Goal: Task Accomplishment & Management: Manage account settings

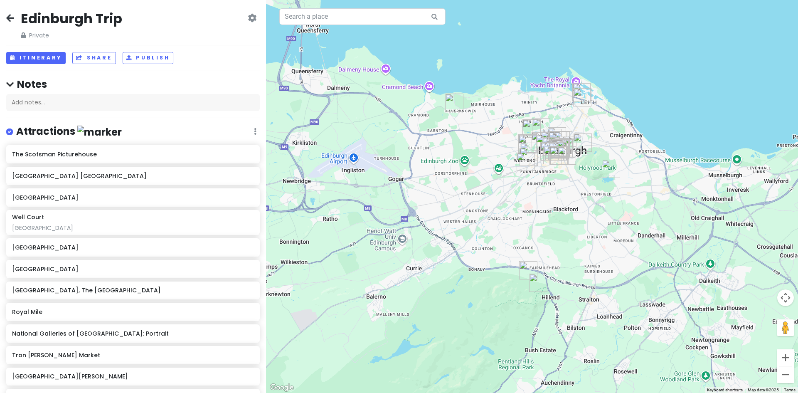
click at [250, 131] on div "Attractions Edit Reorder Delete List" at bounding box center [132, 133] width 253 height 17
click at [254, 131] on icon at bounding box center [255, 131] width 2 height 7
click at [156, 125] on div "Attractions Edit Reorder Delete List" at bounding box center [132, 133] width 253 height 17
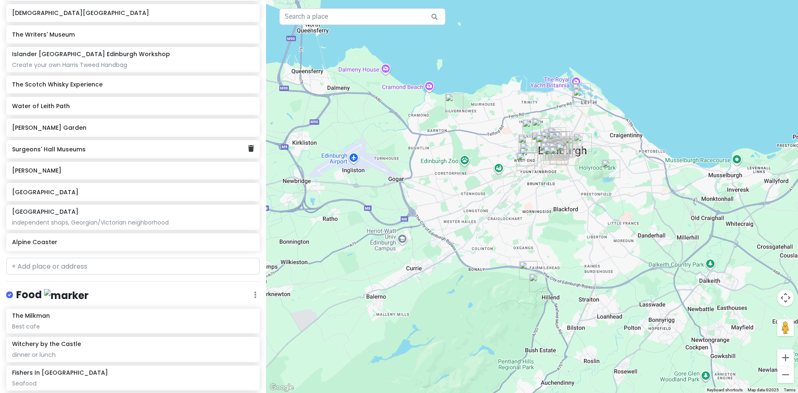
scroll to position [457, 0]
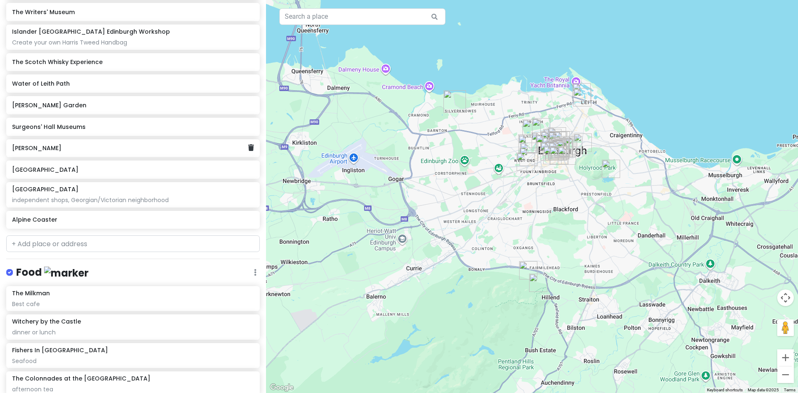
click at [32, 151] on h6 "[PERSON_NAME]" at bounding box center [130, 147] width 236 height 7
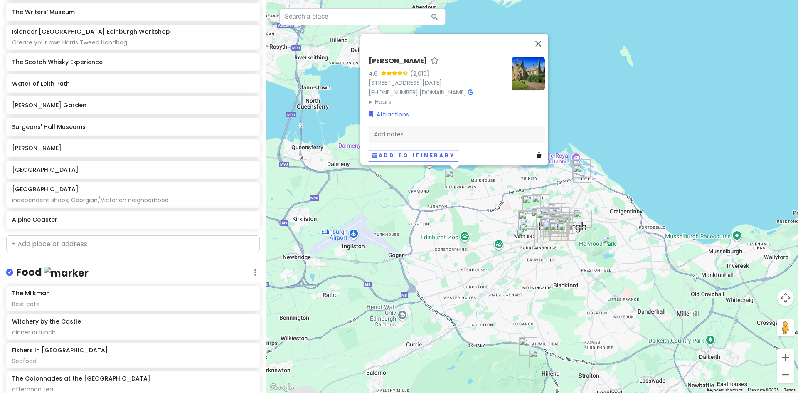
click at [473, 89] on icon at bounding box center [469, 92] width 5 height 6
click at [66, 172] on h6 "[GEOGRAPHIC_DATA]" at bounding box center [130, 169] width 236 height 7
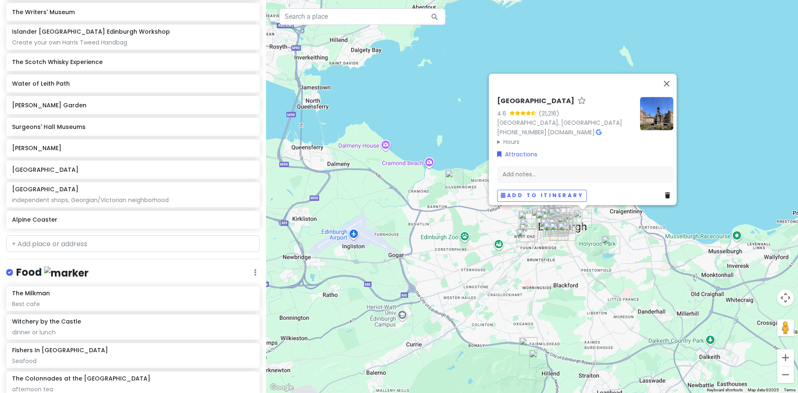
click at [596, 129] on icon at bounding box center [598, 132] width 5 height 6
click at [248, 145] on icon at bounding box center [251, 147] width 6 height 7
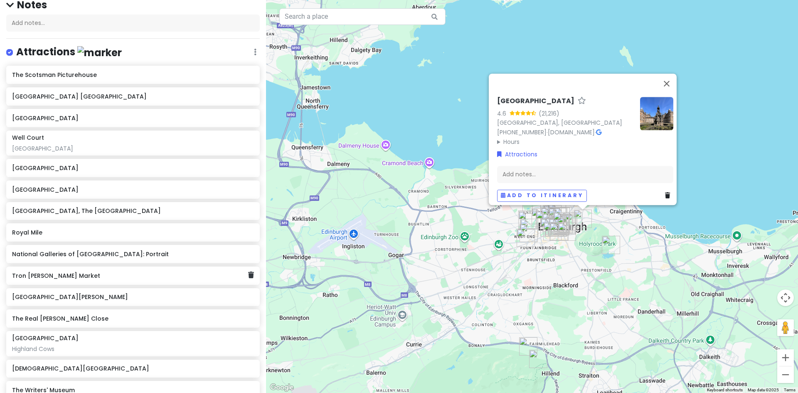
scroll to position [20, 0]
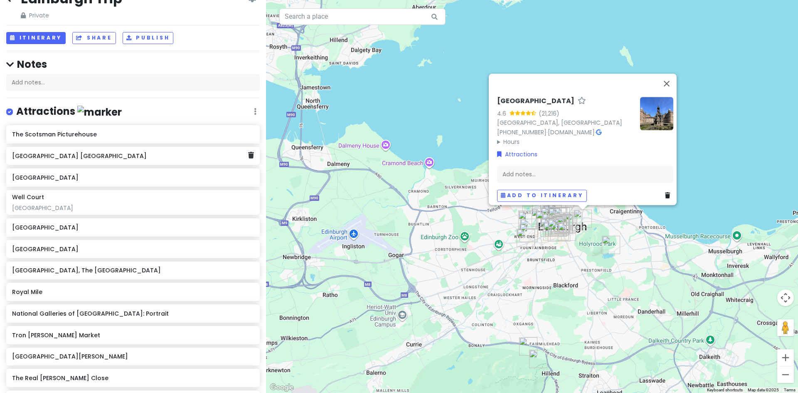
click at [104, 159] on h6 "[GEOGRAPHIC_DATA] [GEOGRAPHIC_DATA]" at bounding box center [130, 155] width 236 height 7
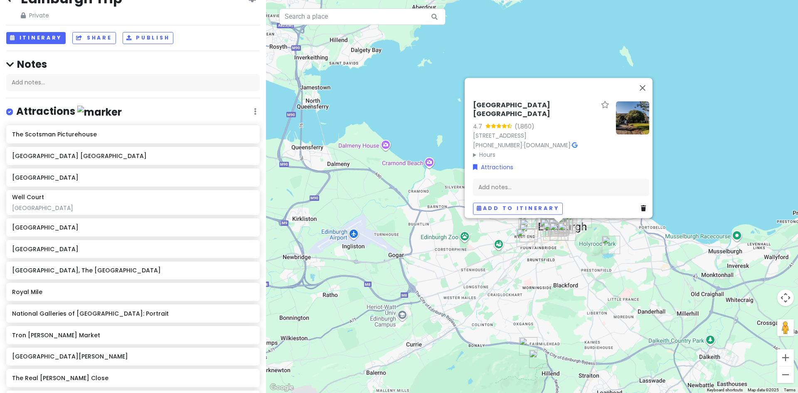
click at [577, 142] on icon at bounding box center [574, 145] width 5 height 6
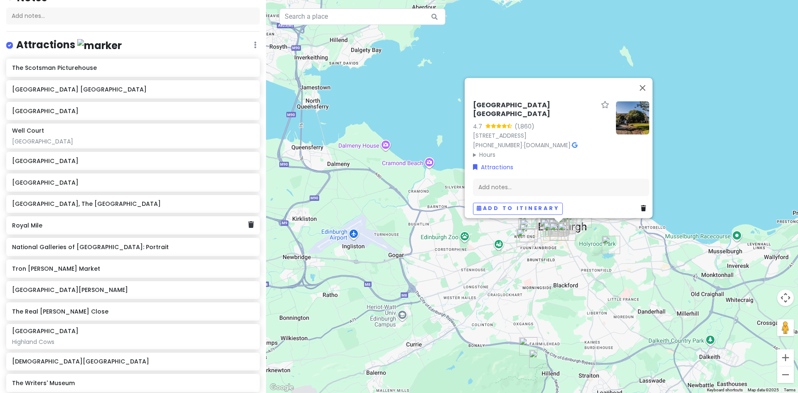
scroll to position [145, 0]
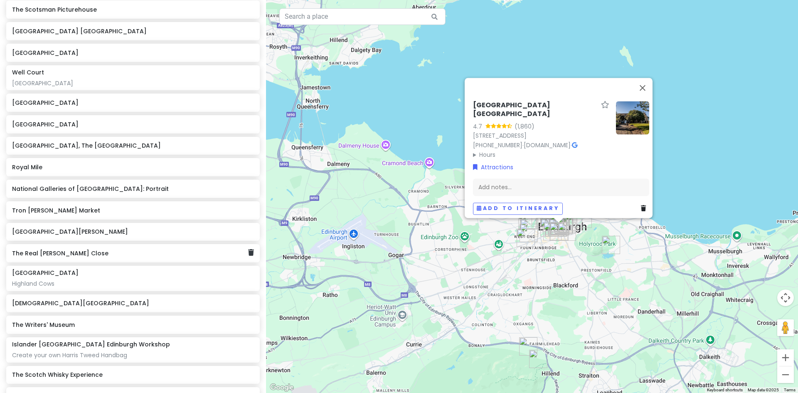
click at [65, 258] on div "The Real [PERSON_NAME] Close" at bounding box center [132, 253] width 253 height 18
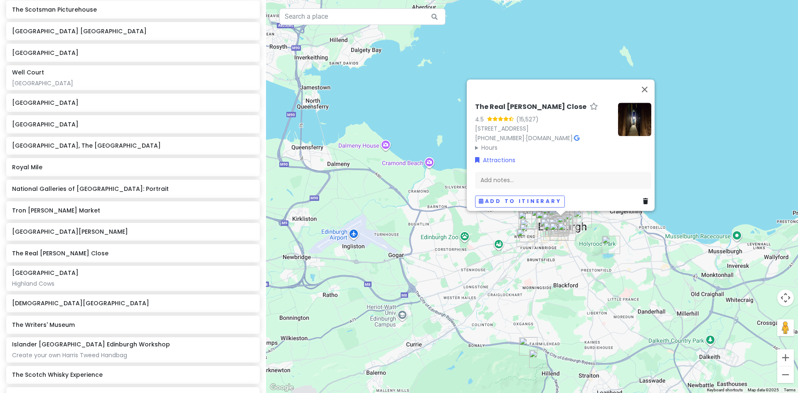
click at [579, 135] on icon at bounding box center [576, 138] width 5 height 6
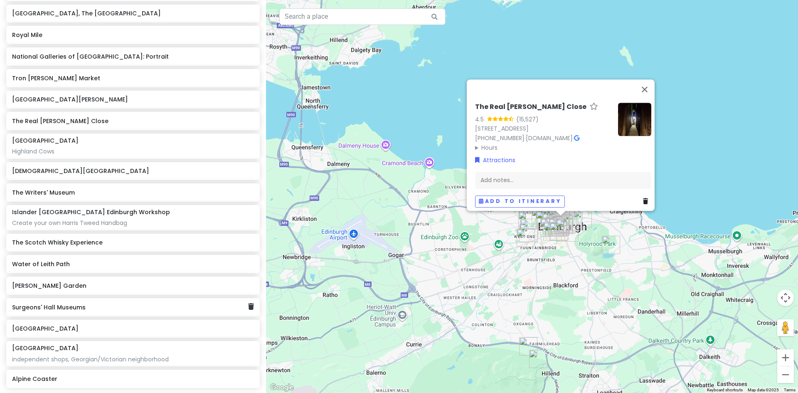
scroll to position [269, 0]
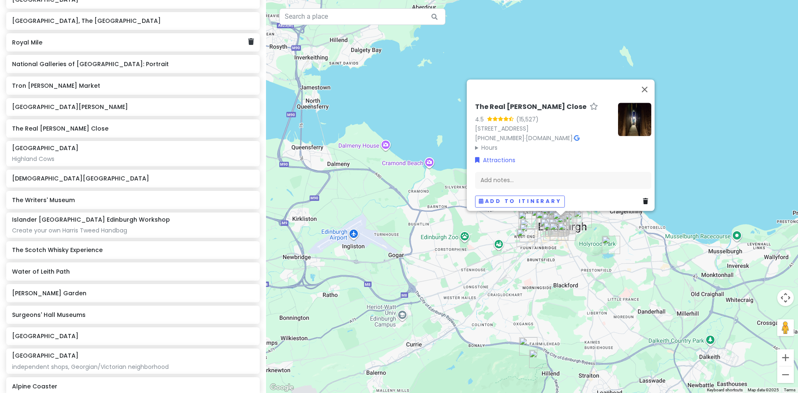
click at [168, 44] on h6 "Royal Mile" at bounding box center [130, 42] width 236 height 7
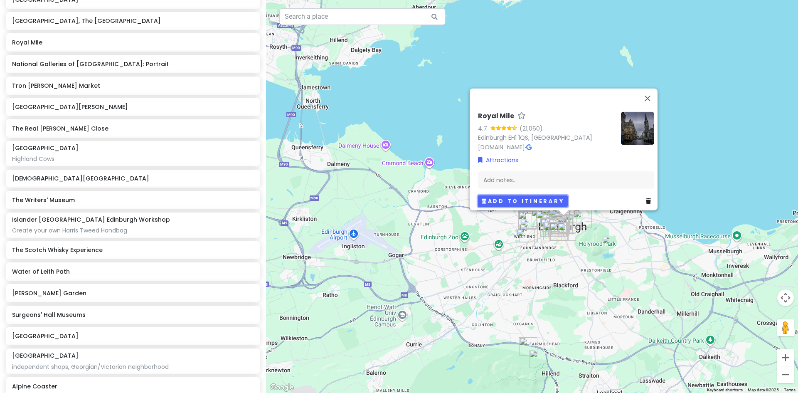
click at [501, 196] on button "Add to itinerary" at bounding box center [523, 201] width 90 height 12
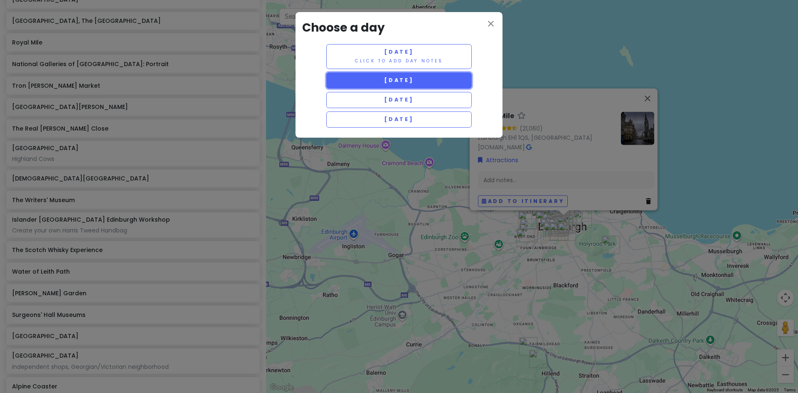
click at [414, 77] on span "[DATE]" at bounding box center [399, 79] width 30 height 7
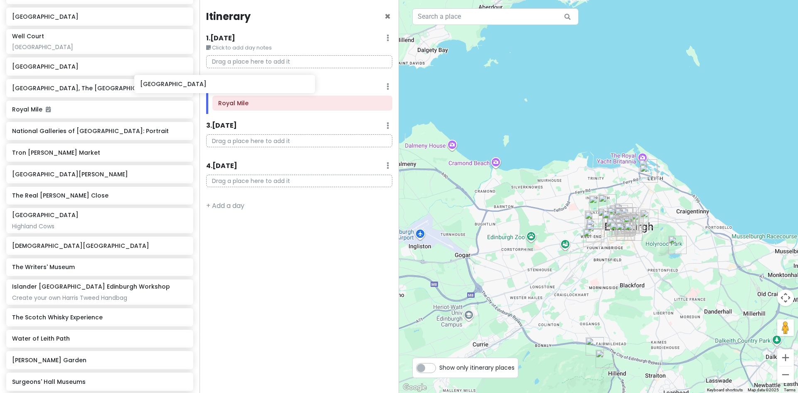
scroll to position [180, 0]
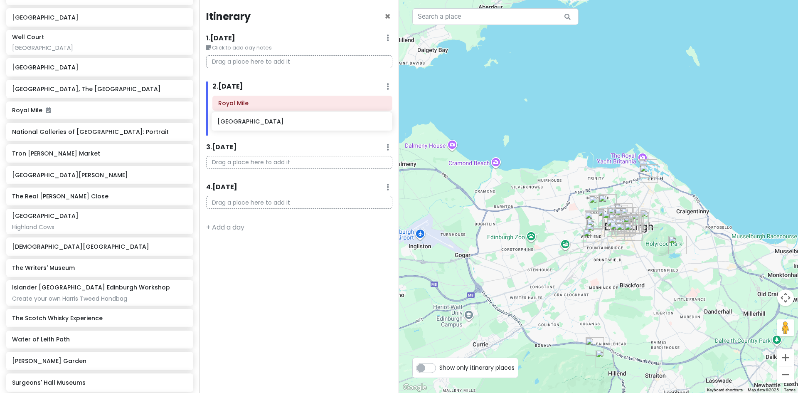
drag, startPoint x: 96, startPoint y: 64, endPoint x: 302, endPoint y: 125, distance: 214.1
click at [302, 125] on div "Edinburgh Trip Private Change Dates Make a Copy Delete Trip Give Feedback 💡 Sup…" at bounding box center [399, 196] width 798 height 393
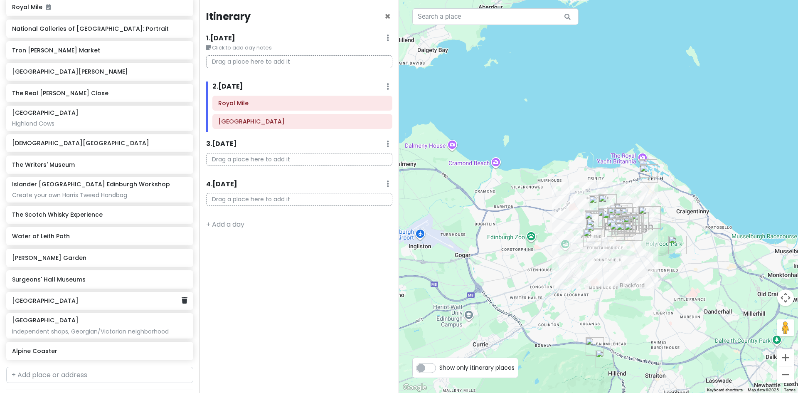
scroll to position [305, 0]
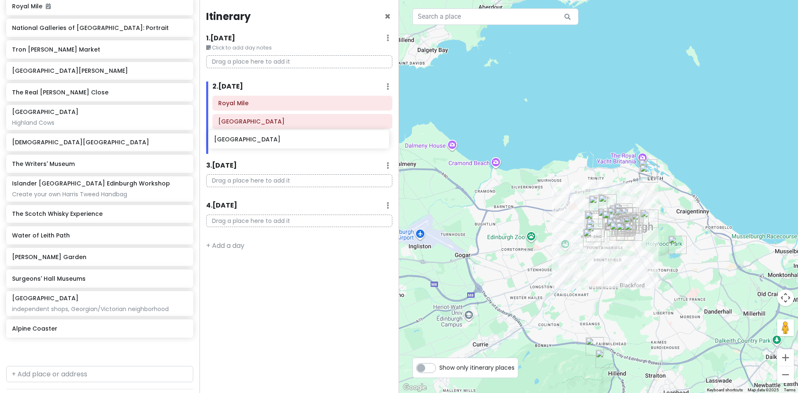
drag, startPoint x: 59, startPoint y: 302, endPoint x: 261, endPoint y: 142, distance: 258.1
click at [261, 142] on div "Edinburgh Trip Private Change Dates Make a Copy Delete Trip Give Feedback 💡 Sup…" at bounding box center [399, 196] width 798 height 393
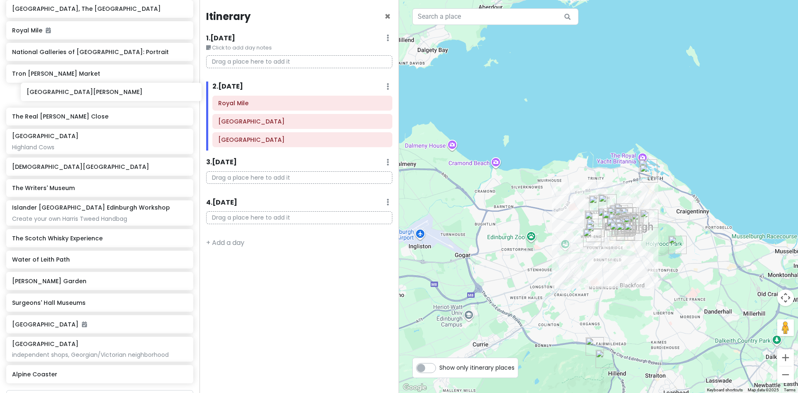
scroll to position [279, 0]
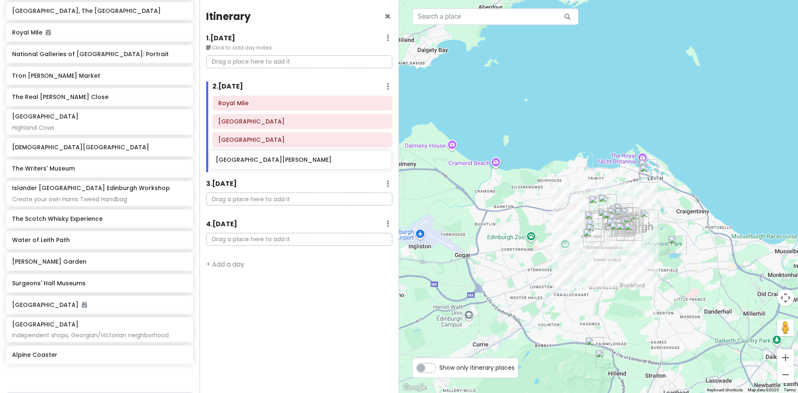
drag, startPoint x: 49, startPoint y: 95, endPoint x: 253, endPoint y: 162, distance: 214.5
click at [253, 162] on div "Edinburgh Trip Private Change Dates Make a Copy Delete Trip Give Feedback 💡 Sup…" at bounding box center [399, 196] width 798 height 393
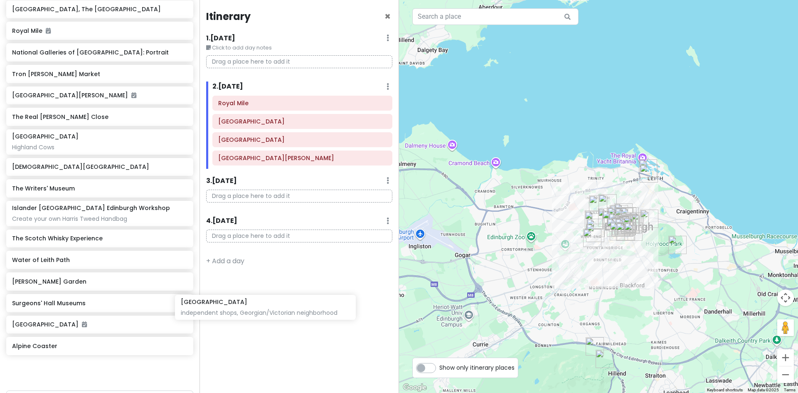
scroll to position [281, 0]
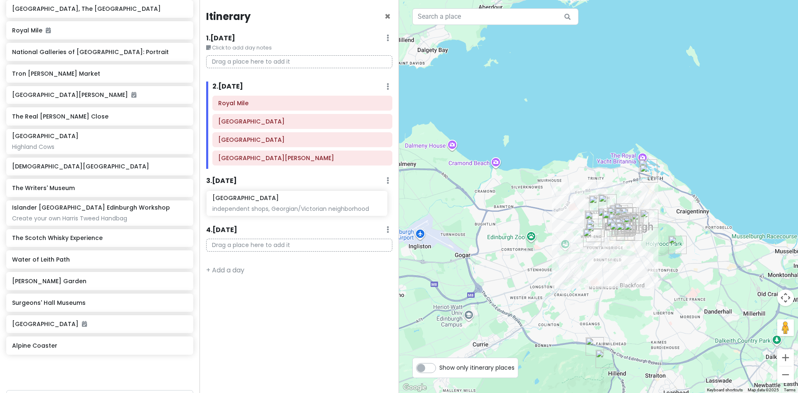
drag, startPoint x: 49, startPoint y: 357, endPoint x: 249, endPoint y: 208, distance: 249.4
click at [249, 208] on div "Edinburgh Trip Private Change Dates Make a Copy Delete Trip Give Feedback 💡 Sup…" at bounding box center [399, 196] width 798 height 393
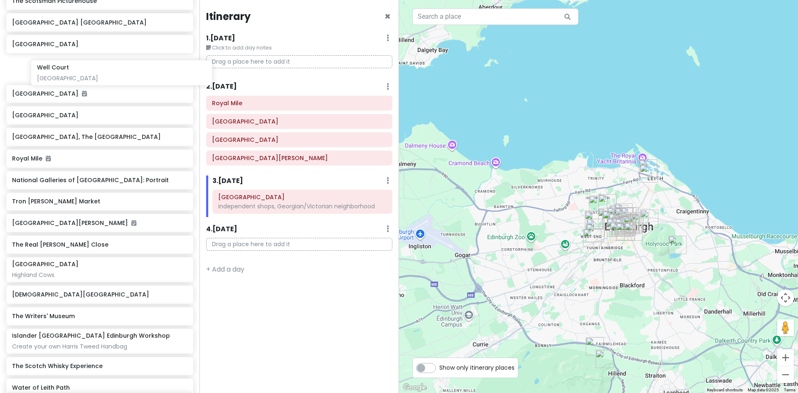
scroll to position [149, 0]
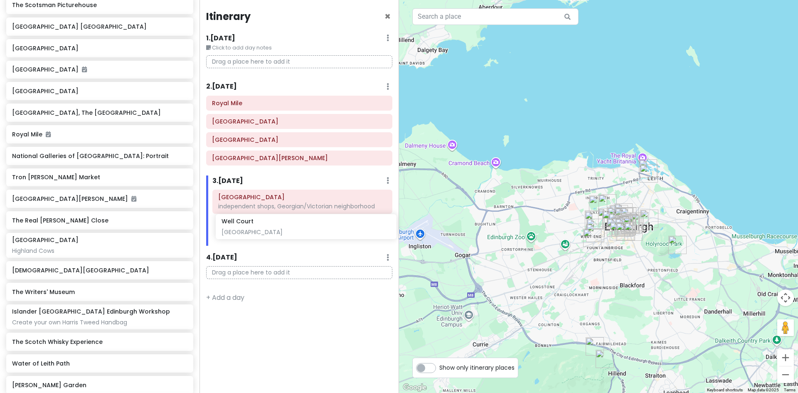
drag, startPoint x: 26, startPoint y: 70, endPoint x: 236, endPoint y: 228, distance: 262.5
click at [236, 228] on div "Edinburgh Trip Private Change Dates Make a Copy Delete Trip Give Feedback 💡 Sup…" at bounding box center [399, 196] width 798 height 393
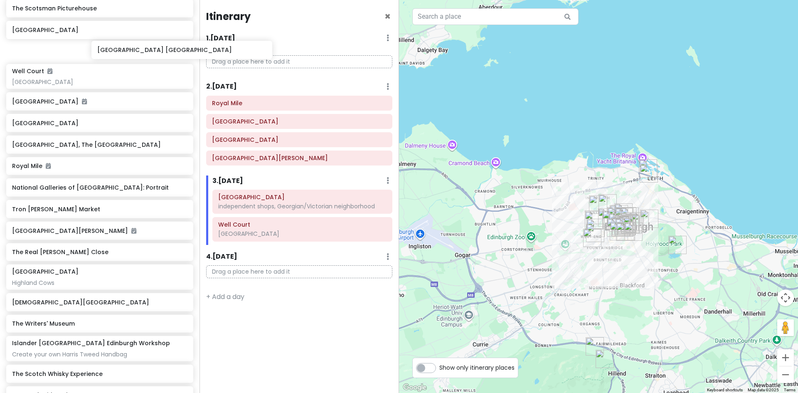
scroll to position [144, 0]
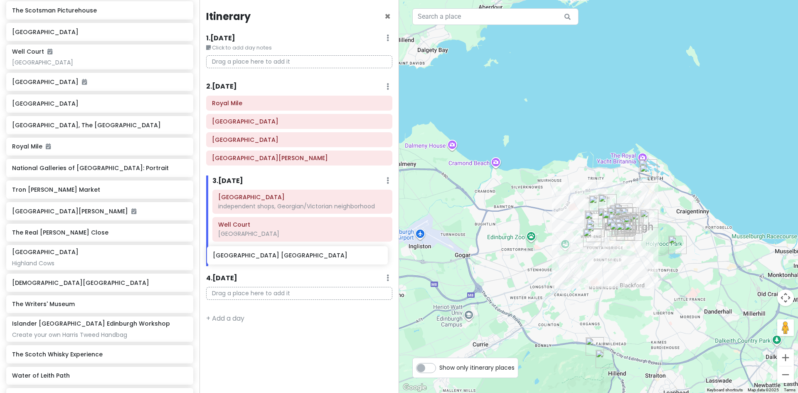
drag, startPoint x: 68, startPoint y: 27, endPoint x: 270, endPoint y: 257, distance: 306.5
click at [270, 257] on div "Edinburgh Trip Private Change Dates Make a Copy Delete Trip Give Feedback 💡 Sup…" at bounding box center [399, 196] width 798 height 393
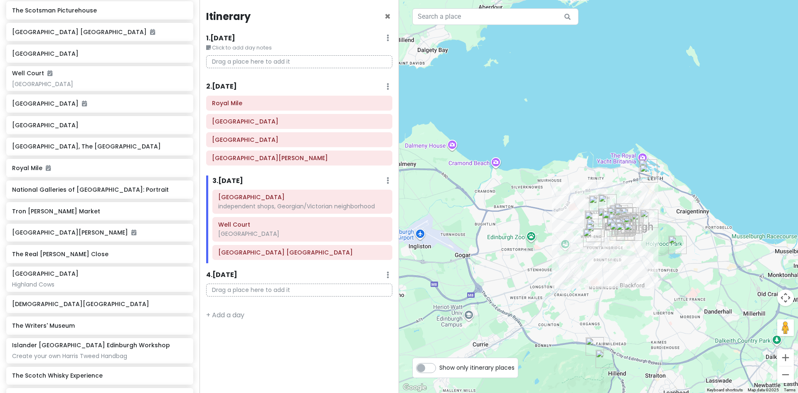
click at [387, 85] on icon at bounding box center [387, 86] width 2 height 7
click at [356, 132] on link "Delete Day" at bounding box center [362, 131] width 68 height 20
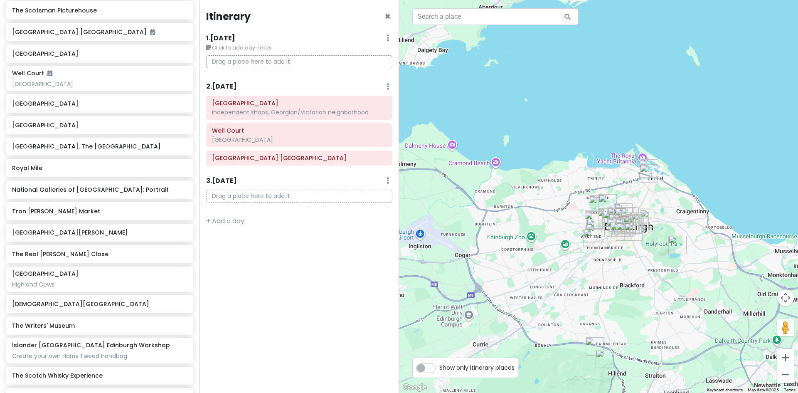
click at [389, 87] on div "2 . [DATE] Add Day Notes Delete Day" at bounding box center [299, 88] width 186 height 14
click at [387, 86] on icon at bounding box center [387, 86] width 2 height 7
click at [361, 129] on link "Delete Day" at bounding box center [362, 131] width 68 height 20
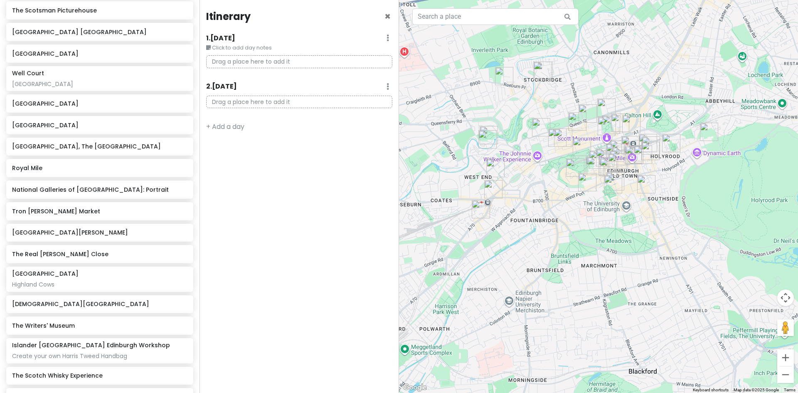
drag, startPoint x: 678, startPoint y: 203, endPoint x: 513, endPoint y: 272, distance: 179.5
click at [513, 272] on div at bounding box center [598, 196] width 399 height 393
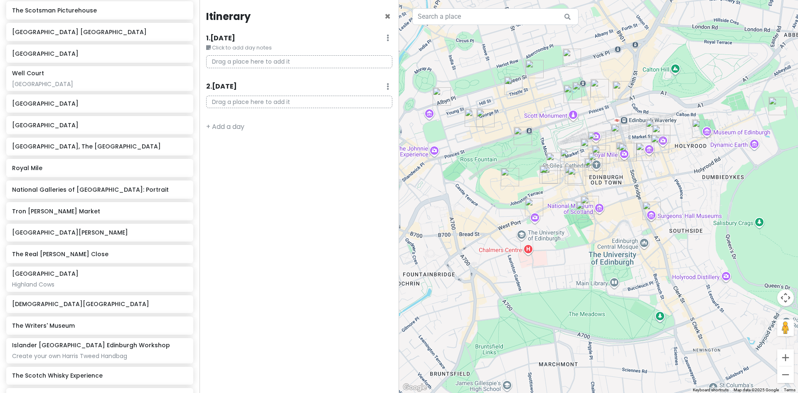
drag, startPoint x: 688, startPoint y: 140, endPoint x: 554, endPoint y: 246, distance: 171.0
click at [558, 246] on div at bounding box center [598, 196] width 399 height 393
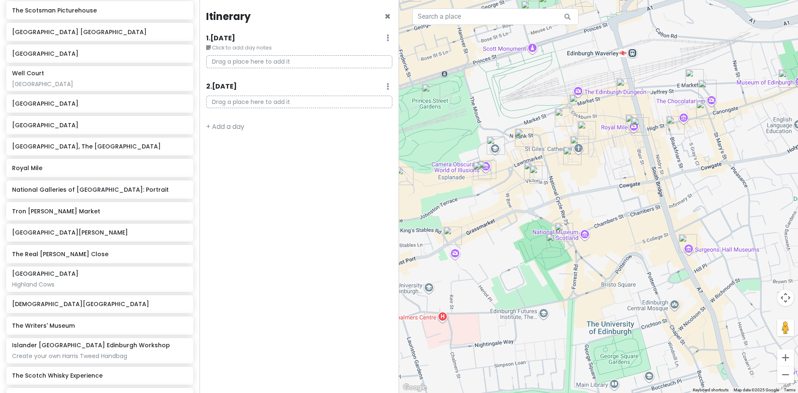
drag, startPoint x: 573, startPoint y: 206, endPoint x: 576, endPoint y: 198, distance: 8.9
click at [576, 198] on div at bounding box center [598, 196] width 399 height 393
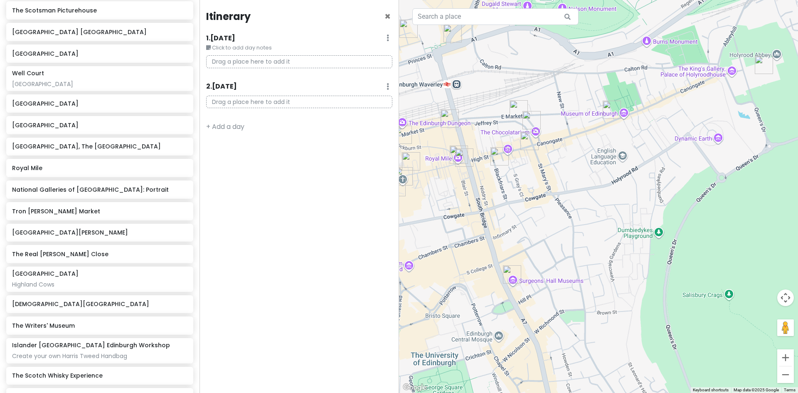
drag, startPoint x: 622, startPoint y: 165, endPoint x: 479, endPoint y: 202, distance: 147.5
click at [479, 202] on div at bounding box center [598, 196] width 399 height 393
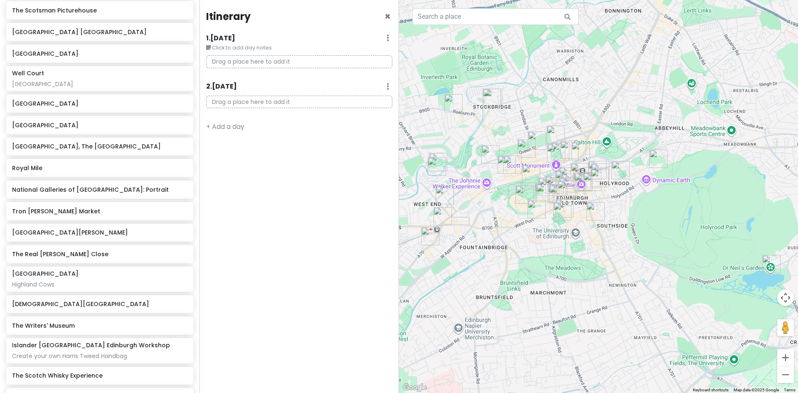
drag, startPoint x: 424, startPoint y: 202, endPoint x: 485, endPoint y: 200, distance: 60.7
click at [485, 200] on div at bounding box center [598, 196] width 399 height 393
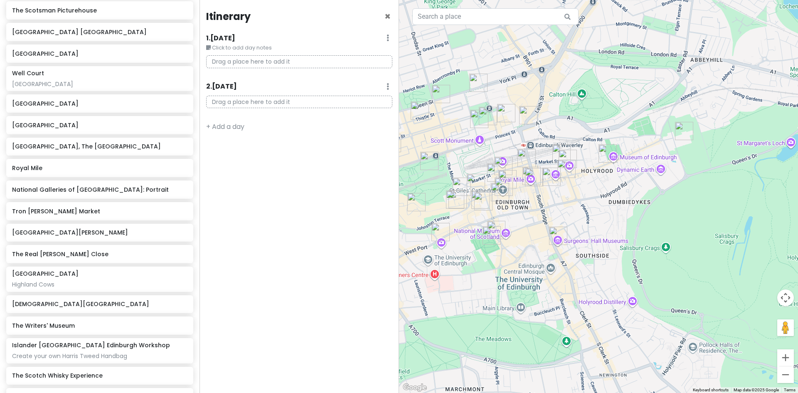
drag, startPoint x: 651, startPoint y: 155, endPoint x: 484, endPoint y: 159, distance: 167.1
click at [491, 159] on img "The Milkman" at bounding box center [503, 165] width 25 height 25
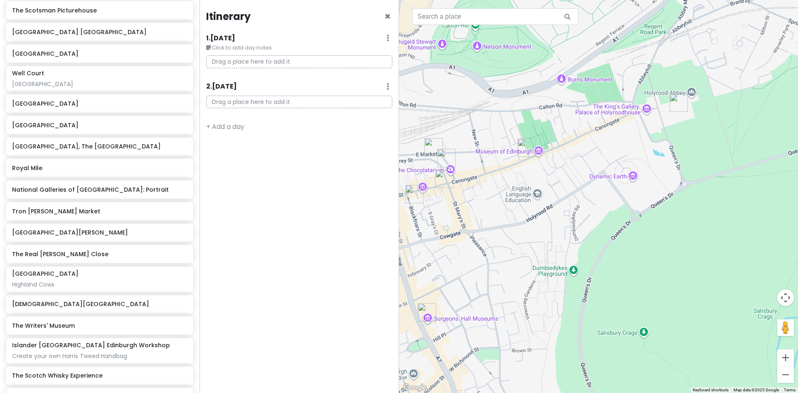
drag, startPoint x: 617, startPoint y: 148, endPoint x: 612, endPoint y: 150, distance: 5.0
click at [612, 150] on div at bounding box center [598, 196] width 399 height 393
click at [677, 101] on img "Palace of Holyroodhouse" at bounding box center [678, 102] width 25 height 25
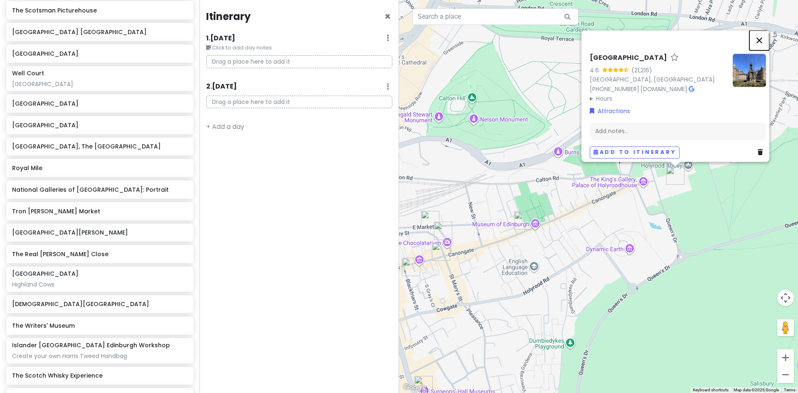
click at [764, 32] on button "Close" at bounding box center [759, 40] width 20 height 20
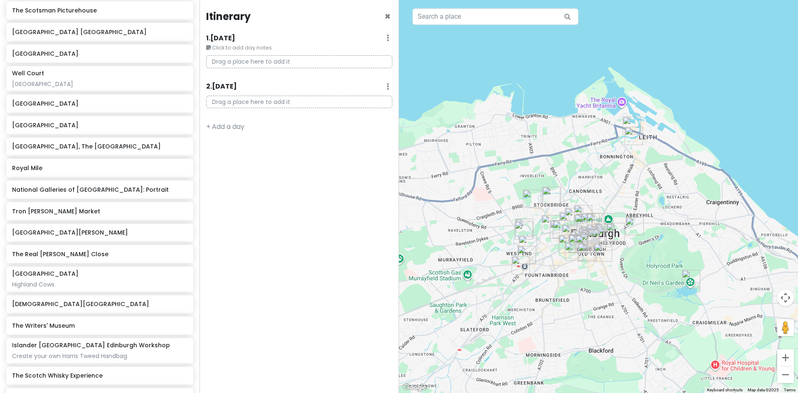
drag, startPoint x: 488, startPoint y: 278, endPoint x: 549, endPoint y: 238, distance: 72.6
click at [549, 238] on div at bounding box center [598, 196] width 399 height 393
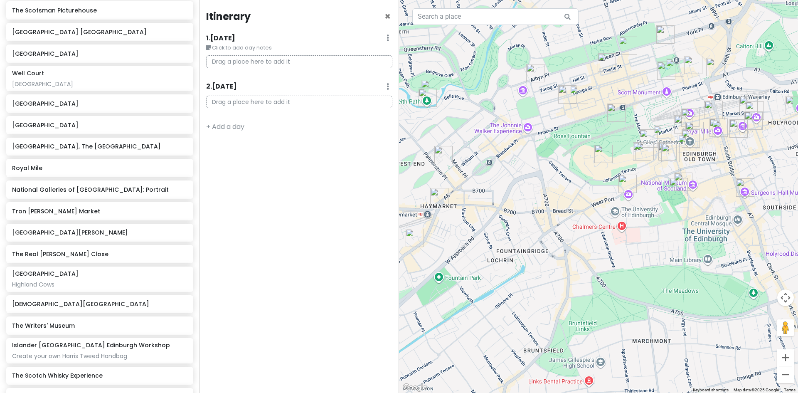
drag, startPoint x: 634, startPoint y: 196, endPoint x: 562, endPoint y: 201, distance: 72.4
click at [562, 201] on div at bounding box center [598, 196] width 399 height 393
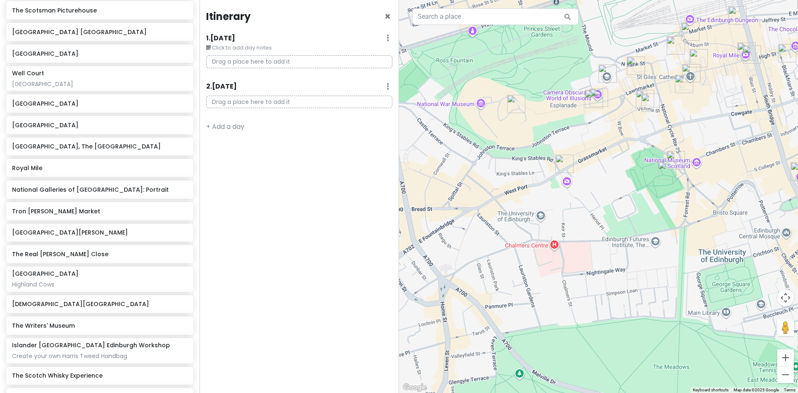
drag, startPoint x: 587, startPoint y: 195, endPoint x: 462, endPoint y: 179, distance: 126.6
click at [462, 179] on div at bounding box center [598, 196] width 399 height 393
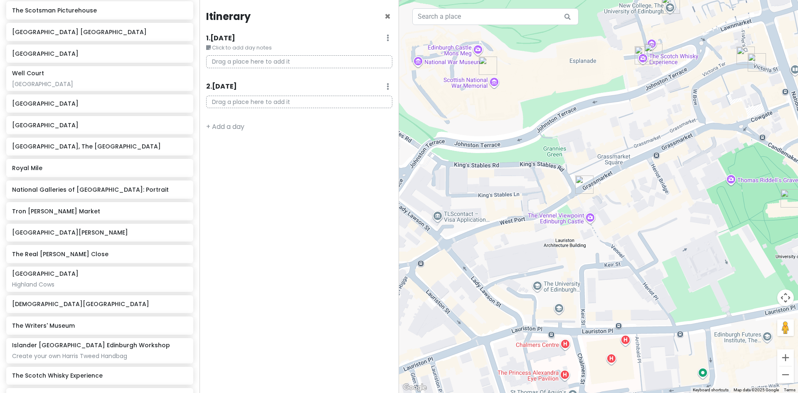
drag, startPoint x: 607, startPoint y: 101, endPoint x: 629, endPoint y: 123, distance: 31.7
click at [629, 123] on div at bounding box center [598, 196] width 399 height 393
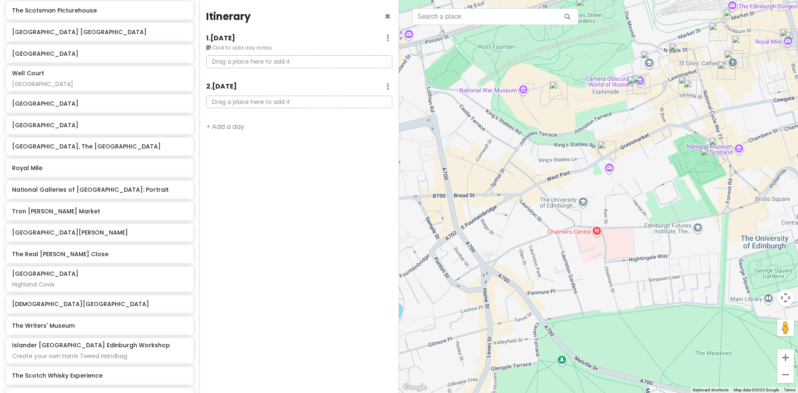
click at [692, 89] on img "Commons Club Edinburgh" at bounding box center [692, 88] width 25 height 25
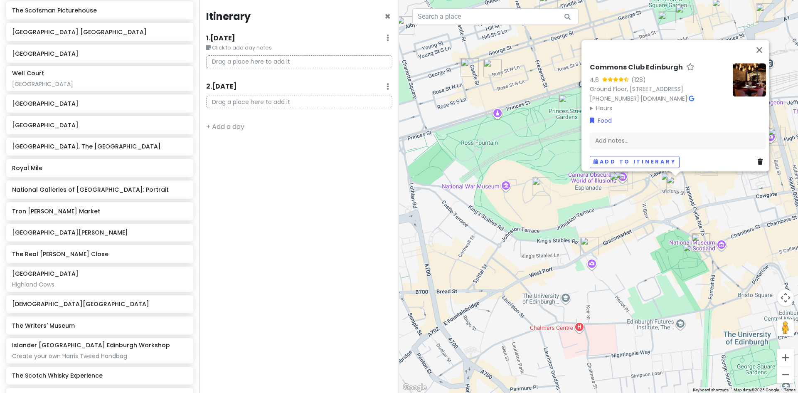
click at [691, 96] on icon at bounding box center [690, 99] width 5 height 6
click at [761, 40] on button "Close" at bounding box center [759, 50] width 20 height 20
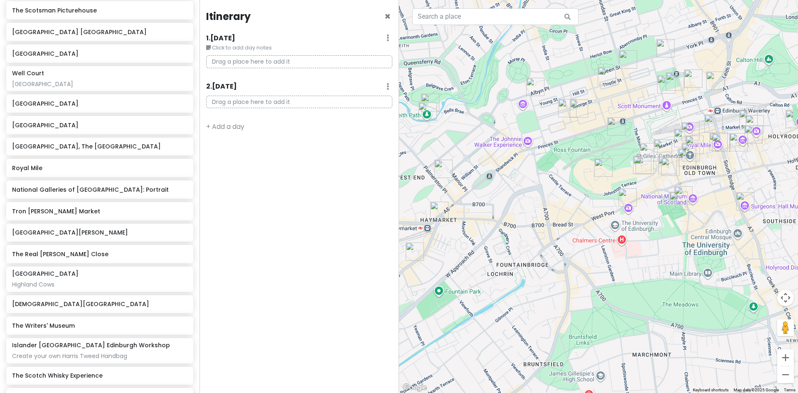
drag, startPoint x: 445, startPoint y: 204, endPoint x: 537, endPoint y: 178, distance: 95.6
click at [537, 178] on div at bounding box center [598, 196] width 399 height 393
click at [564, 104] on img "Badger & Co" at bounding box center [567, 108] width 25 height 25
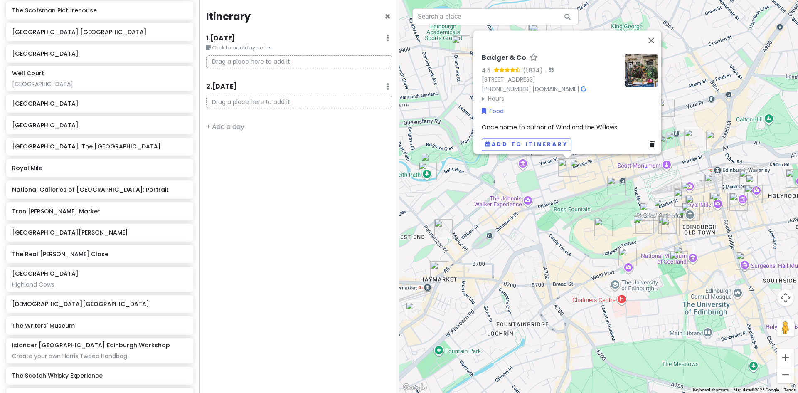
click at [586, 86] on icon at bounding box center [582, 89] width 5 height 6
click at [653, 32] on button "Close" at bounding box center [651, 40] width 20 height 20
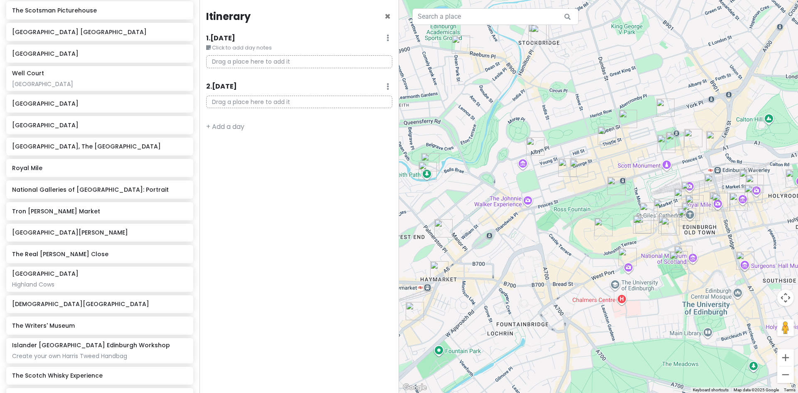
click at [564, 165] on img "Badger & Co" at bounding box center [567, 167] width 25 height 25
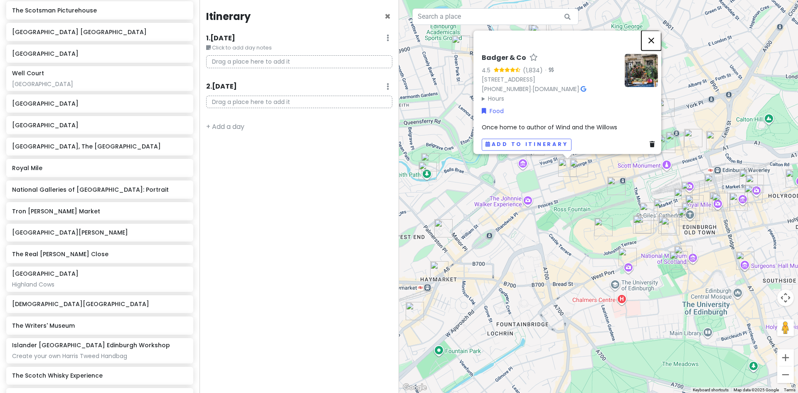
click at [656, 34] on button "Close" at bounding box center [651, 40] width 20 height 20
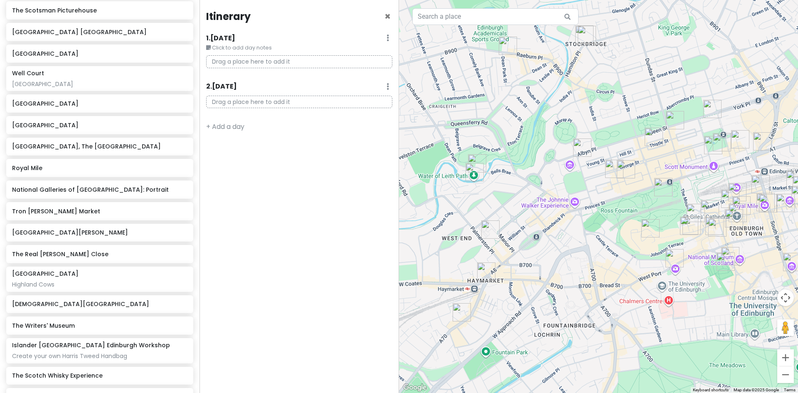
drag, startPoint x: 436, startPoint y: 193, endPoint x: 490, endPoint y: 194, distance: 54.4
click at [490, 194] on div at bounding box center [598, 196] width 399 height 393
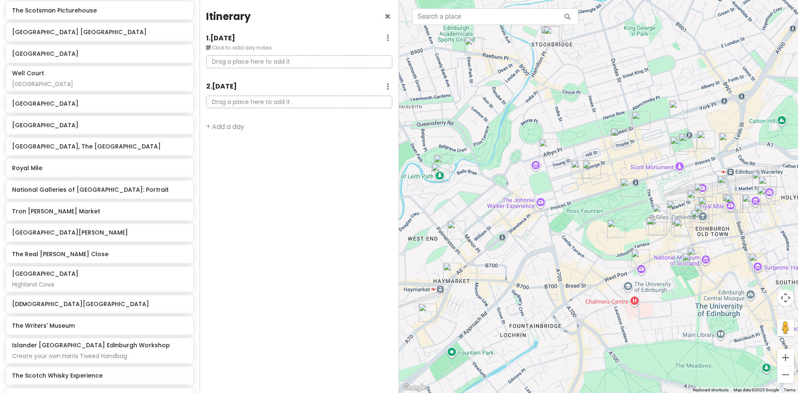
drag, startPoint x: 585, startPoint y: 221, endPoint x: 542, endPoint y: 221, distance: 43.2
click at [542, 221] on div at bounding box center [598, 196] width 399 height 393
click at [694, 218] on img "The Colonnades at the Signet Library" at bounding box center [697, 218] width 25 height 25
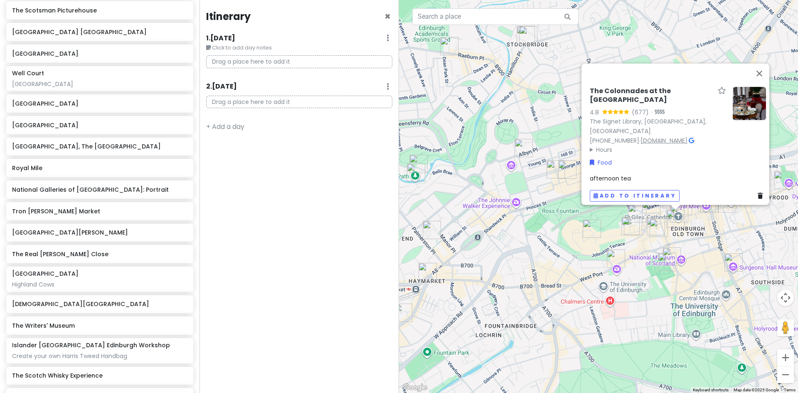
click at [674, 136] on link "www.thesignetlibrary.co.uk" at bounding box center [663, 140] width 47 height 8
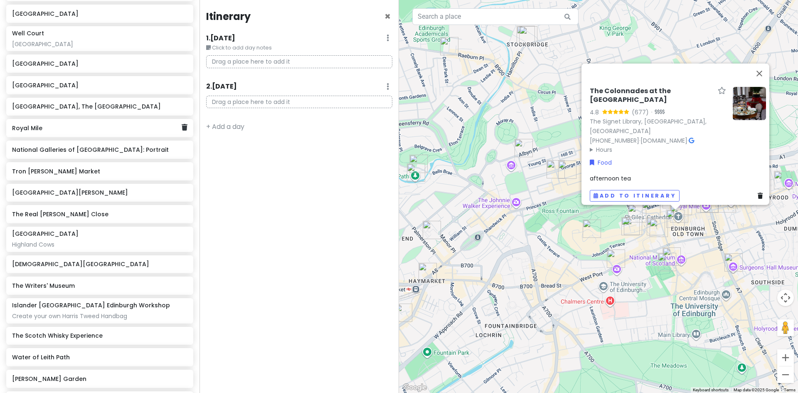
scroll to position [185, 0]
click at [757, 192] on icon at bounding box center [759, 195] width 5 height 6
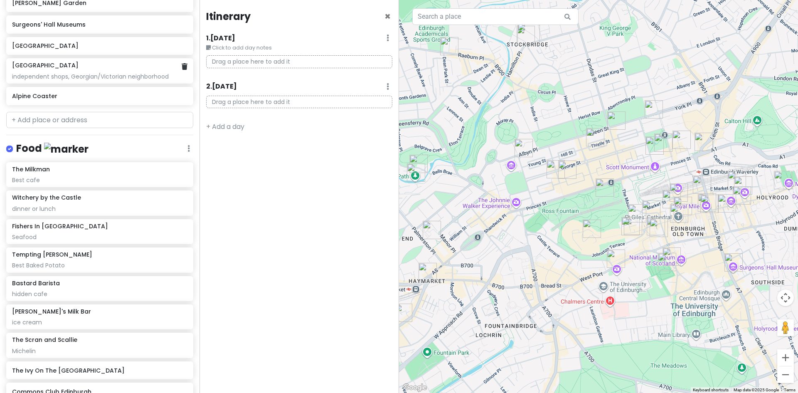
scroll to position [601, 0]
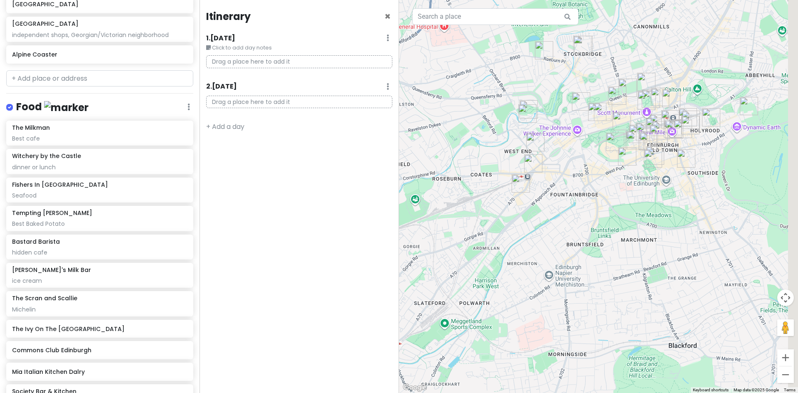
drag, startPoint x: 647, startPoint y: 28, endPoint x: 530, endPoint y: 234, distance: 237.2
click at [528, 237] on div at bounding box center [598, 196] width 399 height 393
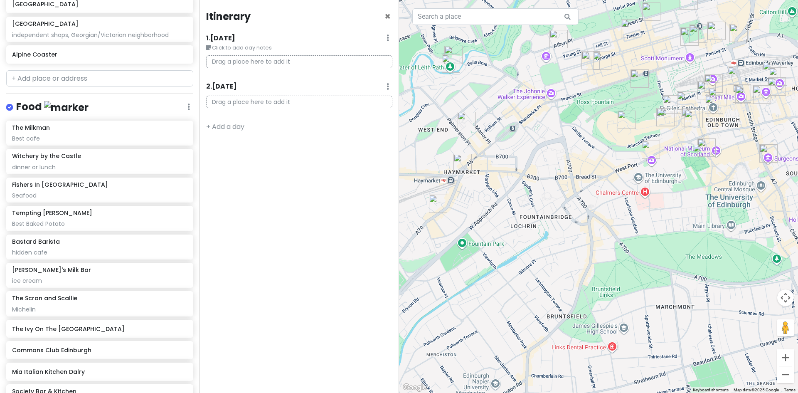
drag, startPoint x: 564, startPoint y: 135, endPoint x: 498, endPoint y: 186, distance: 83.0
click at [499, 185] on div at bounding box center [598, 196] width 399 height 393
click at [585, 57] on img "Badger & Co" at bounding box center [589, 60] width 25 height 25
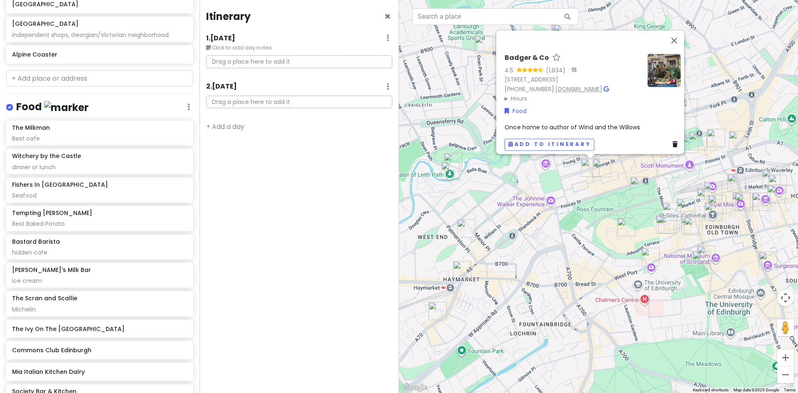
click at [602, 85] on link "www.badgerandco.com" at bounding box center [578, 89] width 47 height 8
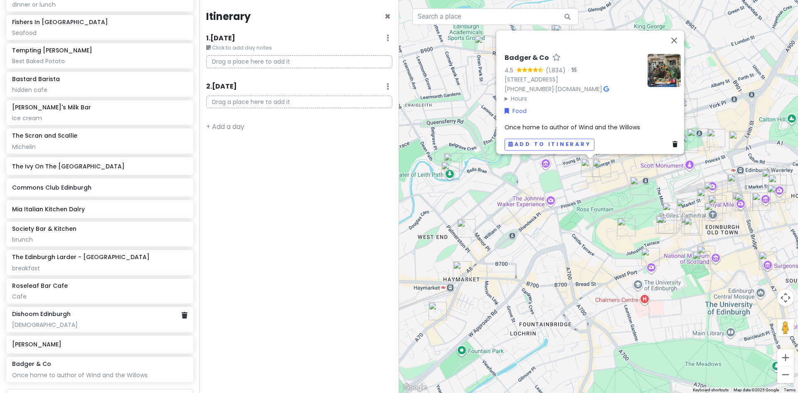
scroll to position [808, 0]
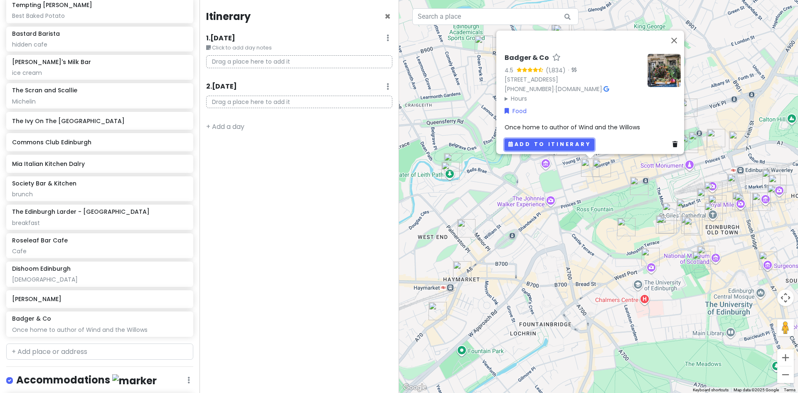
click at [552, 138] on button "Add to itinerary" at bounding box center [549, 144] width 90 height 12
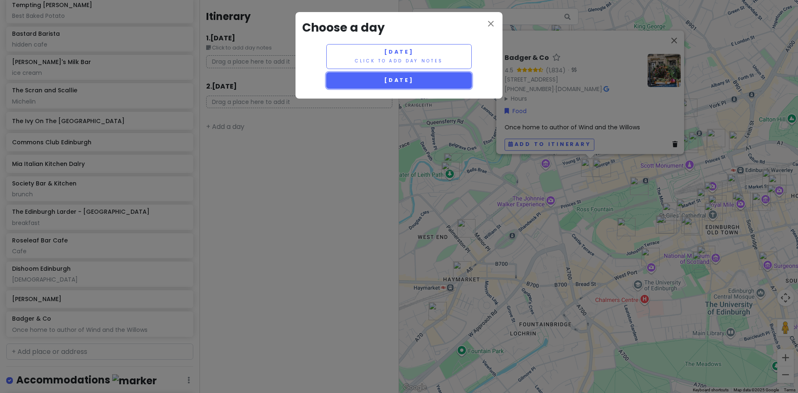
click at [401, 80] on span "Thursday 10/9" at bounding box center [399, 79] width 30 height 7
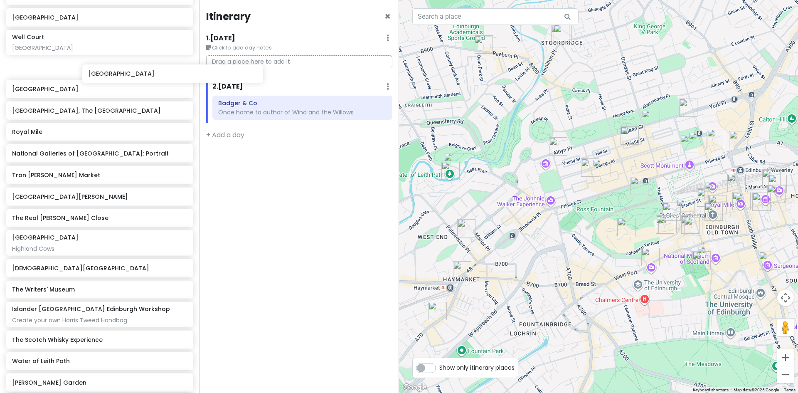
scroll to position [179, 0]
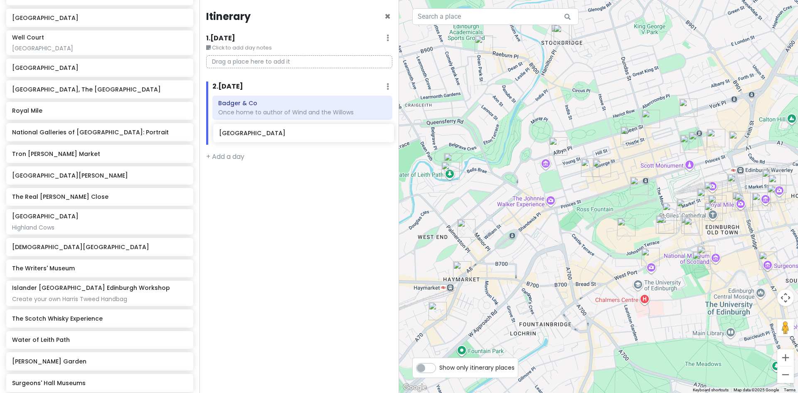
drag, startPoint x: 50, startPoint y: 64, endPoint x: 257, endPoint y: 136, distance: 219.0
click at [257, 136] on div "Edinburgh Trip Private Change Dates Make a Copy Delete Trip Give Feedback 💡 Sup…" at bounding box center [399, 196] width 798 height 393
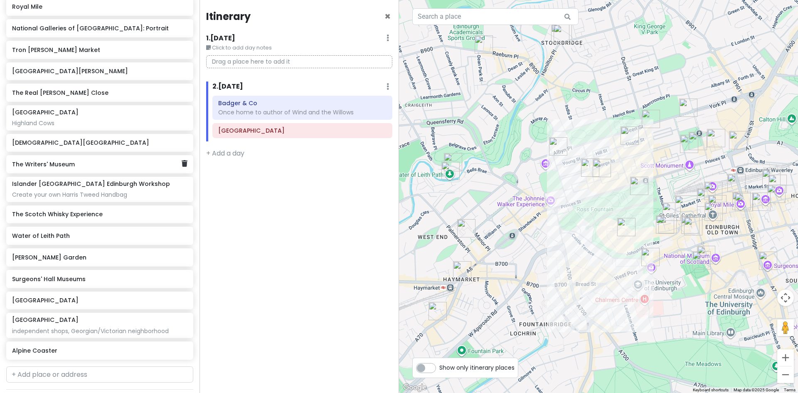
scroll to position [387, 0]
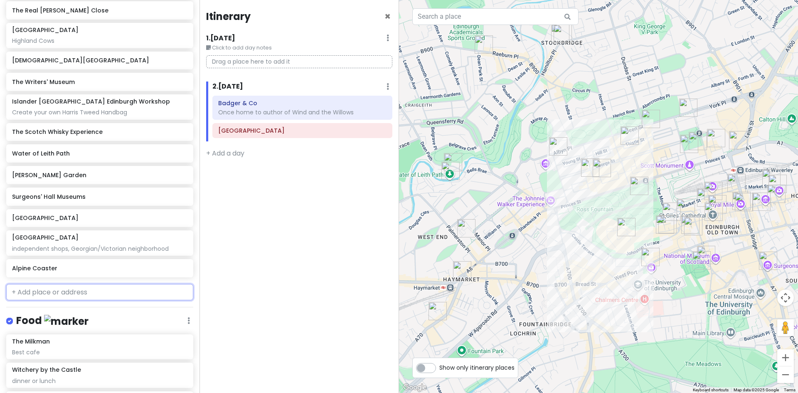
click at [48, 291] on input "text" at bounding box center [99, 292] width 187 height 17
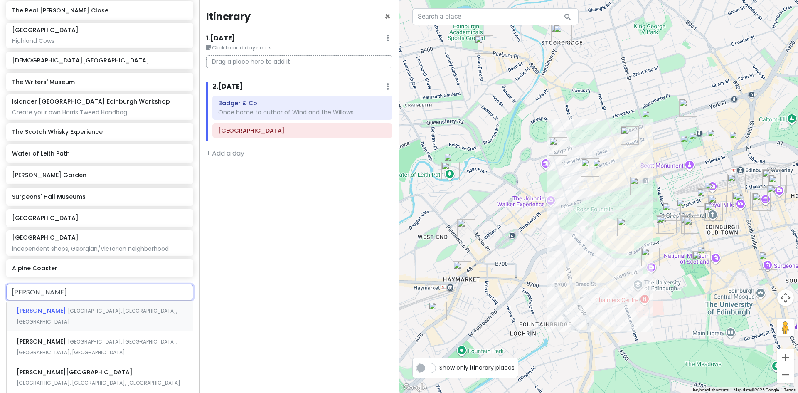
type input "ross fountain"
click at [55, 309] on span "[PERSON_NAME]" at bounding box center [42, 310] width 51 height 8
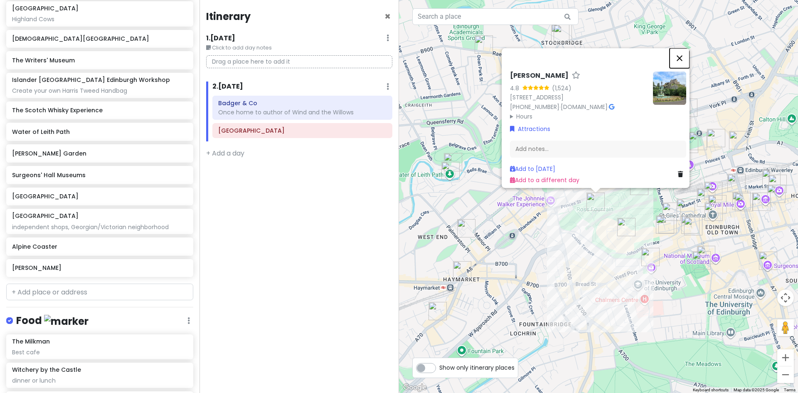
click at [682, 48] on button "Close" at bounding box center [679, 58] width 20 height 20
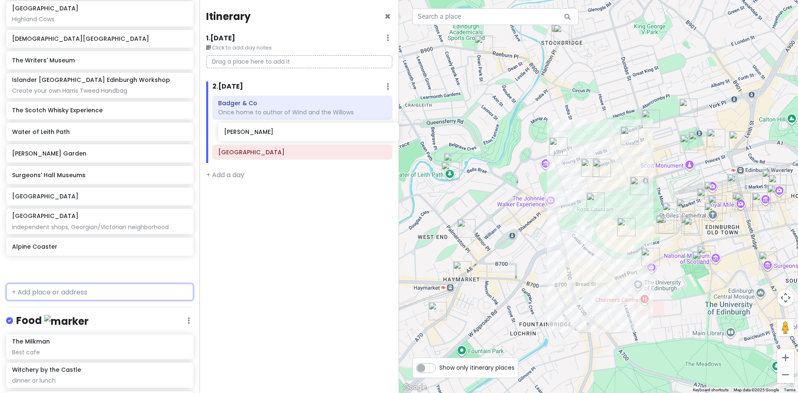
drag, startPoint x: 71, startPoint y: 268, endPoint x: 270, endPoint y: 135, distance: 239.3
click at [270, 135] on div "Edinburgh Trip Private Change Dates Make a Copy Delete Trip Give Feedback 💡 Sup…" at bounding box center [399, 196] width 798 height 393
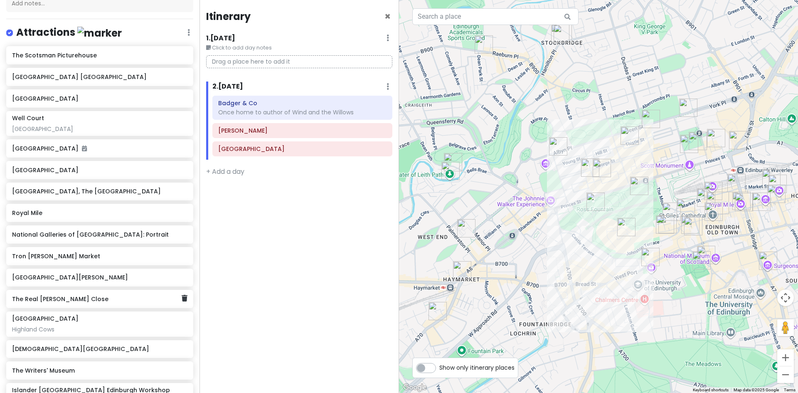
scroll to position [97, 0]
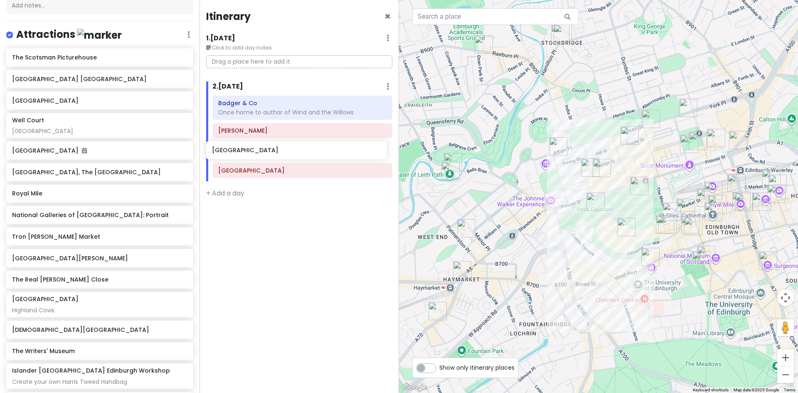
drag, startPoint x: 52, startPoint y: 176, endPoint x: 251, endPoint y: 155, distance: 200.5
click at [251, 155] on div "Edinburgh Trip Private Change Dates Make a Copy Delete Trip Give Feedback 💡 Sup…" at bounding box center [399, 196] width 798 height 393
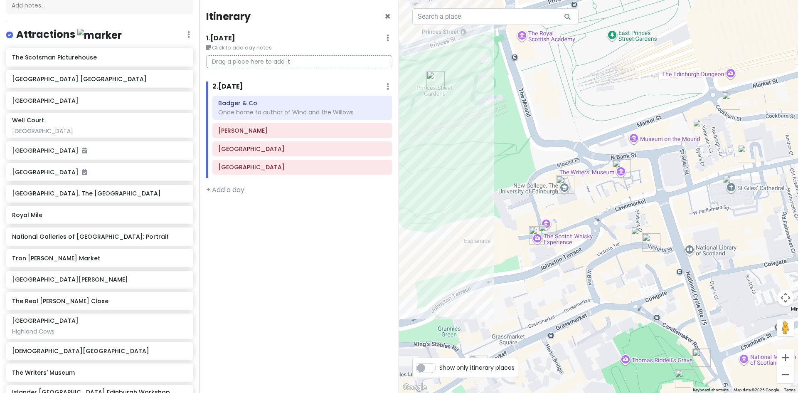
drag, startPoint x: 706, startPoint y: 308, endPoint x: 591, endPoint y: 306, distance: 115.1
click at [591, 306] on div at bounding box center [598, 196] width 399 height 393
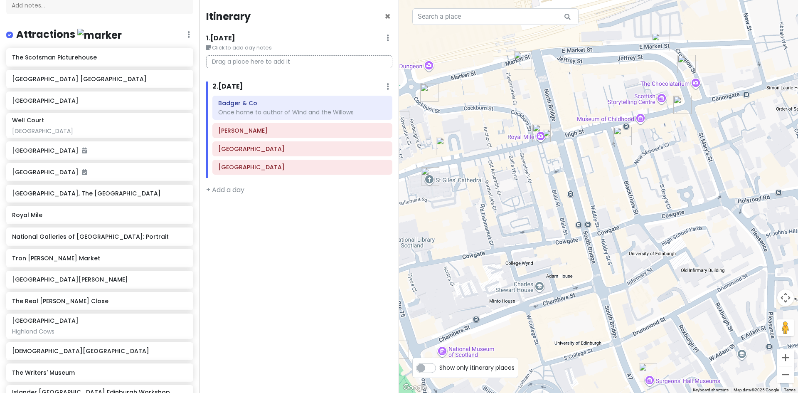
drag, startPoint x: 756, startPoint y: 258, endPoint x: 449, endPoint y: 251, distance: 306.7
click at [448, 251] on div at bounding box center [598, 196] width 399 height 393
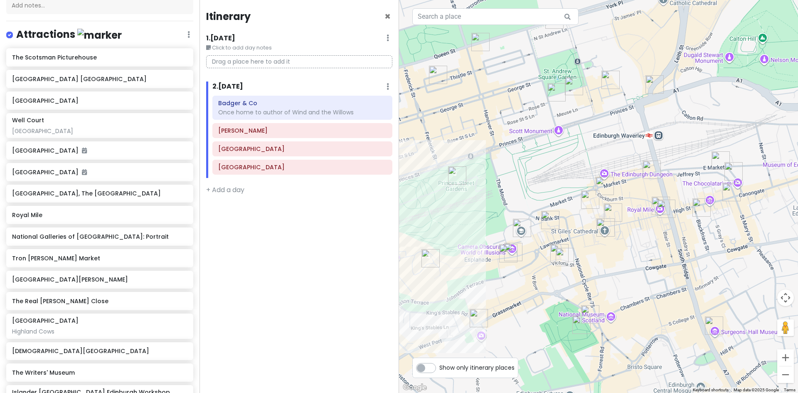
drag, startPoint x: 507, startPoint y: 258, endPoint x: 631, endPoint y: 249, distance: 124.1
click at [631, 249] on div at bounding box center [598, 196] width 399 height 393
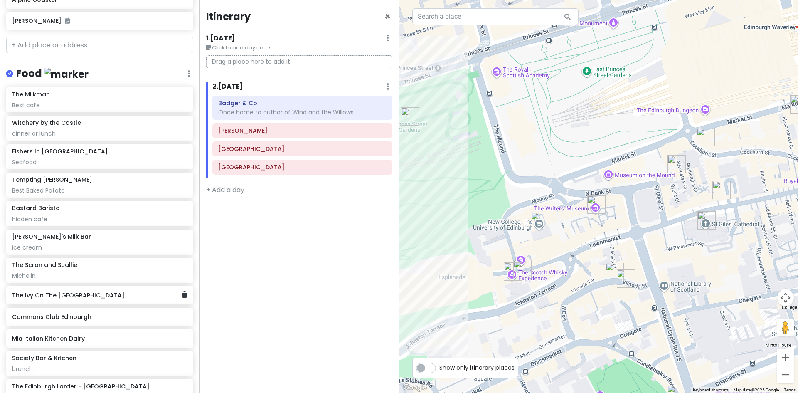
scroll to position [720, 0]
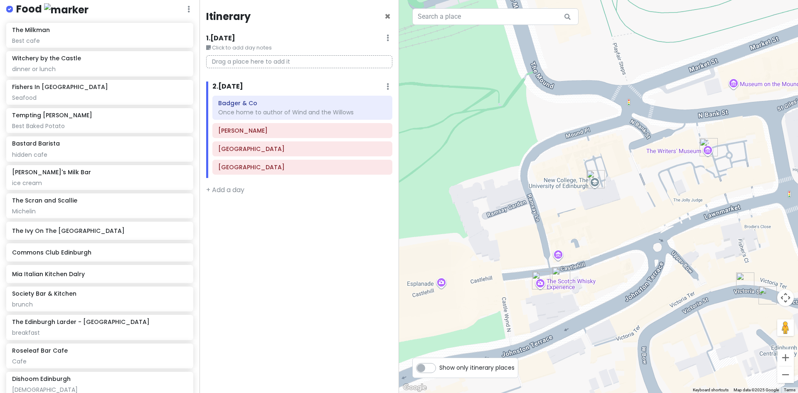
click at [594, 177] on img "New College, The University of Edinburgh" at bounding box center [595, 179] width 25 height 25
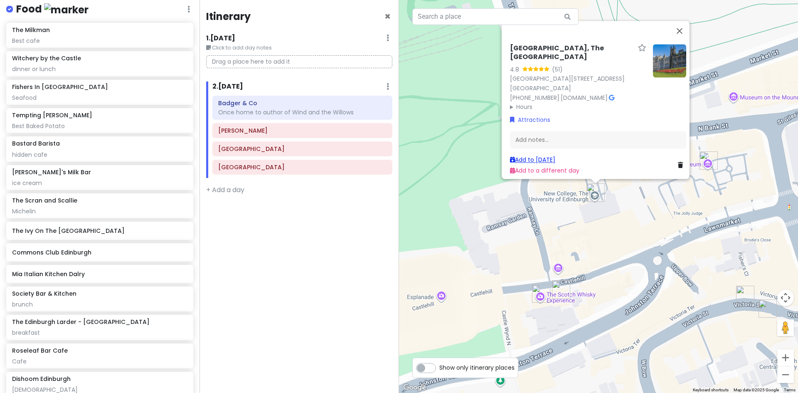
click at [545, 155] on link "Add to Thu 10/9" at bounding box center [532, 159] width 45 height 8
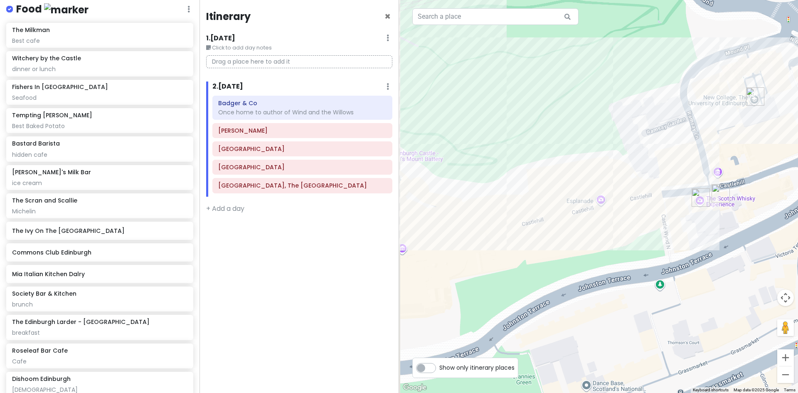
drag, startPoint x: 442, startPoint y: 308, endPoint x: 578, endPoint y: 247, distance: 148.6
click at [603, 211] on div at bounding box center [598, 196] width 399 height 393
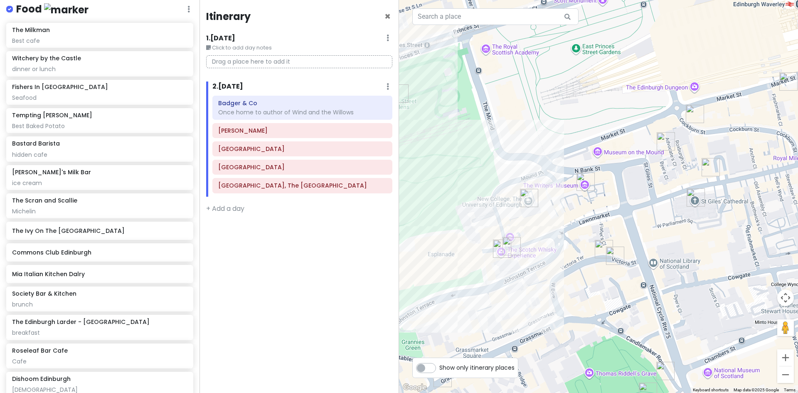
drag, startPoint x: 680, startPoint y: 240, endPoint x: 548, endPoint y: 263, distance: 134.1
click at [548, 263] on div at bounding box center [598, 196] width 399 height 393
click at [585, 180] on img "The Writers' Museum" at bounding box center [584, 181] width 25 height 25
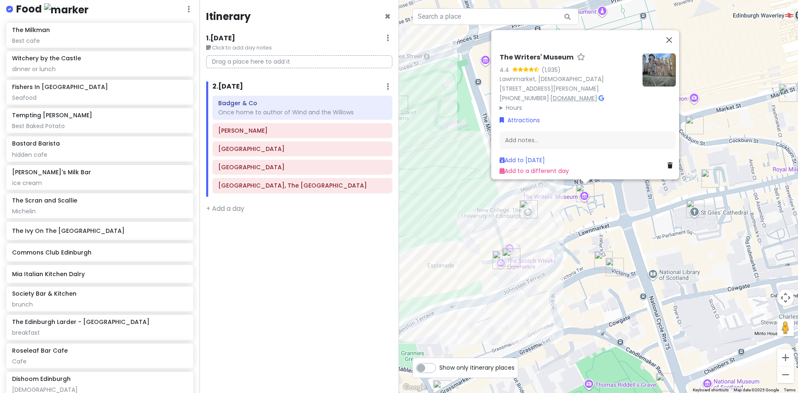
click at [597, 94] on link "cultureedinburgh.com" at bounding box center [573, 98] width 47 height 8
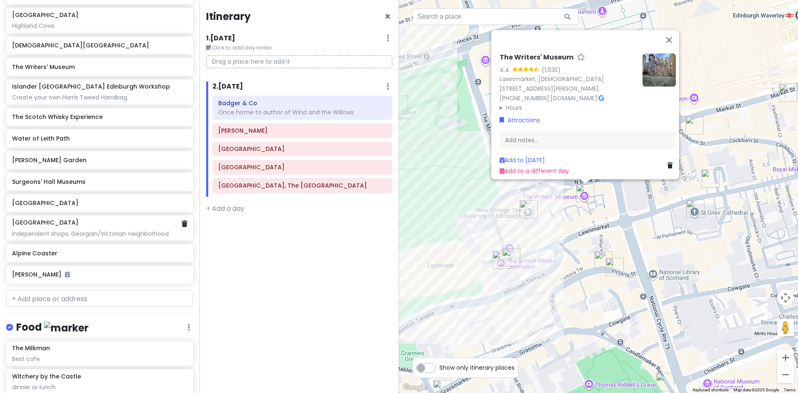
scroll to position [388, 0]
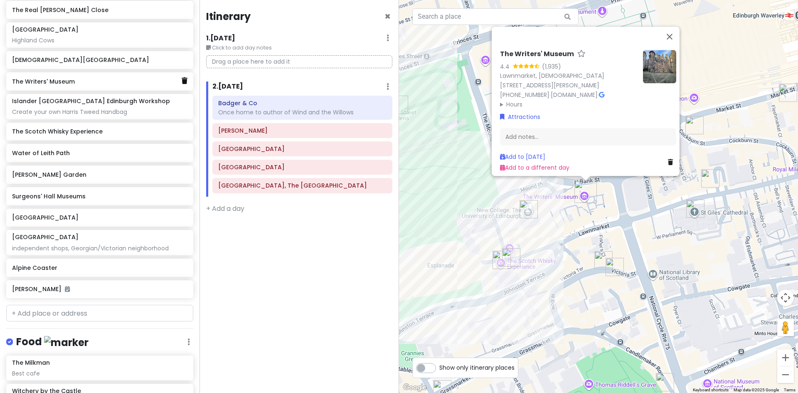
click at [182, 81] on icon at bounding box center [185, 80] width 6 height 7
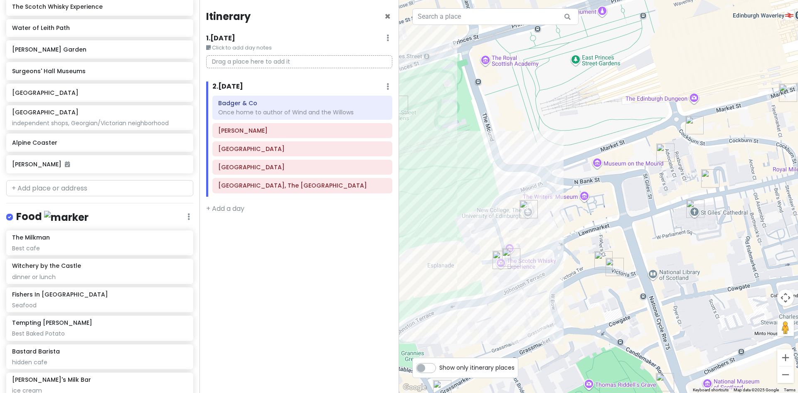
scroll to position [574, 0]
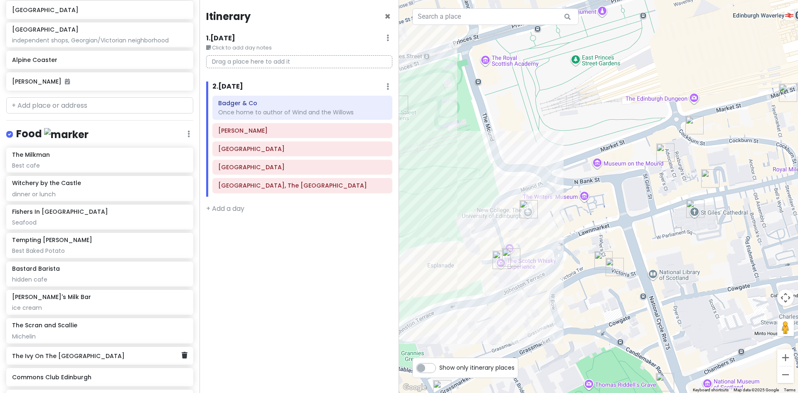
click at [97, 359] on div "The Ivy On The [GEOGRAPHIC_DATA]" at bounding box center [96, 356] width 169 height 12
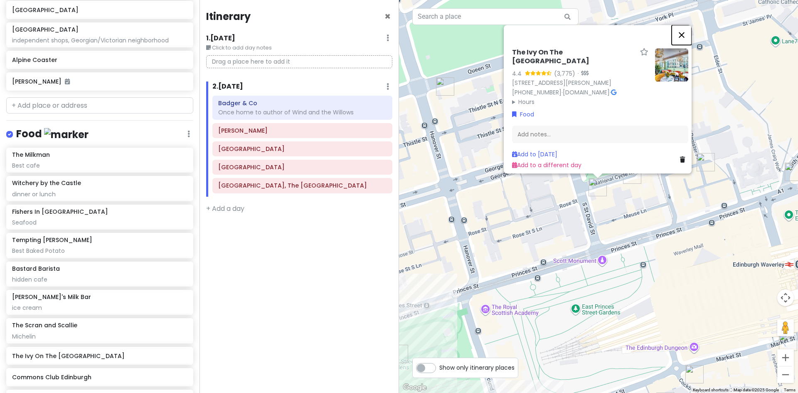
click at [685, 37] on button "Close" at bounding box center [681, 35] width 20 height 20
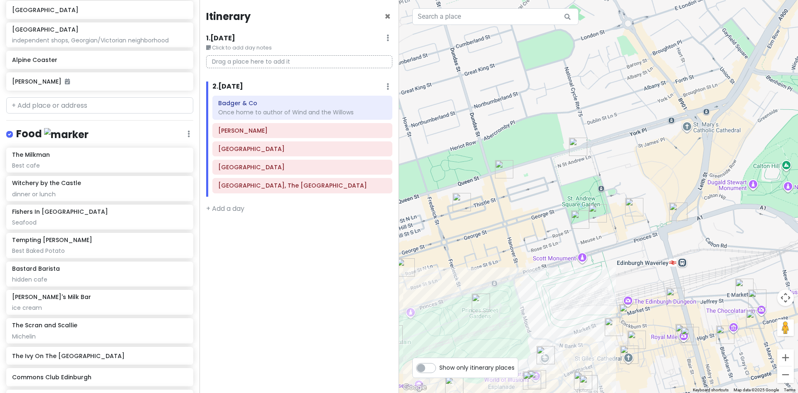
click at [584, 260] on div at bounding box center [598, 196] width 399 height 393
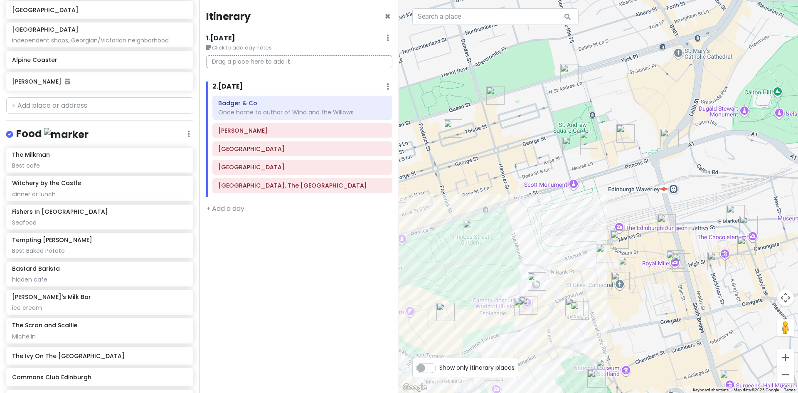
drag, startPoint x: 739, startPoint y: 357, endPoint x: 683, endPoint y: 334, distance: 61.3
click at [683, 334] on div at bounding box center [598, 196] width 399 height 393
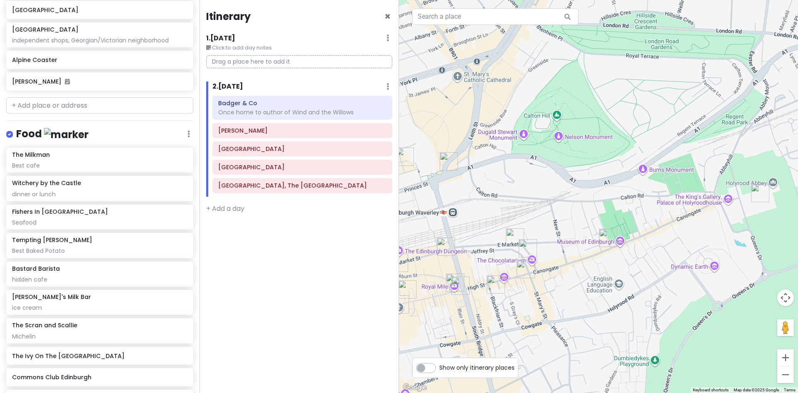
drag, startPoint x: 766, startPoint y: 284, endPoint x: 554, endPoint y: 295, distance: 212.6
click at [554, 295] on div at bounding box center [598, 196] width 399 height 393
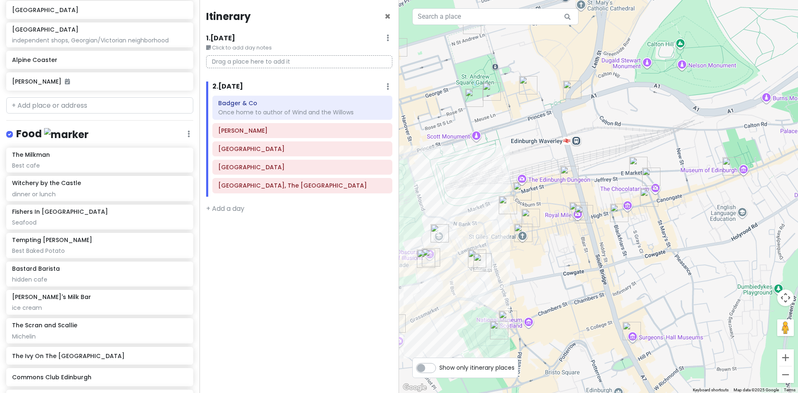
drag, startPoint x: 518, startPoint y: 294, endPoint x: 633, endPoint y: 236, distance: 128.6
click at [633, 236] on div at bounding box center [598, 196] width 399 height 393
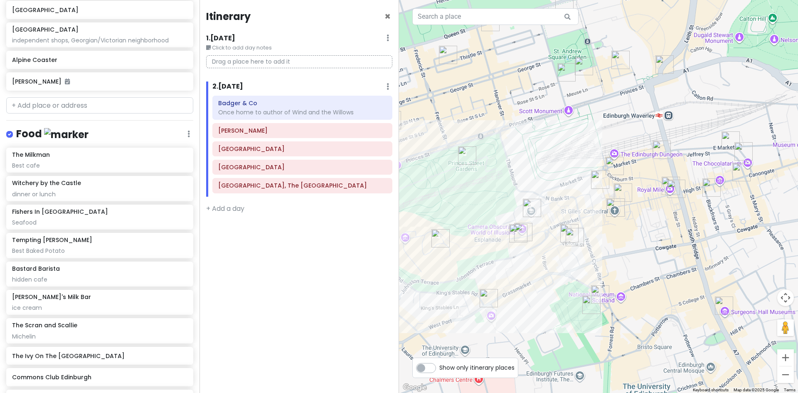
drag, startPoint x: 475, startPoint y: 226, endPoint x: 566, endPoint y: 201, distance: 94.4
click at [566, 201] on div at bounding box center [598, 196] width 399 height 393
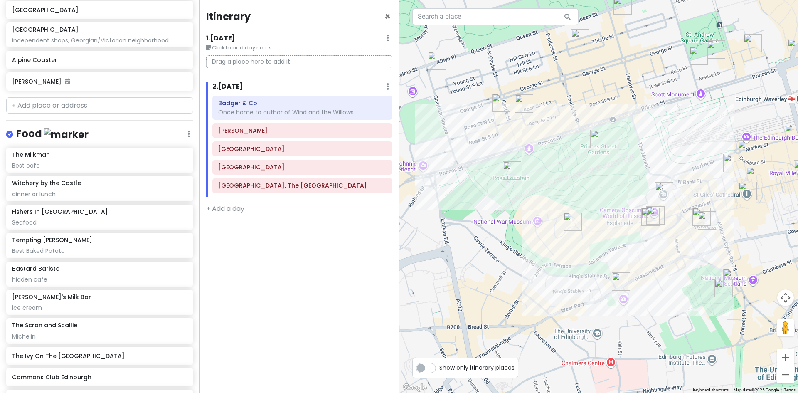
drag, startPoint x: 458, startPoint y: 192, endPoint x: 596, endPoint y: 174, distance: 138.6
click at [596, 174] on div at bounding box center [598, 196] width 399 height 393
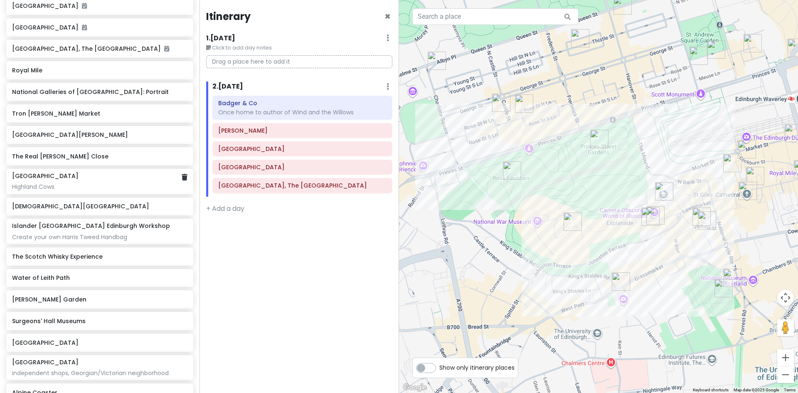
scroll to position [158, 0]
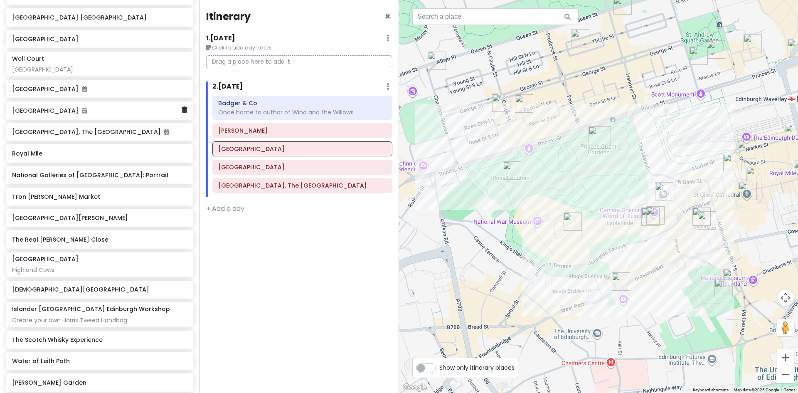
click at [51, 113] on h6 "[GEOGRAPHIC_DATA]" at bounding box center [96, 110] width 169 height 7
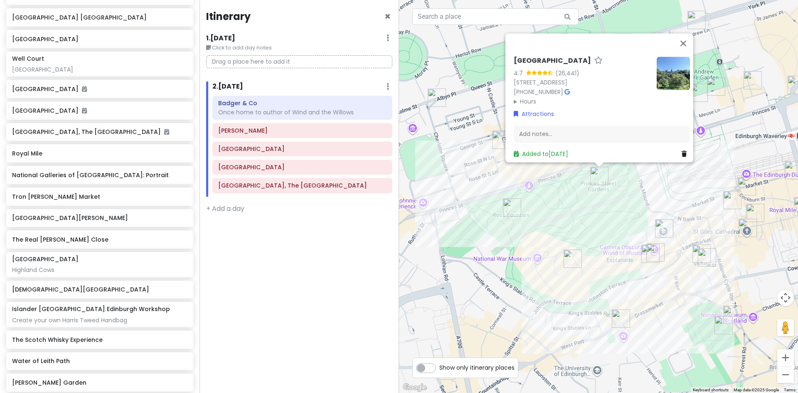
click at [673, 71] on img at bounding box center [672, 72] width 33 height 33
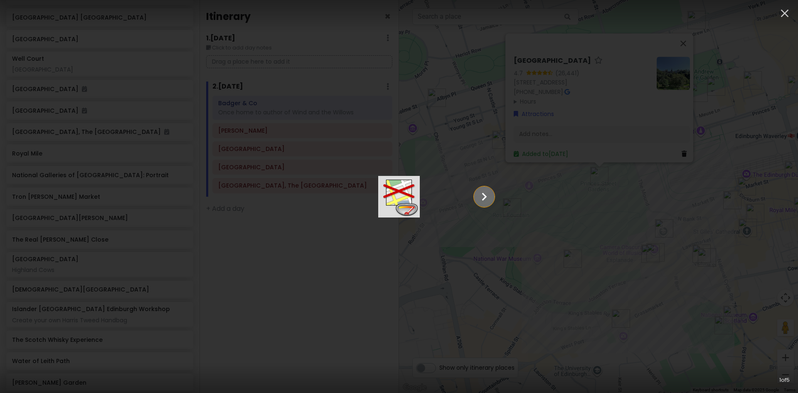
click at [492, 192] on icon "Show slide 2 of 5" at bounding box center [484, 197] width 16 height 20
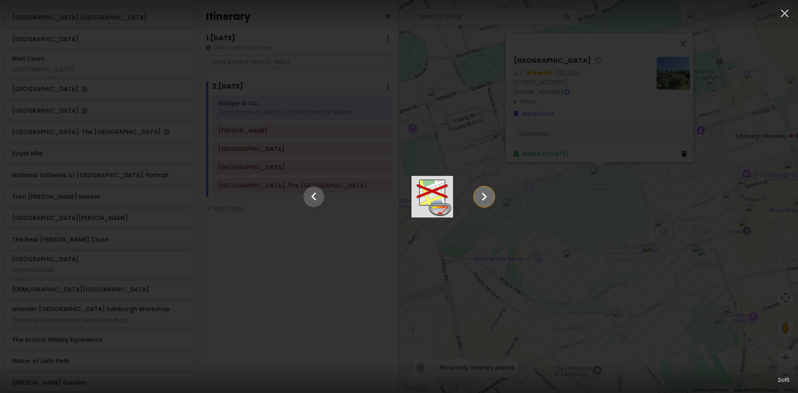
click at [492, 192] on icon "Show slide 3 of 5" at bounding box center [484, 197] width 16 height 20
click at [492, 192] on icon "Show slide 4 of 5" at bounding box center [484, 197] width 16 height 20
click at [492, 192] on icon "Show slide 5 of 5" at bounding box center [484, 197] width 16 height 20
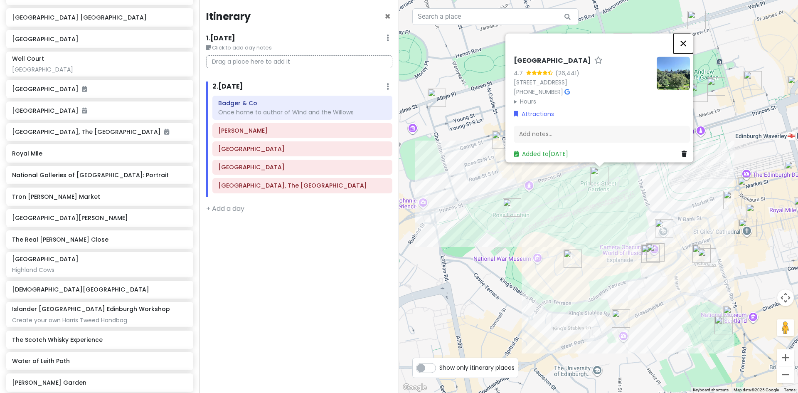
click at [688, 34] on button "Close" at bounding box center [683, 43] width 20 height 20
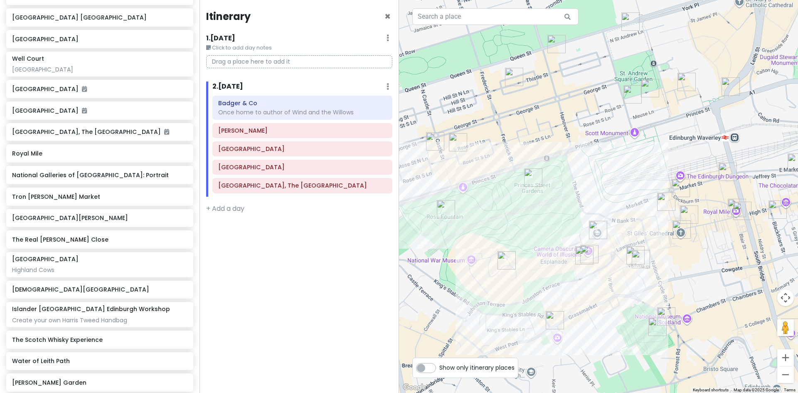
drag, startPoint x: 722, startPoint y: 229, endPoint x: 658, endPoint y: 230, distance: 64.4
click at [651, 231] on div at bounding box center [598, 196] width 399 height 393
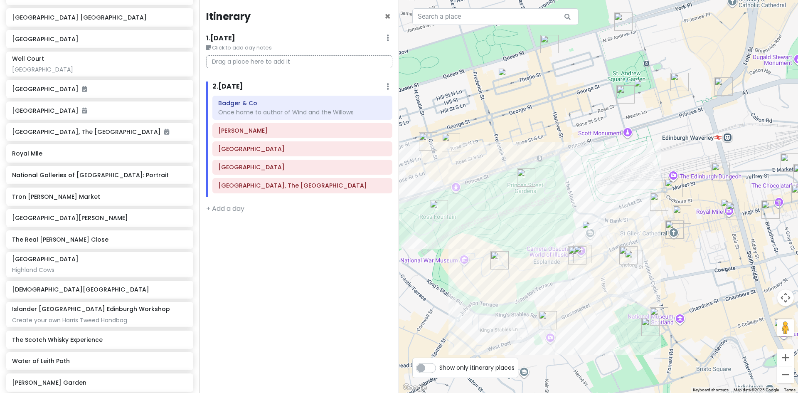
click at [671, 228] on img "St Giles' Cathedral" at bounding box center [674, 229] width 25 height 25
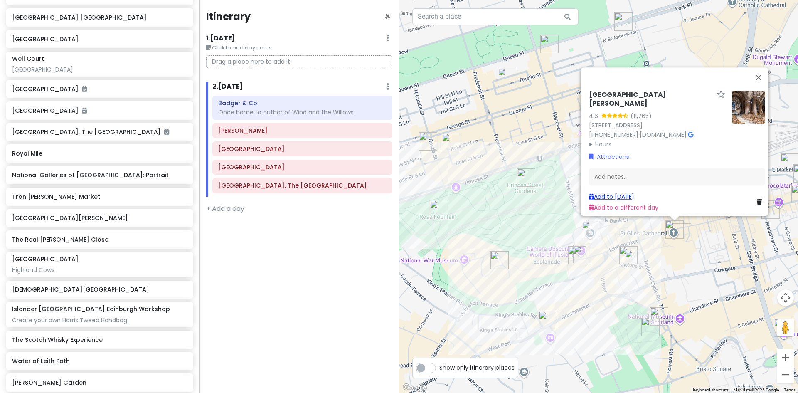
click at [617, 192] on link "Add to Thu 10/9" at bounding box center [611, 196] width 45 height 8
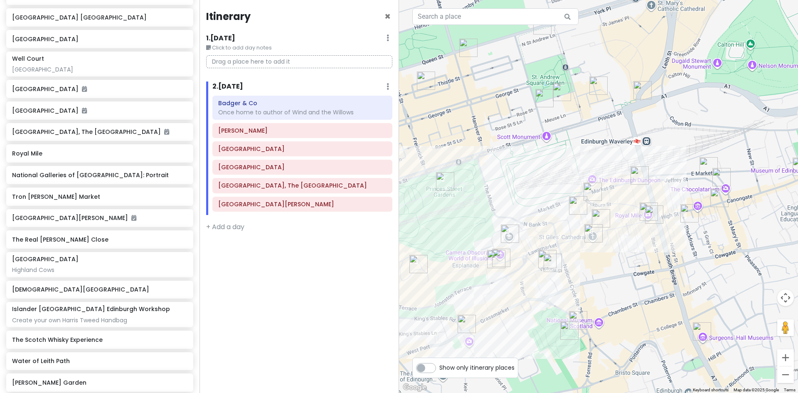
drag, startPoint x: 710, startPoint y: 201, endPoint x: 629, endPoint y: 205, distance: 81.9
click at [629, 205] on div at bounding box center [598, 196] width 399 height 393
click at [540, 95] on img "The Ivy On The Square Edinburgh" at bounding box center [544, 98] width 25 height 25
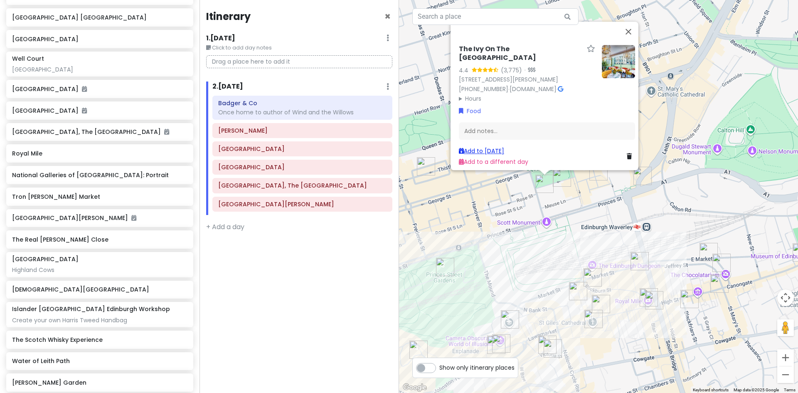
click at [491, 147] on link "Add to Thu 10/9" at bounding box center [481, 151] width 45 height 8
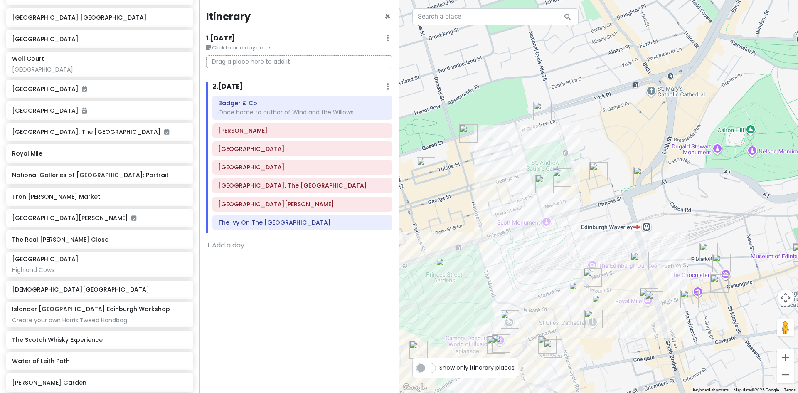
click at [539, 107] on img "National Galleries of Scotland: Portrait" at bounding box center [542, 110] width 25 height 25
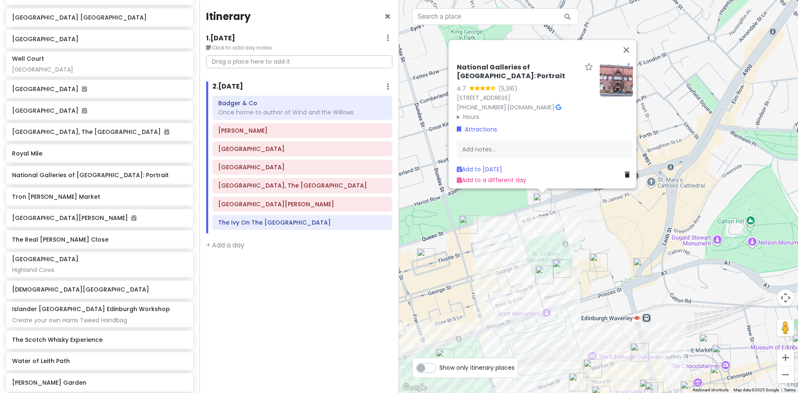
click at [614, 68] on img at bounding box center [615, 79] width 33 height 33
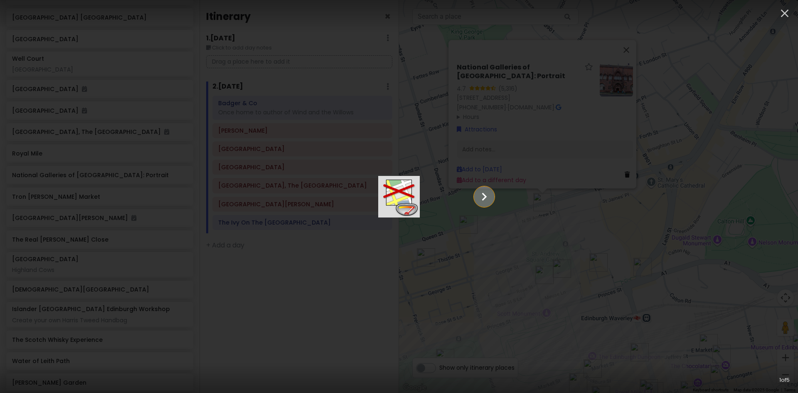
click at [492, 192] on icon "Show slide 2 of 5" at bounding box center [484, 197] width 16 height 20
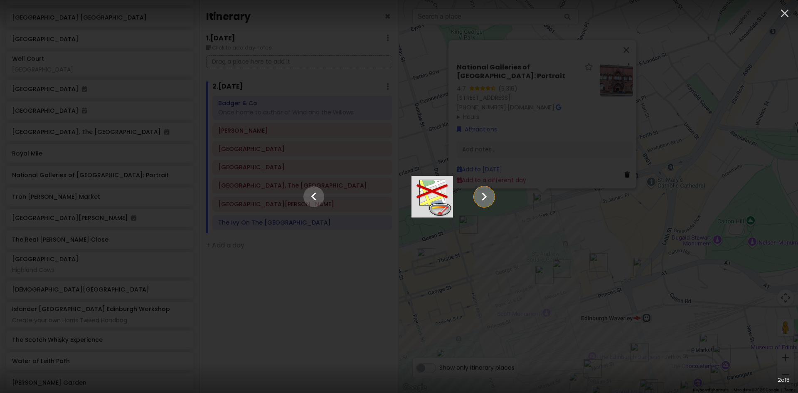
click at [492, 192] on icon "Show slide 3 of 5" at bounding box center [484, 197] width 16 height 20
click at [492, 192] on icon "Show slide 4 of 5" at bounding box center [484, 197] width 16 height 20
click at [492, 192] on icon "Show slide 5 of 5" at bounding box center [484, 197] width 16 height 20
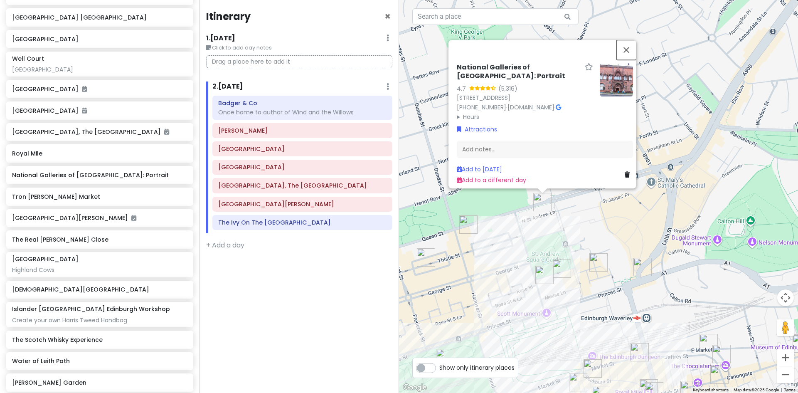
click at [631, 40] on button "Close" at bounding box center [626, 50] width 20 height 20
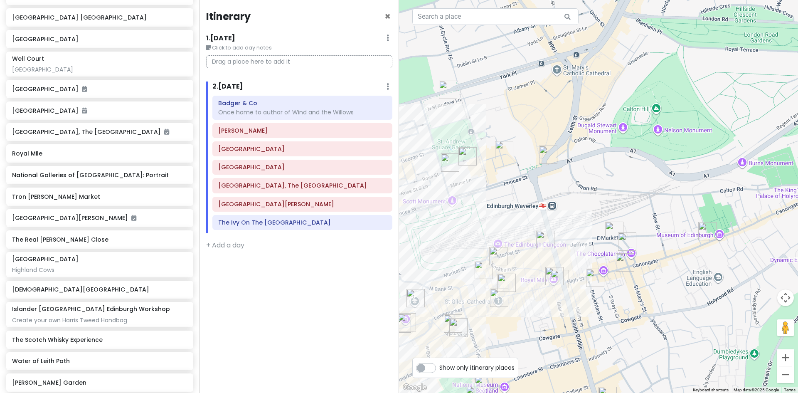
drag, startPoint x: 724, startPoint y: 293, endPoint x: 629, endPoint y: 179, distance: 149.0
click at [629, 179] on div at bounding box center [598, 196] width 399 height 393
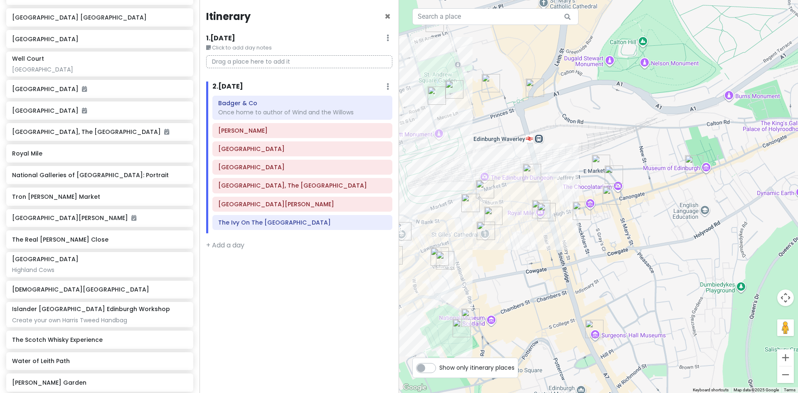
drag, startPoint x: 509, startPoint y: 211, endPoint x: 496, endPoint y: 144, distance: 69.0
click at [496, 144] on div at bounding box center [598, 196] width 399 height 393
click at [530, 168] on img "The Scotsman Picturehouse" at bounding box center [531, 172] width 25 height 25
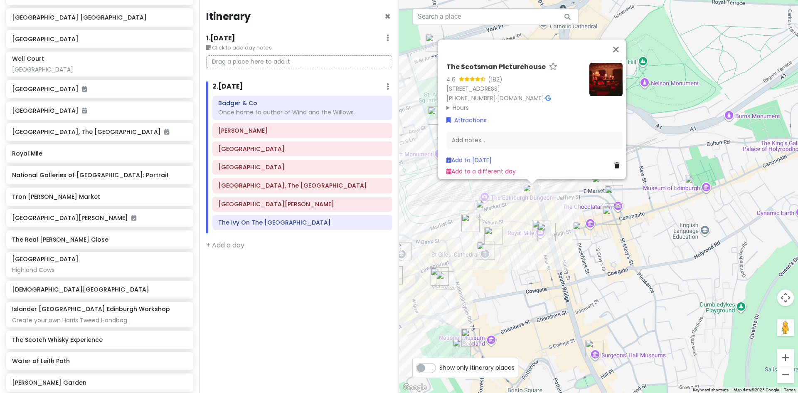
click at [506, 200] on div "The Scotsman Picturehouse 4.6 (182) 20 North Bridge, Edinburgh EH1 1TR, UK +44 …" at bounding box center [598, 196] width 399 height 393
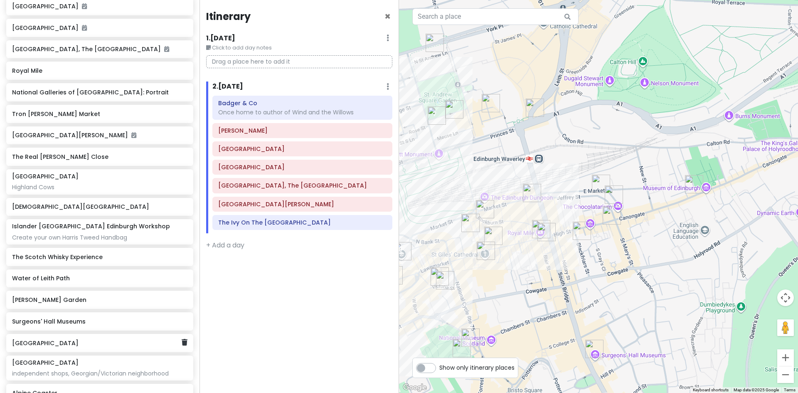
scroll to position [241, 0]
click at [66, 324] on h6 "Surgeons' Hall Museums" at bounding box center [96, 320] width 169 height 7
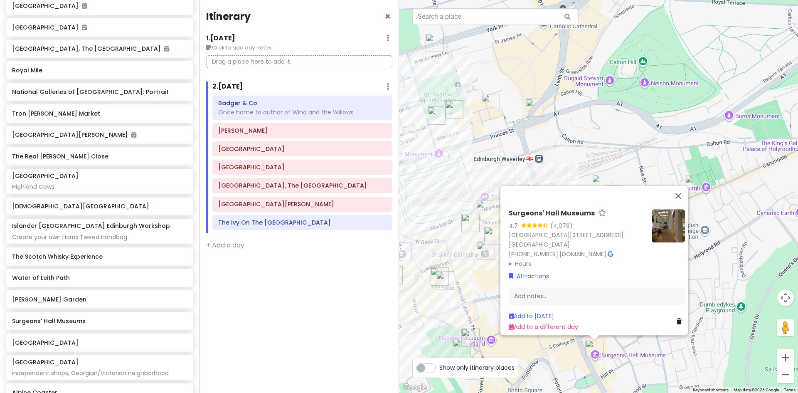
click at [671, 217] on img at bounding box center [667, 225] width 33 height 33
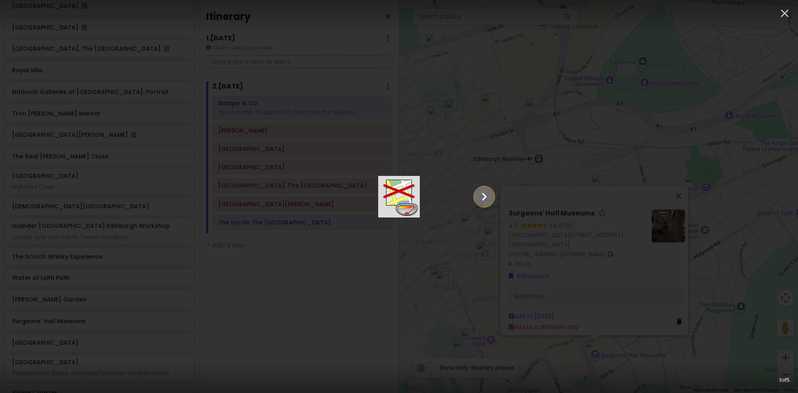
click at [492, 192] on icon "Show slide 2 of 5" at bounding box center [484, 197] width 16 height 20
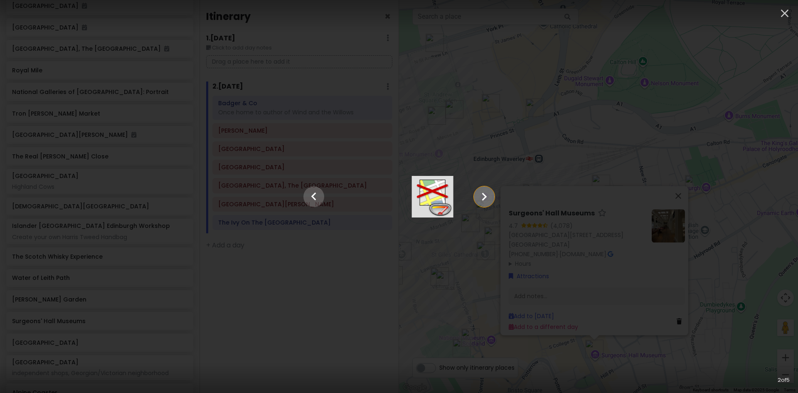
click at [492, 192] on icon "Show slide 3 of 5" at bounding box center [484, 197] width 16 height 20
click at [492, 192] on icon "Show slide 4 of 5" at bounding box center [484, 197] width 16 height 20
click at [492, 192] on icon "Show slide 5 of 5" at bounding box center [484, 197] width 16 height 20
click at [783, 12] on icon "button" at bounding box center [785, 14] width 8 height 8
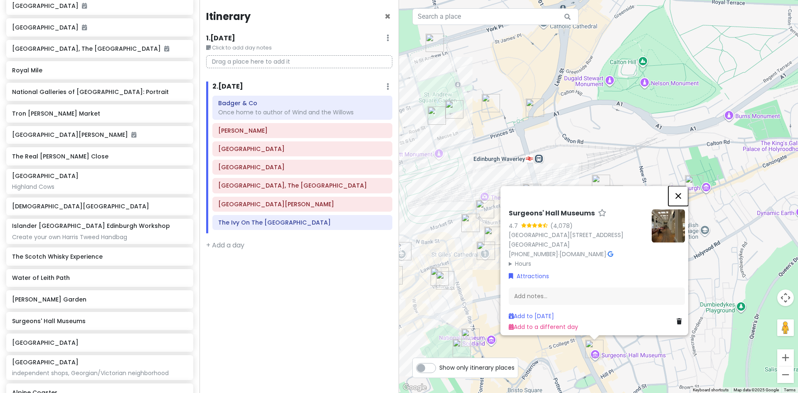
click at [680, 189] on button "Close" at bounding box center [678, 196] width 20 height 20
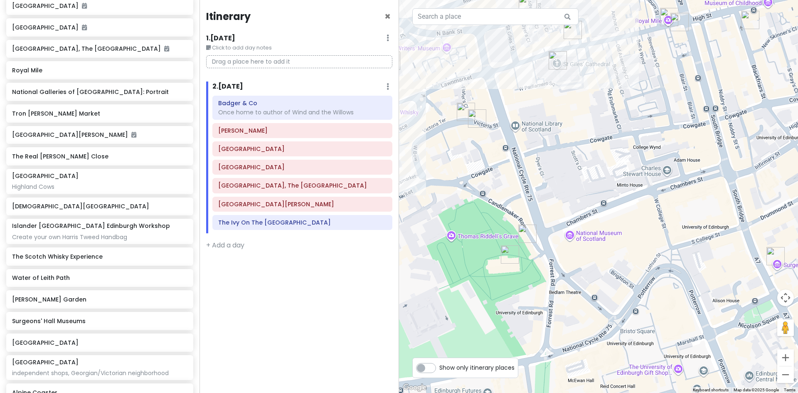
drag, startPoint x: 505, startPoint y: 300, endPoint x: 579, endPoint y: 173, distance: 146.7
click at [579, 173] on div at bounding box center [598, 196] width 399 height 393
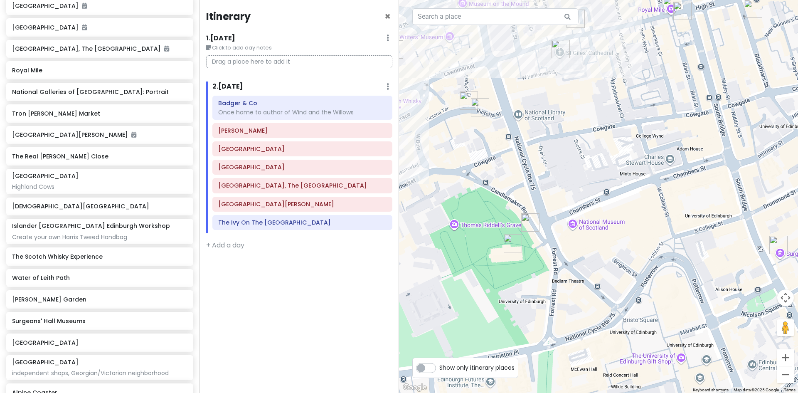
click at [600, 224] on div at bounding box center [598, 196] width 399 height 393
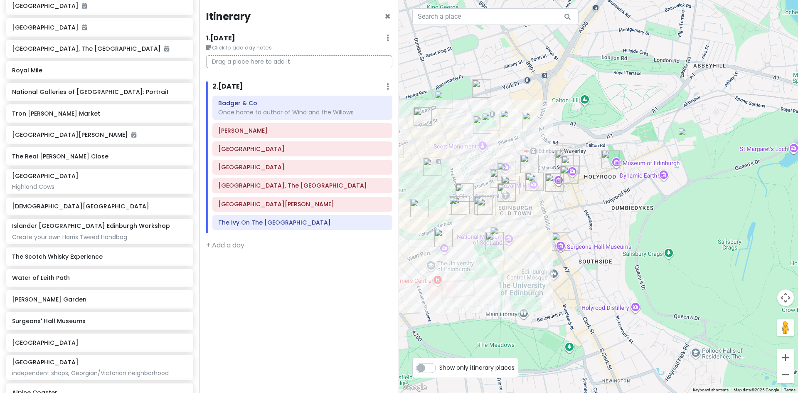
drag, startPoint x: 611, startPoint y: 195, endPoint x: 568, endPoint y: 234, distance: 57.7
click at [568, 234] on div at bounding box center [598, 196] width 399 height 393
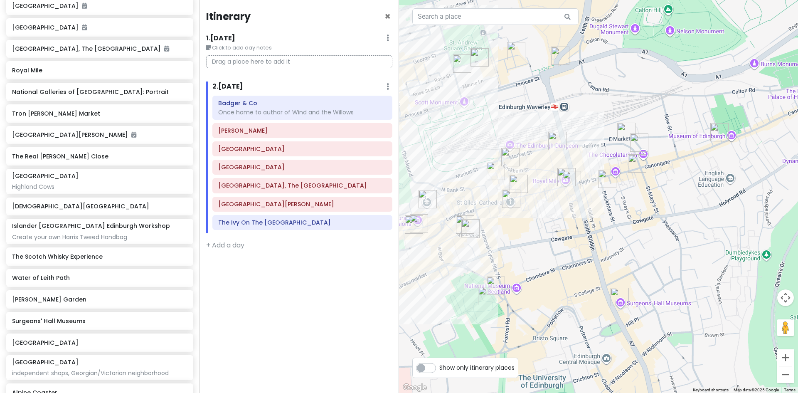
drag, startPoint x: 432, startPoint y: 162, endPoint x: 451, endPoint y: 140, distance: 28.5
click at [451, 140] on div at bounding box center [598, 196] width 399 height 393
click at [556, 136] on img "The Scotsman Picturehouse" at bounding box center [557, 140] width 25 height 25
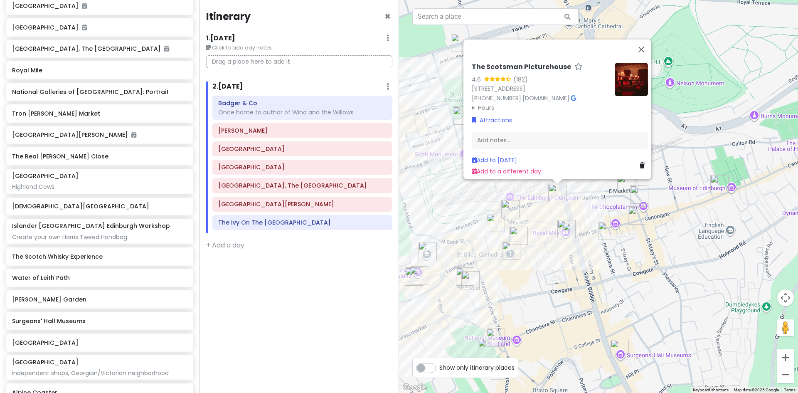
click at [560, 226] on img "Tron Kirk Market" at bounding box center [571, 231] width 25 height 25
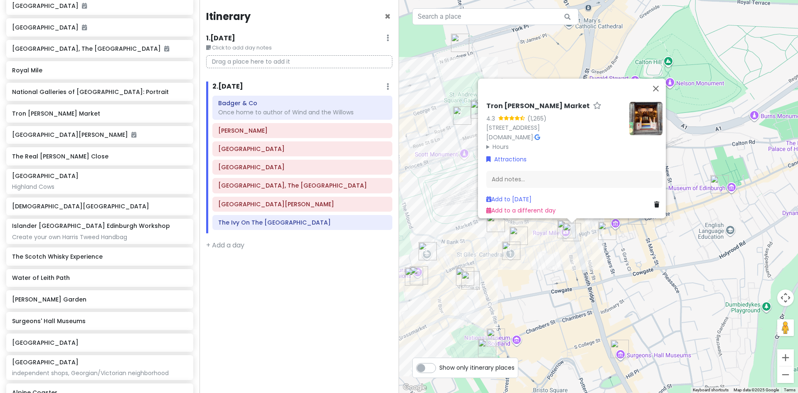
click at [570, 228] on img "Tron Kirk Market" at bounding box center [571, 231] width 25 height 25
click at [561, 228] on img "Tron Kirk Market" at bounding box center [571, 231] width 25 height 25
click at [660, 82] on button "Close" at bounding box center [656, 89] width 20 height 20
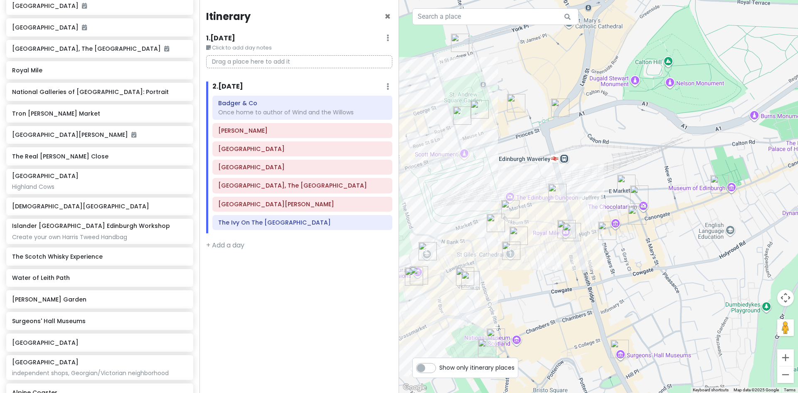
click at [560, 225] on img "Tron Kirk Market" at bounding box center [571, 231] width 25 height 25
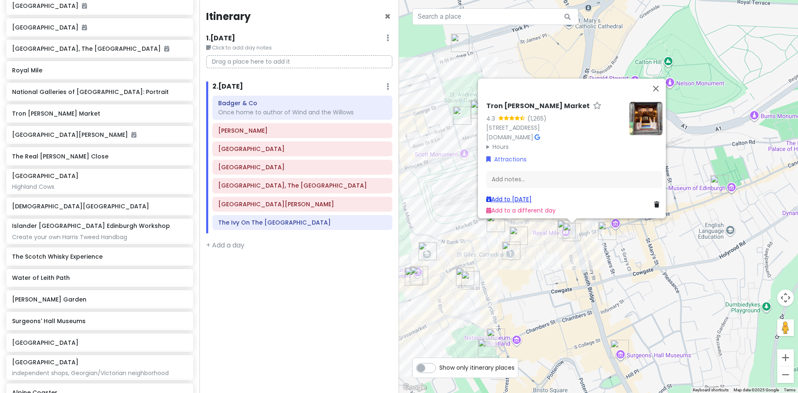
click at [513, 195] on link "Add to Thu 10/9" at bounding box center [508, 199] width 45 height 8
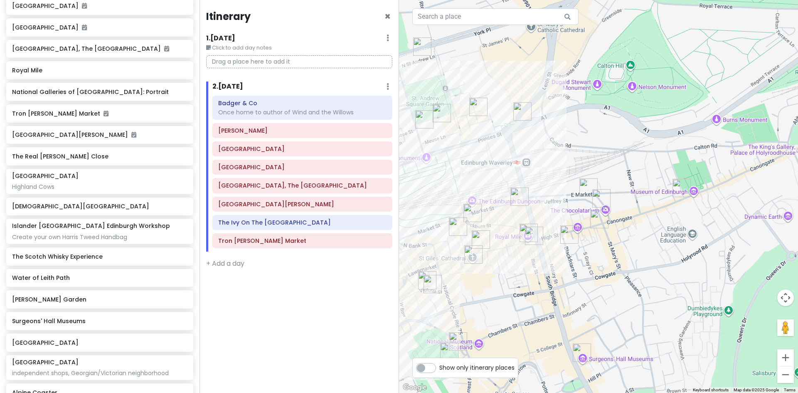
drag, startPoint x: 687, startPoint y: 238, endPoint x: 651, endPoint y: 241, distance: 36.3
click at [651, 241] on div at bounding box center [598, 196] width 399 height 393
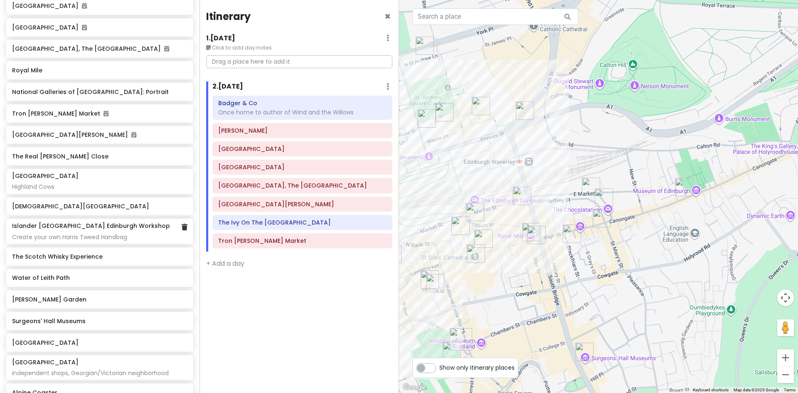
scroll to position [200, 0]
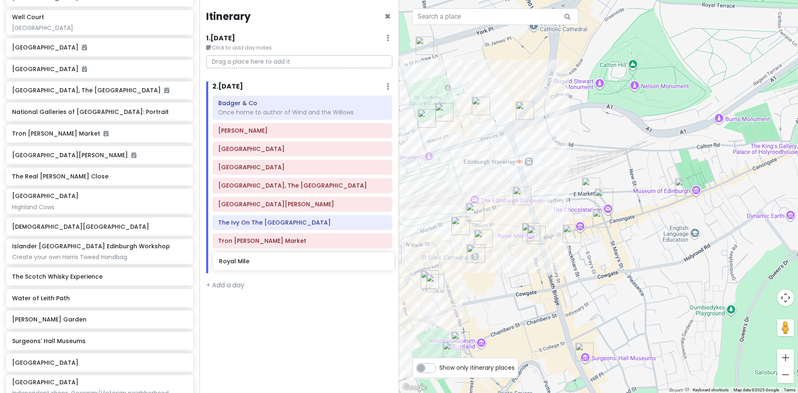
drag, startPoint x: 34, startPoint y: 111, endPoint x: 241, endPoint y: 261, distance: 255.5
click at [241, 261] on div "Edinburgh Trip Private Change Dates Make a Copy Delete Trip Give Feedback 💡 Sup…" at bounding box center [399, 196] width 798 height 393
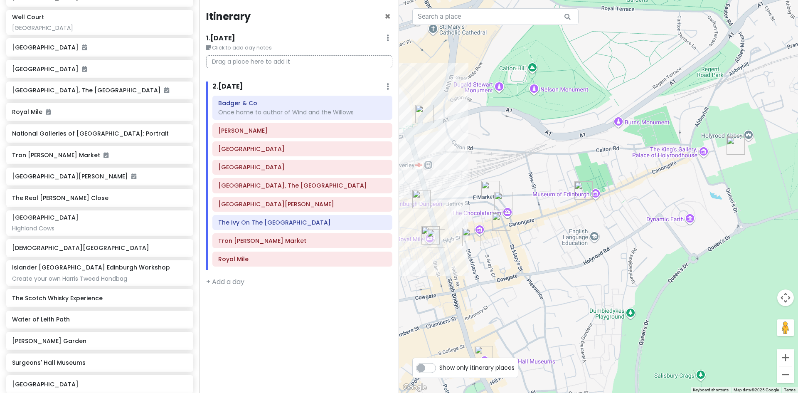
drag, startPoint x: 636, startPoint y: 228, endPoint x: 534, endPoint y: 232, distance: 101.4
click at [534, 232] on div at bounding box center [598, 196] width 399 height 393
click at [462, 232] on img "The Edinburgh Larder - Blackfriars Street" at bounding box center [471, 236] width 25 height 25
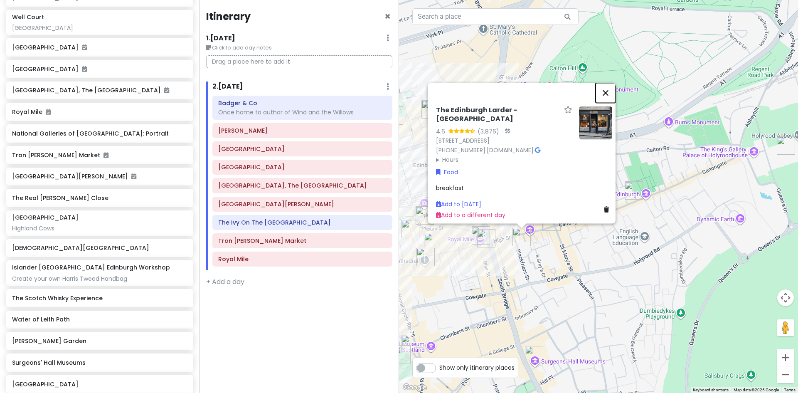
click at [610, 83] on button "Close" at bounding box center [605, 93] width 20 height 20
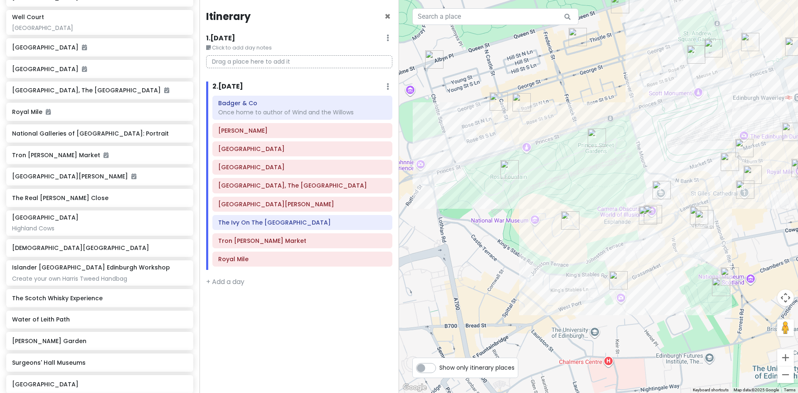
drag, startPoint x: 454, startPoint y: 271, endPoint x: 775, endPoint y: 204, distance: 327.3
click at [775, 204] on div at bounding box center [598, 196] width 399 height 393
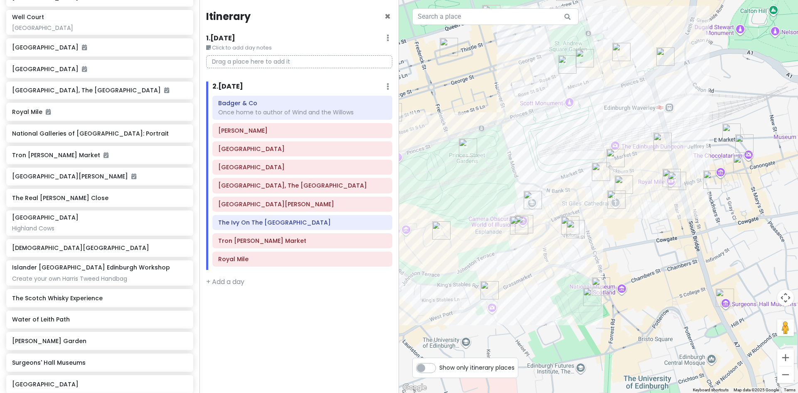
drag, startPoint x: 643, startPoint y: 244, endPoint x: 512, endPoint y: 253, distance: 131.2
click at [512, 253] on div at bounding box center [598, 196] width 399 height 393
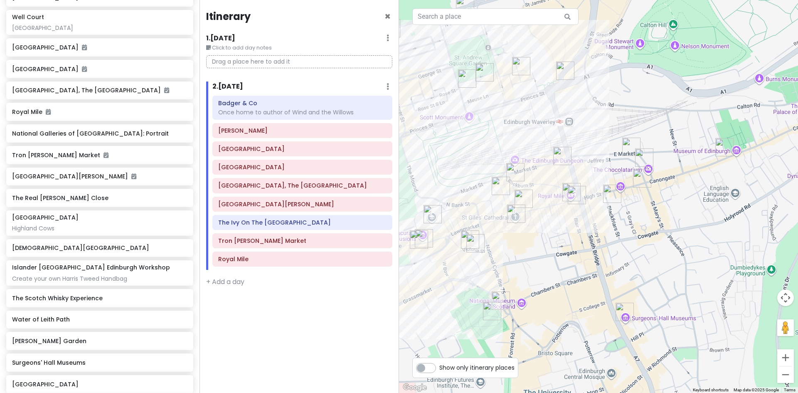
drag, startPoint x: 677, startPoint y: 201, endPoint x: 581, endPoint y: 210, distance: 96.4
click at [574, 214] on div at bounding box center [598, 196] width 399 height 393
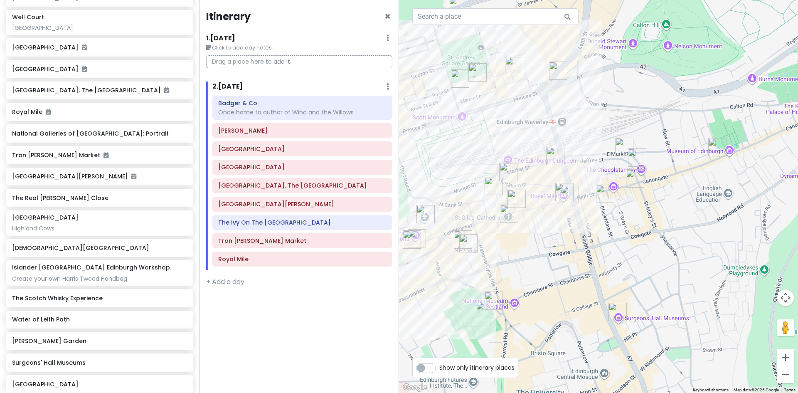
click at [632, 155] on img "Tempting Tattie" at bounding box center [636, 157] width 25 height 25
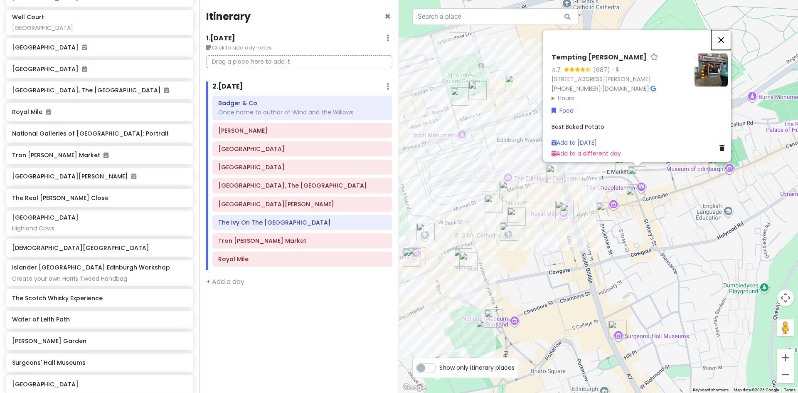
click at [724, 33] on button "Close" at bounding box center [721, 40] width 20 height 20
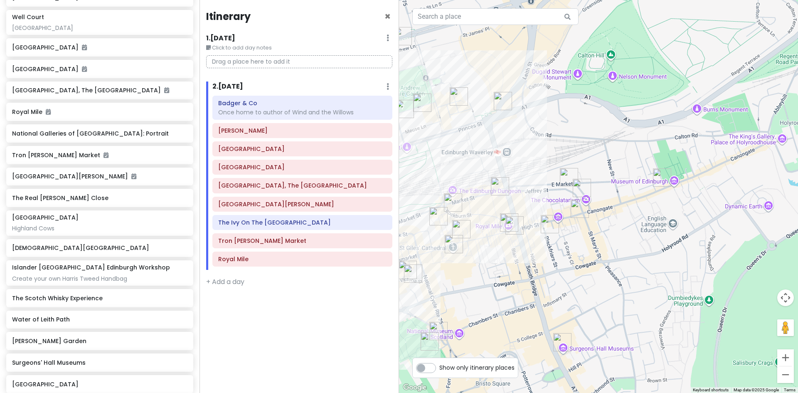
drag, startPoint x: 710, startPoint y: 201, endPoint x: 642, endPoint y: 218, distance: 70.6
click at [642, 218] on div at bounding box center [598, 196] width 399 height 393
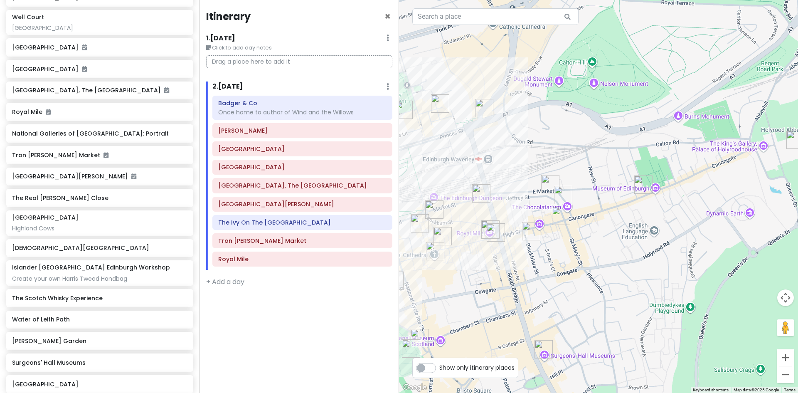
click at [529, 229] on img "The Edinburgh Larder - Blackfriars Street" at bounding box center [530, 231] width 25 height 25
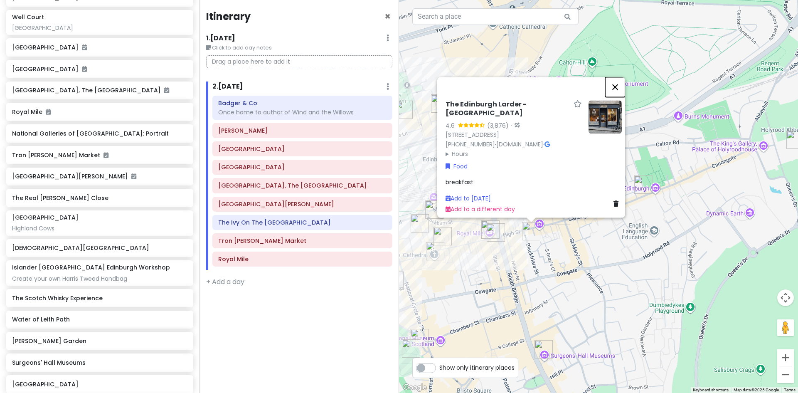
click at [614, 77] on button "Close" at bounding box center [615, 87] width 20 height 20
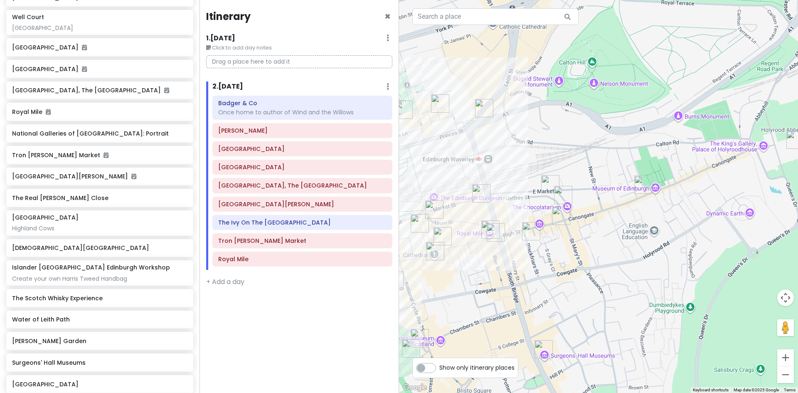
click at [560, 214] on img "The World's End" at bounding box center [560, 215] width 25 height 25
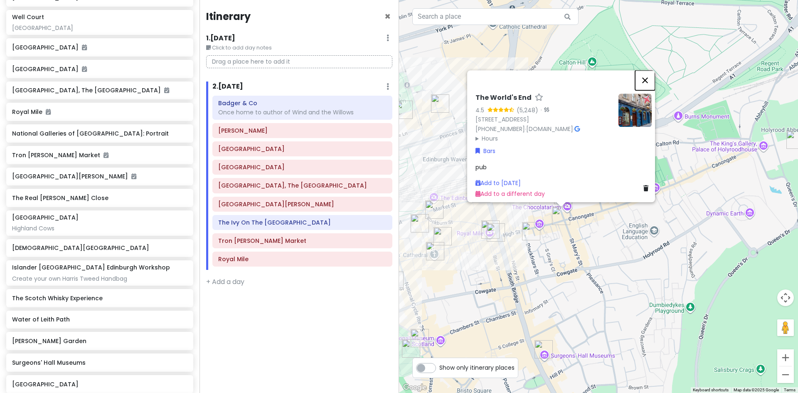
click at [645, 74] on button "Close" at bounding box center [645, 80] width 20 height 20
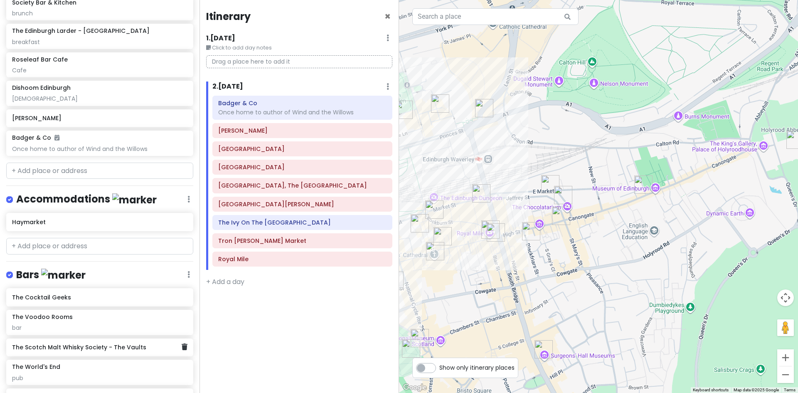
scroll to position [1146, 0]
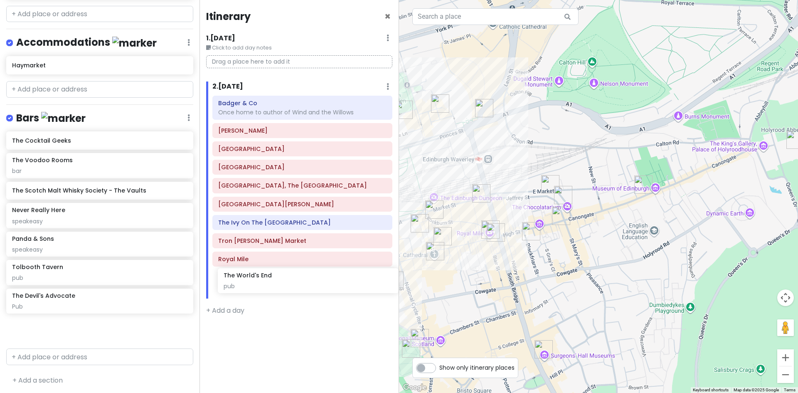
drag, startPoint x: 34, startPoint y: 219, endPoint x: 246, endPoint y: 286, distance: 222.0
click at [246, 286] on div "Edinburgh Trip Private Change Dates Make a Copy Delete Trip Give Feedback 💡 Sup…" at bounding box center [399, 196] width 798 height 393
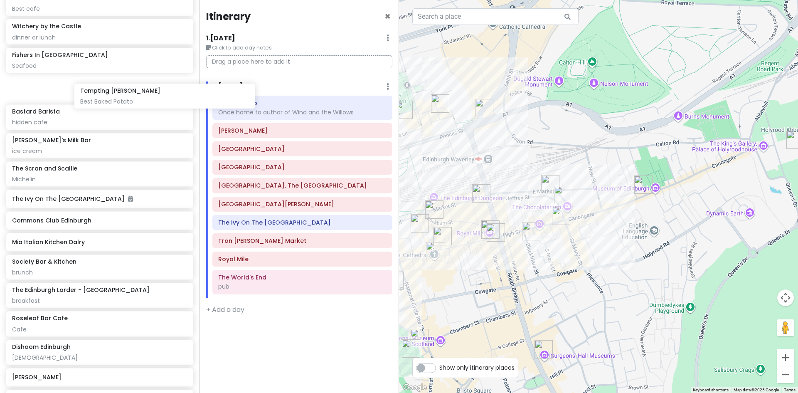
scroll to position [727, 0]
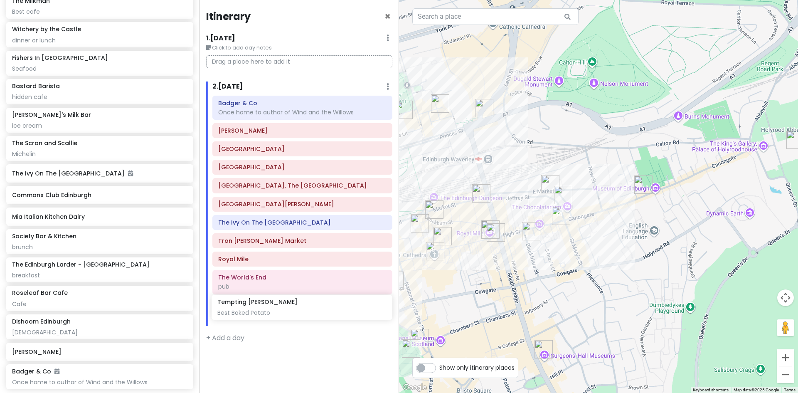
drag, startPoint x: 99, startPoint y: 95, endPoint x: 254, endPoint y: 309, distance: 264.3
click at [254, 309] on div "Edinburgh Trip Private Change Dates Make a Copy Delete Trip Give Feedback 💡 Sup…" at bounding box center [399, 196] width 798 height 393
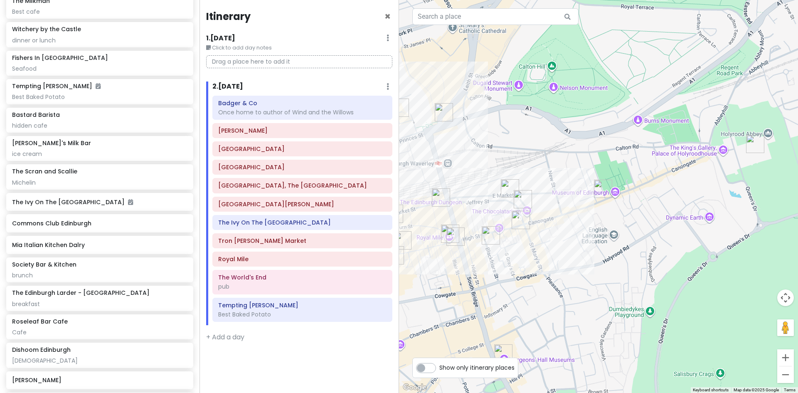
drag, startPoint x: 658, startPoint y: 207, endPoint x: 617, endPoint y: 211, distance: 41.8
click at [617, 211] on div at bounding box center [598, 196] width 399 height 393
click at [753, 141] on img "Palace of Holyroodhouse" at bounding box center [754, 143] width 25 height 25
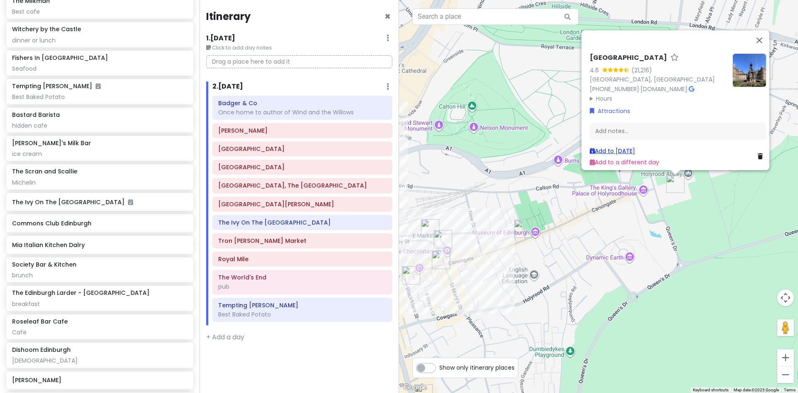
click at [614, 147] on link "Add to Thu 10/9" at bounding box center [611, 151] width 45 height 8
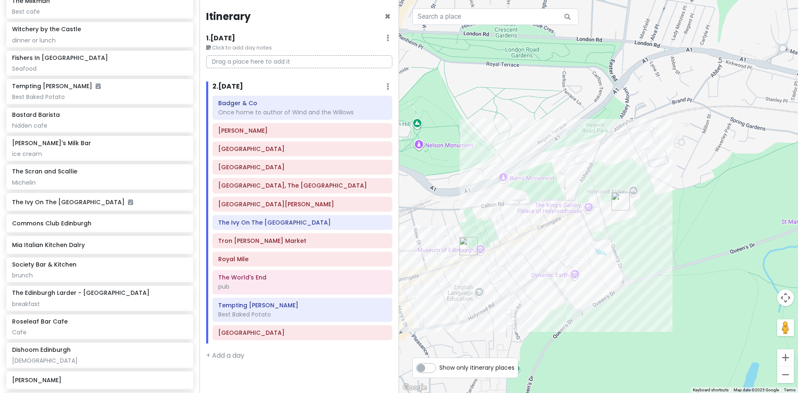
drag, startPoint x: 705, startPoint y: 248, endPoint x: 649, endPoint y: 265, distance: 58.5
click at [649, 266] on div at bounding box center [598, 196] width 399 height 393
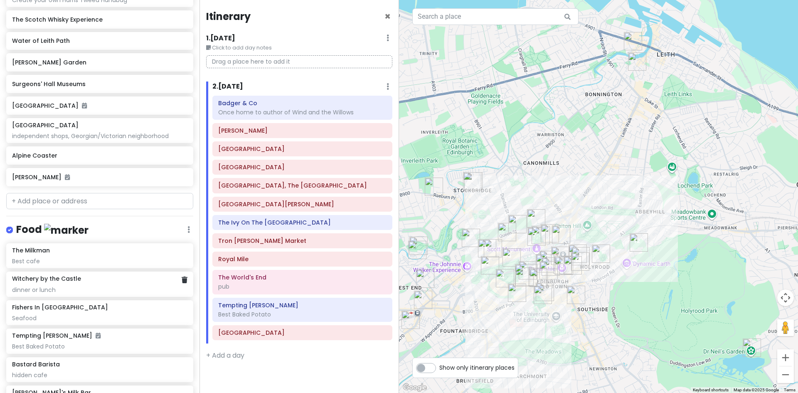
scroll to position [312, 0]
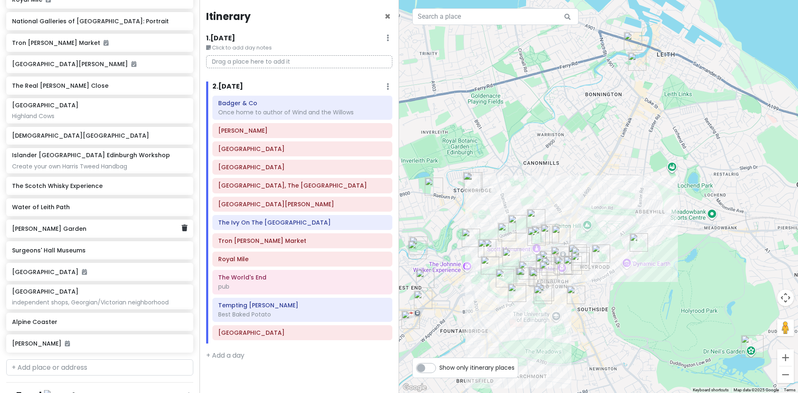
click at [51, 230] on h6 "[PERSON_NAME] Garden" at bounding box center [96, 228] width 169 height 7
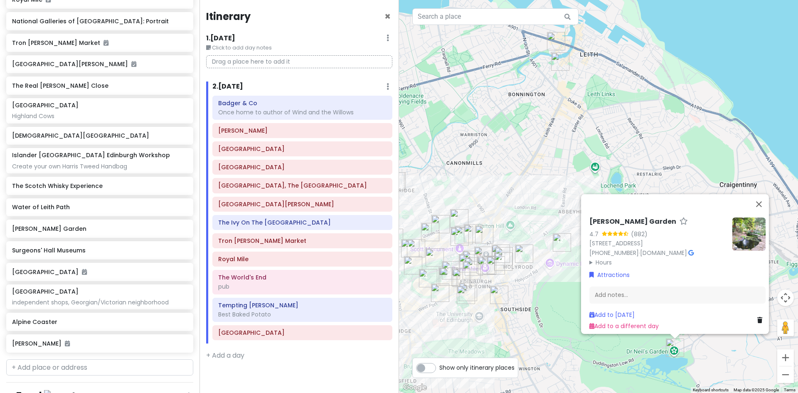
click at [743, 217] on img at bounding box center [748, 233] width 33 height 33
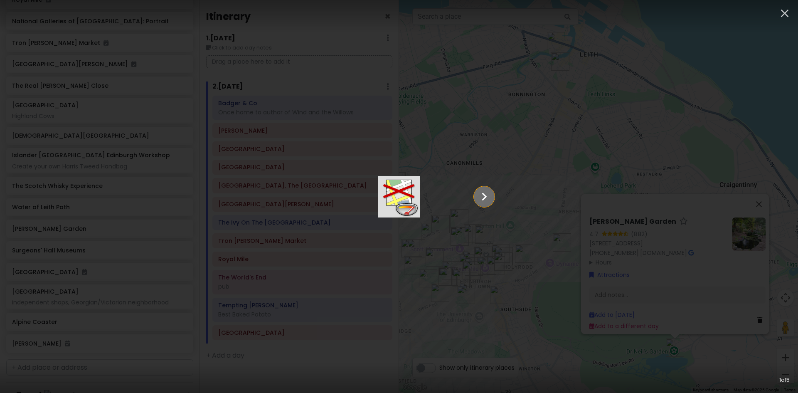
click at [492, 193] on icon "Show slide 2 of 5" at bounding box center [484, 197] width 16 height 20
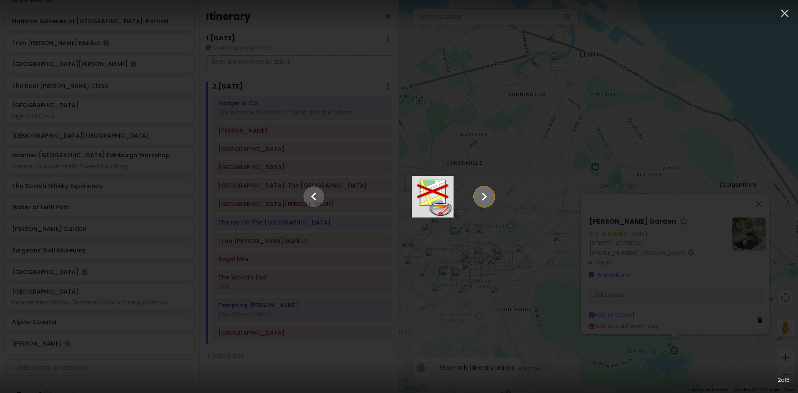
click at [492, 193] on icon "Show slide 3 of 5" at bounding box center [484, 197] width 16 height 20
click at [492, 193] on icon "Show slide 4 of 5" at bounding box center [484, 197] width 16 height 20
click at [492, 193] on icon "Show slide 5 of 5" at bounding box center [484, 197] width 16 height 20
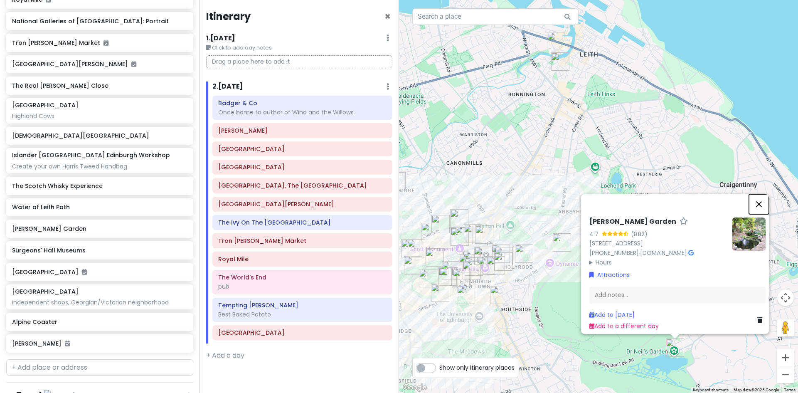
click at [761, 194] on button "Close" at bounding box center [759, 204] width 20 height 20
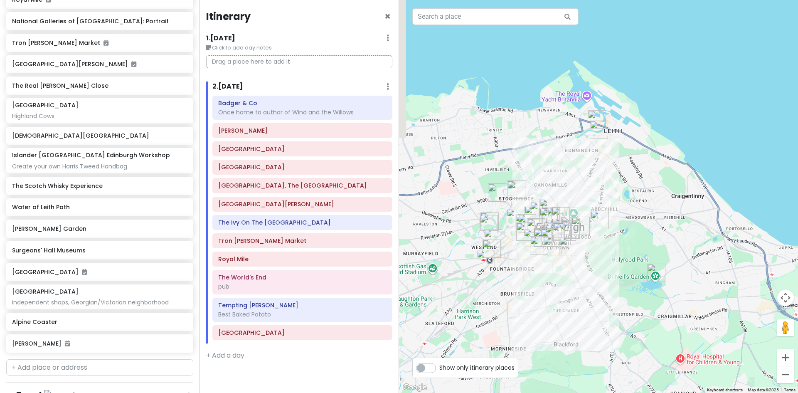
drag, startPoint x: 505, startPoint y: 309, endPoint x: 534, endPoint y: 267, distance: 51.7
click at [534, 267] on div at bounding box center [598, 196] width 399 height 393
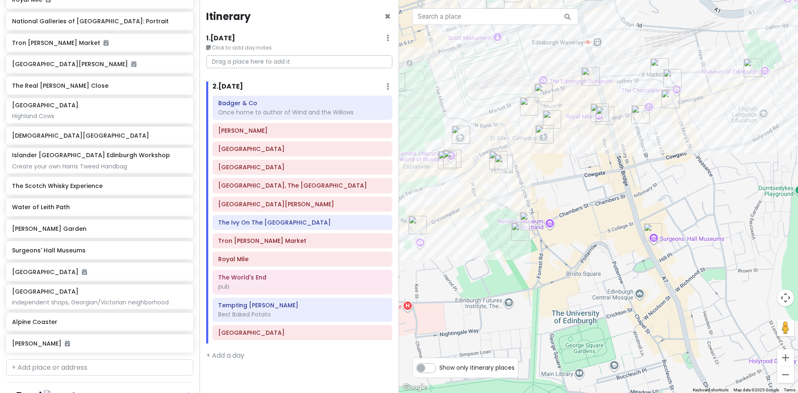
drag, startPoint x: 693, startPoint y: 216, endPoint x: 529, endPoint y: 308, distance: 188.4
click at [528, 312] on div at bounding box center [598, 196] width 399 height 393
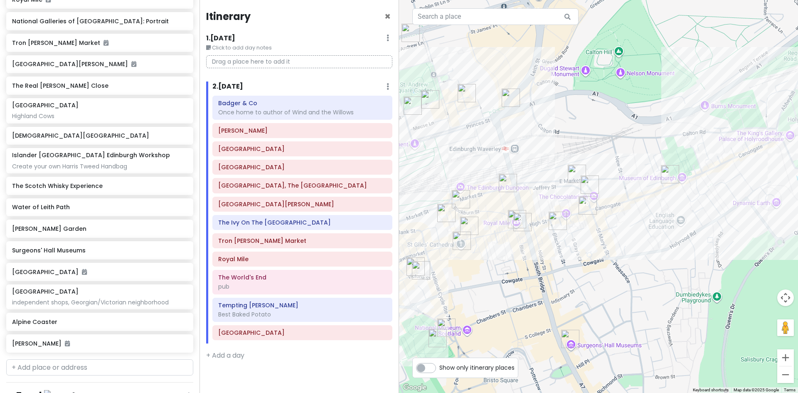
drag, startPoint x: 597, startPoint y: 196, endPoint x: 519, endPoint y: 306, distance: 134.2
click at [519, 306] on div at bounding box center [598, 196] width 399 height 393
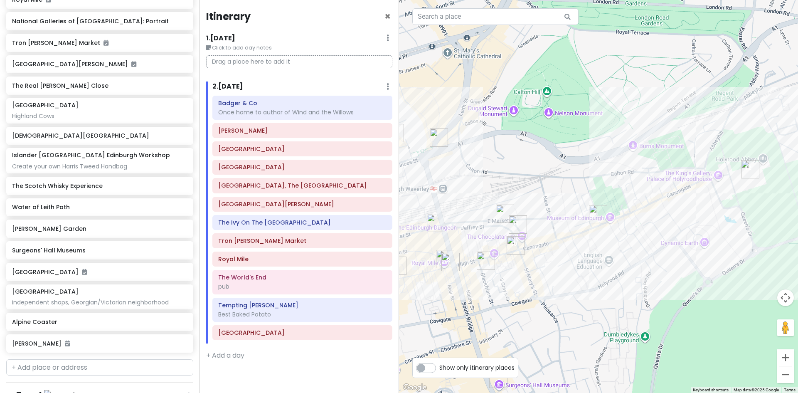
drag, startPoint x: 666, startPoint y: 248, endPoint x: 593, endPoint y: 290, distance: 83.9
click at [593, 290] on div at bounding box center [598, 196] width 399 height 393
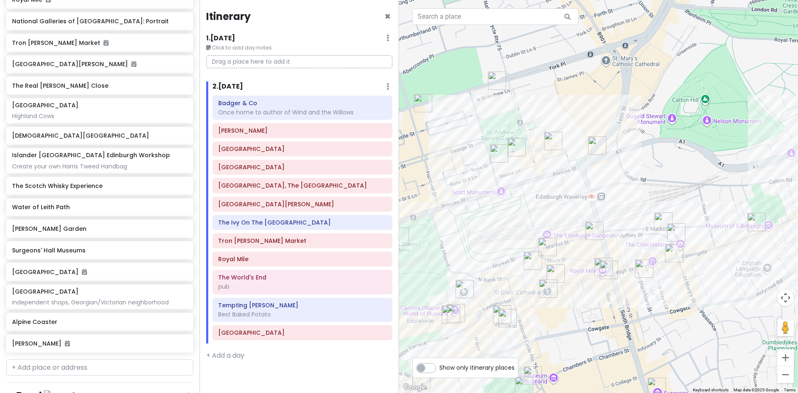
drag, startPoint x: 681, startPoint y: 239, endPoint x: 839, endPoint y: 240, distance: 157.9
click at [797, 240] on html "Edinburgh Trip Private Change Dates Make a Copy Delete Trip Give Feedback 💡 Sup…" at bounding box center [399, 196] width 798 height 393
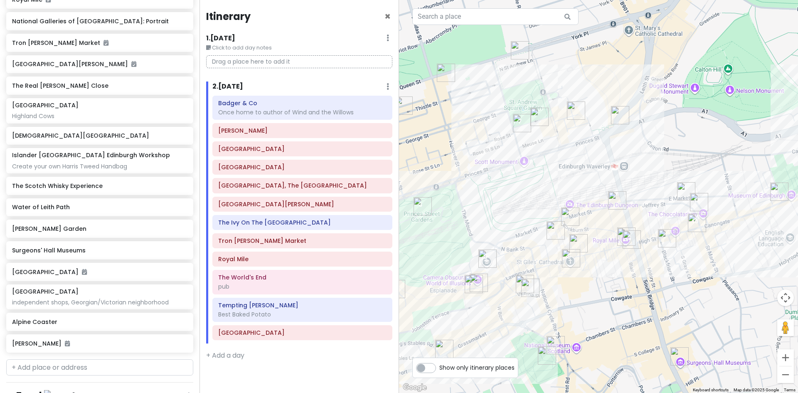
drag, startPoint x: 620, startPoint y: 189, endPoint x: 642, endPoint y: 168, distance: 30.3
click at [642, 168] on div at bounding box center [598, 196] width 399 height 393
click at [441, 72] on img "Bastard Barista" at bounding box center [445, 72] width 25 height 25
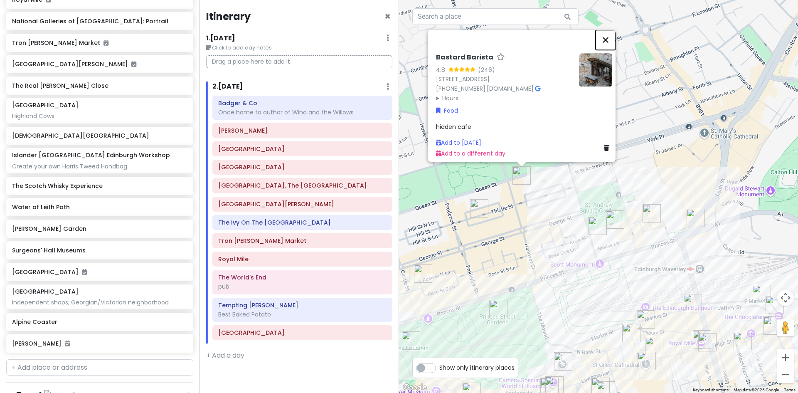
click at [610, 34] on button "Close" at bounding box center [605, 40] width 20 height 20
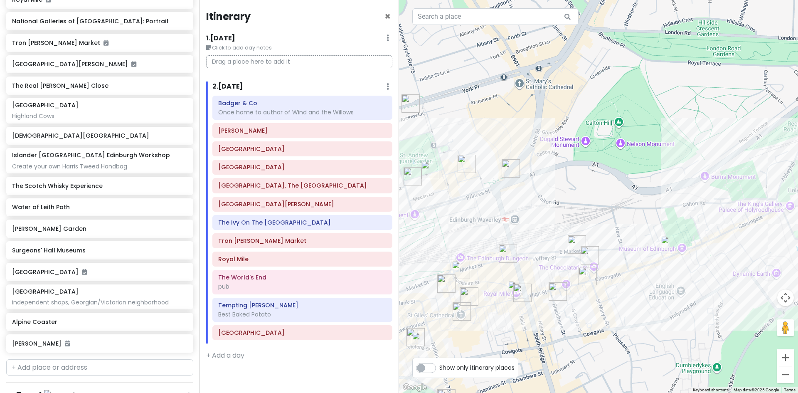
drag, startPoint x: 769, startPoint y: 292, endPoint x: 585, endPoint y: 243, distance: 191.4
click at [585, 243] on img "Tempting Tattie" at bounding box center [589, 255] width 25 height 25
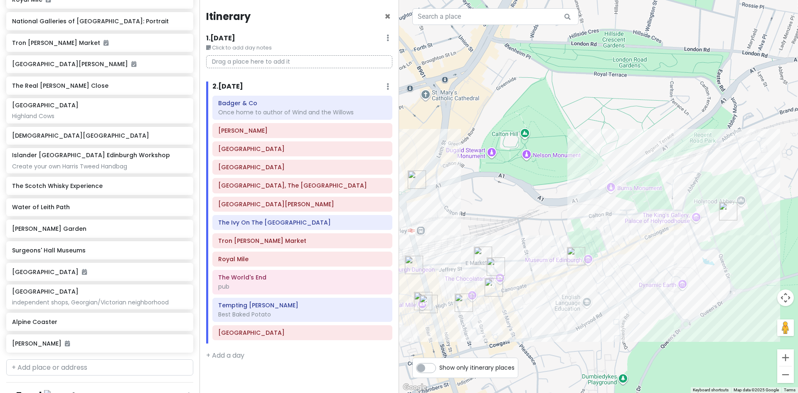
drag, startPoint x: 720, startPoint y: 307, endPoint x: 624, endPoint y: 318, distance: 96.2
click at [624, 318] on div at bounding box center [598, 196] width 399 height 393
click at [75, 367] on input "text" at bounding box center [99, 367] width 187 height 17
type input "calton"
click at [69, 384] on span "[GEOGRAPHIC_DATA], [GEOGRAPHIC_DATA]" at bounding box center [122, 385] width 108 height 7
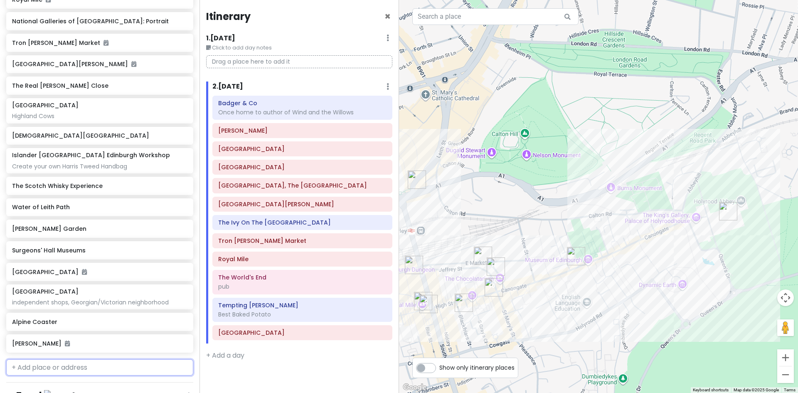
scroll to position [334, 0]
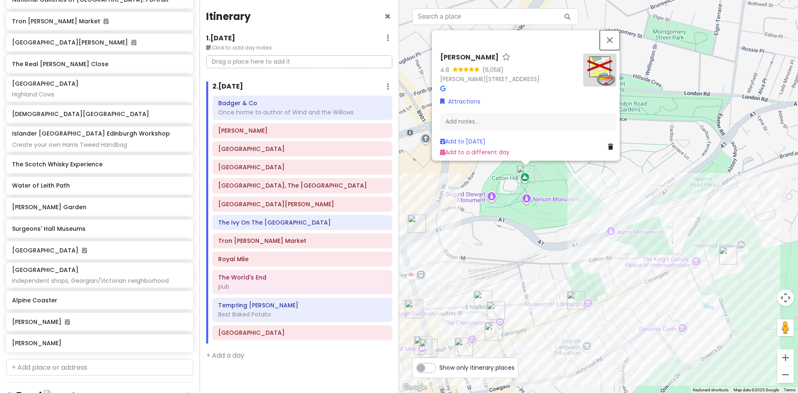
click at [613, 32] on button "Close" at bounding box center [609, 40] width 20 height 20
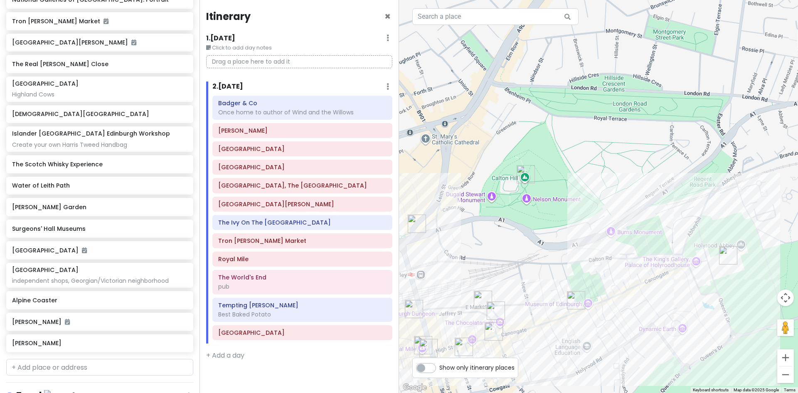
click at [523, 172] on img "Calton Hill" at bounding box center [525, 174] width 25 height 25
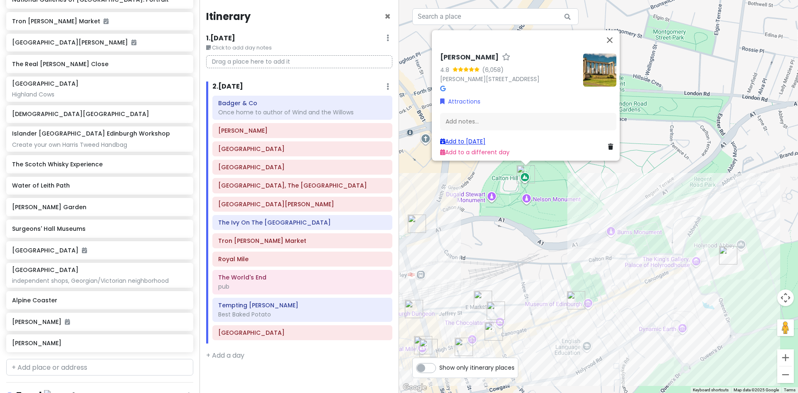
click at [464, 137] on link "Add to Thu 10/9" at bounding box center [462, 141] width 45 height 8
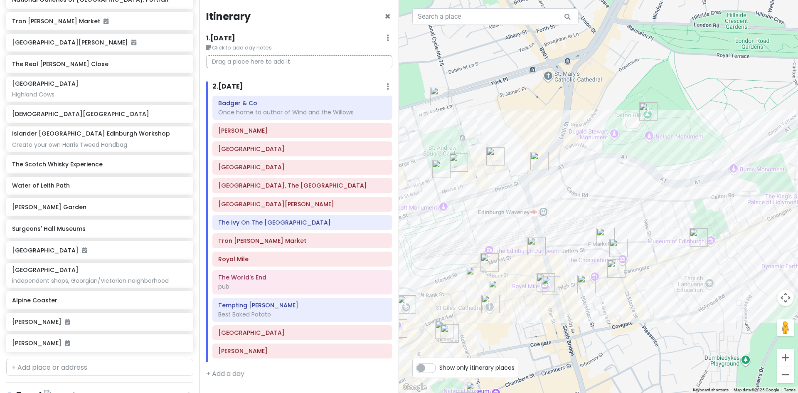
drag, startPoint x: 460, startPoint y: 242, endPoint x: 599, endPoint y: 174, distance: 153.8
click at [599, 174] on div at bounding box center [598, 196] width 399 height 393
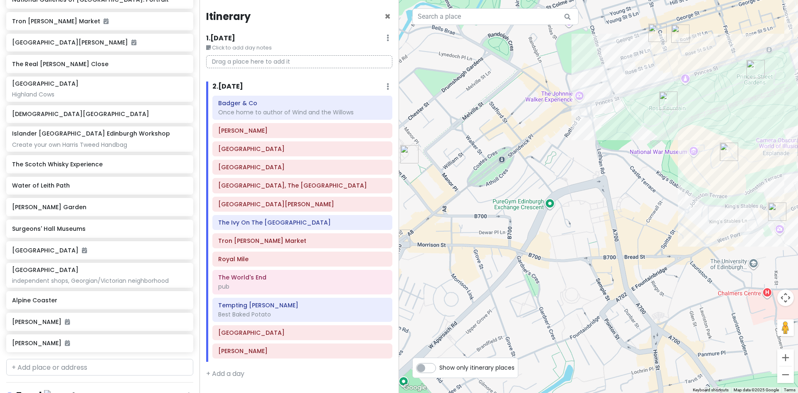
drag, startPoint x: 451, startPoint y: 235, endPoint x: 844, endPoint y: 54, distance: 433.1
click at [797, 54] on html "Edinburgh Trip Private Change Dates Make a Copy Delete Trip Give Feedback 💡 Sup…" at bounding box center [399, 196] width 798 height 393
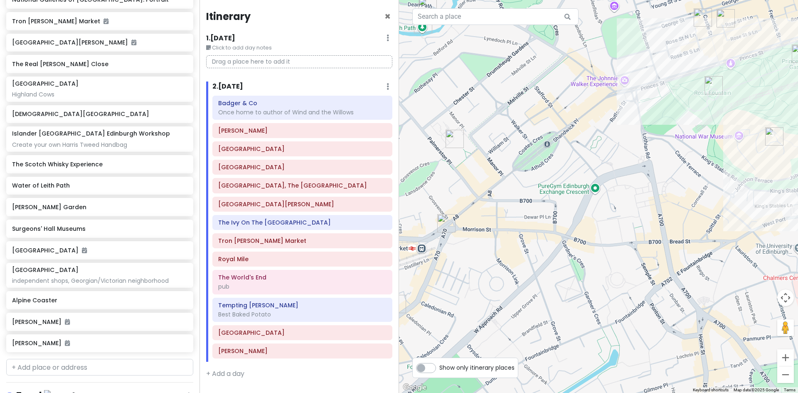
drag, startPoint x: 590, startPoint y: 242, endPoint x: 591, endPoint y: 229, distance: 12.9
click at [591, 229] on div at bounding box center [598, 196] width 399 height 393
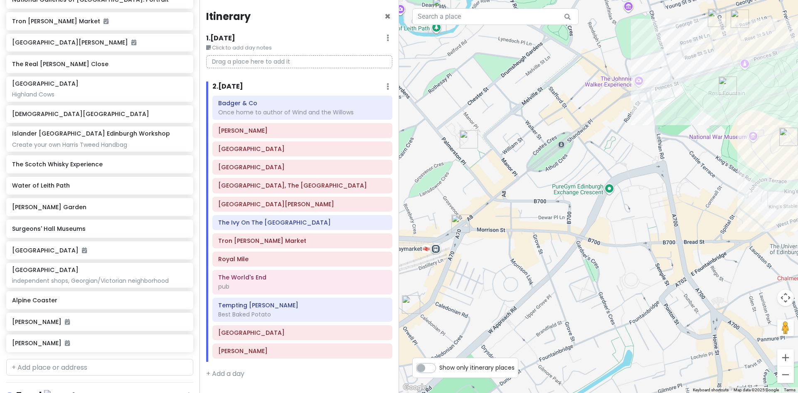
drag, startPoint x: 540, startPoint y: 186, endPoint x: 591, endPoint y: 186, distance: 50.7
click at [591, 186] on div at bounding box center [598, 196] width 399 height 393
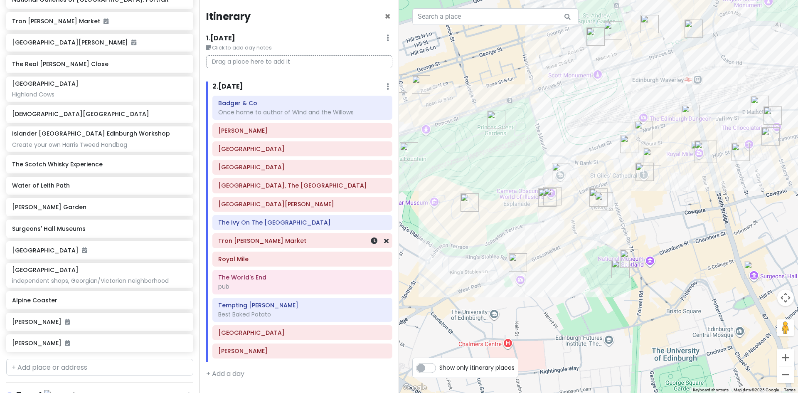
drag, startPoint x: 722, startPoint y: 169, endPoint x: 379, endPoint y: 233, distance: 348.7
click at [379, 235] on div "Edinburgh Trip Private Change Dates Make a Copy Delete Trip Give Feedback 💡 Sup…" at bounding box center [399, 196] width 798 height 393
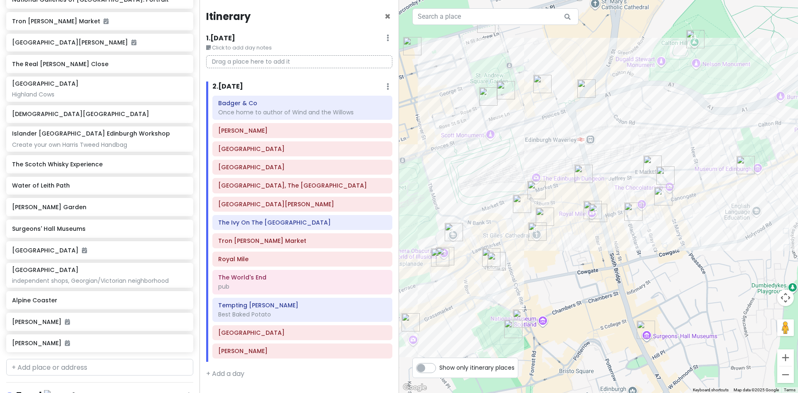
drag, startPoint x: 708, startPoint y: 243, endPoint x: 603, endPoint y: 302, distance: 121.3
click at [603, 302] on div at bounding box center [598, 196] width 399 height 393
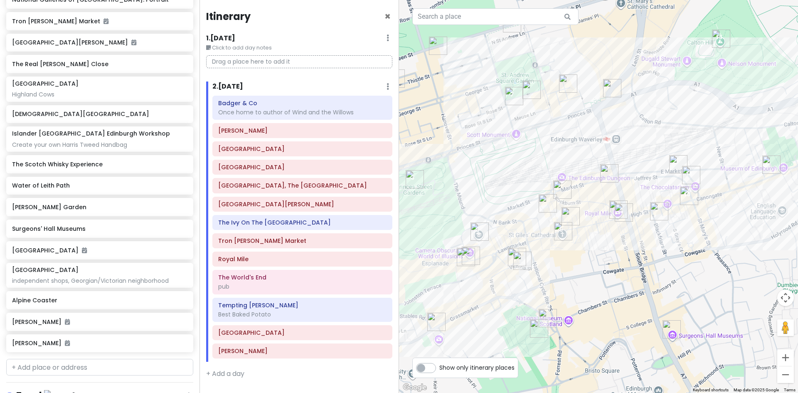
drag, startPoint x: 652, startPoint y: 88, endPoint x: 679, endPoint y: 88, distance: 27.4
click at [692, 86] on div at bounding box center [598, 196] width 399 height 393
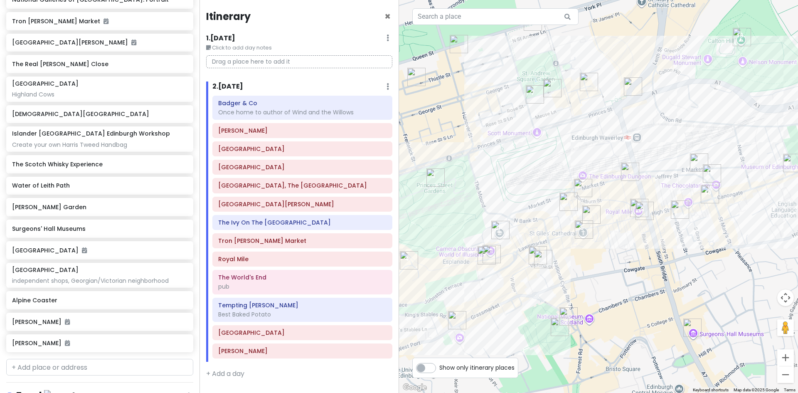
click at [587, 80] on img "The Voodoo Rooms" at bounding box center [588, 81] width 25 height 25
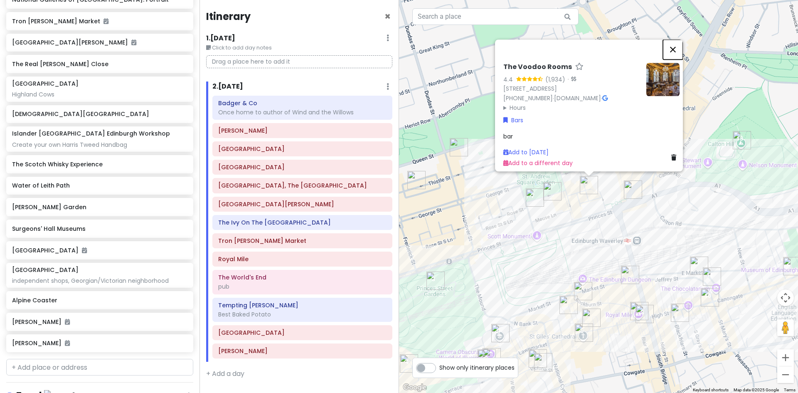
click at [675, 39] on button "Close" at bounding box center [673, 49] width 20 height 20
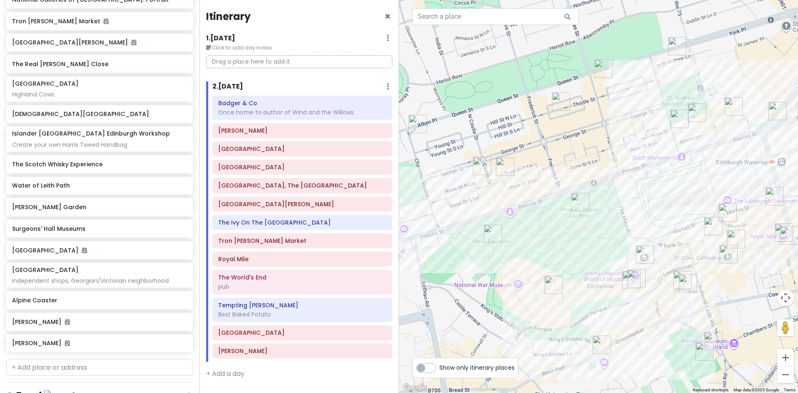
drag, startPoint x: 429, startPoint y: 207, endPoint x: 575, endPoint y: 128, distance: 166.0
click at [575, 128] on div at bounding box center [598, 196] width 399 height 393
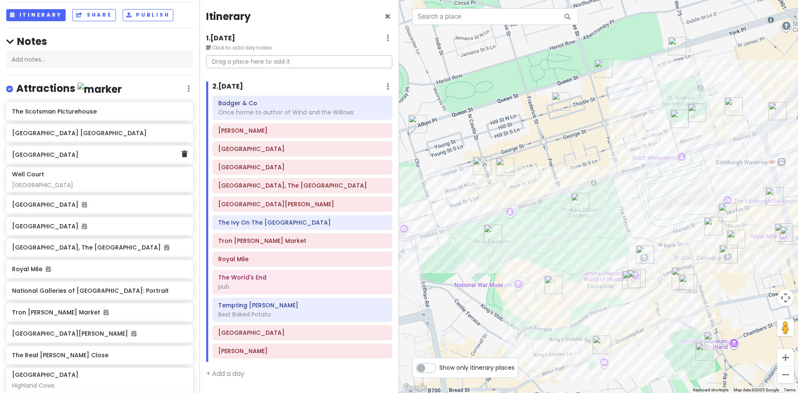
scroll to position [84, 0]
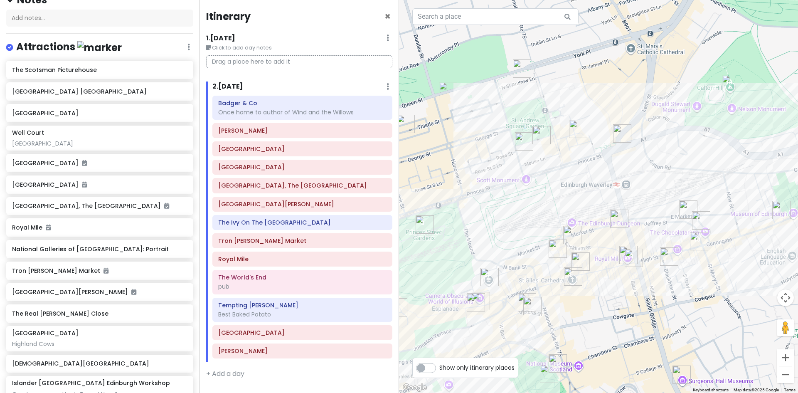
drag, startPoint x: 686, startPoint y: 142, endPoint x: 509, endPoint y: 169, distance: 179.1
click at [509, 169] on div at bounding box center [598, 196] width 399 height 393
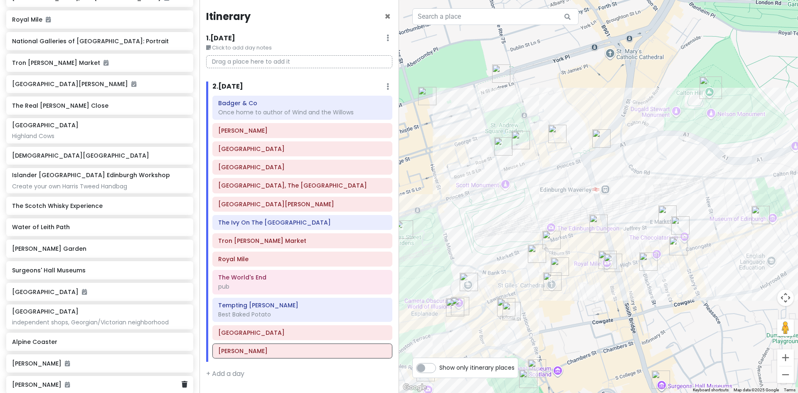
scroll to position [458, 0]
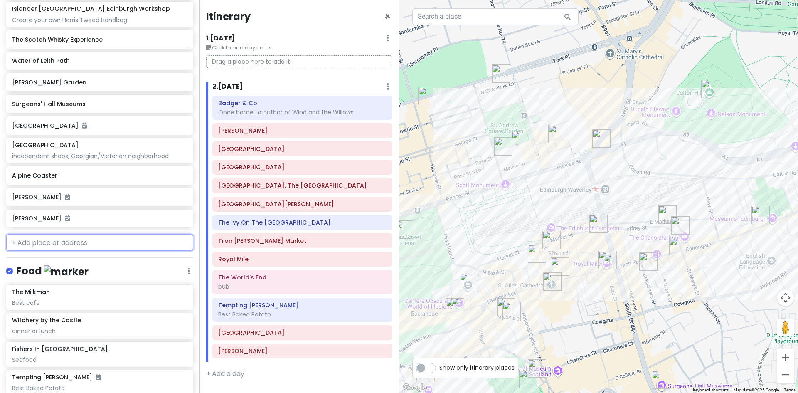
click at [47, 241] on input "text" at bounding box center [99, 242] width 187 height 17
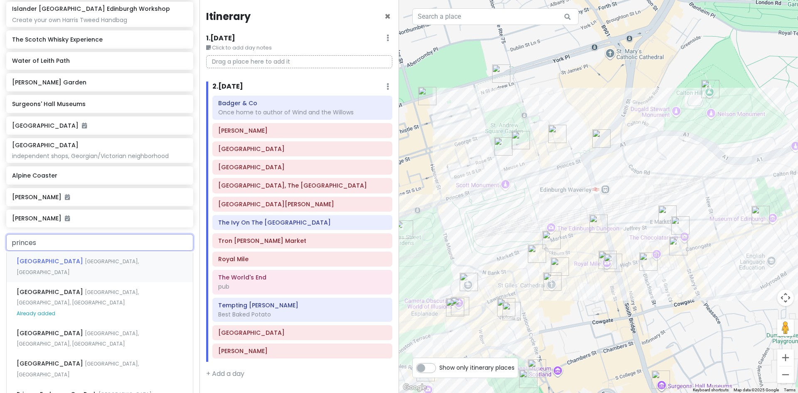
type input "princess"
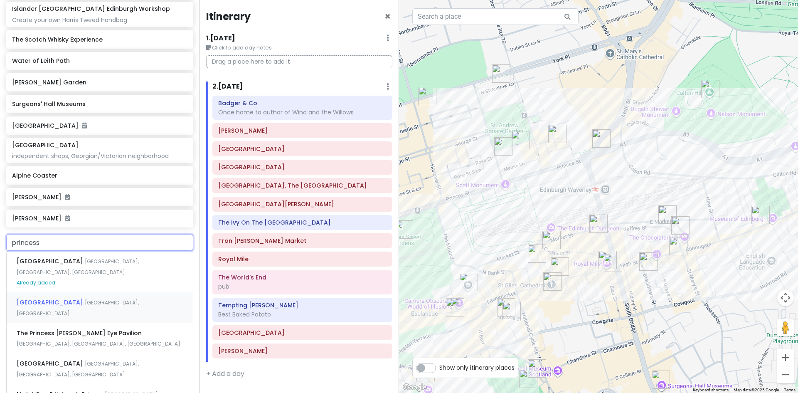
click at [64, 299] on span "[GEOGRAPHIC_DATA], [GEOGRAPHIC_DATA]" at bounding box center [78, 308] width 122 height 18
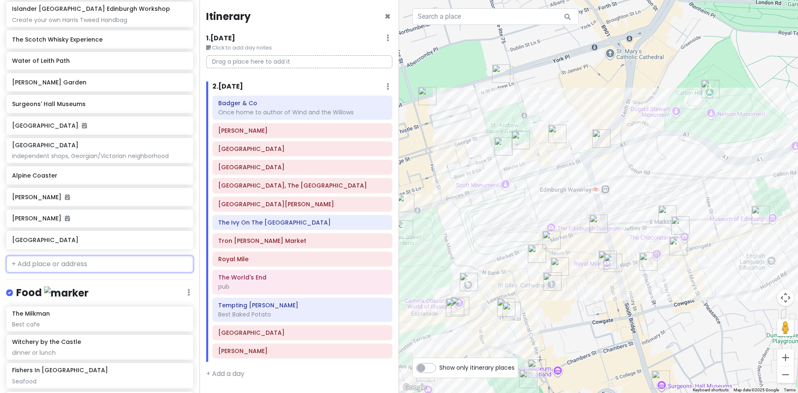
scroll to position [479, 0]
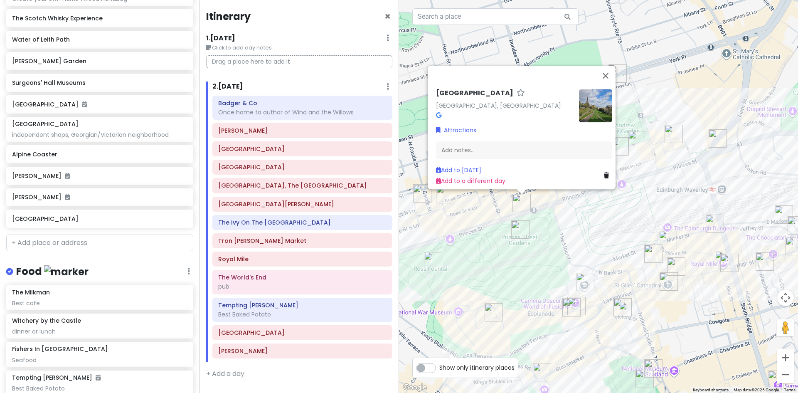
click at [436, 112] on icon at bounding box center [438, 115] width 5 height 6
click at [610, 68] on button "Close" at bounding box center [605, 76] width 20 height 20
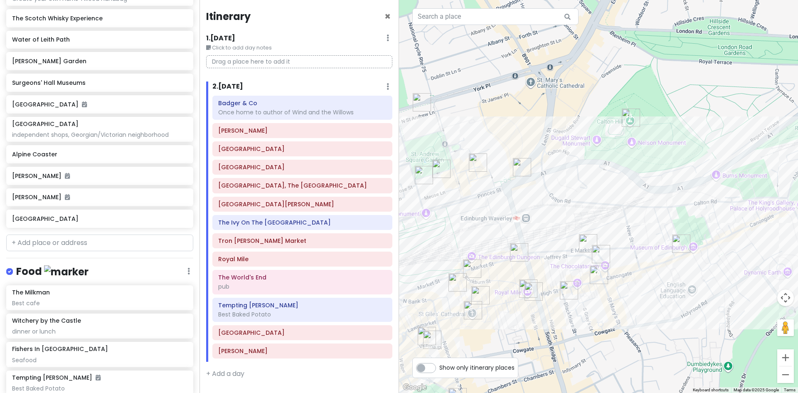
drag, startPoint x: 776, startPoint y: 158, endPoint x: 612, endPoint y: 187, distance: 166.2
click at [612, 187] on div at bounding box center [598, 196] width 399 height 393
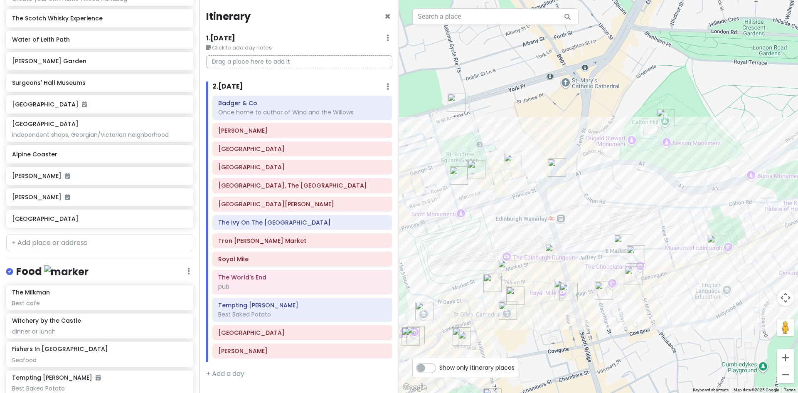
click at [555, 165] on img "Society Bar & Kitchen" at bounding box center [556, 167] width 25 height 25
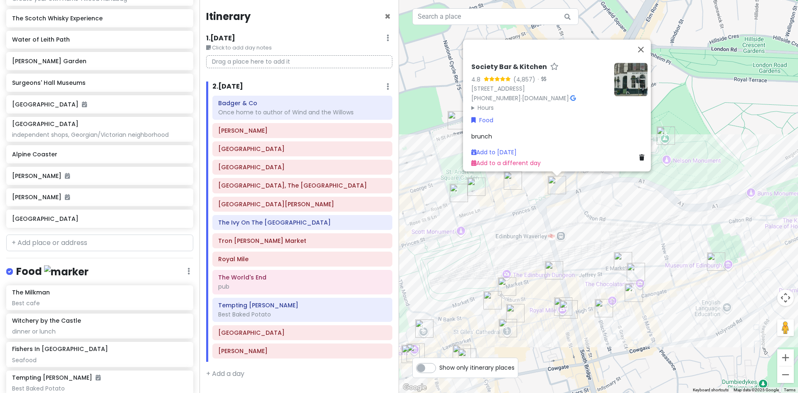
click at [634, 63] on img at bounding box center [630, 79] width 33 height 33
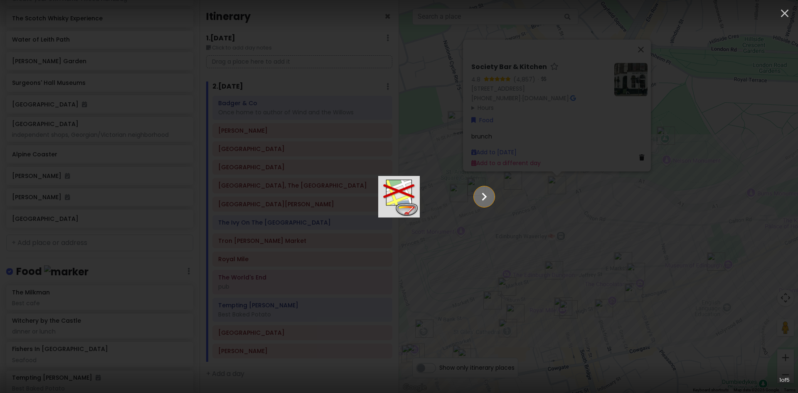
click at [492, 193] on icon "Show slide 2 of 5" at bounding box center [484, 197] width 16 height 20
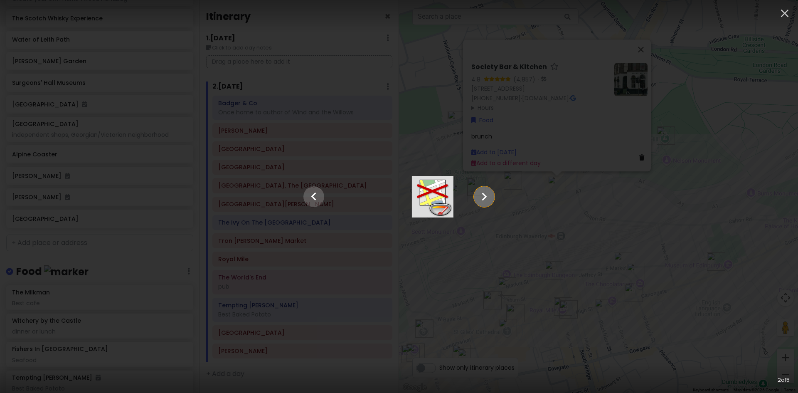
click at [492, 193] on icon "Show slide 3 of 5" at bounding box center [484, 197] width 16 height 20
click at [492, 193] on icon "Show slide 4 of 5" at bounding box center [484, 197] width 16 height 20
click at [492, 193] on icon "Show slide 5 of 5" at bounding box center [484, 197] width 16 height 20
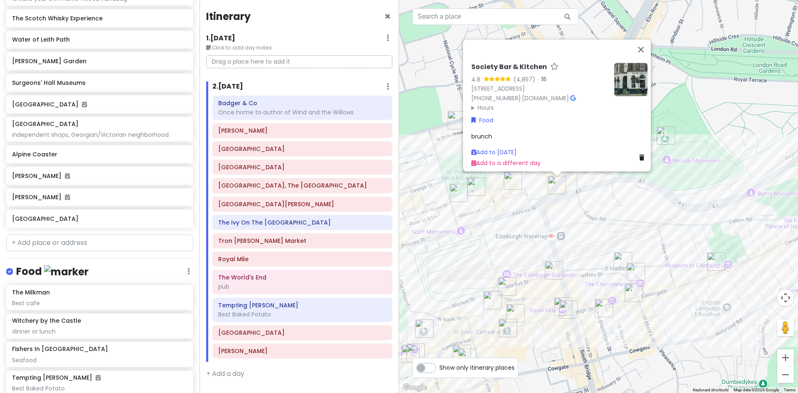
click at [628, 66] on img at bounding box center [630, 79] width 33 height 33
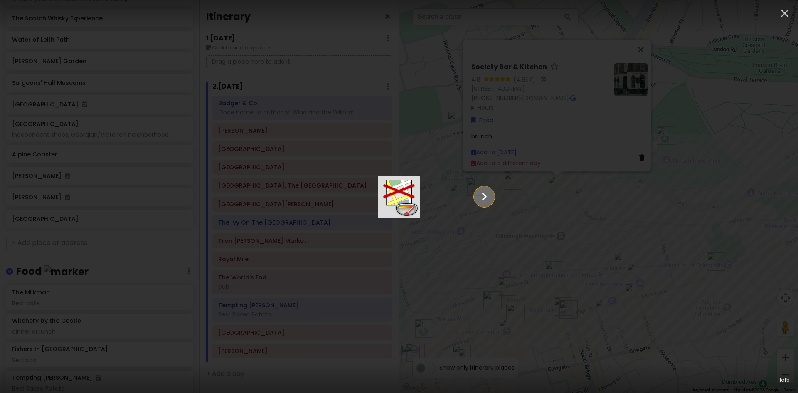
click at [487, 196] on icon "Show slide 2 of 5" at bounding box center [484, 196] width 5 height 8
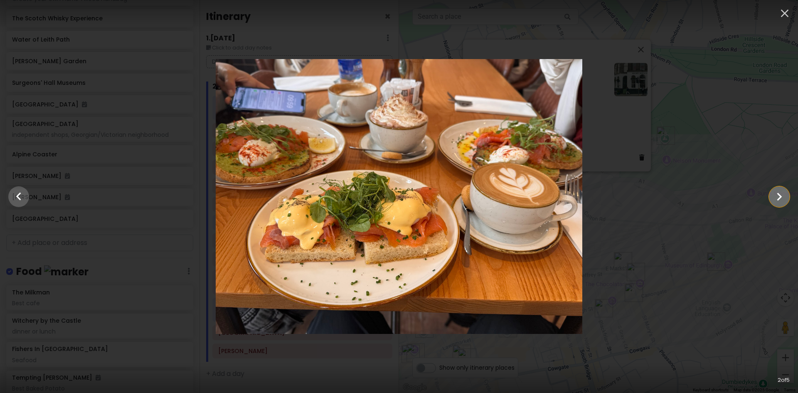
click at [774, 196] on icon "Show slide 3 of 5" at bounding box center [779, 197] width 16 height 20
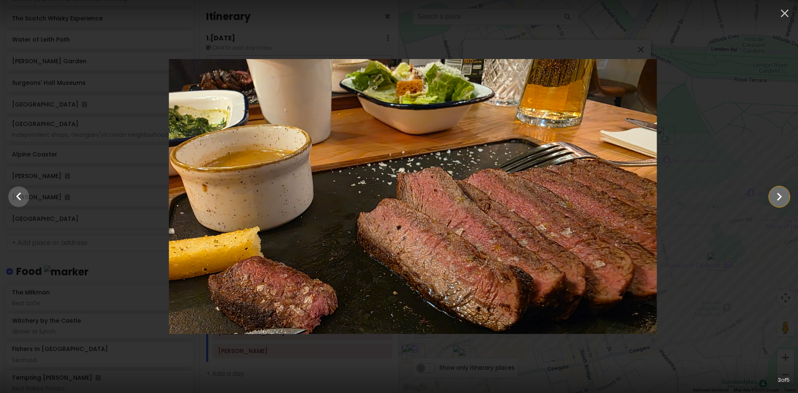
click at [774, 196] on icon "Show slide 4 of 5" at bounding box center [779, 197] width 16 height 20
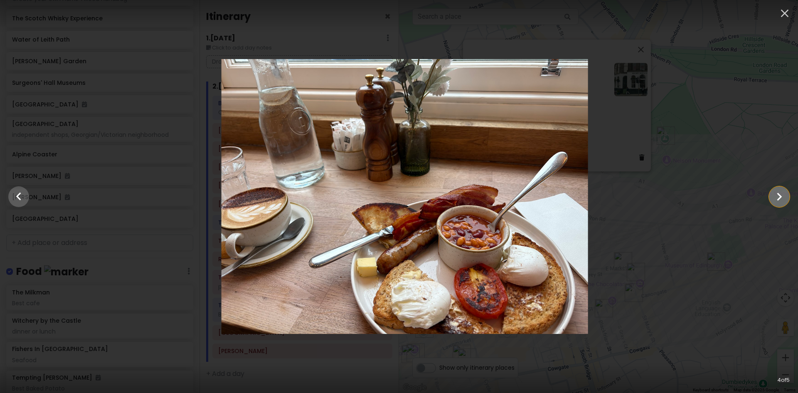
click at [774, 196] on icon "Show slide 5 of 5" at bounding box center [779, 197] width 16 height 20
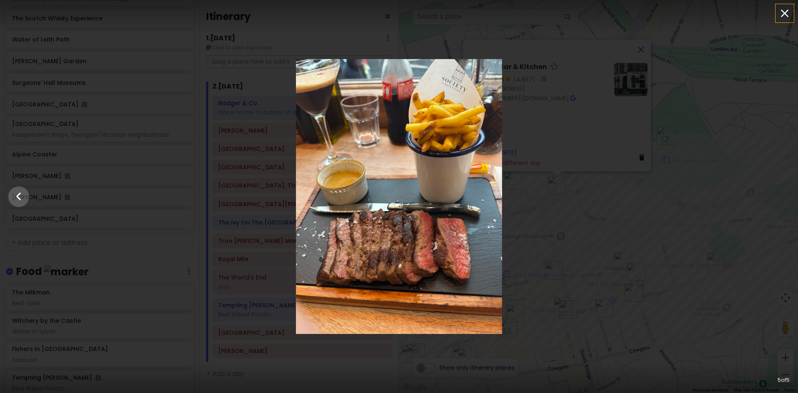
click at [784, 11] on icon "button" at bounding box center [784, 13] width 13 height 13
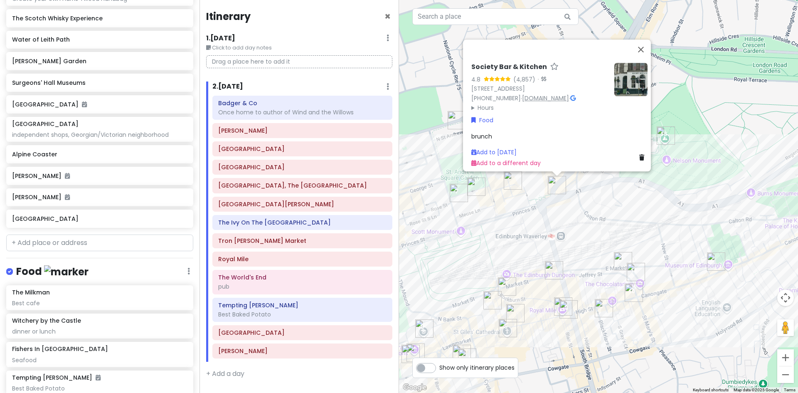
click at [553, 94] on link "www.societyedinburgh.com" at bounding box center [545, 98] width 47 height 8
click at [644, 39] on button "Close" at bounding box center [641, 49] width 20 height 20
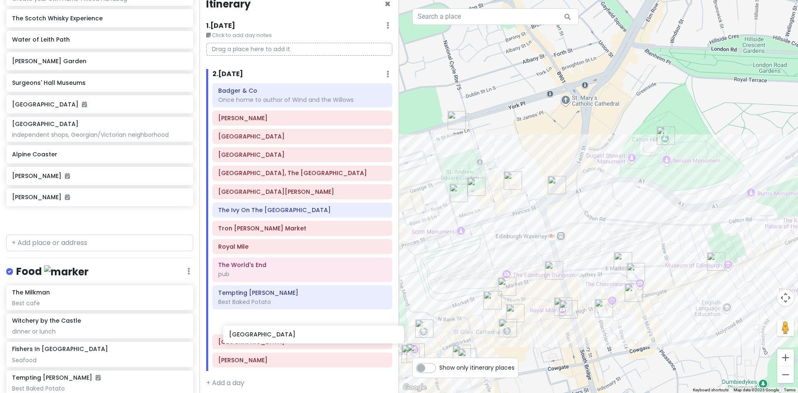
scroll to position [24, 0]
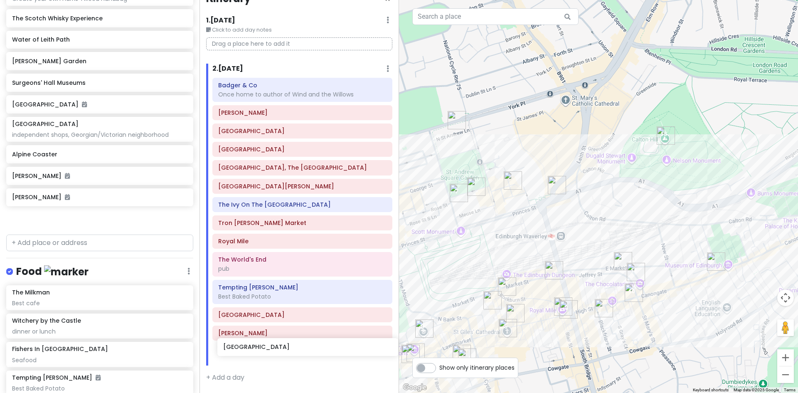
drag, startPoint x: 63, startPoint y: 221, endPoint x: 274, endPoint y: 350, distance: 247.2
click at [274, 350] on div "Edinburgh Trip Private Change Dates Make a Copy Delete Trip Give Feedback 💡 Sup…" at bounding box center [399, 196] width 798 height 393
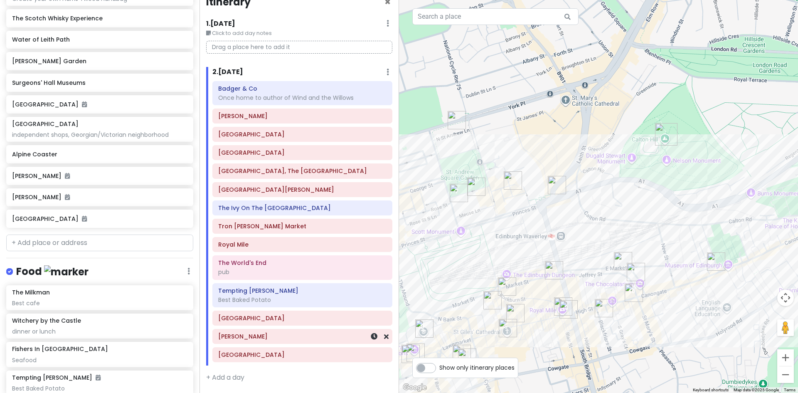
scroll to position [458, 0]
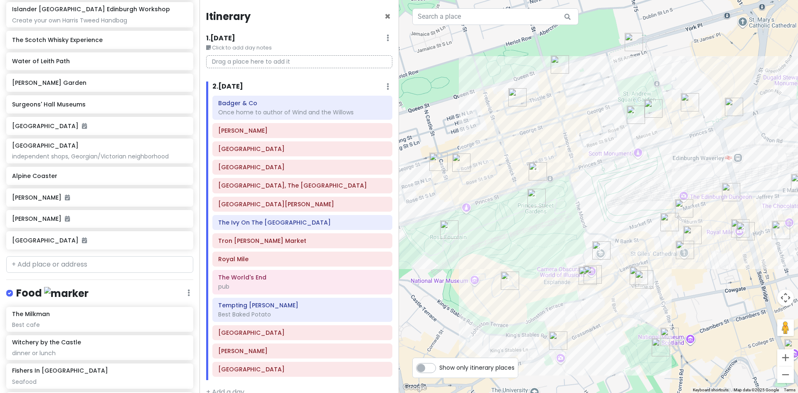
drag, startPoint x: 492, startPoint y: 209, endPoint x: 669, endPoint y: 130, distance: 193.4
click at [669, 130] on div at bounding box center [598, 196] width 399 height 393
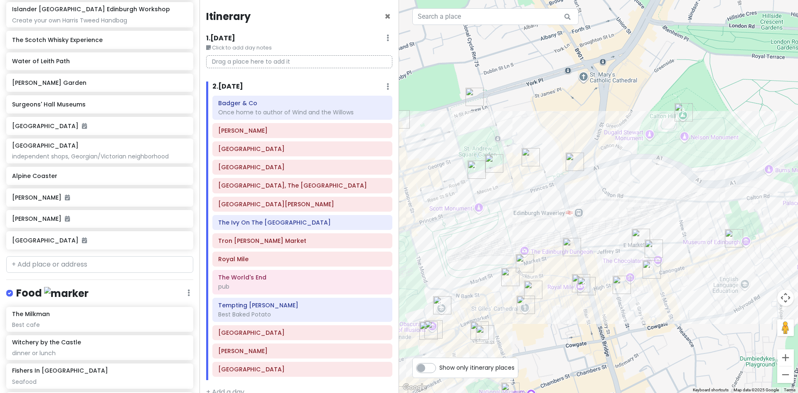
drag, startPoint x: 646, startPoint y: 177, endPoint x: 488, endPoint y: 232, distance: 167.6
click at [488, 232] on div at bounding box center [598, 196] width 399 height 393
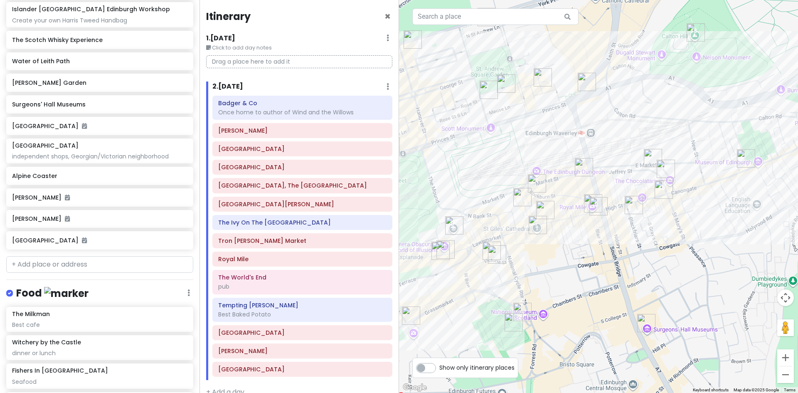
drag, startPoint x: 556, startPoint y: 135, endPoint x: 563, endPoint y: 76, distance: 59.1
click at [562, 74] on div at bounding box center [598, 196] width 399 height 393
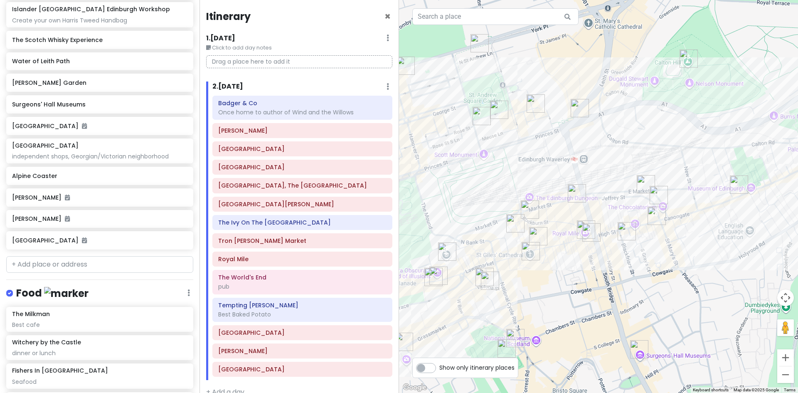
click at [533, 99] on img "The Voodoo Rooms" at bounding box center [535, 103] width 25 height 25
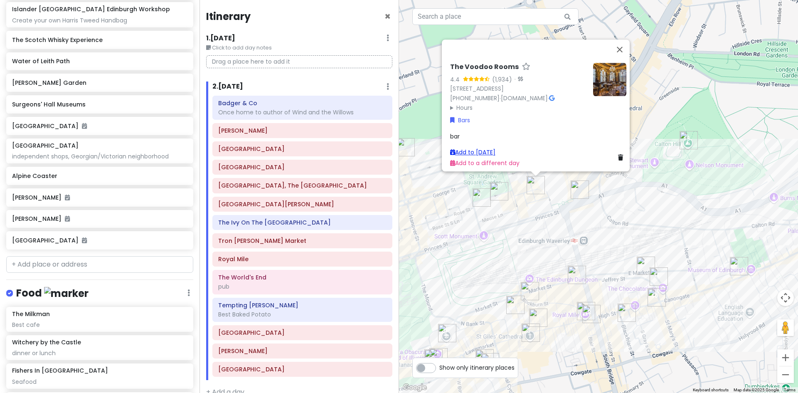
click at [486, 148] on link "Add to Thu 10/9" at bounding box center [472, 152] width 45 height 8
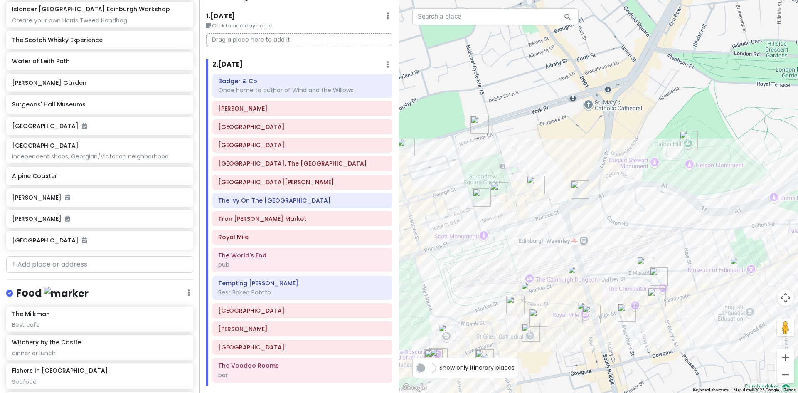
scroll to position [42, 0]
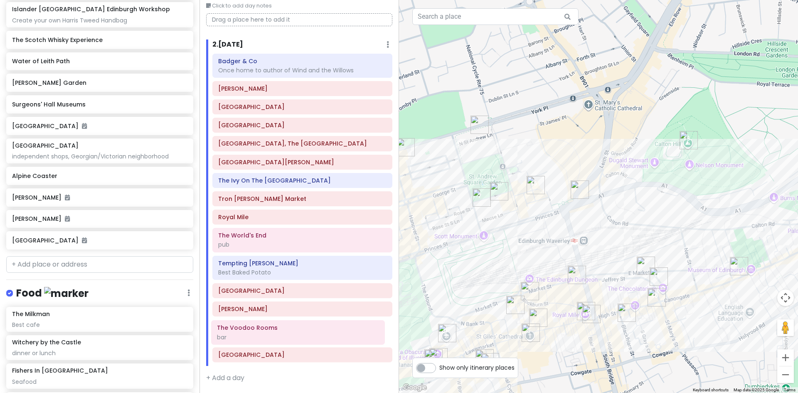
drag, startPoint x: 282, startPoint y: 356, endPoint x: 280, endPoint y: 338, distance: 17.9
click at [280, 338] on div "Badger & Co Once home to author of Wind and the Willows Ross Fountain Princes S…" at bounding box center [302, 210] width 192 height 312
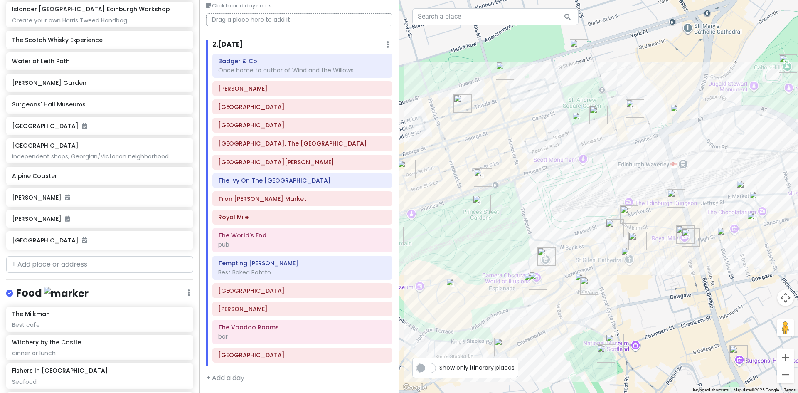
drag, startPoint x: 511, startPoint y: 202, endPoint x: 603, endPoint y: 132, distance: 115.8
click at [603, 132] on div at bounding box center [598, 196] width 399 height 393
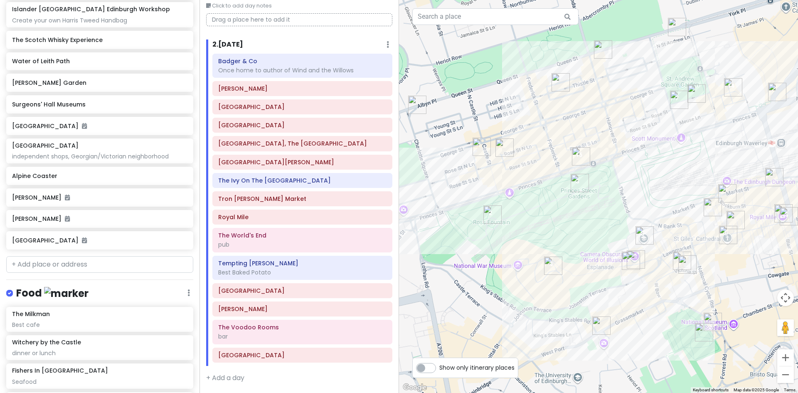
drag, startPoint x: 533, startPoint y: 220, endPoint x: 632, endPoint y: 199, distance: 101.1
click at [632, 199] on div at bounding box center [598, 196] width 399 height 393
click at [559, 80] on img "Fishers In The City" at bounding box center [560, 82] width 25 height 25
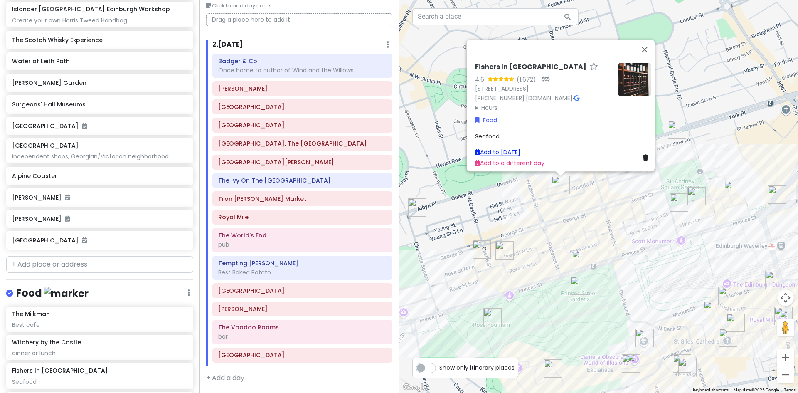
click at [505, 148] on link "Add to Thu 10/9" at bounding box center [497, 152] width 45 height 8
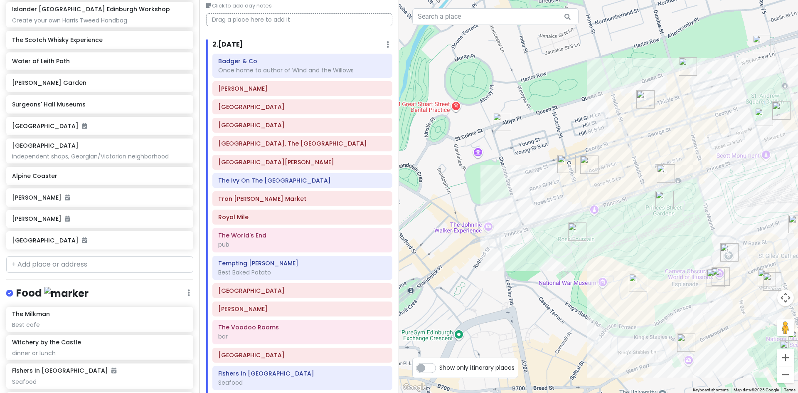
drag, startPoint x: 465, startPoint y: 210, endPoint x: 555, endPoint y: 121, distance: 126.0
click at [555, 121] on div at bounding box center [598, 196] width 399 height 393
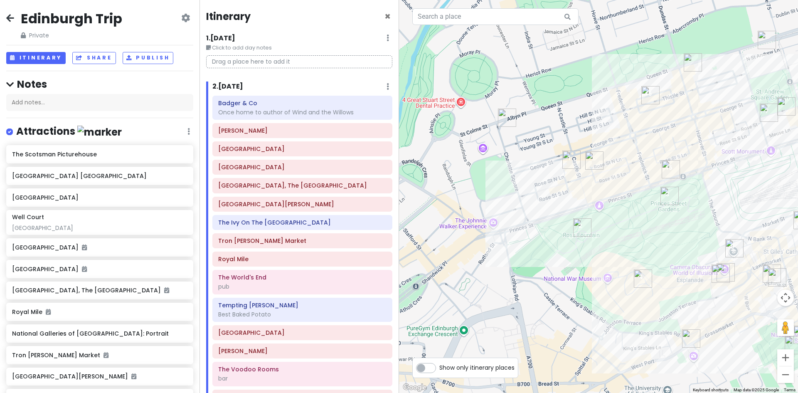
scroll to position [42, 0]
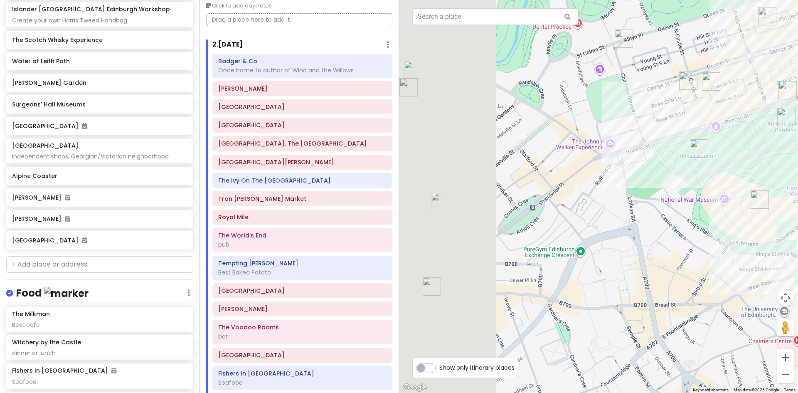
drag, startPoint x: 469, startPoint y: 201, endPoint x: 587, endPoint y: 121, distance: 142.3
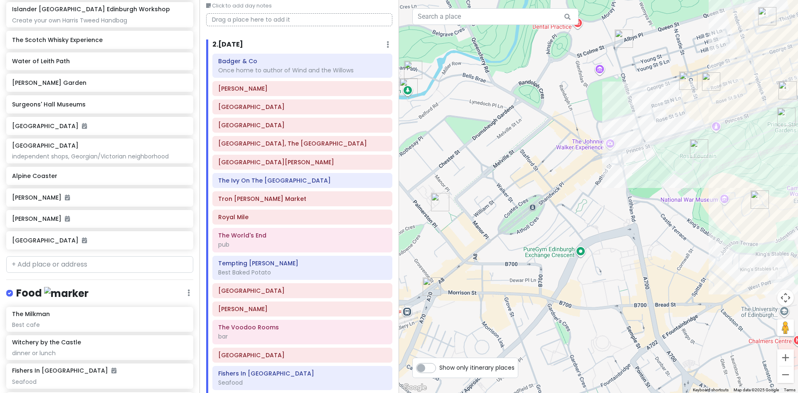
click at [587, 121] on div at bounding box center [598, 196] width 399 height 393
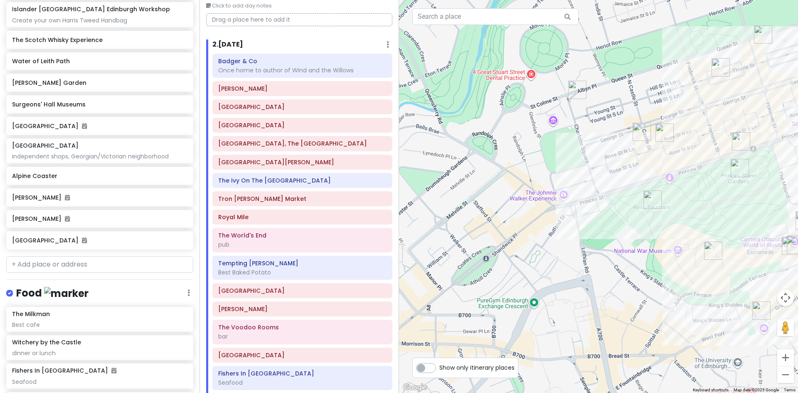
drag, startPoint x: 523, startPoint y: 175, endPoint x: 457, endPoint y: 227, distance: 84.7
click at [457, 227] on div at bounding box center [598, 196] width 399 height 393
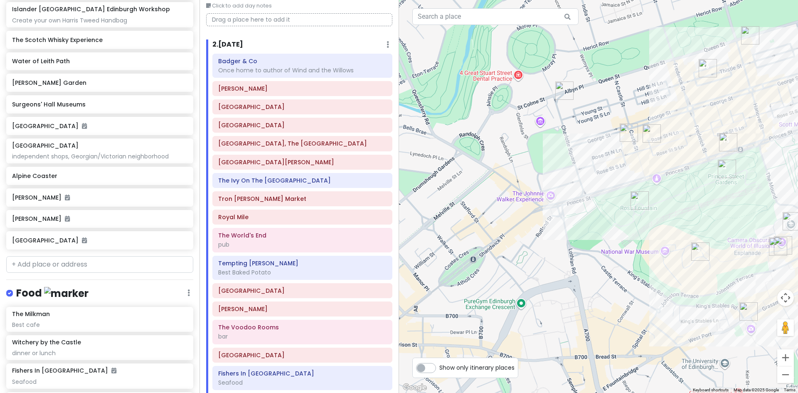
click at [562, 86] on img "Panda & Sons" at bounding box center [564, 90] width 25 height 25
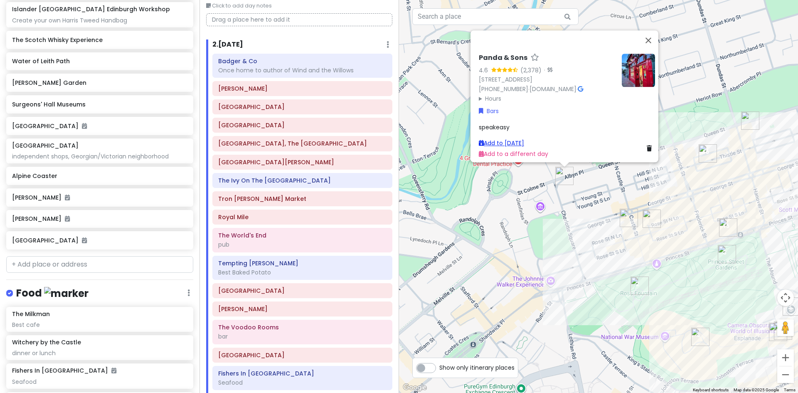
click at [491, 139] on link "Add to [DATE]" at bounding box center [501, 143] width 45 height 8
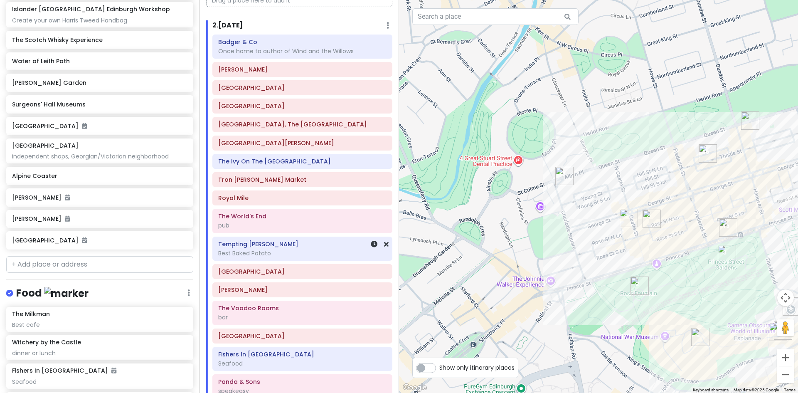
scroll to position [97, 0]
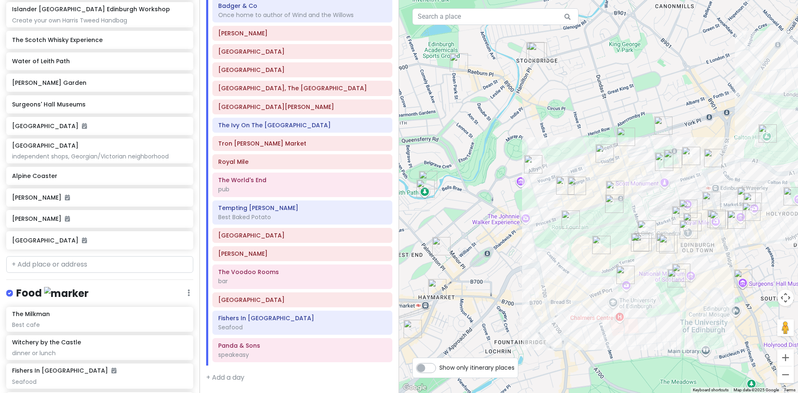
drag, startPoint x: 478, startPoint y: 315, endPoint x: 493, endPoint y: 265, distance: 52.4
click at [493, 265] on div at bounding box center [598, 196] width 399 height 393
click at [624, 133] on img "Bastard Barista" at bounding box center [625, 136] width 25 height 25
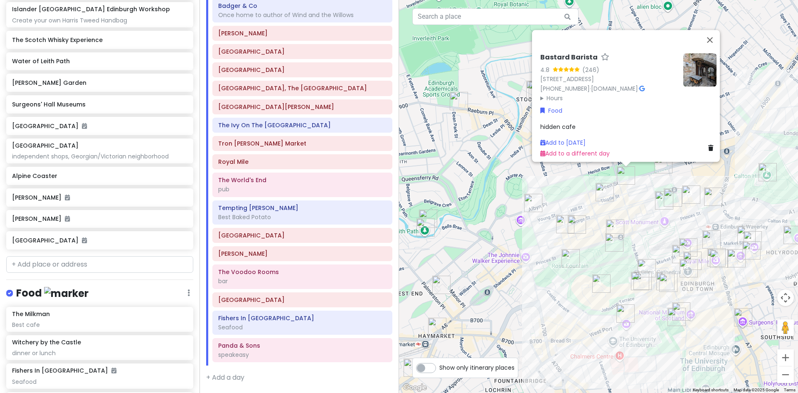
click at [698, 66] on img at bounding box center [699, 69] width 33 height 33
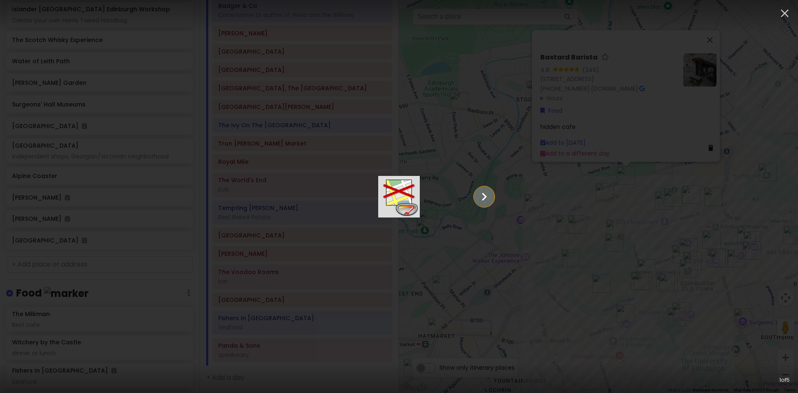
click at [492, 195] on icon "Show slide 2 of 5" at bounding box center [484, 197] width 16 height 20
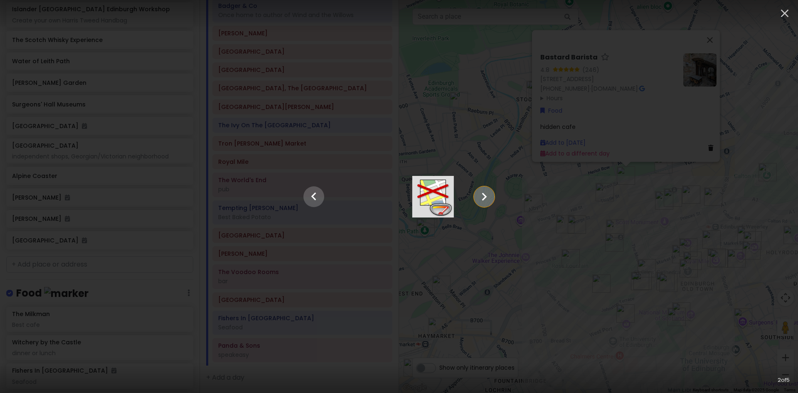
click at [492, 195] on icon "Show slide 3 of 5" at bounding box center [484, 197] width 16 height 20
click at [492, 195] on icon "Show slide 4 of 5" at bounding box center [484, 197] width 16 height 20
click at [492, 195] on icon "Show slide 5 of 5" at bounding box center [484, 197] width 16 height 20
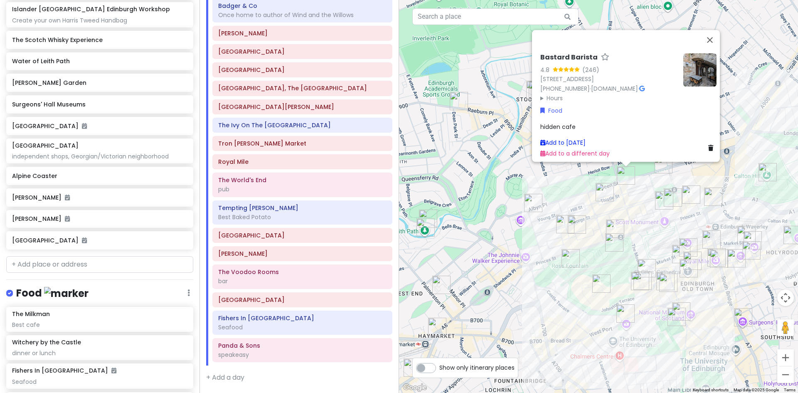
click at [558, 138] on link "Add to [DATE]" at bounding box center [562, 142] width 45 height 8
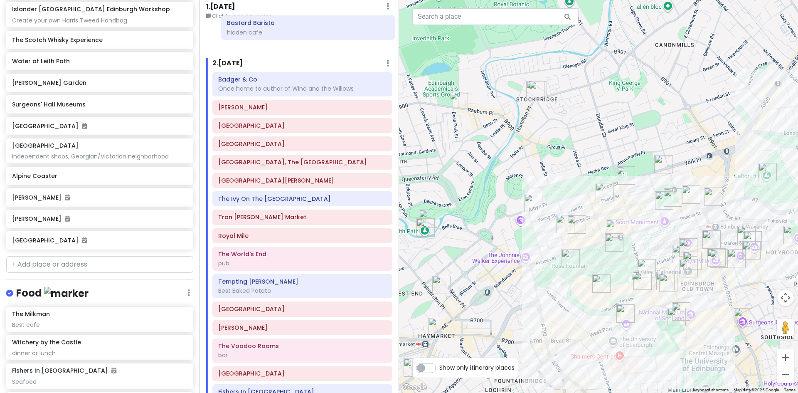
scroll to position [0, 0]
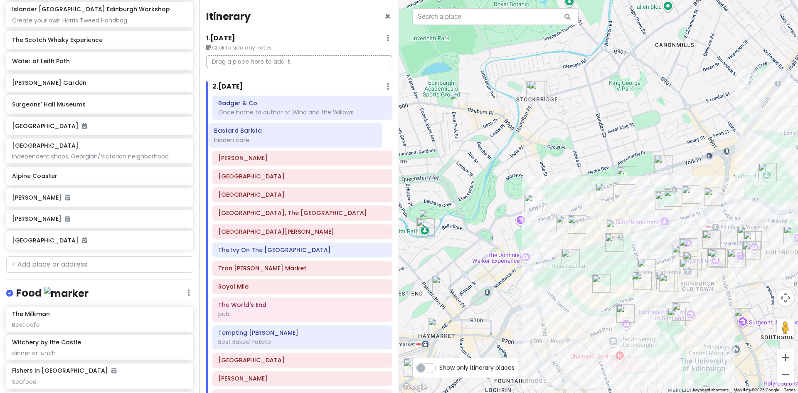
drag, startPoint x: 274, startPoint y: 382, endPoint x: 270, endPoint y: 140, distance: 242.2
click at [270, 140] on div "Badger & Co Once home to author of Wind and the Willows Ross Fountain Princes S…" at bounding box center [302, 293] width 192 height 395
click at [384, 158] on icon at bounding box center [386, 158] width 5 height 7
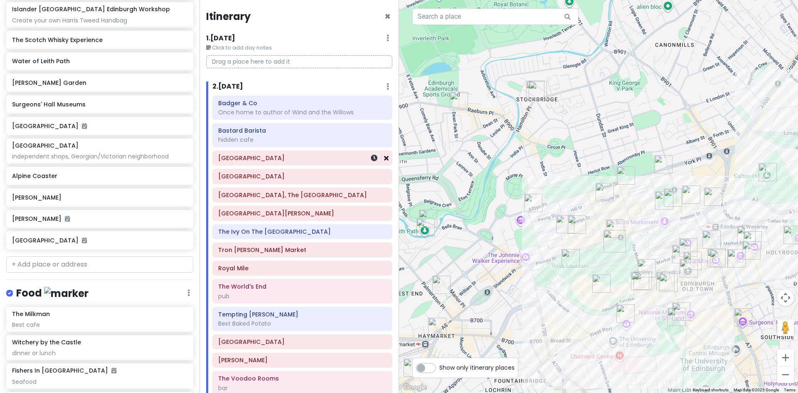
click at [384, 159] on icon at bounding box center [386, 158] width 5 height 7
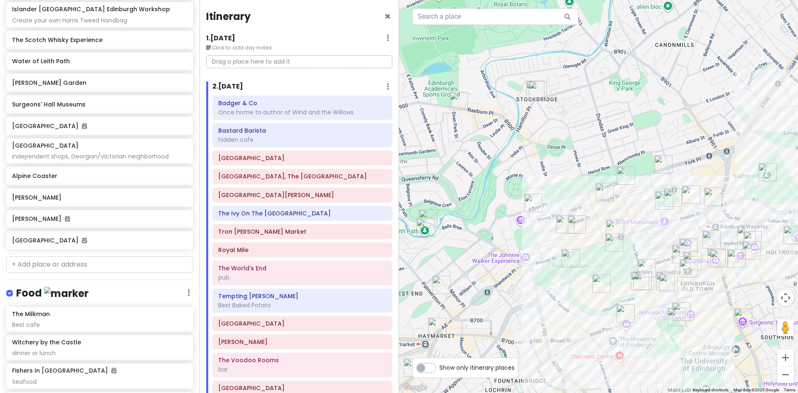
click at [599, 280] on img "Edinburgh Castle" at bounding box center [601, 283] width 25 height 25
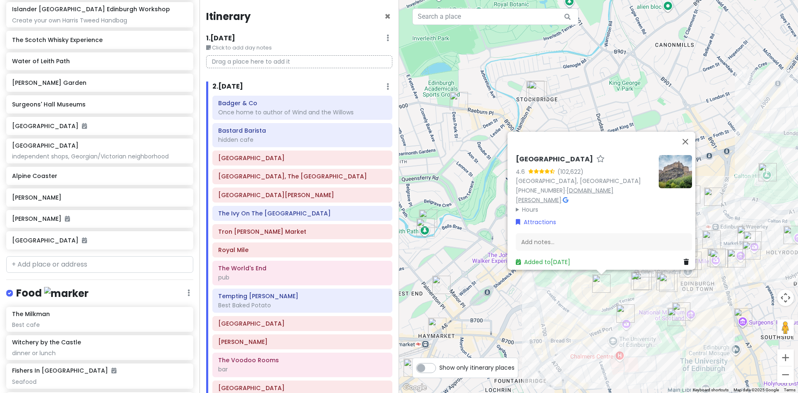
click at [587, 186] on link "www.edinburghcastle.scot" at bounding box center [565, 195] width 98 height 18
click at [690, 135] on button "Close" at bounding box center [685, 141] width 20 height 20
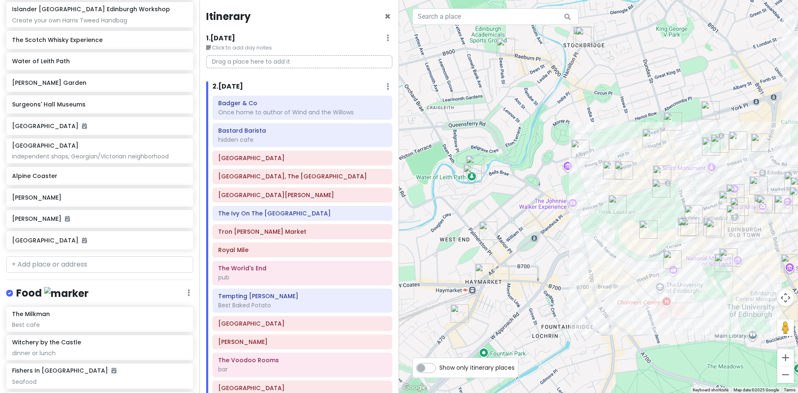
drag, startPoint x: 478, startPoint y: 305, endPoint x: 531, endPoint y: 243, distance: 81.6
click at [531, 243] on div at bounding box center [598, 196] width 399 height 393
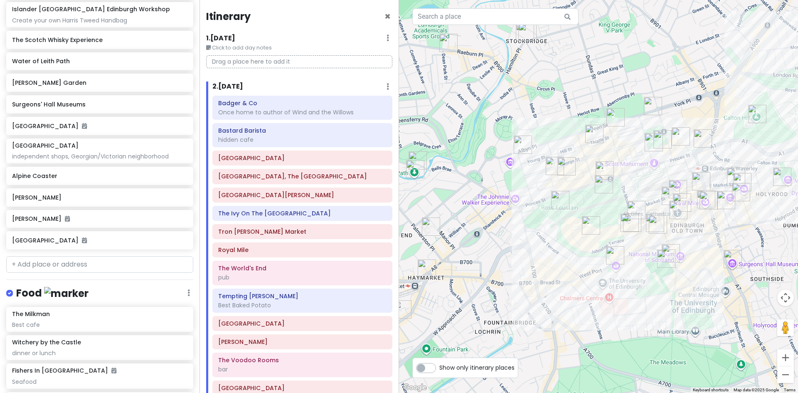
drag, startPoint x: 636, startPoint y: 243, endPoint x: 536, endPoint y: 253, distance: 101.0
click at [536, 253] on div at bounding box center [598, 196] width 399 height 393
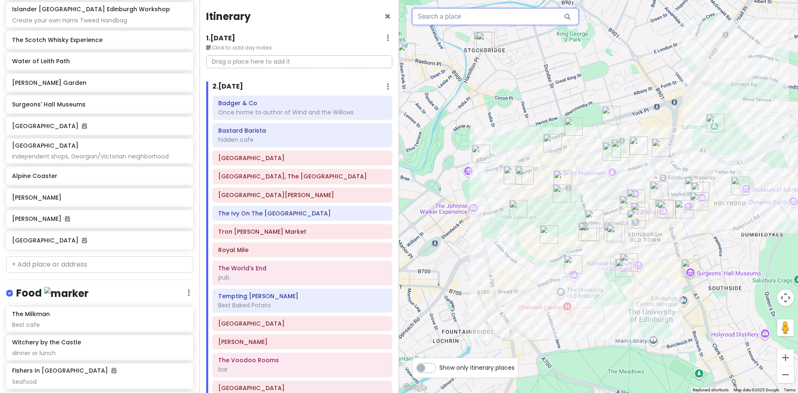
click at [463, 20] on input "text" at bounding box center [495, 16] width 166 height 17
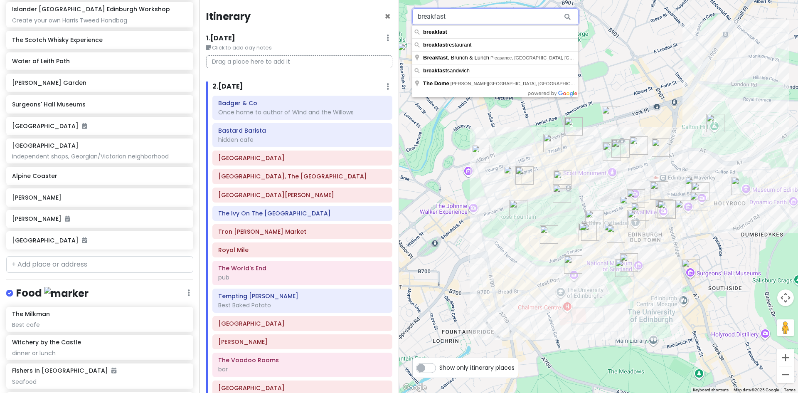
type input "breakfast"
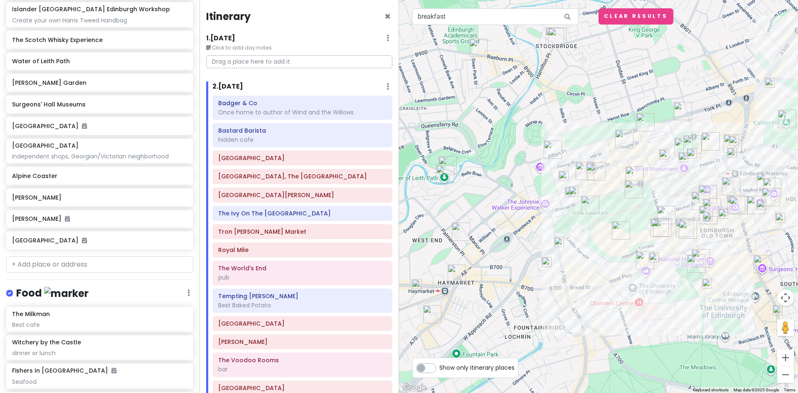
click at [416, 282] on img at bounding box center [416, 283] width 17 height 17
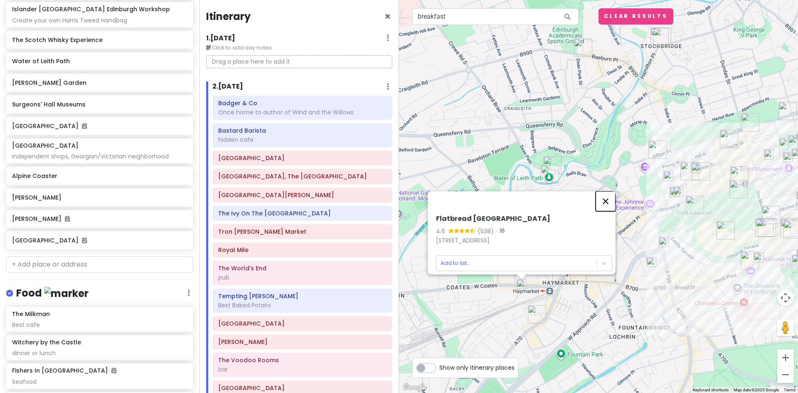
click at [609, 195] on button "Close" at bounding box center [605, 201] width 20 height 20
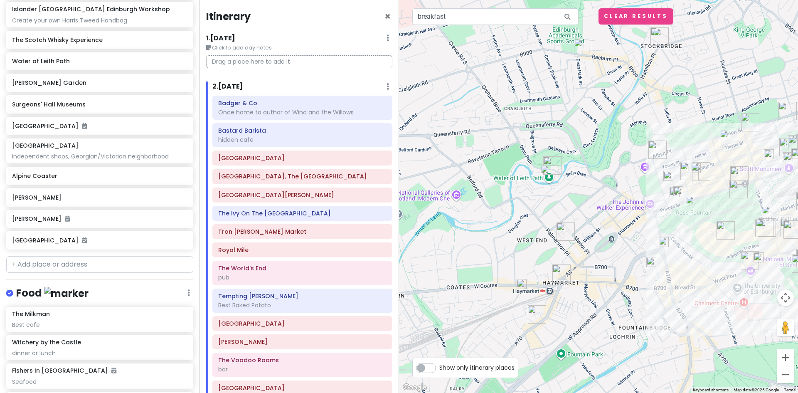
click at [652, 262] on img at bounding box center [651, 261] width 17 height 17
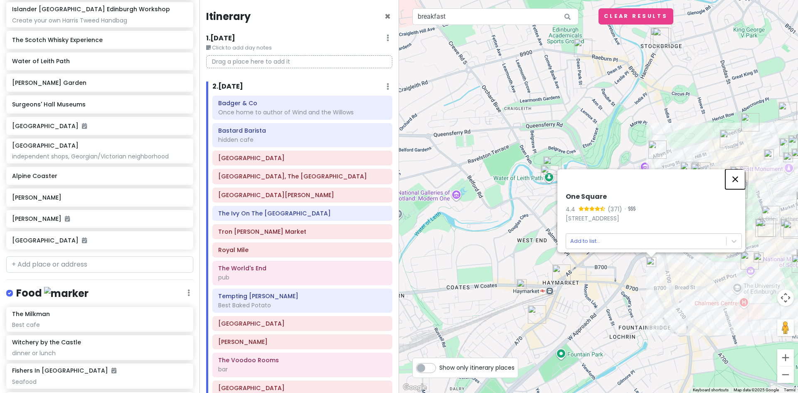
click at [738, 172] on button "Close" at bounding box center [735, 179] width 20 height 20
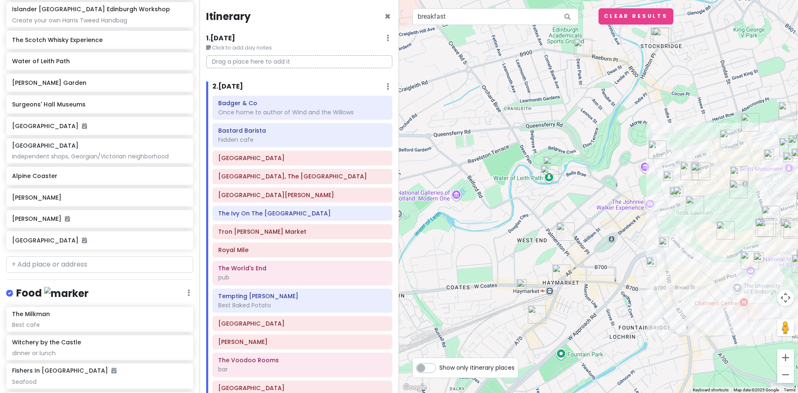
click at [665, 241] on img at bounding box center [663, 241] width 17 height 17
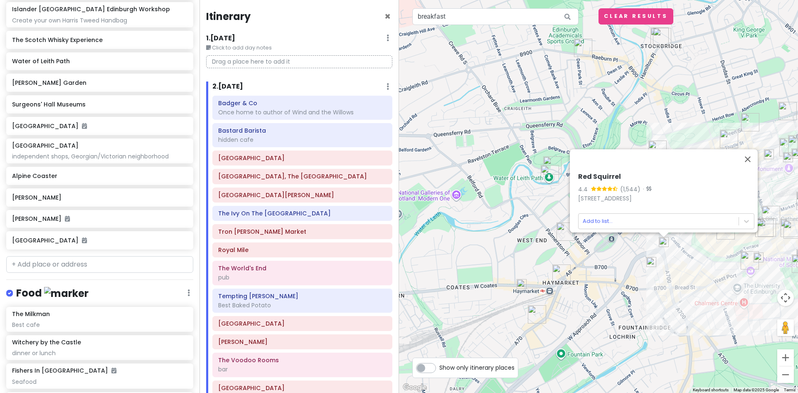
click at [583, 172] on h6 "Red Squirrel" at bounding box center [666, 176] width 176 height 9
click at [752, 153] on button "Close" at bounding box center [747, 159] width 20 height 20
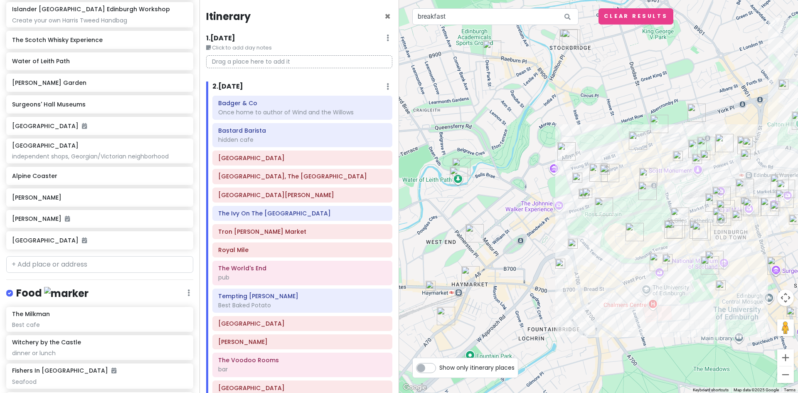
drag, startPoint x: 708, startPoint y: 247, endPoint x: 612, endPoint y: 247, distance: 96.0
click at [614, 248] on div at bounding box center [598, 196] width 399 height 393
click at [592, 168] on img "Badger & Co" at bounding box center [596, 171] width 25 height 25
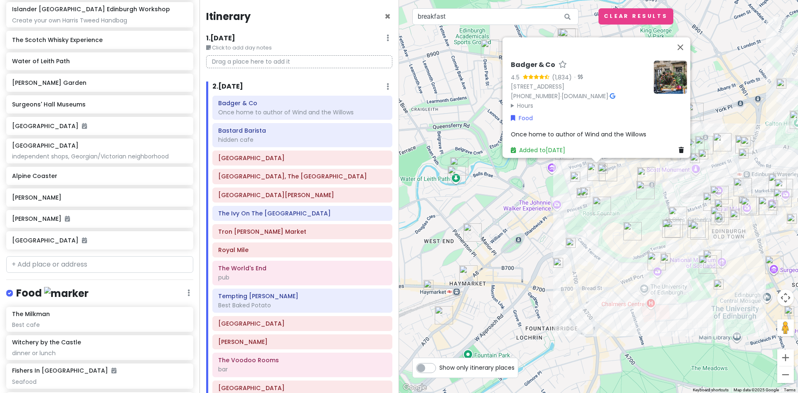
click at [517, 101] on summary "Hours" at bounding box center [579, 105] width 136 height 9
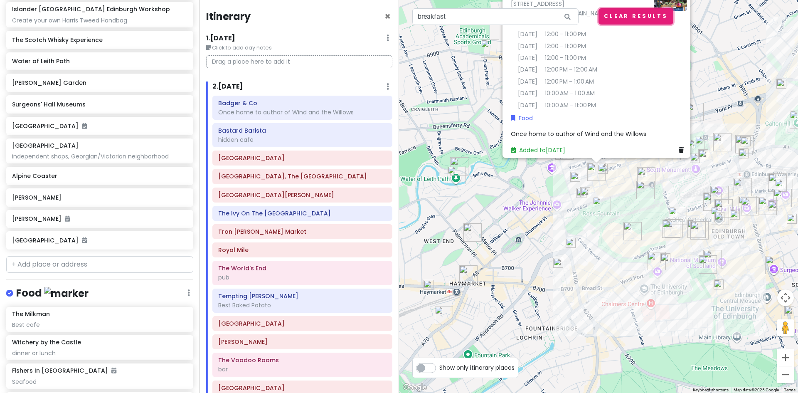
click at [621, 15] on button "Clear Results" at bounding box center [635, 16] width 75 height 16
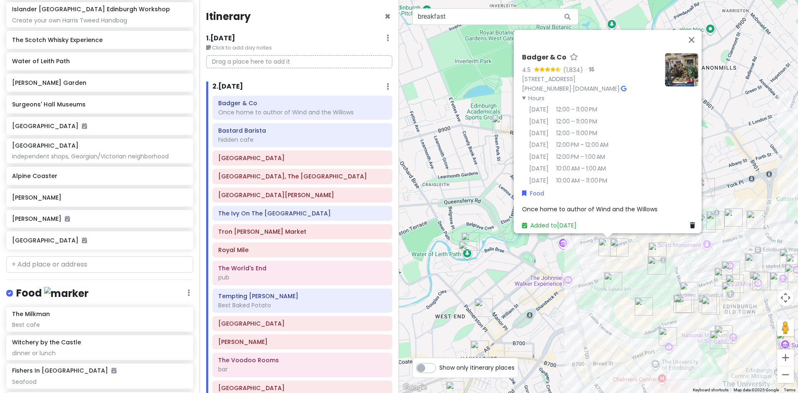
drag, startPoint x: 536, startPoint y: 214, endPoint x: 547, endPoint y: 294, distance: 80.0
click at [547, 294] on div "Badger & Co 4.5 (1,834) · 32 Castle St, Edinburgh EH2 3HT, UK +44 131 226 5430 …" at bounding box center [598, 196] width 399 height 393
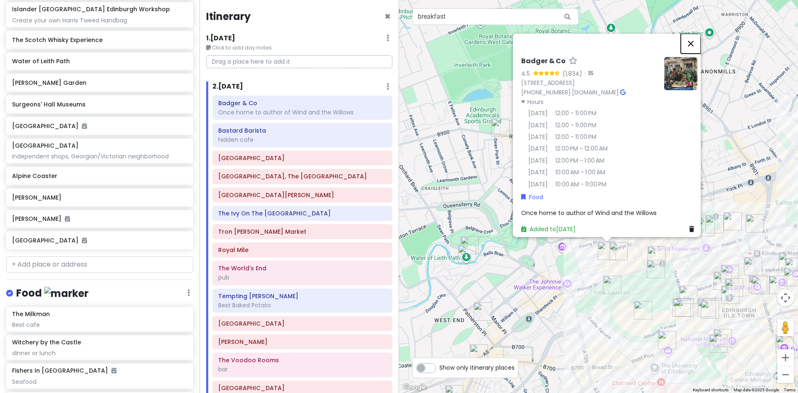
click at [695, 38] on button "Close" at bounding box center [690, 43] width 20 height 20
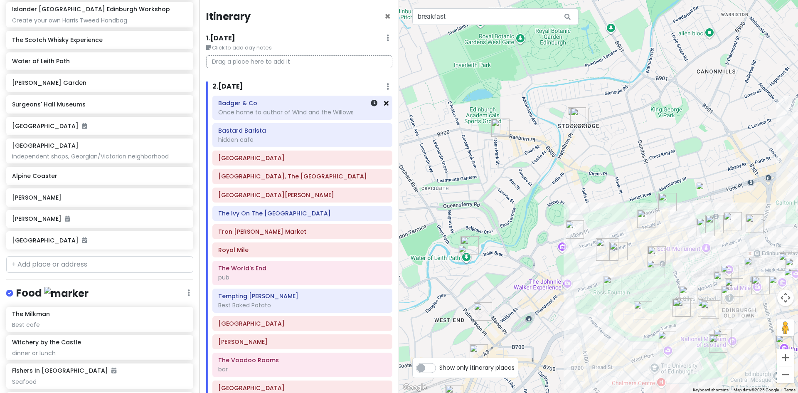
click at [384, 102] on icon at bounding box center [386, 103] width 5 height 7
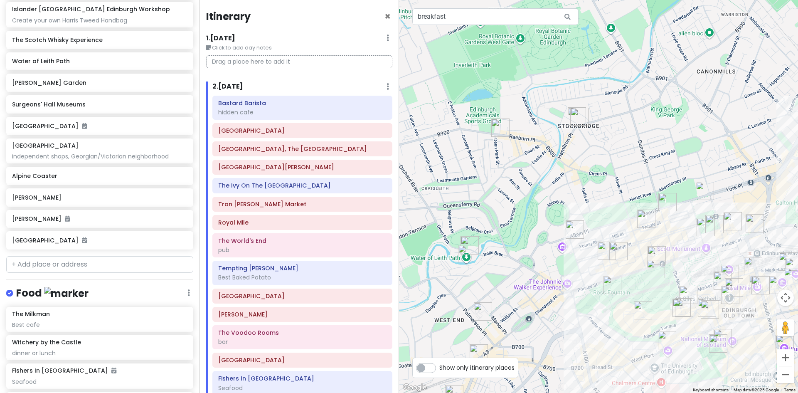
click at [664, 200] on img "Bastard Barista" at bounding box center [667, 201] width 25 height 25
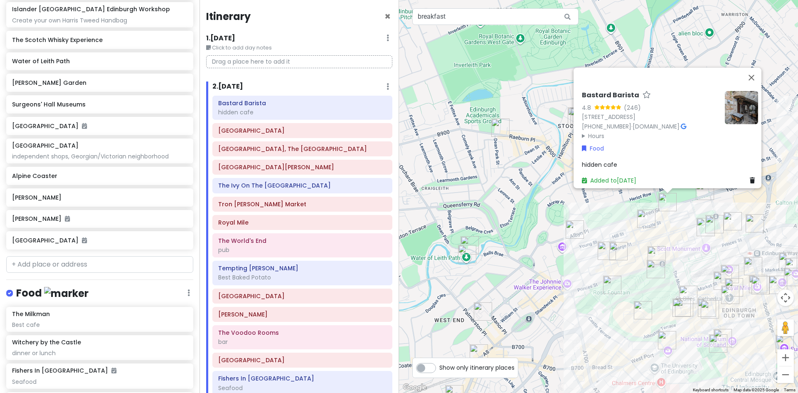
click at [592, 131] on summary "Hours" at bounding box center [650, 135] width 136 height 9
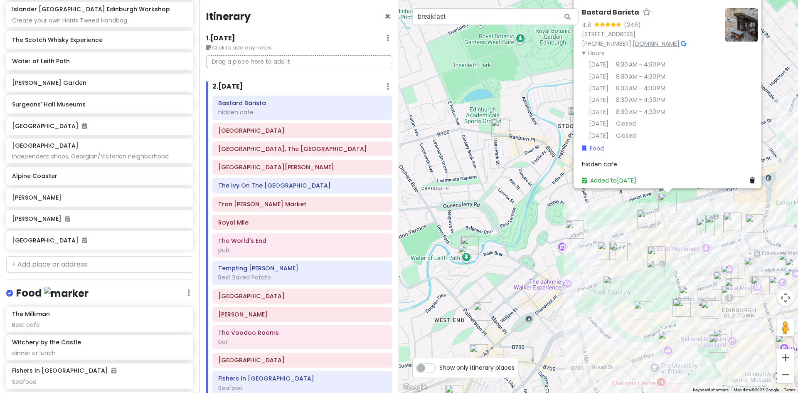
click at [679, 39] on link "www.bastardbarista.com" at bounding box center [655, 43] width 47 height 8
click at [266, 112] on div "hidden cafe" at bounding box center [302, 111] width 168 height 7
click at [266, 110] on div "hidden cafe" at bounding box center [302, 111] width 168 height 7
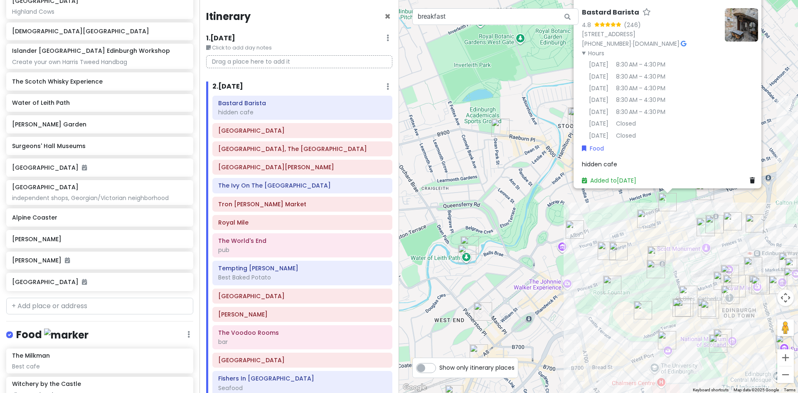
scroll to position [624, 0]
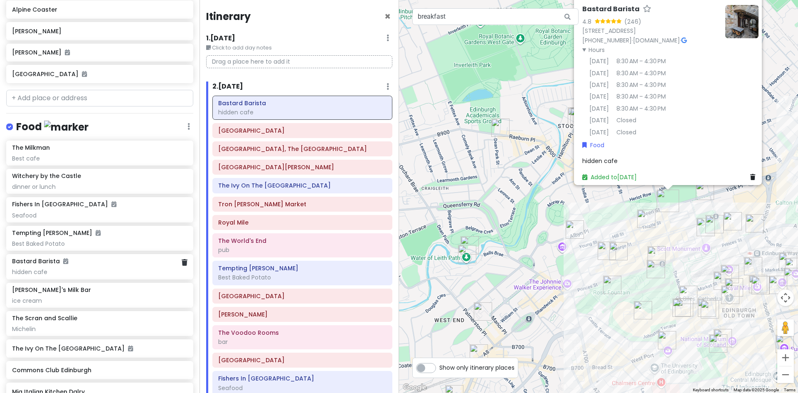
click at [87, 268] on div "hidden cafe" at bounding box center [99, 271] width 175 height 7
click at [68, 265] on div "Bastard Barista hidden cafe" at bounding box center [99, 266] width 175 height 18
click at [84, 268] on div "hidden cafe" at bounding box center [99, 271] width 175 height 7
click at [112, 270] on div "hidden cafe" at bounding box center [99, 271] width 175 height 7
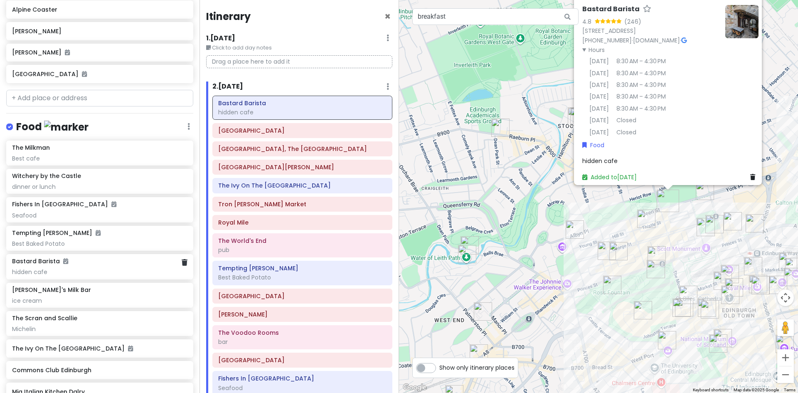
click at [112, 270] on div "hidden cafe" at bounding box center [99, 271] width 175 height 7
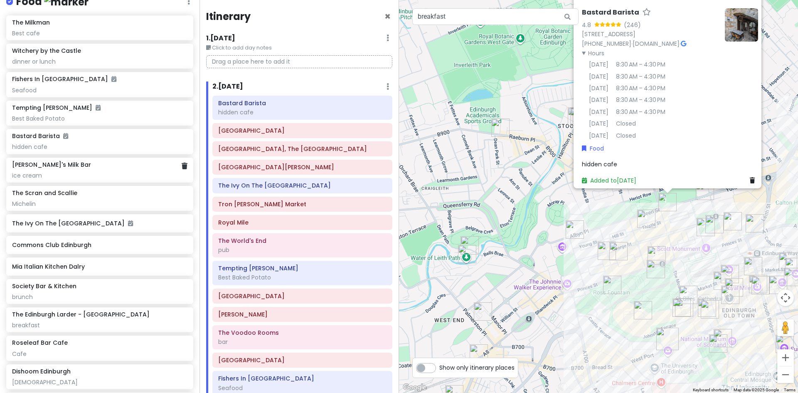
scroll to position [749, 0]
click at [41, 143] on div "hidden cafe" at bounding box center [99, 146] width 175 height 7
click at [28, 147] on div "hidden cafe" at bounding box center [99, 146] width 175 height 7
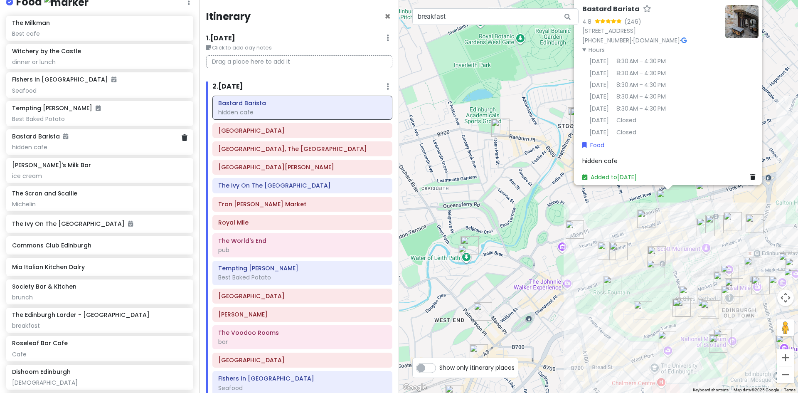
click at [28, 147] on div "hidden cafe" at bounding box center [99, 146] width 175 height 7
click at [29, 148] on div "hidden cafe" at bounding box center [99, 146] width 175 height 7
click at [30, 148] on div "hidden cafe" at bounding box center [99, 146] width 175 height 7
click at [278, 113] on div "hidden cafe" at bounding box center [302, 111] width 168 height 7
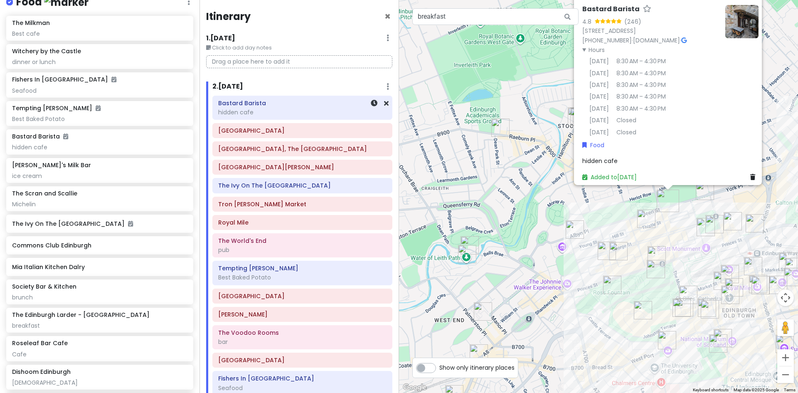
drag, startPoint x: 305, startPoint y: 106, endPoint x: 255, endPoint y: 107, distance: 50.7
click at [255, 107] on div "Bastard Barista hidden cafe" at bounding box center [302, 107] width 168 height 21
click at [230, 113] on div "hidden cafe" at bounding box center [302, 111] width 168 height 7
click at [345, 193] on div "The Ivy On The [GEOGRAPHIC_DATA]" at bounding box center [302, 185] width 180 height 15
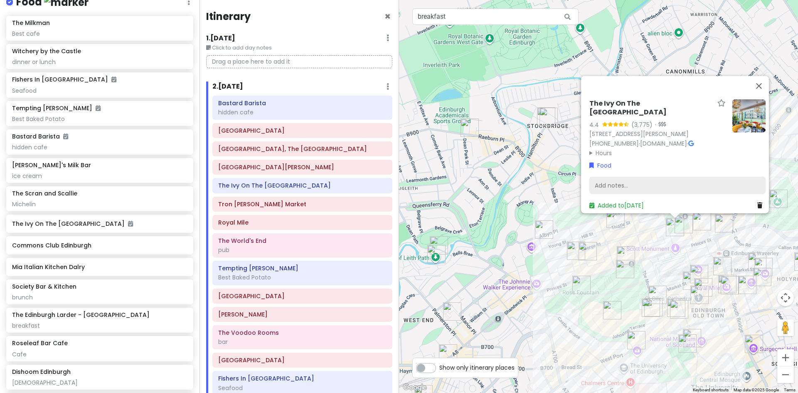
click at [618, 177] on div "Add notes..." at bounding box center [677, 185] width 176 height 17
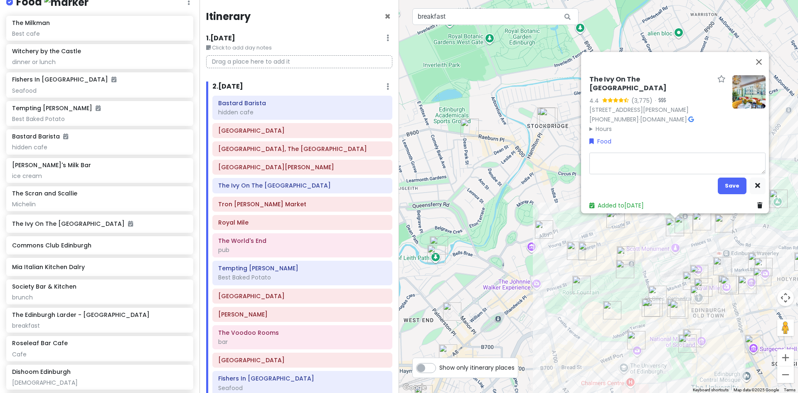
type textarea "x"
type textarea "T"
type textarea "x"
type textarea "Te"
type textarea "x"
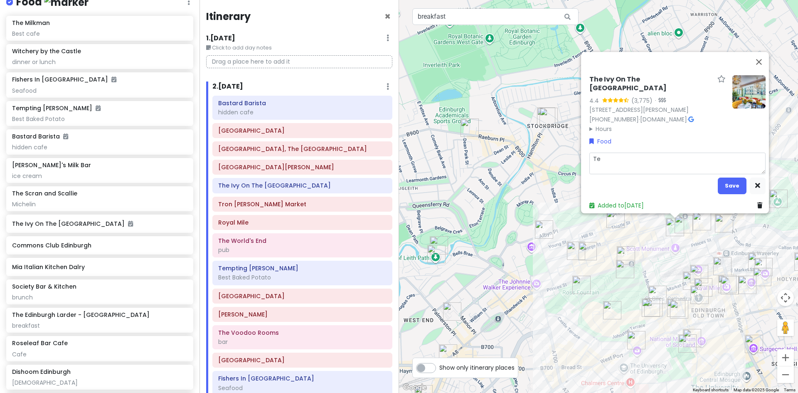
type textarea "Tea"
type textarea "x"
type textarea "Tea"
type textarea "x"
type textarea "Tea a"
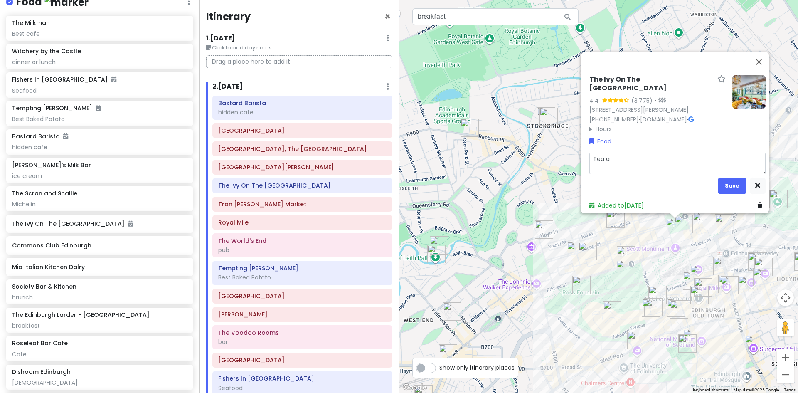
type textarea "x"
type textarea "Tea at"
type textarea "x"
type textarea "Tea at"
type textarea "x"
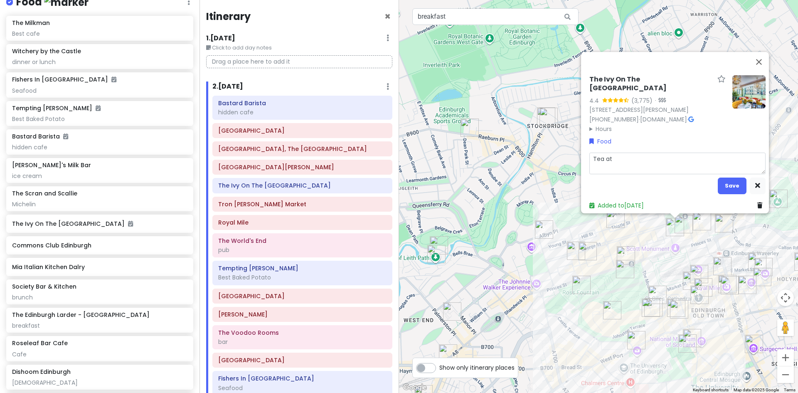
type textarea "Tea at n"
type textarea "x"
type textarea "Tea at no"
type textarea "x"
type textarea "Tea at noo"
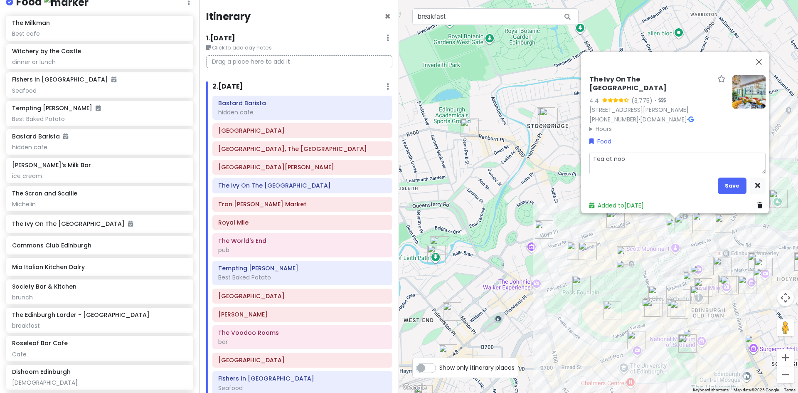
type textarea "x"
type textarea "Tea at noon"
click at [726, 181] on button "Save" at bounding box center [731, 185] width 29 height 16
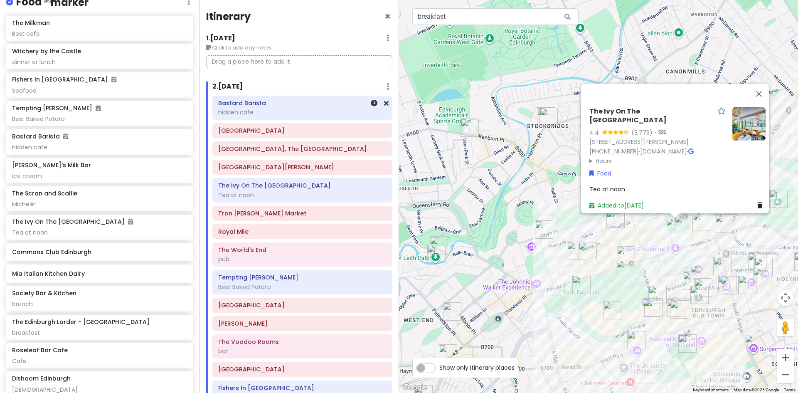
click at [268, 113] on div "hidden cafe" at bounding box center [302, 111] width 168 height 7
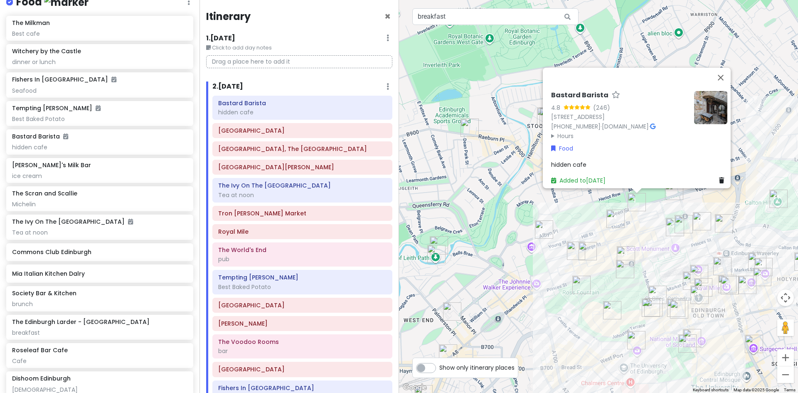
click at [592, 160] on div "hidden cafe" at bounding box center [639, 164] width 176 height 9
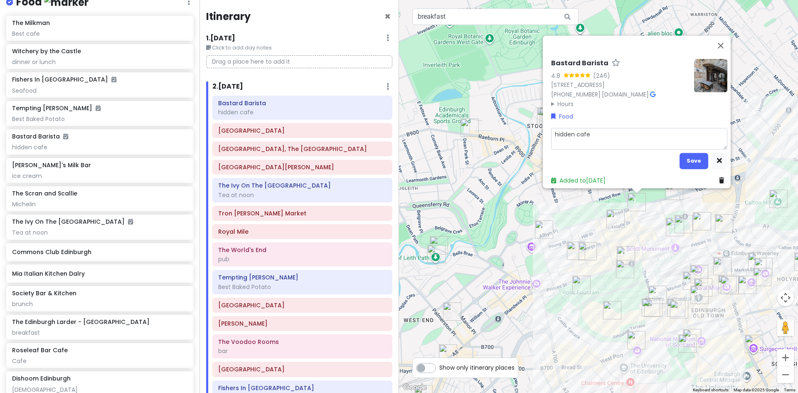
drag, startPoint x: 596, startPoint y: 130, endPoint x: 541, endPoint y: 130, distance: 54.4
click at [543, 130] on div "Bastard Barista 4.8 (246) 15 Queen St, Edinburgh EH2 1JE, UK +44 131 603 7372 ·…" at bounding box center [637, 111] width 188 height 152
type textarea "x"
type textarea "o"
type textarea "x"
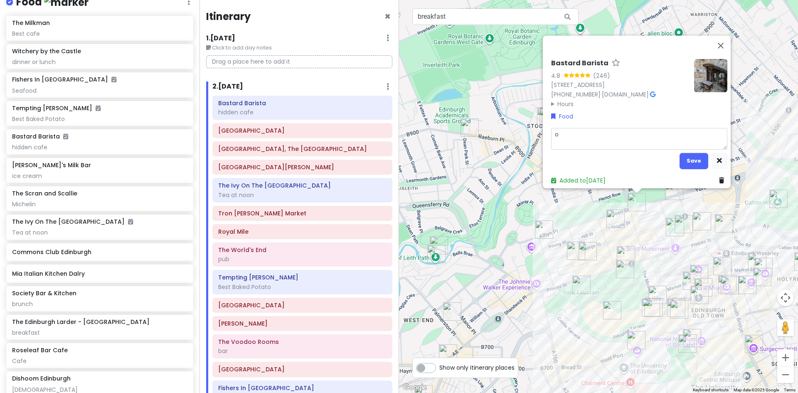
type textarea "op"
type textarea "x"
type textarea "ope"
type textarea "x"
type textarea "open"
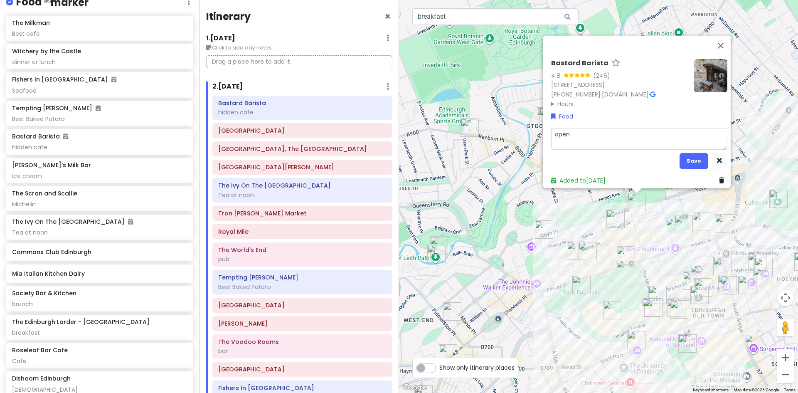
type textarea "x"
type textarea "opens"
type textarea "x"
type textarea "opens"
type textarea "x"
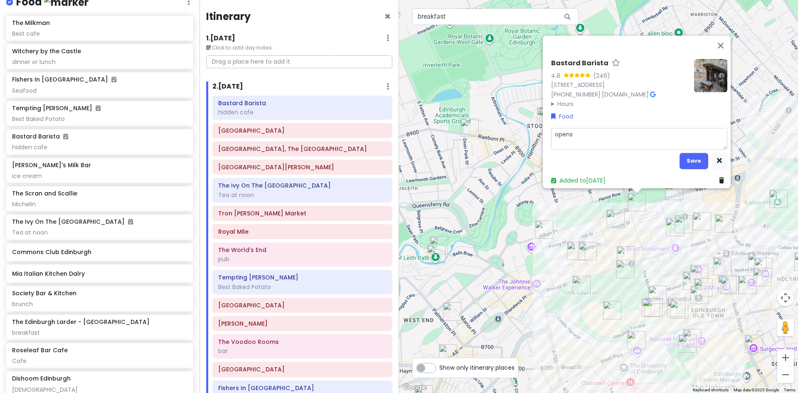
type textarea "opens a"
type textarea "x"
type textarea "opens at"
type textarea "x"
type textarea "opens at"
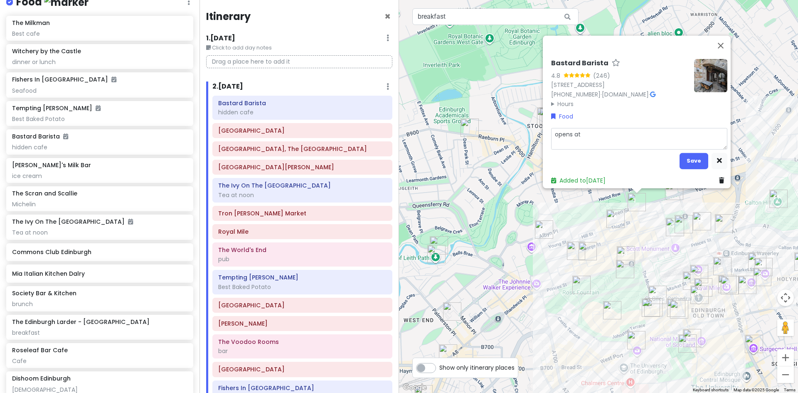
type textarea "x"
type textarea "opens at 0"
type textarea "x"
type textarea "opens at 08"
type textarea "x"
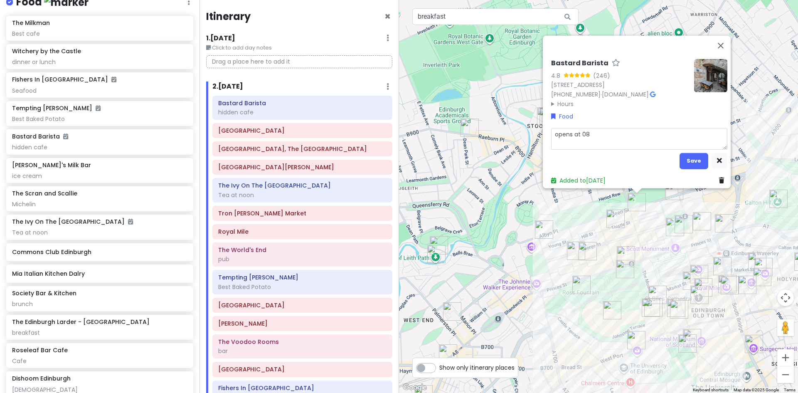
type textarea "opens at 083"
type textarea "x"
type textarea "opens at 0830"
click at [691, 157] on button "Save" at bounding box center [693, 160] width 29 height 16
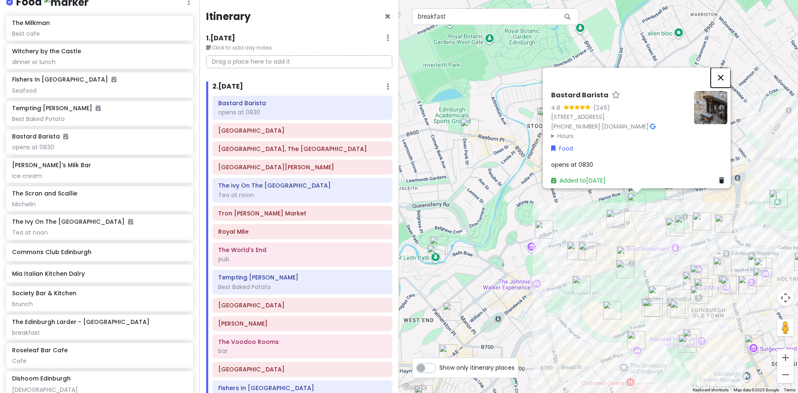
click at [727, 70] on button "Close" at bounding box center [720, 77] width 20 height 20
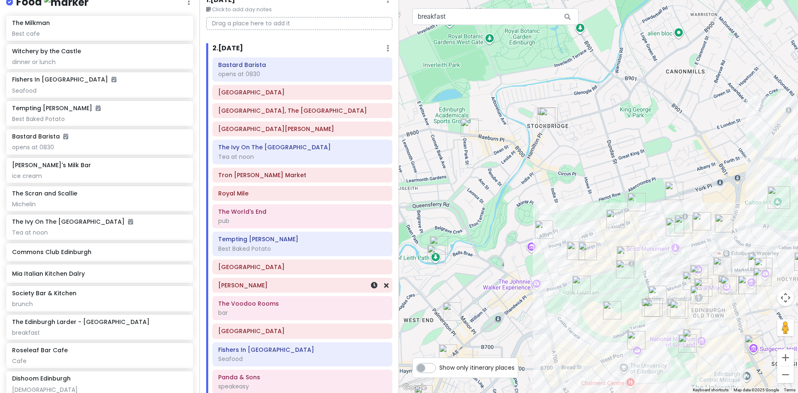
scroll to position [70, 0]
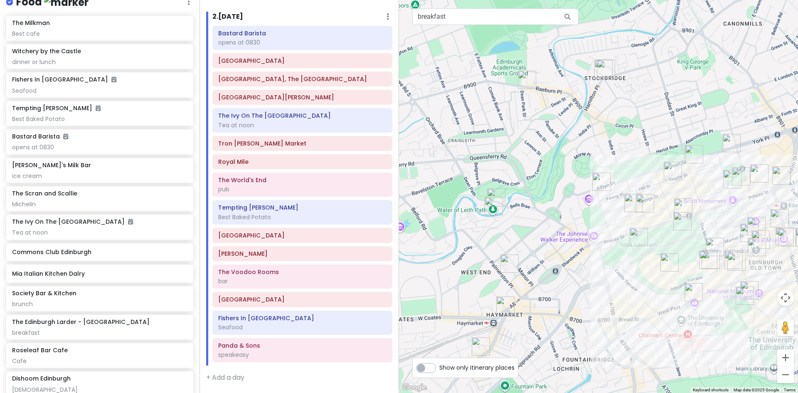
drag, startPoint x: 449, startPoint y: 275, endPoint x: 506, endPoint y: 227, distance: 75.5
click at [506, 227] on div at bounding box center [598, 196] width 399 height 393
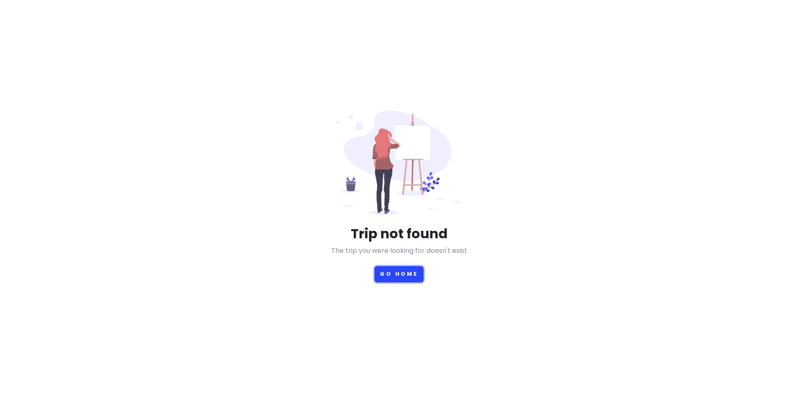
click at [399, 278] on button "Go Home" at bounding box center [398, 274] width 49 height 16
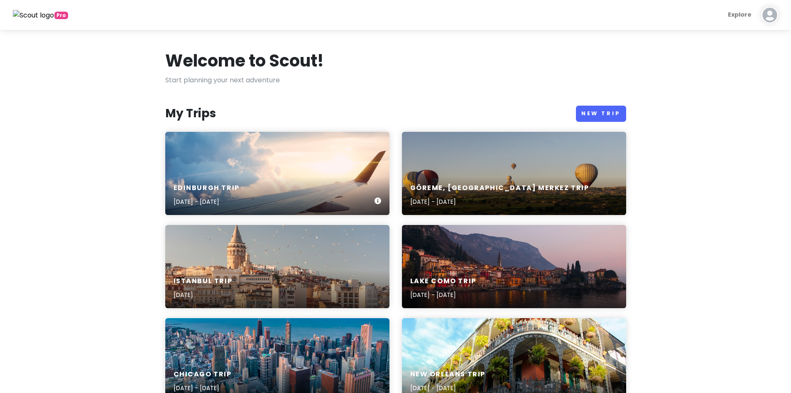
click at [240, 187] on h6 "Edinburgh Trip" at bounding box center [207, 188] width 66 height 9
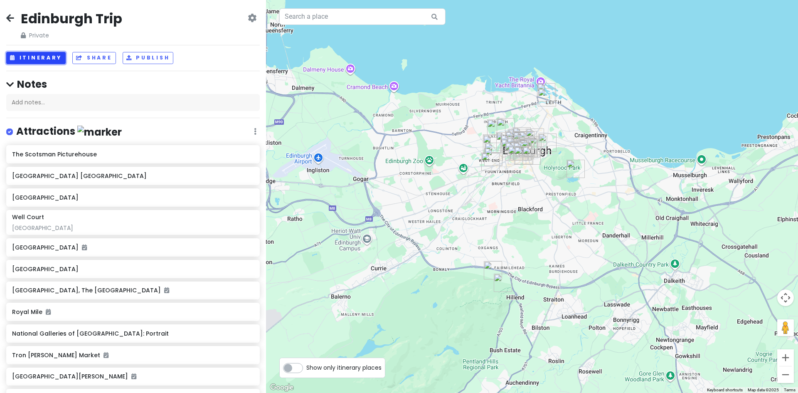
click at [40, 56] on button "Itinerary" at bounding box center [35, 58] width 59 height 12
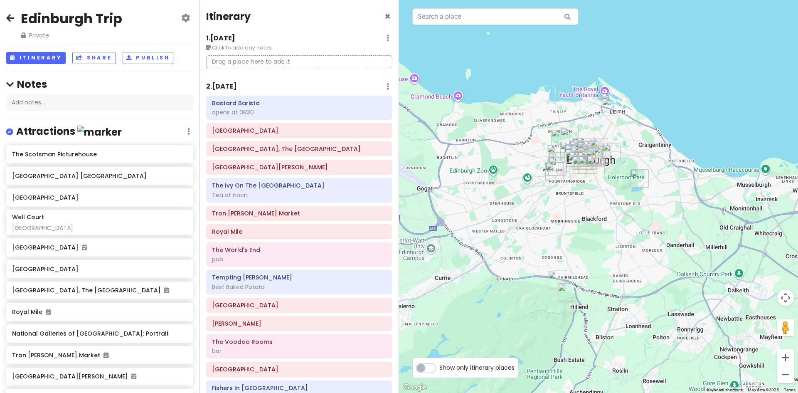
click at [386, 84] on icon at bounding box center [387, 86] width 2 height 7
click at [351, 130] on link "Delete Day" at bounding box center [362, 131] width 68 height 20
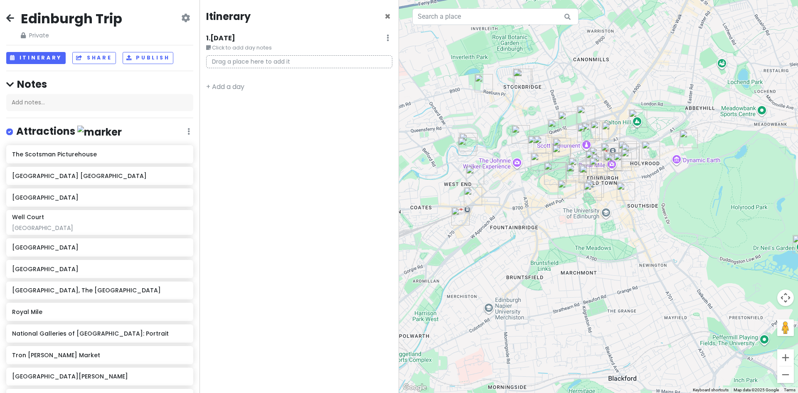
drag, startPoint x: 575, startPoint y: 99, endPoint x: 495, endPoint y: 222, distance: 147.1
click at [495, 222] on div at bounding box center [598, 196] width 399 height 393
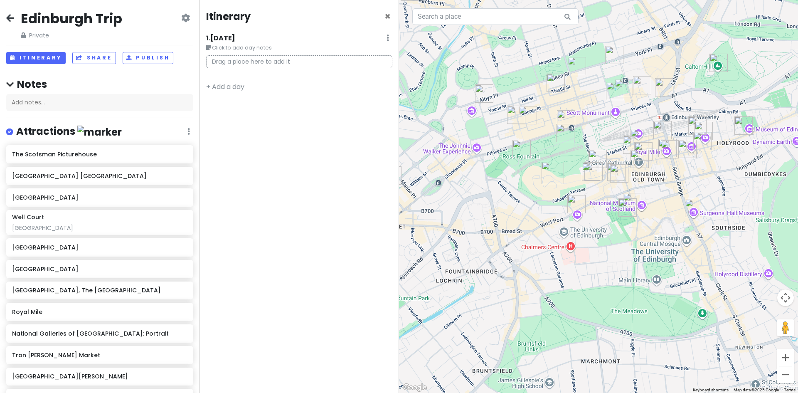
drag, startPoint x: 561, startPoint y: 189, endPoint x: 524, endPoint y: 213, distance: 44.0
click at [524, 213] on div at bounding box center [598, 196] width 399 height 393
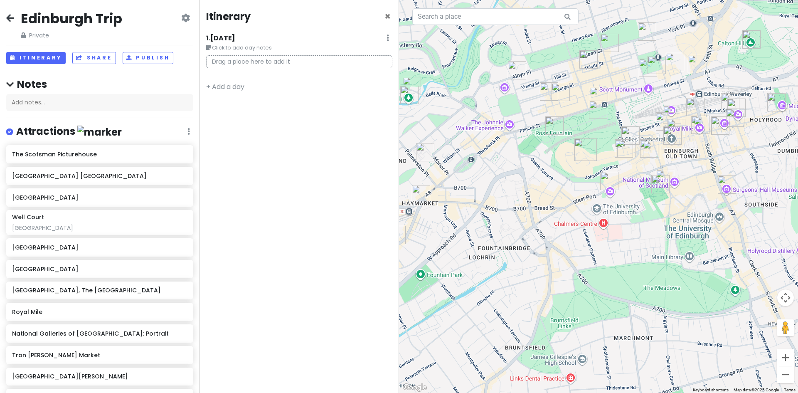
drag, startPoint x: 474, startPoint y: 203, endPoint x: 508, endPoint y: 179, distance: 41.5
click at [508, 179] on div at bounding box center [598, 196] width 399 height 393
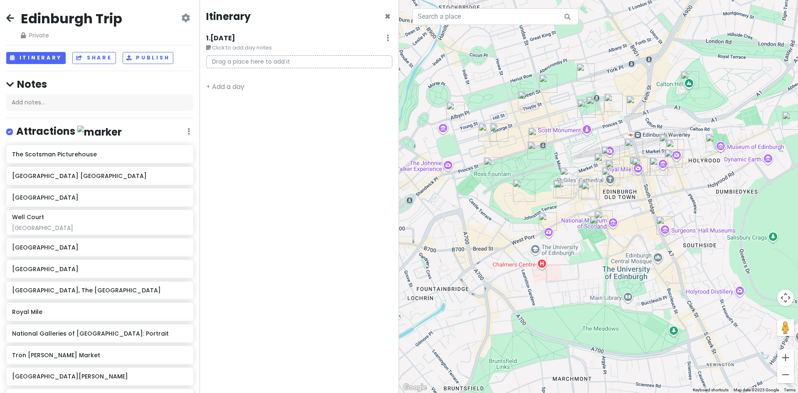
drag, startPoint x: 562, startPoint y: 179, endPoint x: 500, endPoint y: 221, distance: 75.4
click at [500, 221] on div at bounding box center [598, 196] width 399 height 393
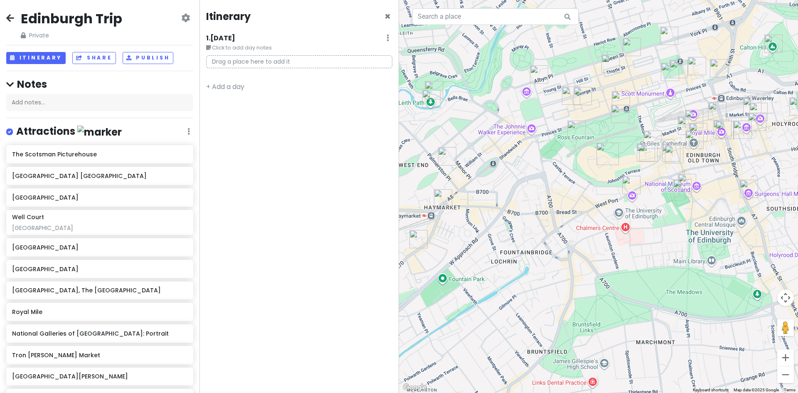
drag, startPoint x: 432, startPoint y: 154, endPoint x: 519, endPoint y: 117, distance: 94.8
click at [519, 117] on div at bounding box center [598, 196] width 399 height 393
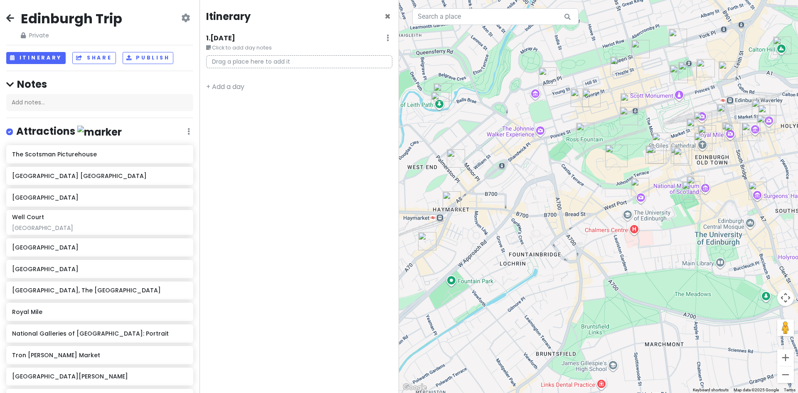
drag, startPoint x: 502, startPoint y: 231, endPoint x: 511, endPoint y: 233, distance: 9.0
click at [511, 233] on div at bounding box center [598, 196] width 399 height 393
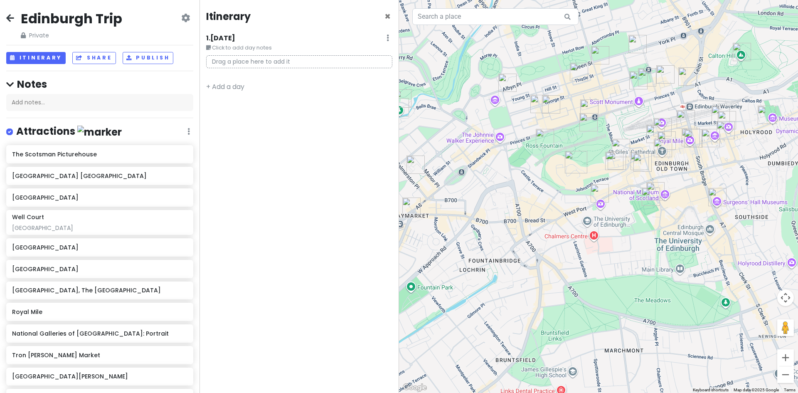
drag, startPoint x: 594, startPoint y: 173, endPoint x: 552, endPoint y: 180, distance: 42.9
click at [552, 180] on div at bounding box center [598, 196] width 399 height 393
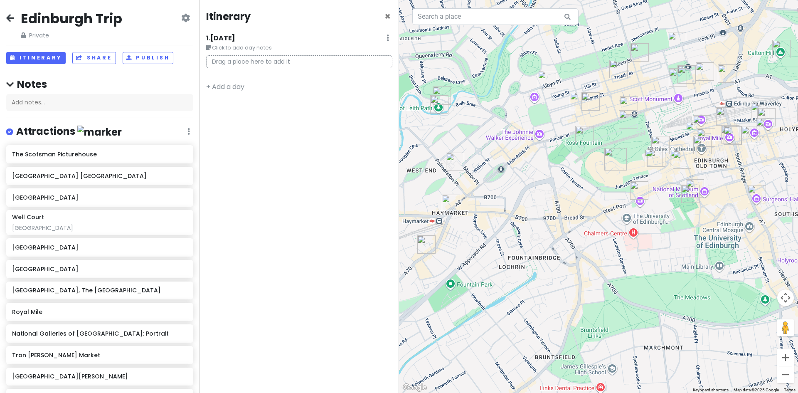
drag, startPoint x: 485, startPoint y: 215, endPoint x: 524, endPoint y: 212, distance: 39.6
click at [524, 212] on div at bounding box center [598, 196] width 399 height 393
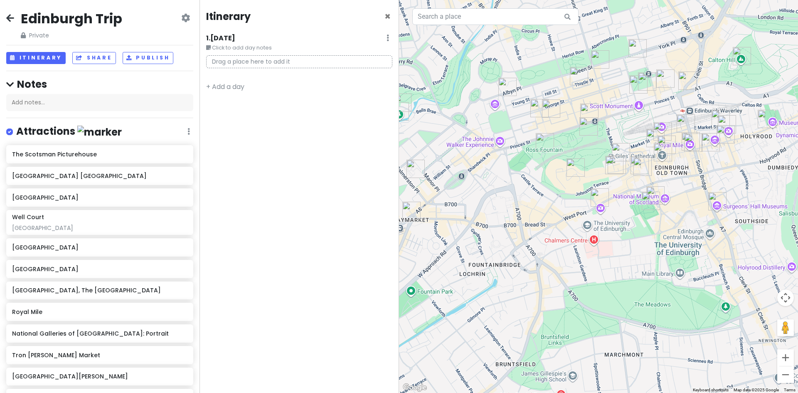
drag, startPoint x: 585, startPoint y: 216, endPoint x: 545, endPoint y: 224, distance: 40.9
click at [545, 224] on div at bounding box center [598, 196] width 399 height 393
click at [598, 59] on img "Bastard Barista" at bounding box center [599, 59] width 25 height 25
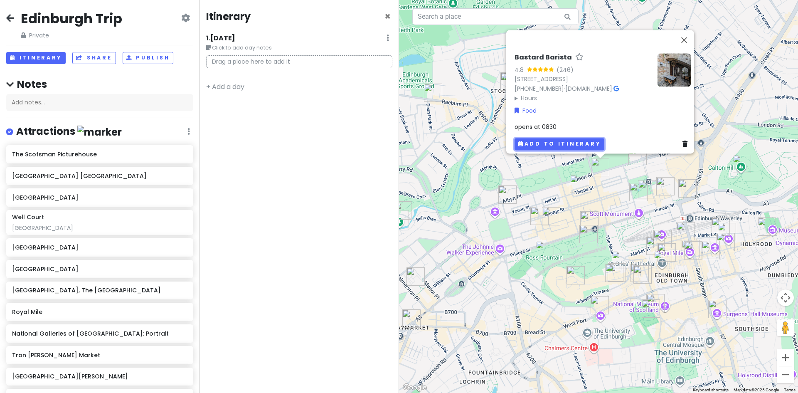
click at [576, 139] on button "Add to itinerary" at bounding box center [559, 144] width 90 height 12
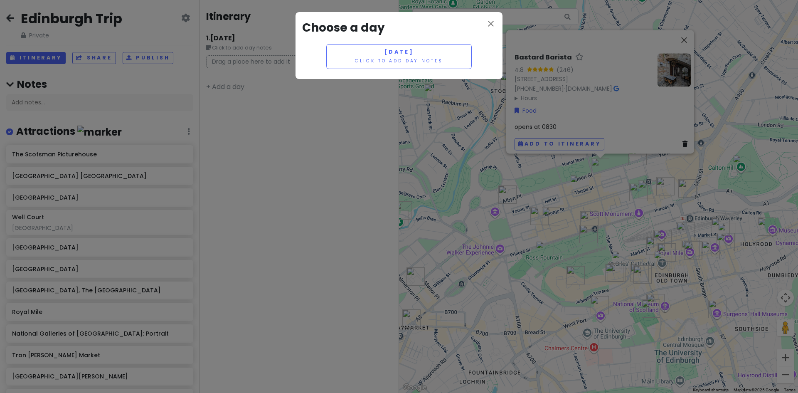
click at [223, 88] on div "close Choose a day Wednesday 10/8 Click to add day notes" at bounding box center [399, 196] width 798 height 393
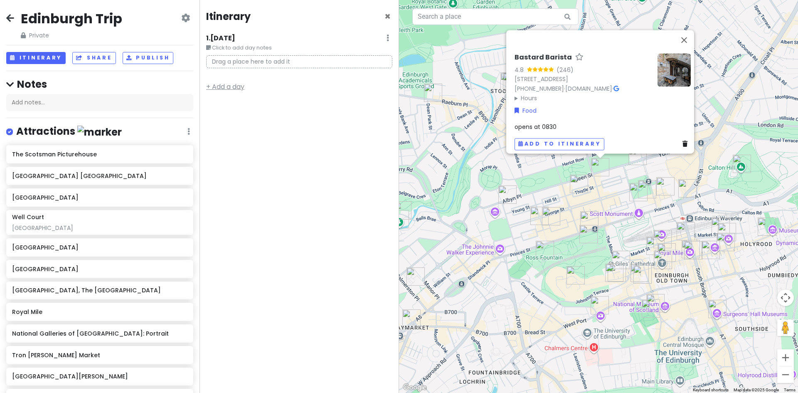
click at [214, 86] on link "+ Add a day" at bounding box center [225, 87] width 38 height 10
click at [223, 127] on link "+ Add a day" at bounding box center [225, 127] width 38 height 10
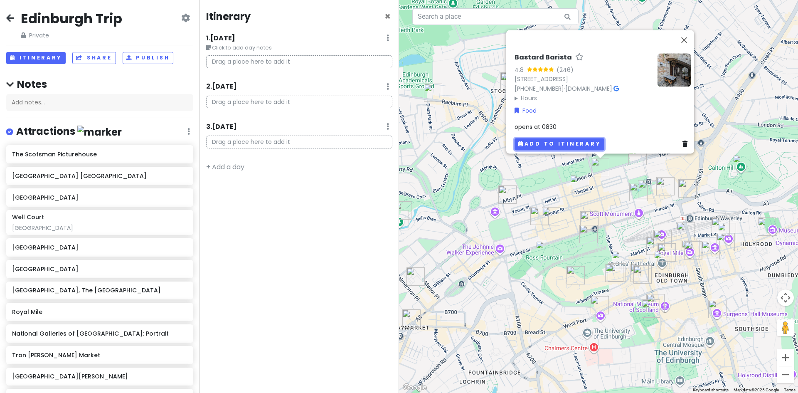
click at [554, 138] on button "Add to itinerary" at bounding box center [559, 144] width 90 height 12
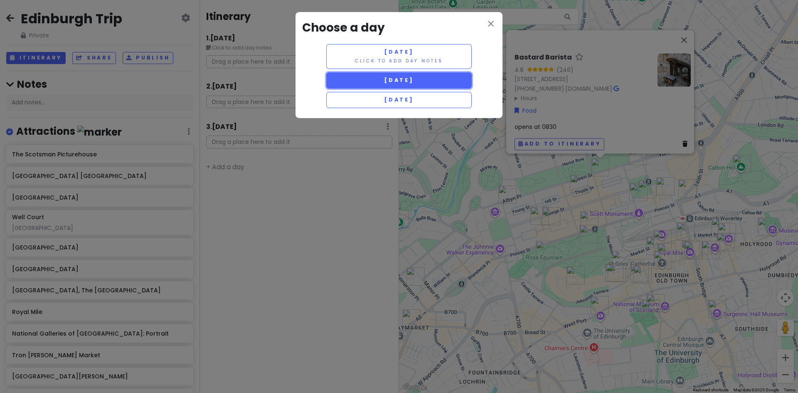
click at [414, 82] on span "[DATE]" at bounding box center [399, 79] width 30 height 7
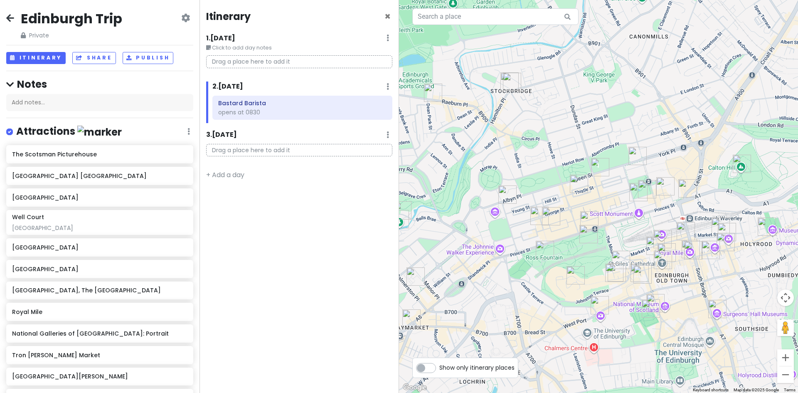
click at [572, 275] on img "Edinburgh Castle" at bounding box center [575, 275] width 25 height 25
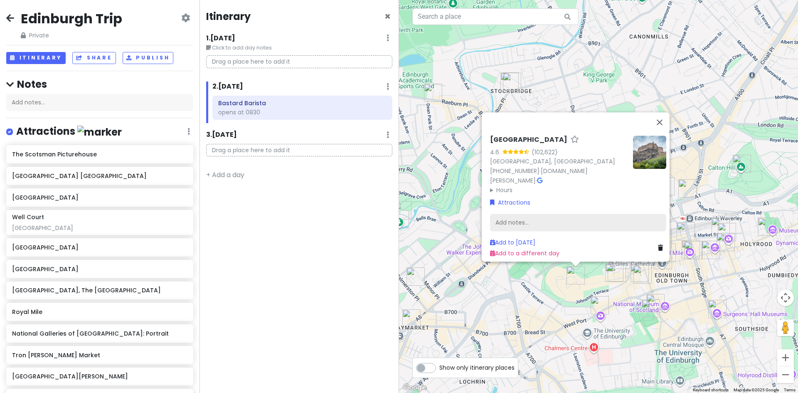
click at [516, 217] on div "Add notes..." at bounding box center [578, 222] width 176 height 17
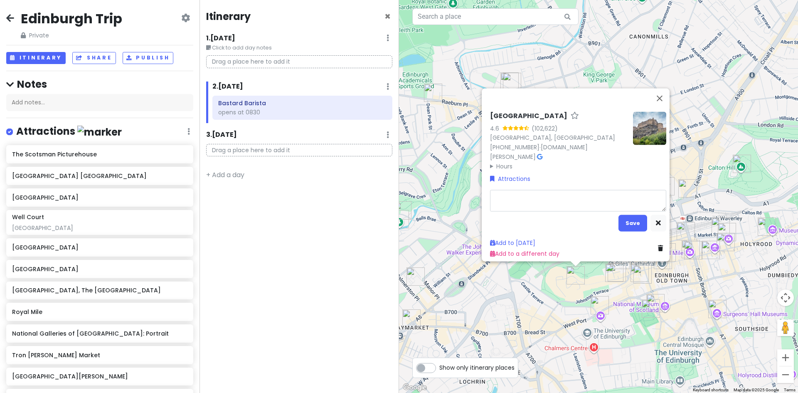
type textarea "x"
type textarea "o"
type textarea "x"
type textarea "op"
type textarea "x"
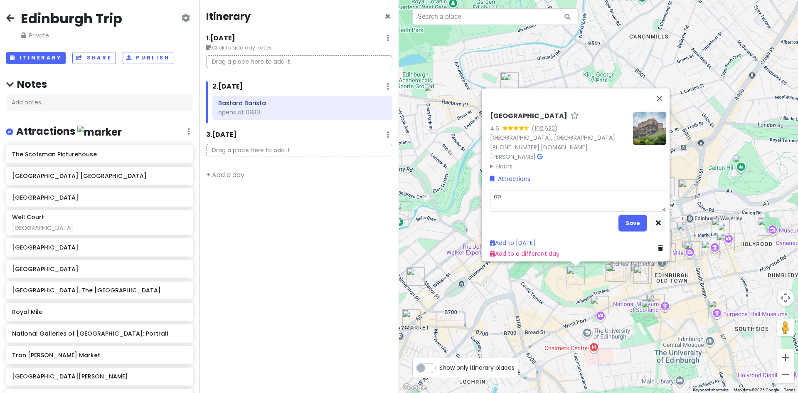
type textarea "ope"
type textarea "x"
type textarea "open"
type textarea "x"
type textarea "opens"
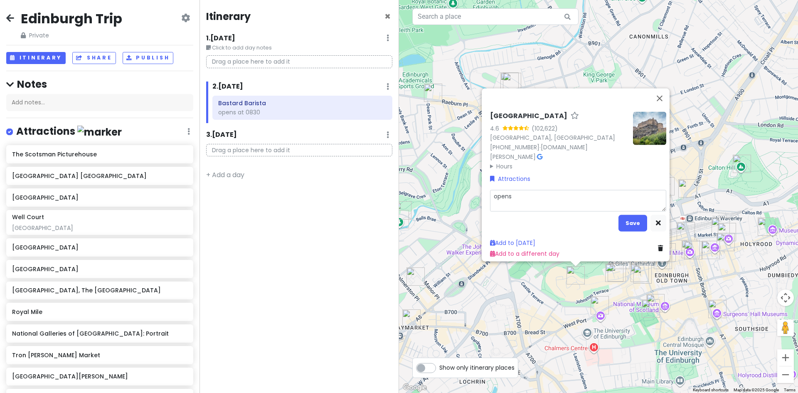
type textarea "x"
type textarea "opens"
type textarea "x"
type textarea "opens a"
type textarea "x"
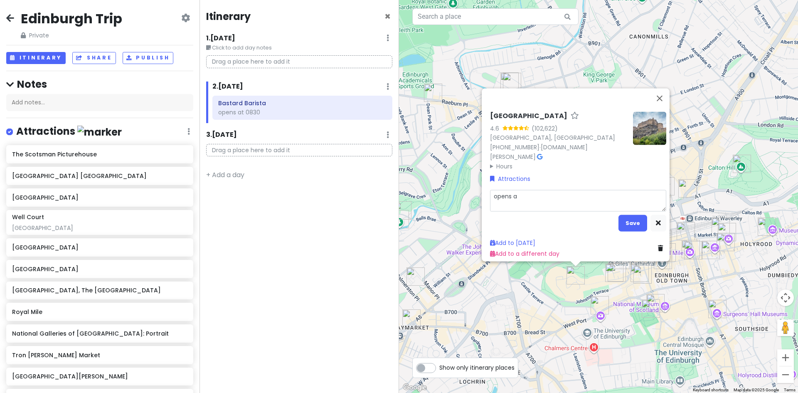
type textarea "opens at"
type textarea "x"
type textarea "opens at"
type textarea "x"
type textarea "opens at 0"
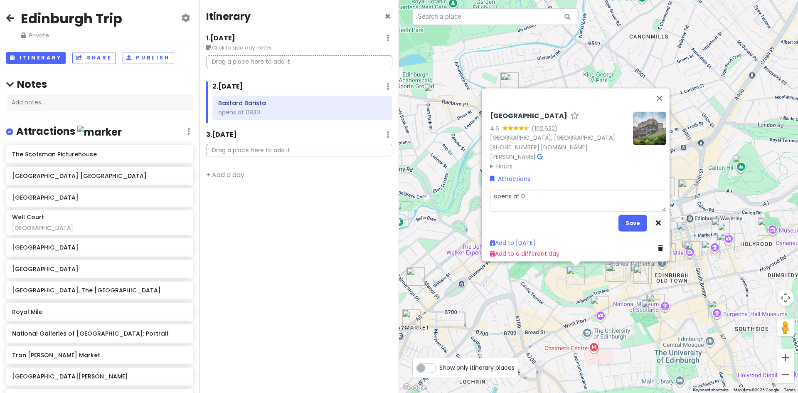
type textarea "x"
type textarea "opens at 09"
type textarea "x"
type textarea "opens at 093"
type textarea "x"
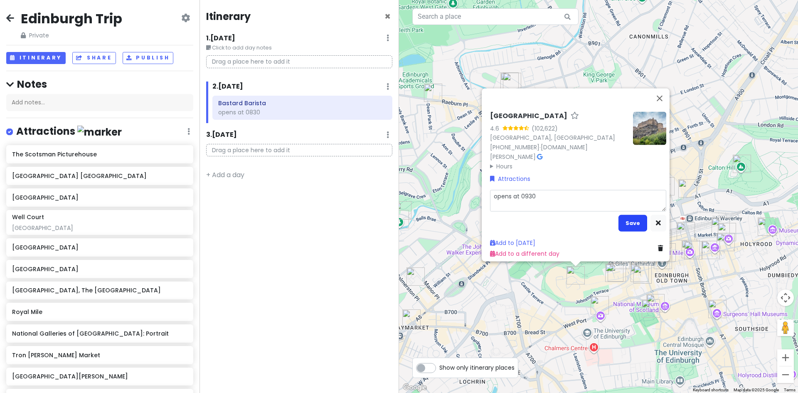
type textarea "opens at 0930"
click at [630, 218] on button "Save" at bounding box center [632, 222] width 29 height 16
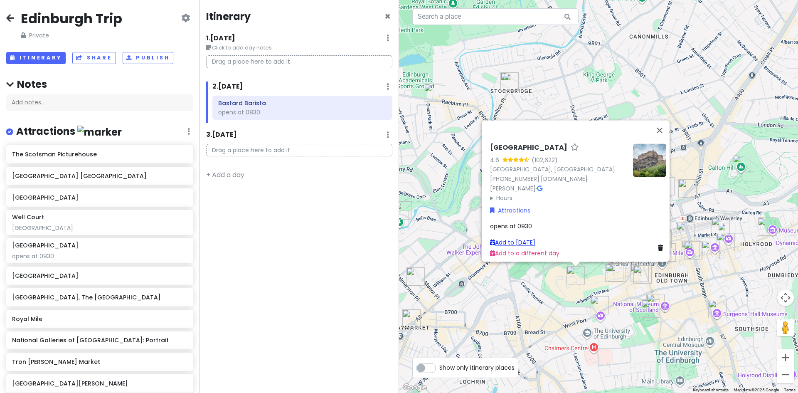
click at [529, 238] on link "Add to [DATE]" at bounding box center [512, 242] width 45 height 8
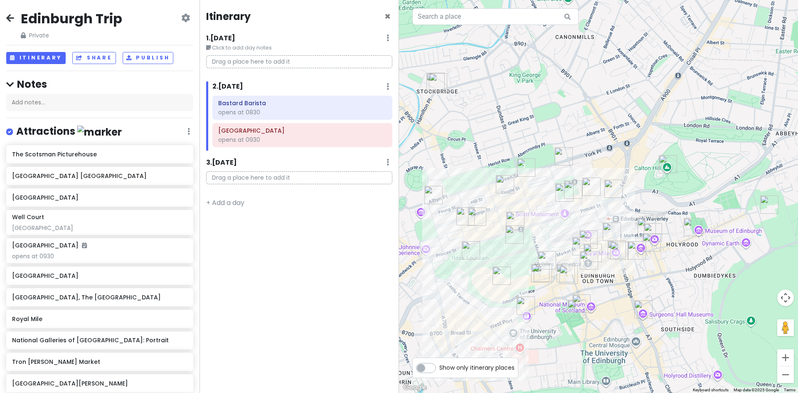
drag, startPoint x: 625, startPoint y: 309, endPoint x: 545, endPoint y: 309, distance: 79.3
click at [545, 309] on div at bounding box center [598, 196] width 399 height 393
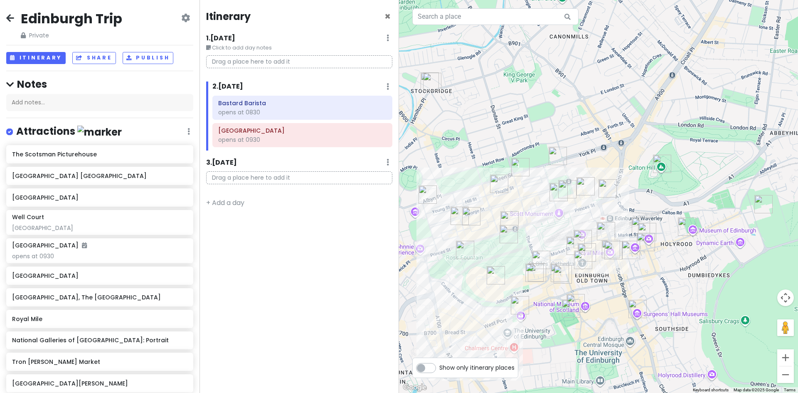
click at [532, 270] on img "The Scotch Whisky Experience" at bounding box center [534, 272] width 25 height 25
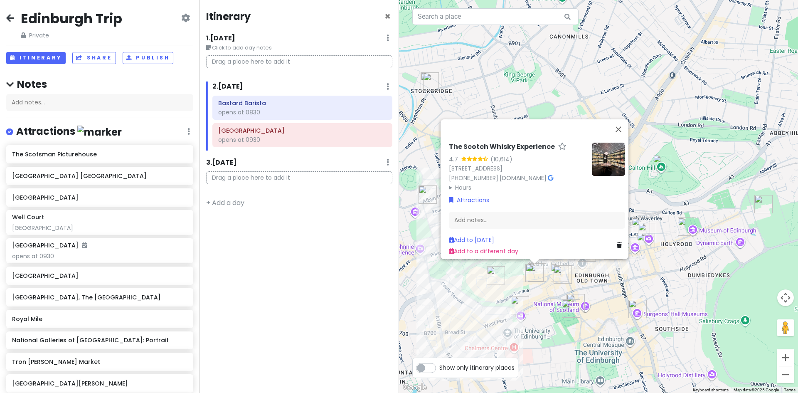
click at [535, 285] on div "The Scotch Whisky Experience 4.7 (10,614) 354 Castlehill, Edinburgh EH1 2NE, UK…" at bounding box center [598, 196] width 399 height 393
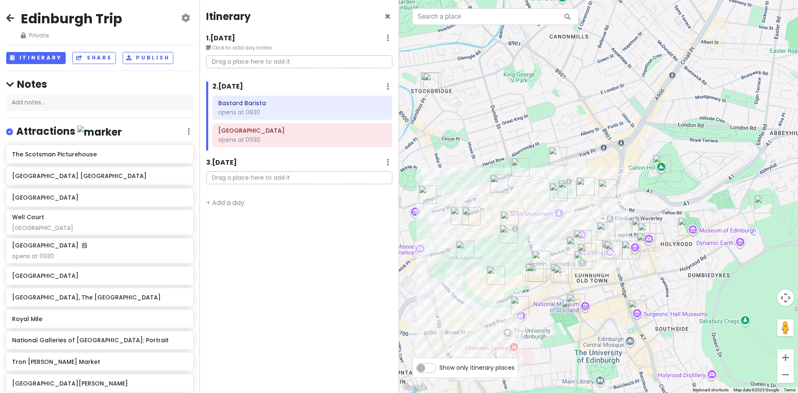
click at [537, 258] on img "New College, The University of Edinburgh" at bounding box center [540, 259] width 25 height 25
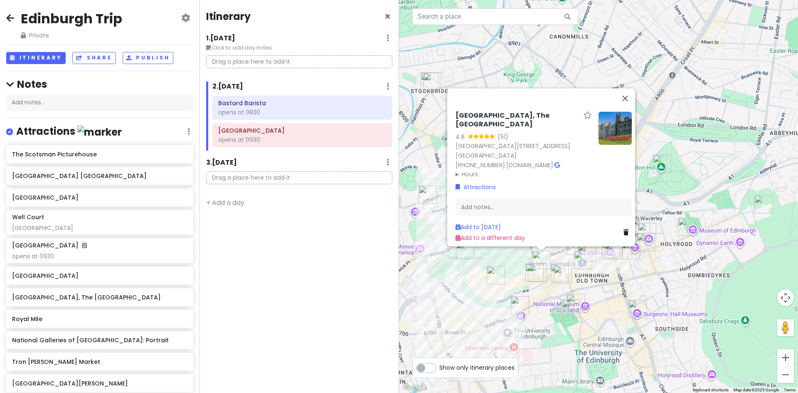
click at [552, 268] on img "Commons Club Edinburgh" at bounding box center [562, 274] width 25 height 25
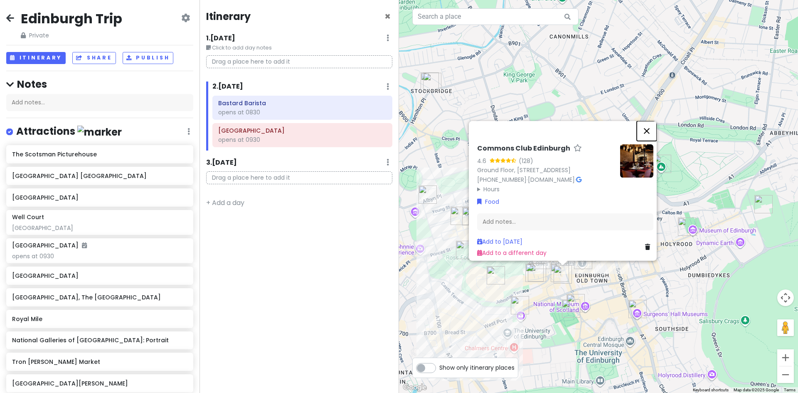
click at [649, 121] on button "Close" at bounding box center [646, 131] width 20 height 20
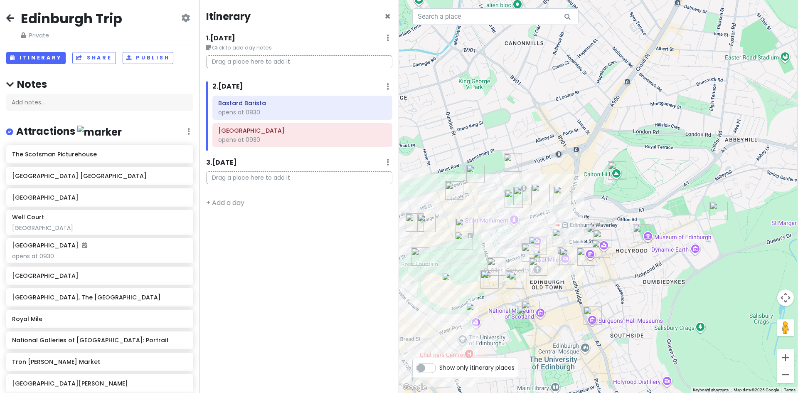
drag, startPoint x: 541, startPoint y: 295, endPoint x: 485, endPoint y: 303, distance: 56.6
click at [485, 303] on div at bounding box center [598, 196] width 399 height 393
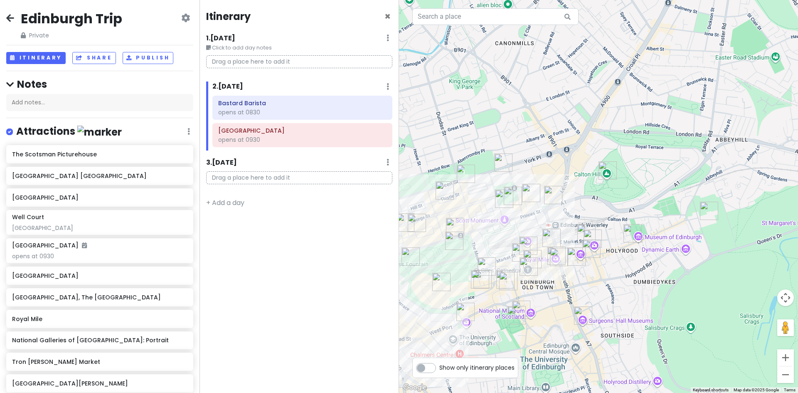
click at [484, 261] on img "New College, The University of Edinburgh" at bounding box center [486, 266] width 25 height 25
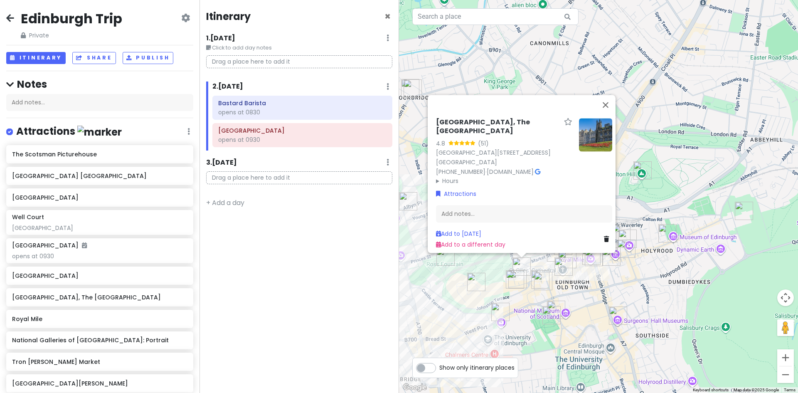
click at [535, 169] on icon at bounding box center [537, 172] width 5 height 6
click at [475, 229] on link "Add to [DATE]" at bounding box center [458, 233] width 45 height 8
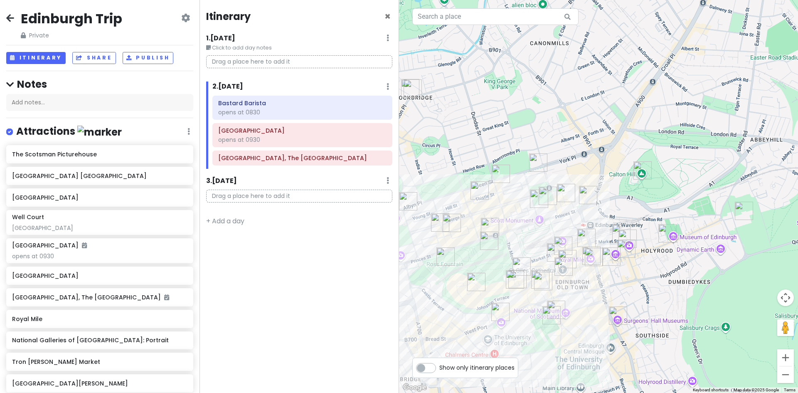
click at [560, 266] on img "St Giles' Cathedral" at bounding box center [563, 266] width 25 height 25
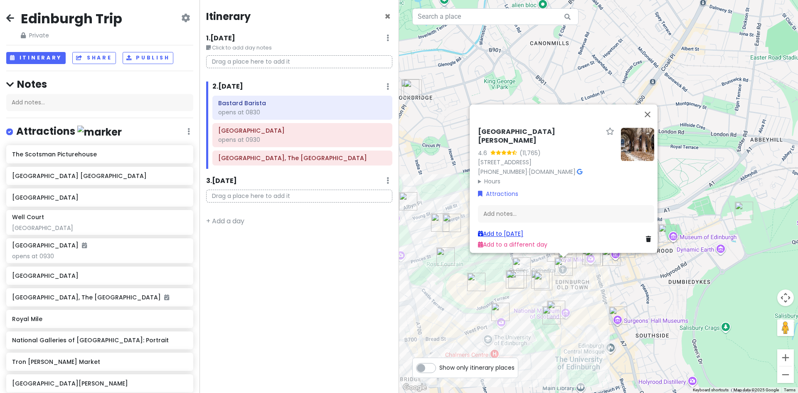
click at [507, 229] on link "Add to [DATE]" at bounding box center [500, 233] width 45 height 8
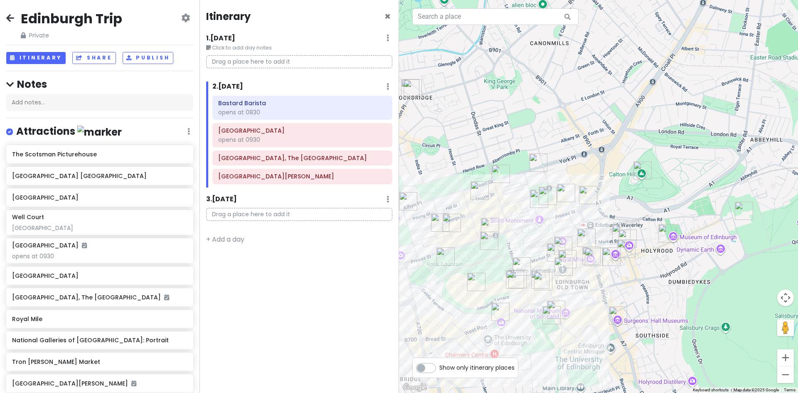
click at [545, 194] on img "The Ivy On The Square Edinburgh" at bounding box center [538, 198] width 25 height 25
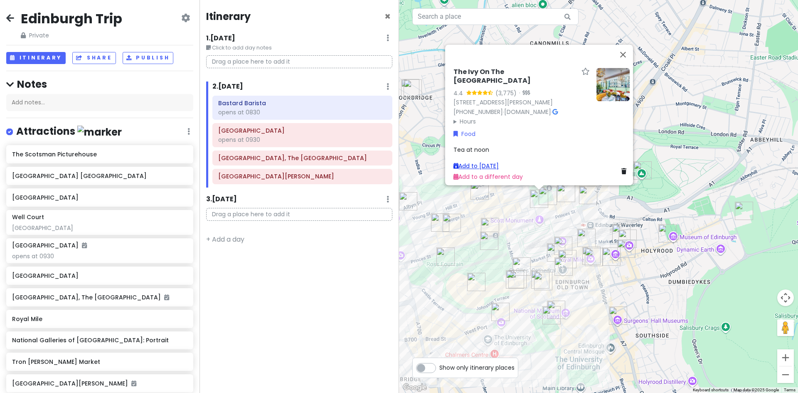
click at [485, 162] on link "Add to [DATE]" at bounding box center [475, 166] width 45 height 8
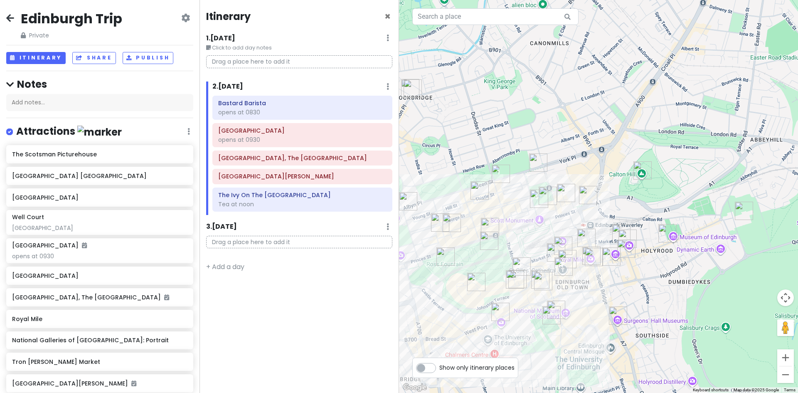
click at [588, 255] on img "Tron Kirk Market" at bounding box center [593, 256] width 25 height 25
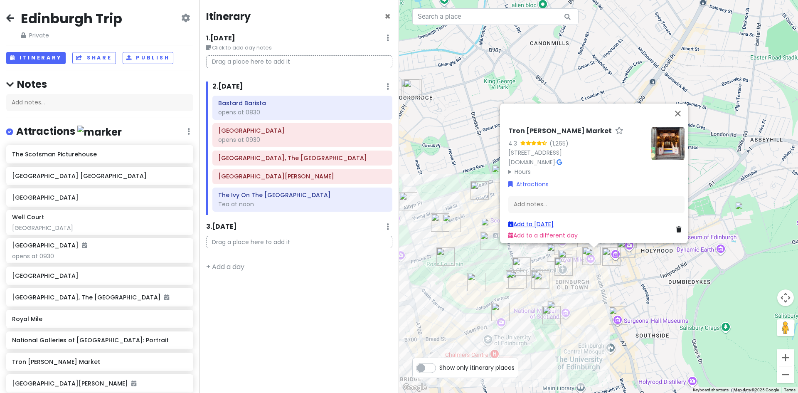
click at [533, 220] on link "Add to [DATE]" at bounding box center [530, 224] width 45 height 8
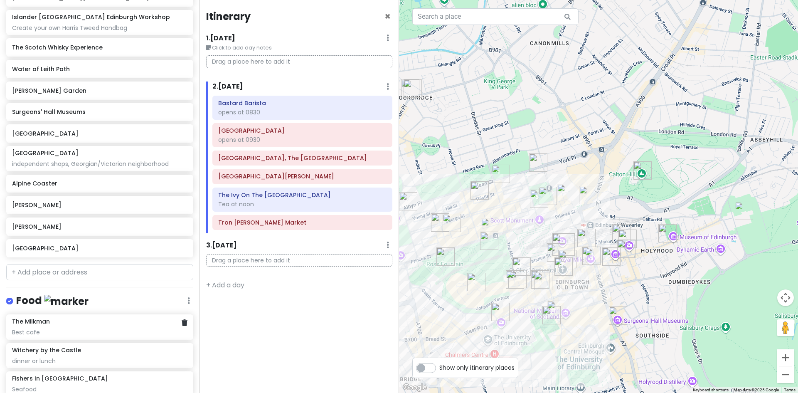
scroll to position [249, 0]
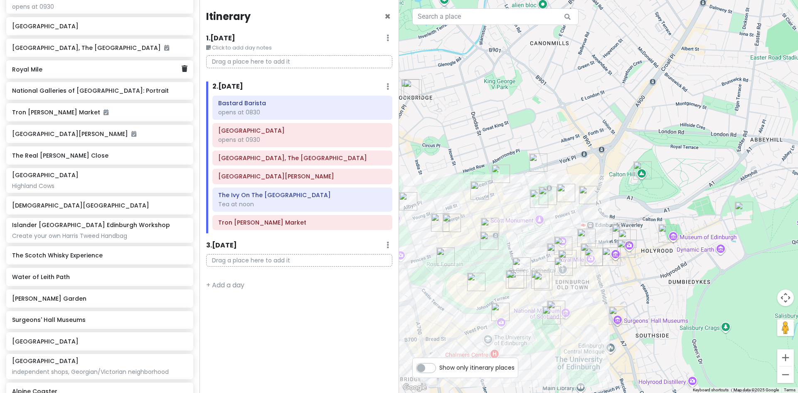
click at [32, 73] on div "Royal Mile" at bounding box center [96, 70] width 169 height 12
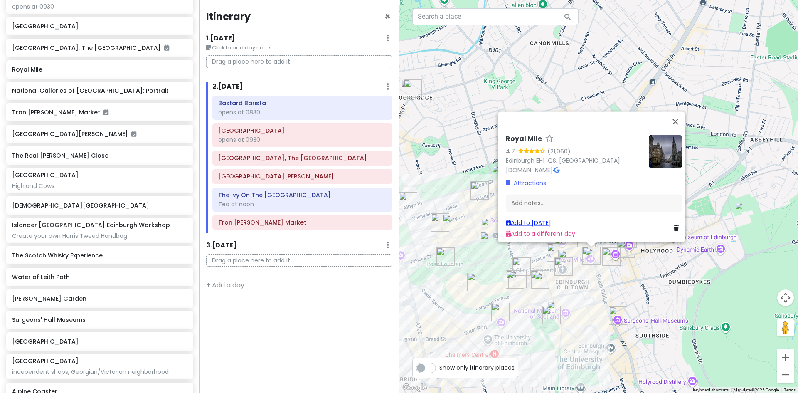
click at [539, 219] on link "Add to [DATE]" at bounding box center [528, 223] width 45 height 8
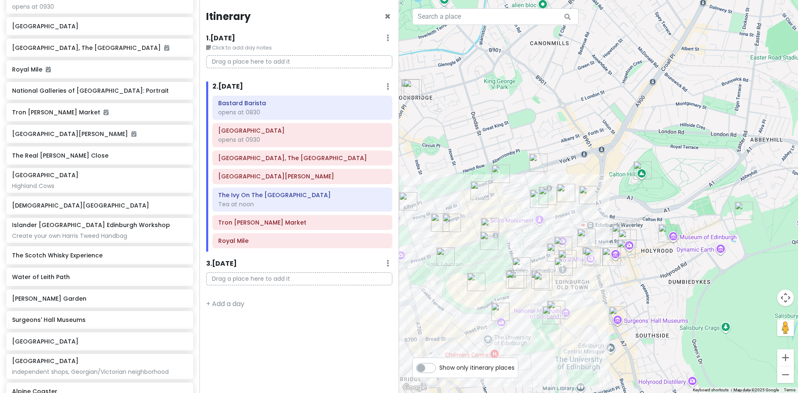
click at [624, 248] on img "The World's End" at bounding box center [626, 248] width 25 height 25
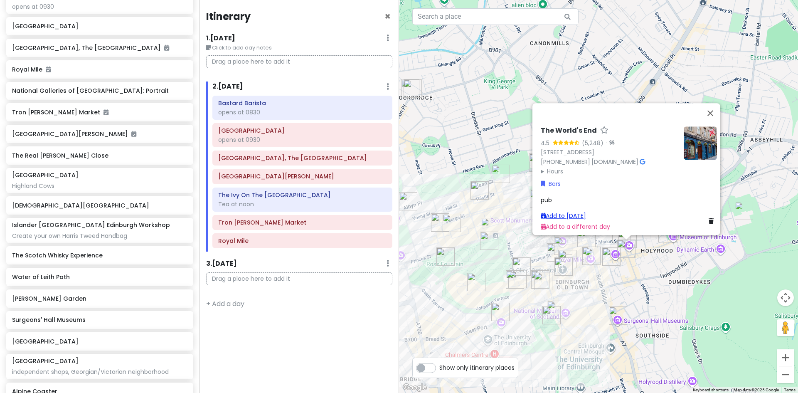
click at [568, 211] on link "Add to [DATE]" at bounding box center [562, 215] width 45 height 8
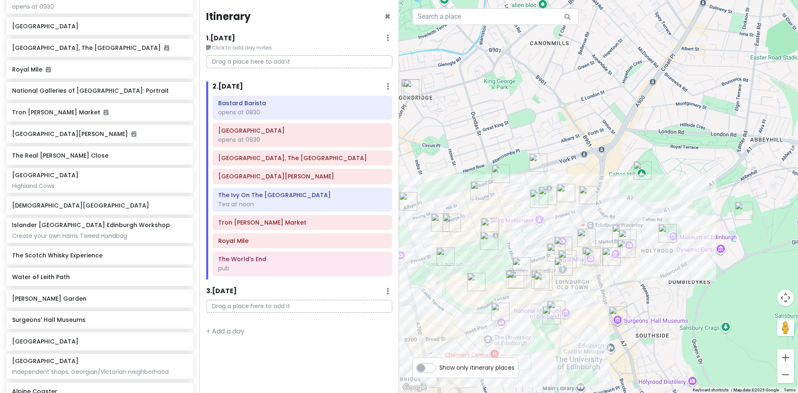
click at [625, 233] on img "Tempting Tattie" at bounding box center [627, 238] width 25 height 25
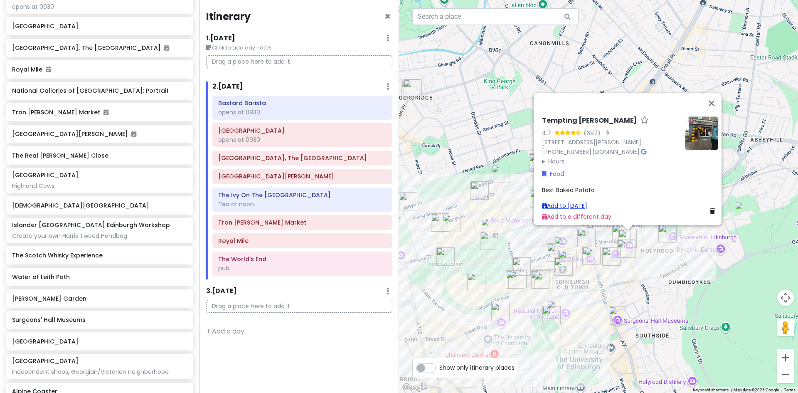
click at [563, 201] on link "Add to [DATE]" at bounding box center [564, 205] width 45 height 8
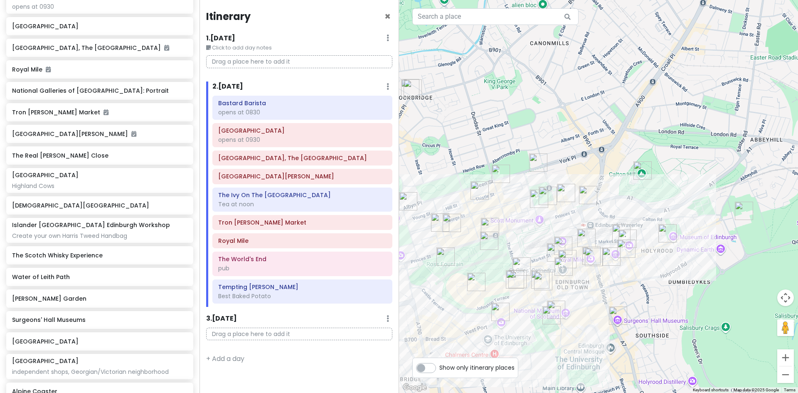
click at [741, 211] on img "Palace of Holyroodhouse" at bounding box center [743, 210] width 25 height 25
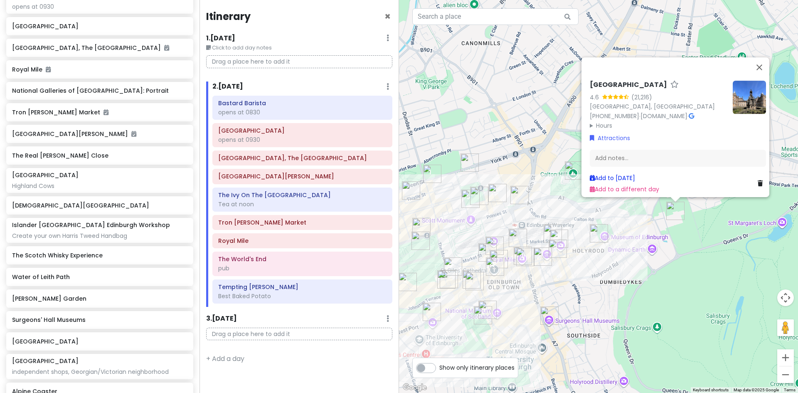
click at [626, 174] on link "Add to [DATE]" at bounding box center [611, 178] width 45 height 8
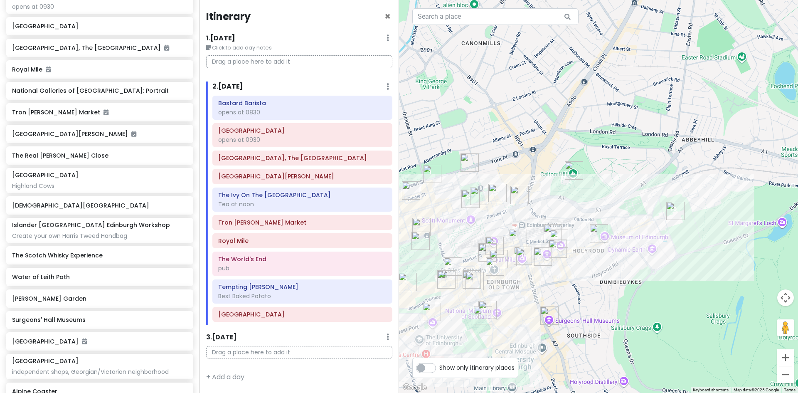
click at [570, 167] on img "Calton Hill" at bounding box center [573, 170] width 25 height 25
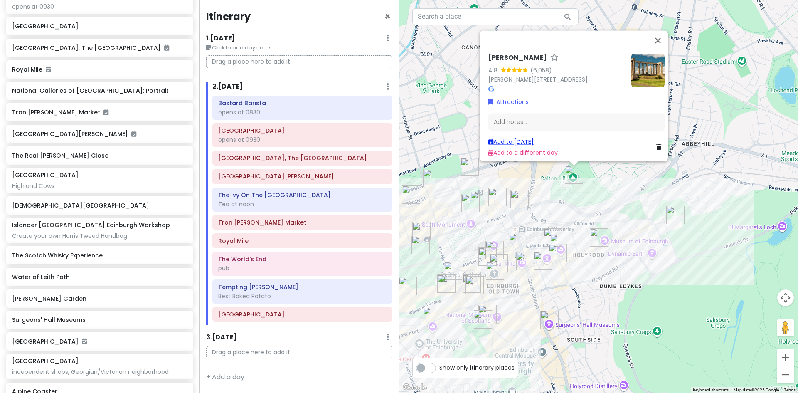
click at [513, 138] on link "Add to [DATE]" at bounding box center [510, 142] width 45 height 8
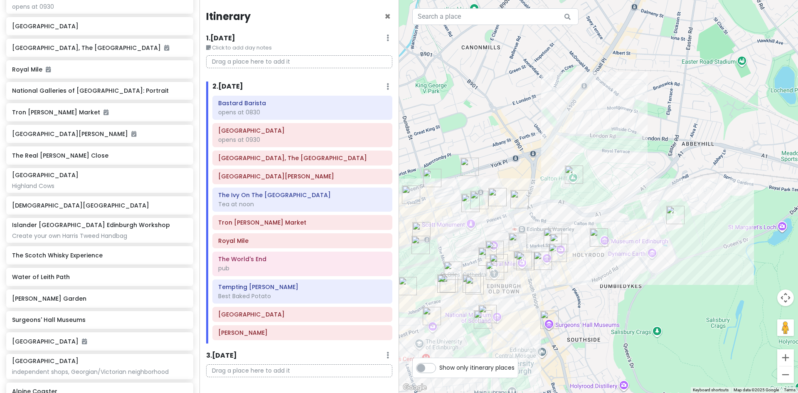
click at [493, 193] on img "The Voodoo Rooms" at bounding box center [497, 196] width 25 height 25
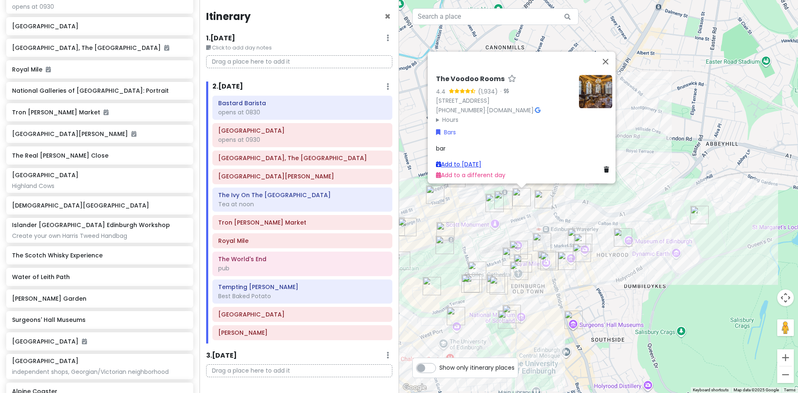
click at [457, 160] on link "Add to [DATE]" at bounding box center [458, 164] width 45 height 8
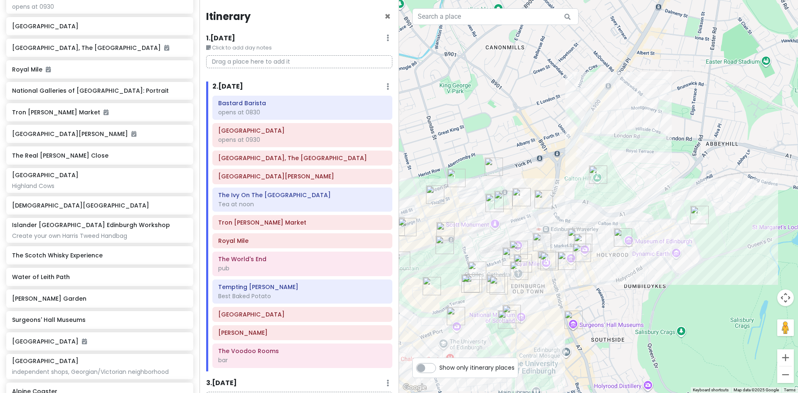
click at [435, 193] on img "Fishers In The City" at bounding box center [434, 194] width 25 height 25
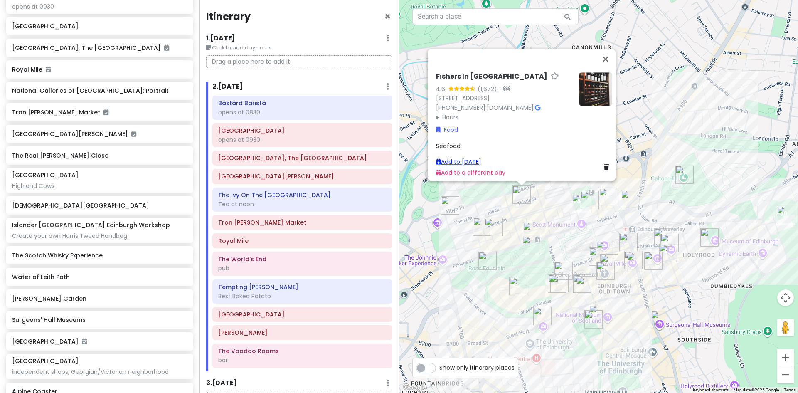
click at [455, 157] on link "Add to [DATE]" at bounding box center [458, 161] width 45 height 8
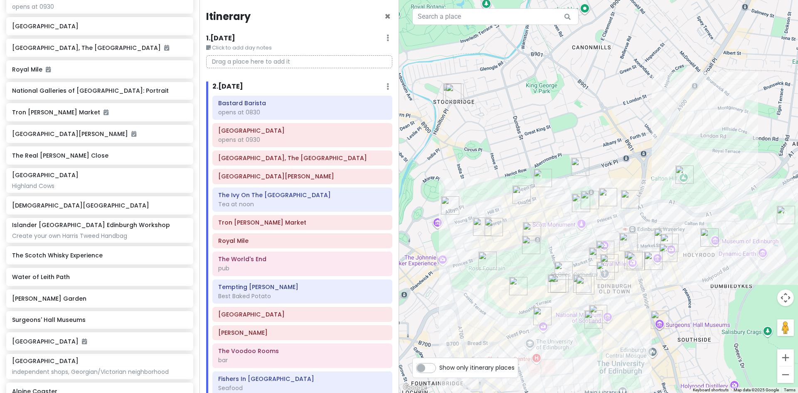
click at [449, 201] on img "Panda & Sons" at bounding box center [449, 205] width 25 height 25
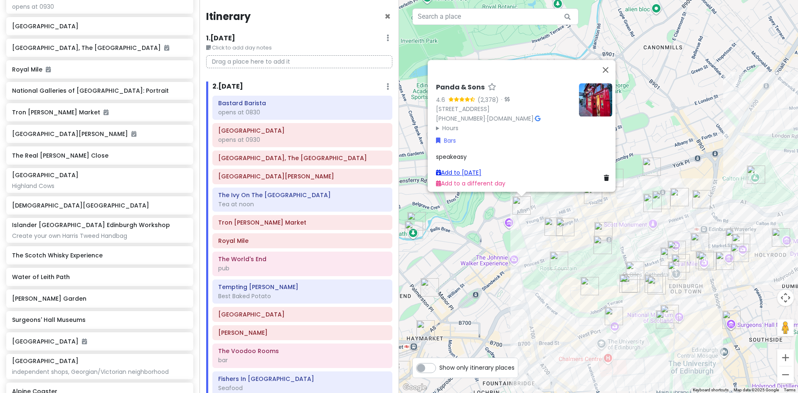
click at [463, 168] on link "Add to [DATE]" at bounding box center [458, 172] width 45 height 8
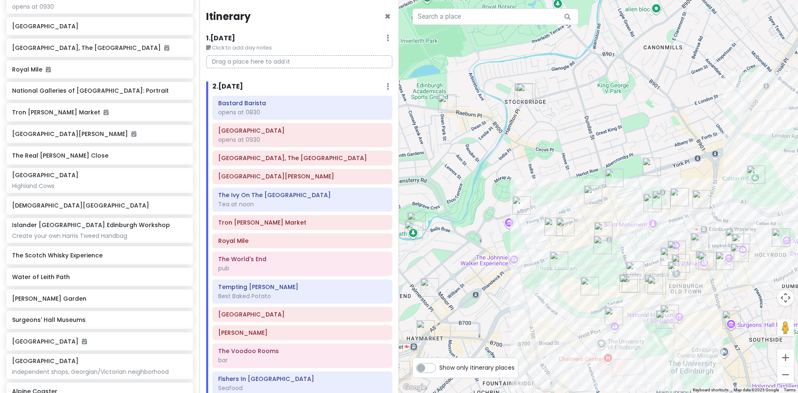
click at [589, 193] on img "Fishers In The City" at bounding box center [592, 194] width 25 height 25
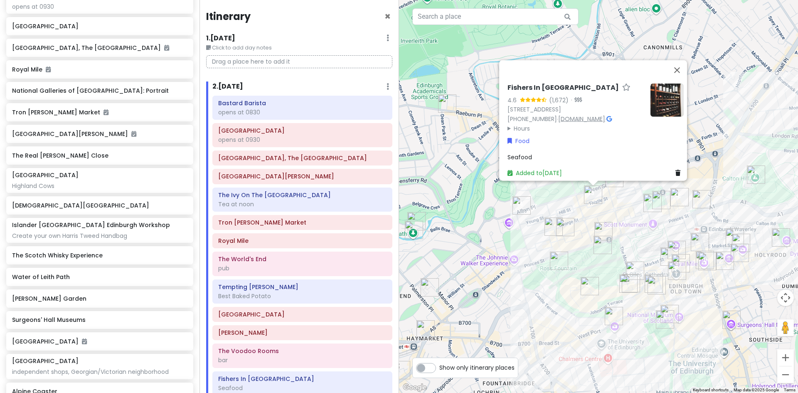
click at [593, 114] on link "[DOMAIN_NAME]" at bounding box center [581, 118] width 47 height 8
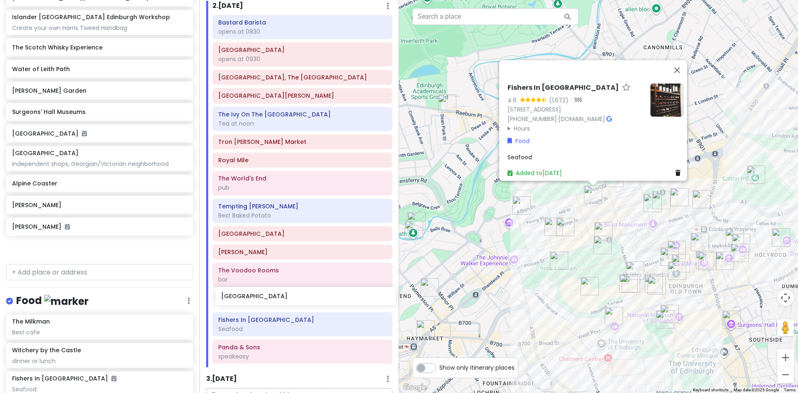
scroll to position [86, 0]
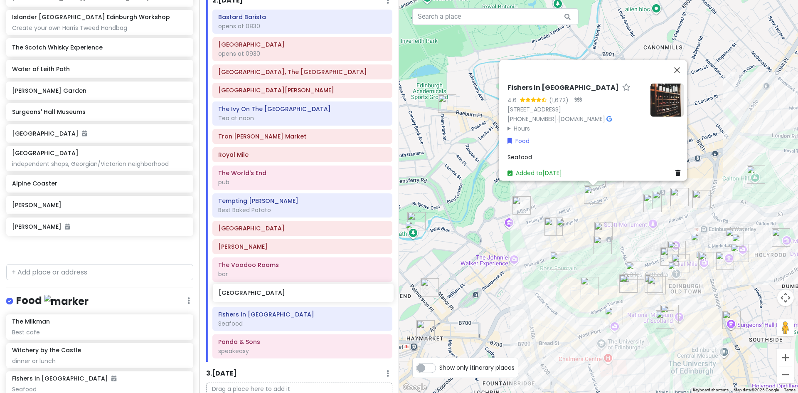
drag, startPoint x: 55, startPoint y: 249, endPoint x: 261, endPoint y: 294, distance: 211.0
click at [261, 294] on div "Edinburgh Trip Private Change Dates Make a Copy Delete Trip Give Feedback 💡 Sup…" at bounding box center [399, 196] width 798 height 393
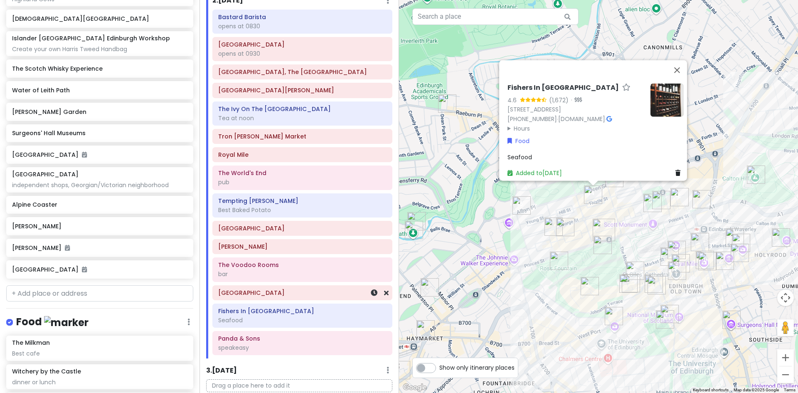
scroll to position [435, 0]
click at [526, 152] on span "Seafood" at bounding box center [519, 156] width 25 height 8
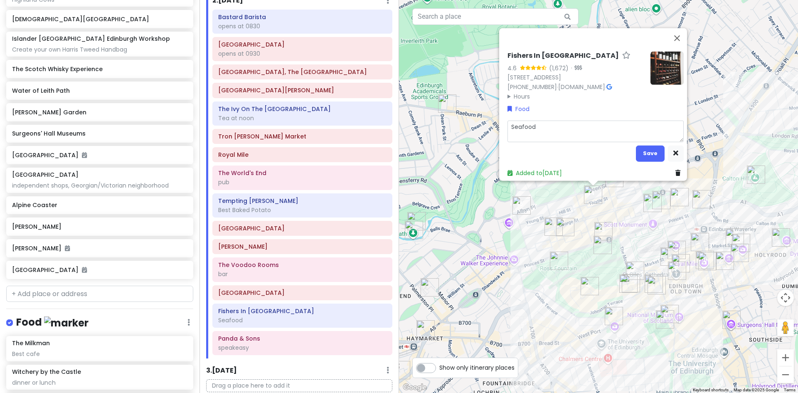
click at [549, 123] on textarea "Seafood" at bounding box center [595, 131] width 176 height 22
type textarea "x"
type textarea "Seafood"
type textarea "x"
type textarea "Seafood a"
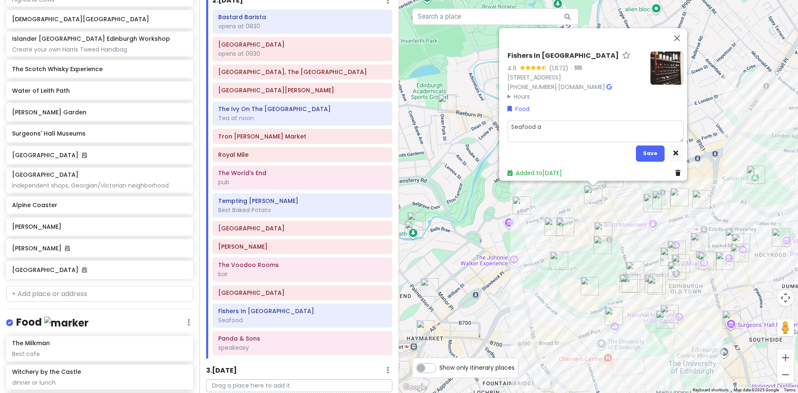
type textarea "x"
type textarea "Seafood at"
type textarea "x"
type textarea "Seafood at"
type textarea "x"
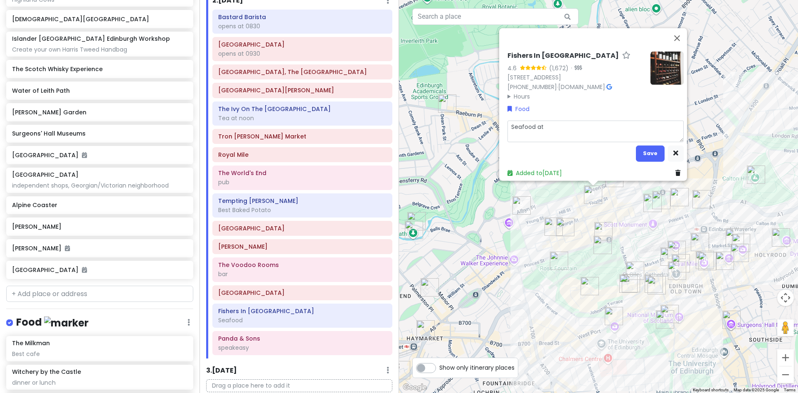
type textarea "Seafood at 2"
type textarea "x"
type textarea "Seafood at 20"
type textarea "x"
type textarea "Seafood at 204"
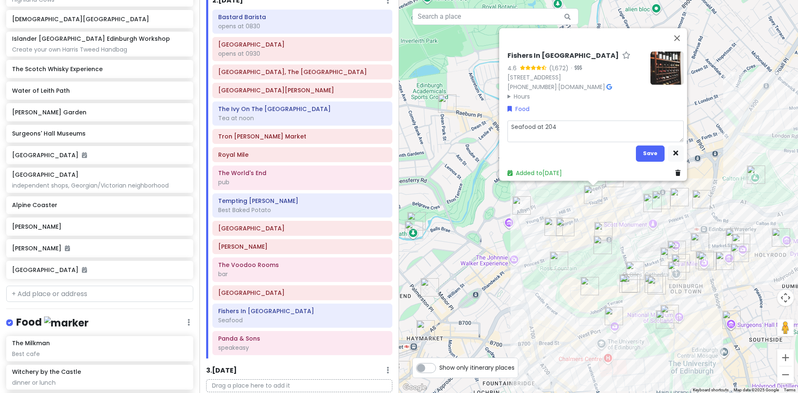
type textarea "x"
type textarea "Seafood at 2045"
click at [649, 145] on button "Save" at bounding box center [650, 153] width 29 height 16
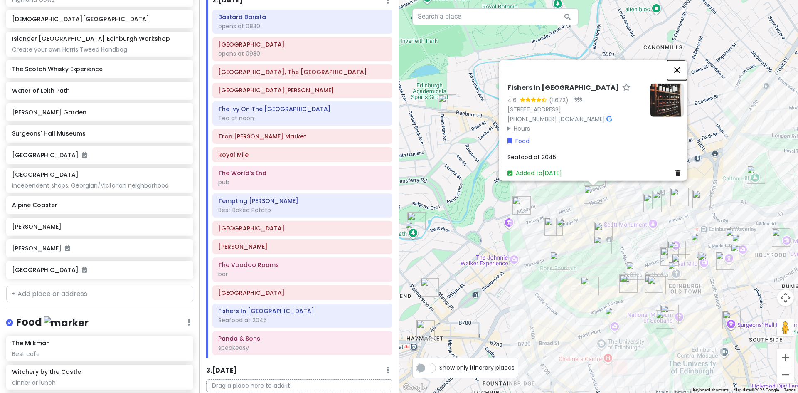
click at [681, 60] on button "Close" at bounding box center [677, 70] width 20 height 20
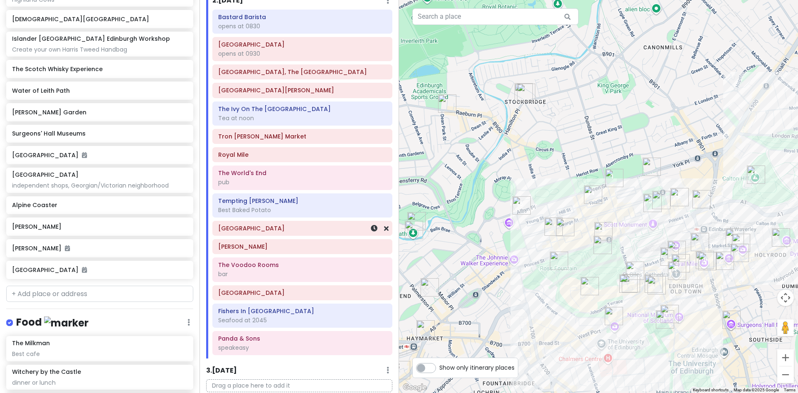
click at [258, 232] on div "[GEOGRAPHIC_DATA]" at bounding box center [302, 228] width 168 height 12
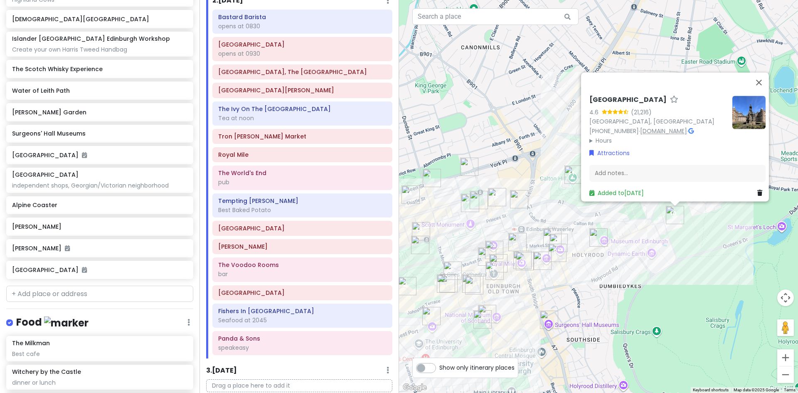
click at [656, 127] on link "www.rct.uk" at bounding box center [663, 131] width 47 height 8
click at [763, 77] on button "Close" at bounding box center [759, 82] width 20 height 20
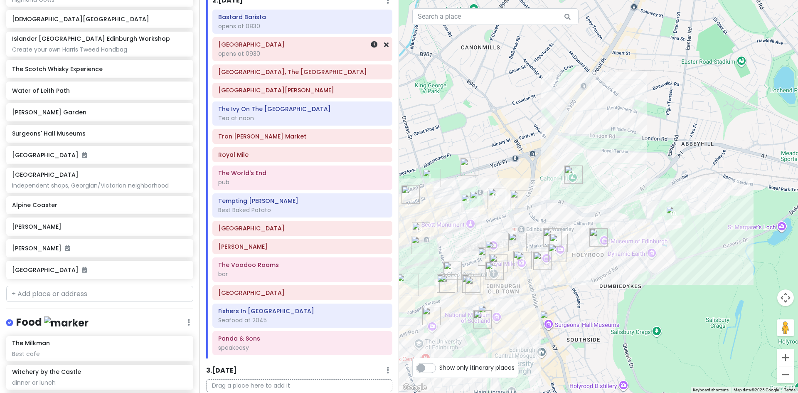
click at [312, 50] on div "opens at 0930" at bounding box center [302, 53] width 168 height 7
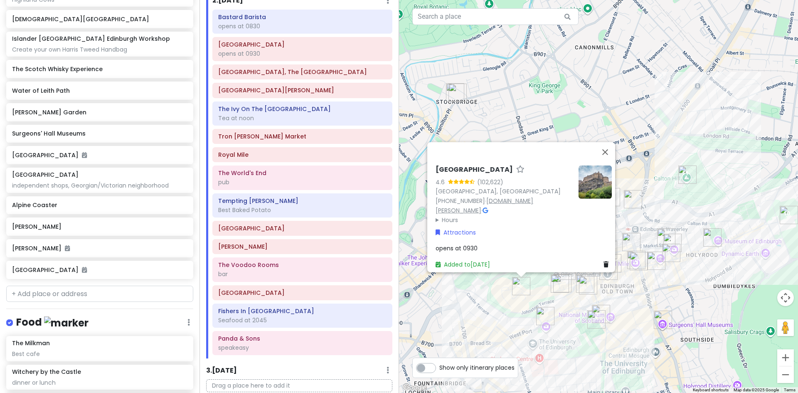
click at [528, 196] on link "www.edinburghcastle.scot" at bounding box center [484, 205] width 98 height 18
click at [485, 243] on div "opens at 0930" at bounding box center [523, 247] width 176 height 9
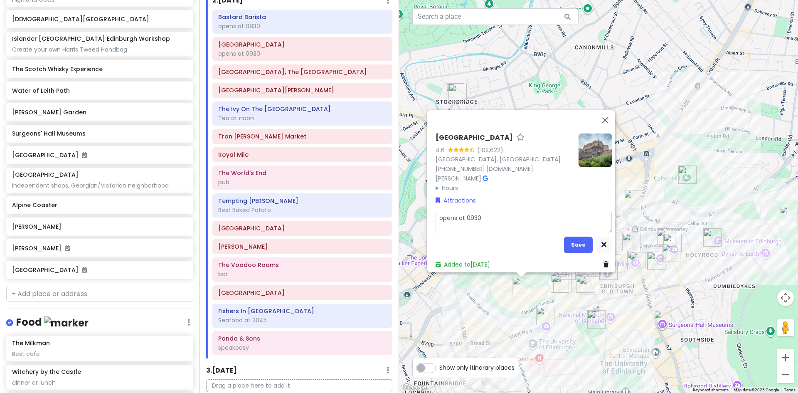
click at [486, 215] on textarea "opens at 0930" at bounding box center [523, 222] width 176 height 22
type textarea "x"
type textarea "opens at 0930"
type textarea "x"
type textarea "opens at 0930 t"
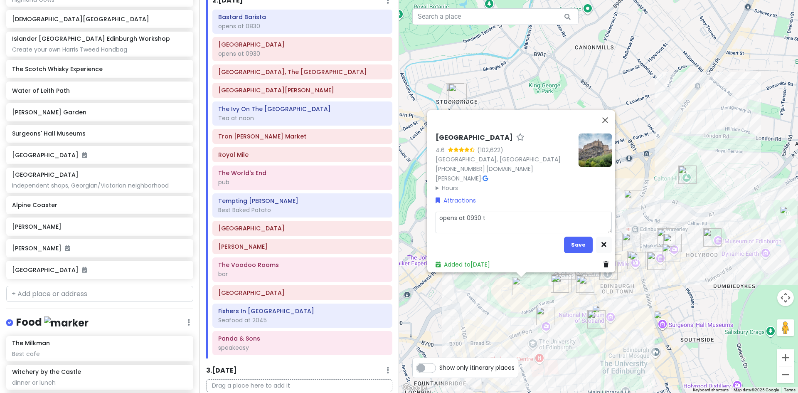
type textarea "x"
type textarea "opens at 0930 ti"
type textarea "x"
type textarea "opens at 0930 tic"
type textarea "x"
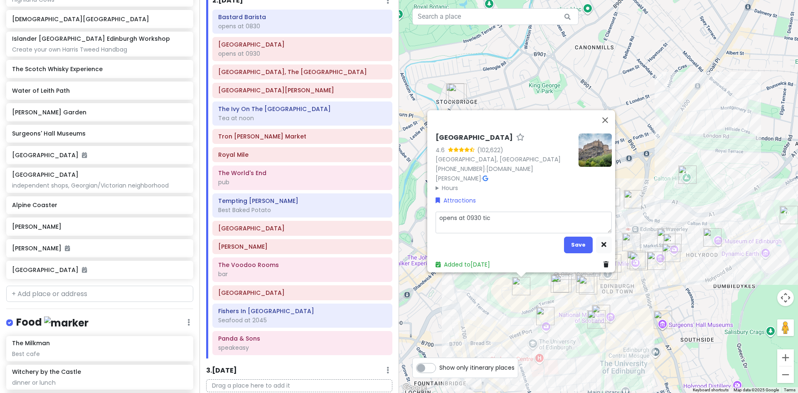
type textarea "opens at 0930 tick"
type textarea "x"
type textarea "opens at 0930 ticke"
type textarea "x"
type textarea "opens at 0930 ticket"
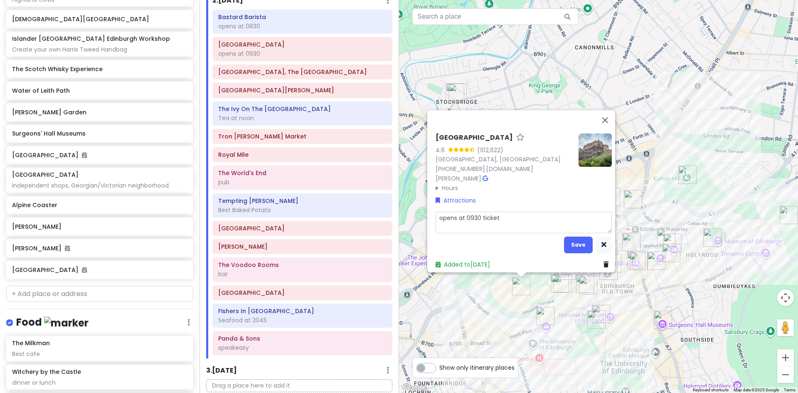
type textarea "x"
type textarea "opens at 0930 tickets"
type textarea "x"
type textarea "opens at 0930 tickets"
type textarea "x"
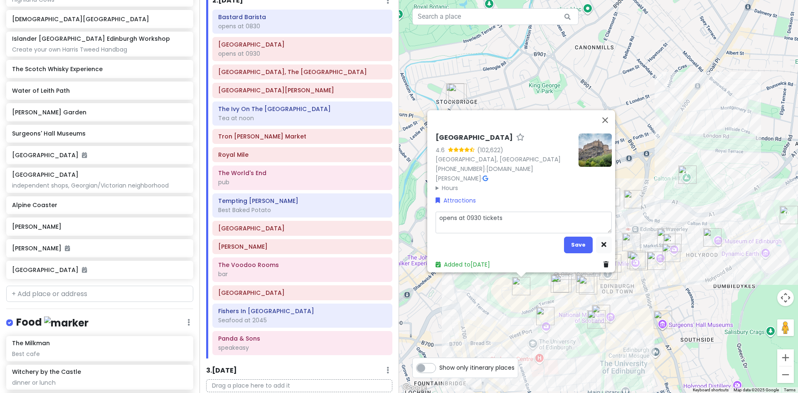
type textarea "opens at 0930 tickets p"
type textarea "x"
type textarea "opens at 0930 tickets pu"
type textarea "x"
type textarea "opens at 0930 tickets pur"
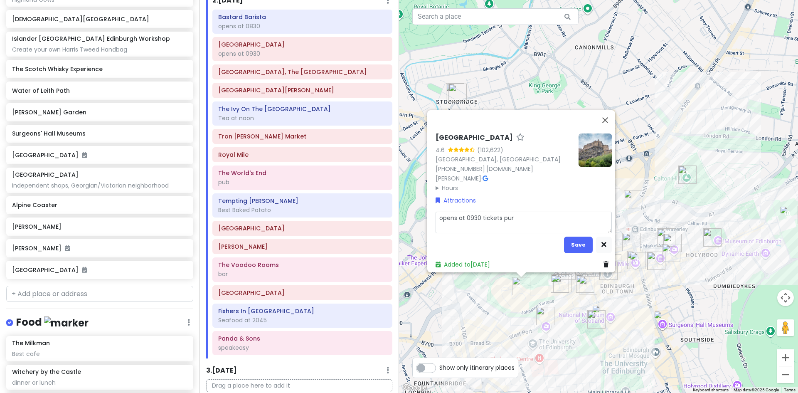
type textarea "x"
type textarea "opens at 0930 tickets purc"
type textarea "x"
type textarea "opens at 0930 tickets purch"
type textarea "x"
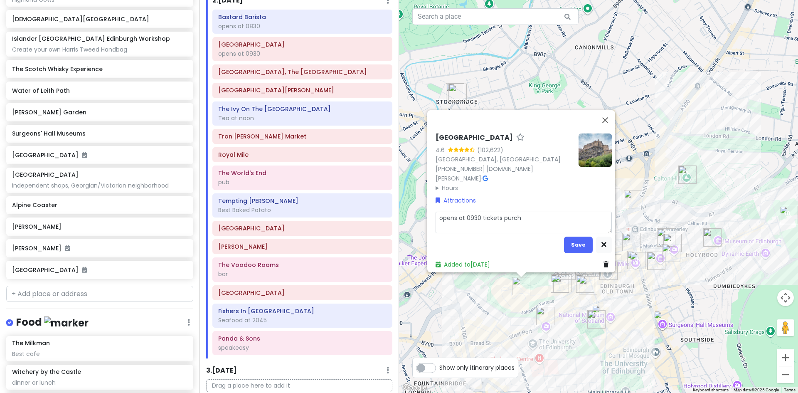
type textarea "opens at 0930 tickets purcha"
type textarea "x"
type textarea "opens at 0930 tickets purchas"
type textarea "x"
type textarea "opens at 0930 tickets purchase"
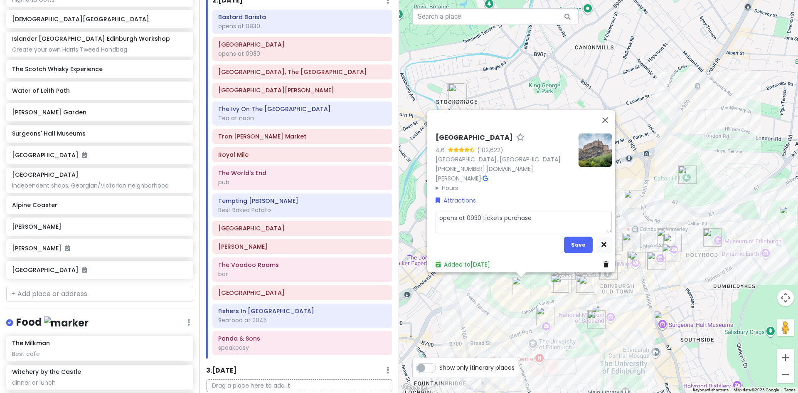
type textarea "x"
type textarea "opens at 0930 tickets purchased"
type textarea "x"
type textarea "opens at 0930 tickets purchased"
type textarea "x"
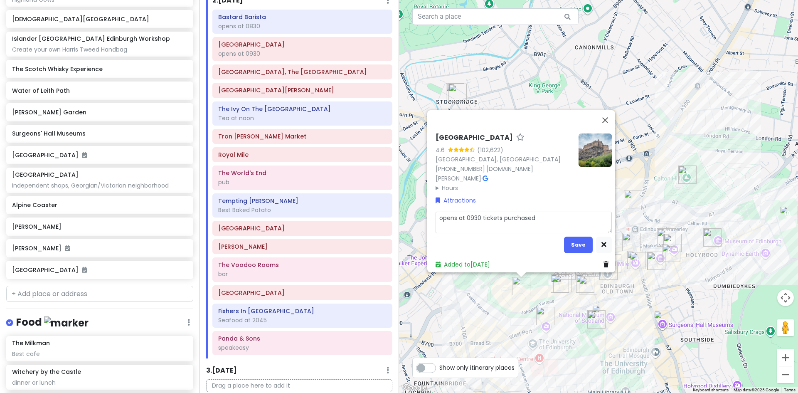
type textarea "opens at 0930 tickets purchased f"
type textarea "x"
type textarea "opens at 0930 tickets purchased fo"
type textarea "x"
type textarea "opens at 0930 tickets purchased for"
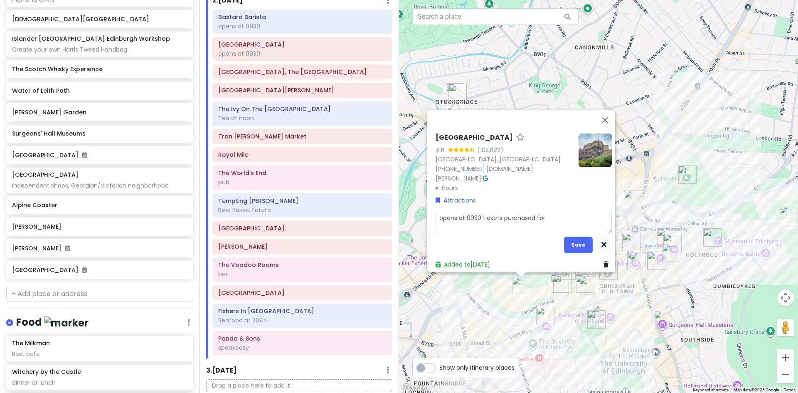
type textarea "x"
type textarea "opens at 0930 tickets purchased for"
type textarea "x"
type textarea "opens at 0930 tickets purchased for f"
type textarea "x"
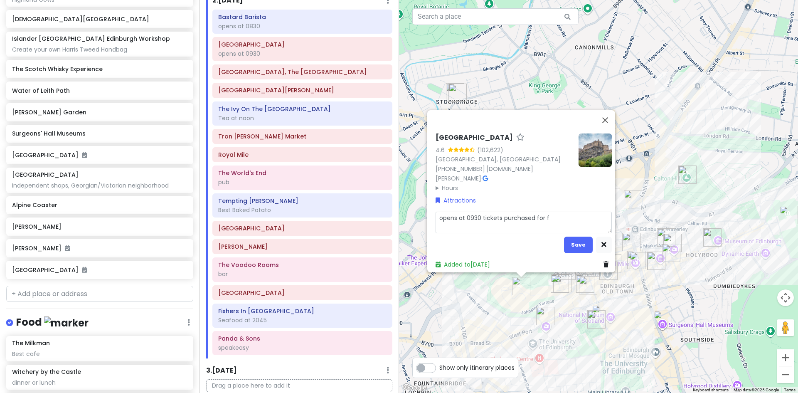
type textarea "opens at 0930 tickets purchased for fl"
type textarea "x"
type textarea "opens at 0930 tickets purchased for fle"
type textarea "x"
type textarea "opens at 0930 tickets purchased for flex"
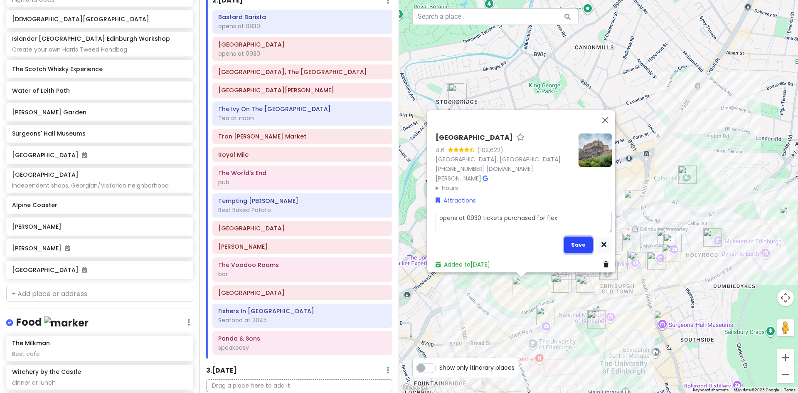
click at [578, 239] on button "Save" at bounding box center [578, 244] width 29 height 16
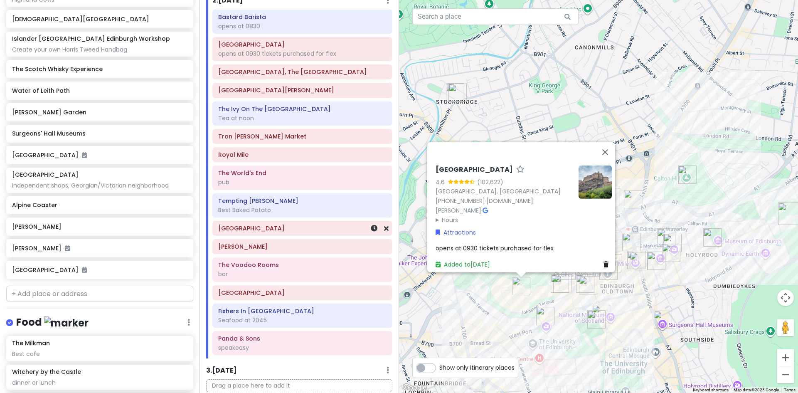
click at [276, 230] on h6 "[GEOGRAPHIC_DATA]" at bounding box center [302, 227] width 168 height 7
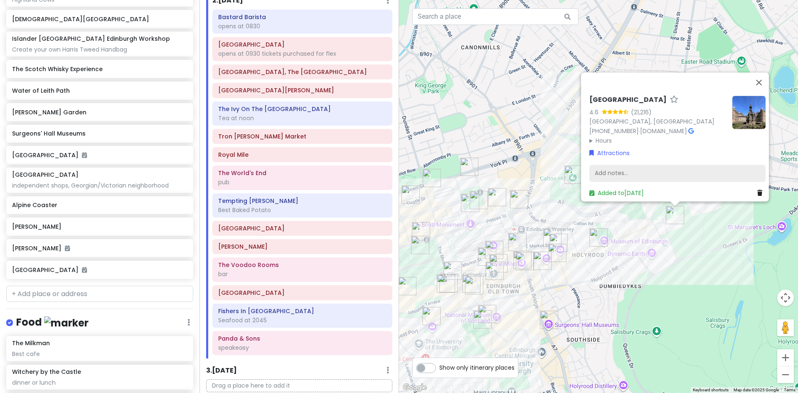
click at [629, 166] on div "Add notes..." at bounding box center [677, 173] width 176 height 17
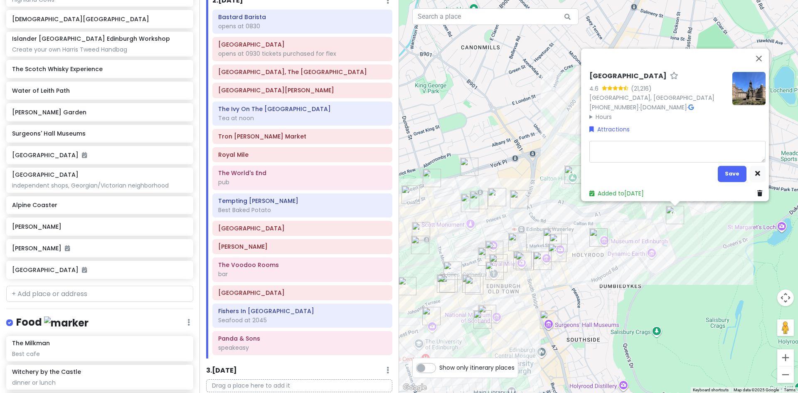
type textarea "x"
type textarea "t"
type textarea "x"
type textarea "ti"
type textarea "x"
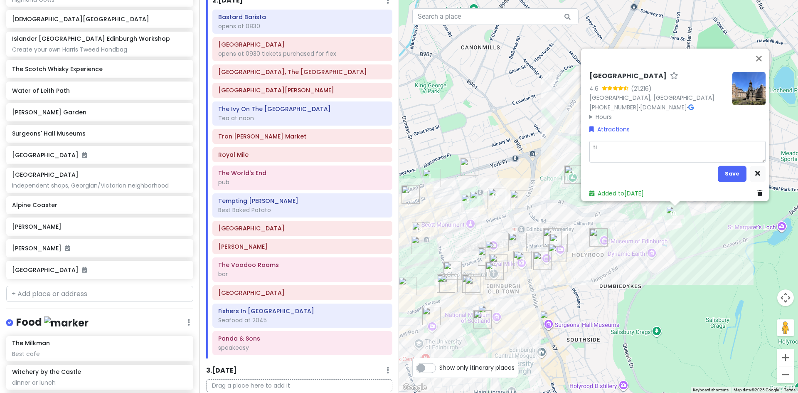
type textarea "tic"
type textarea "x"
type textarea "tick"
type textarea "x"
type textarea "ticke"
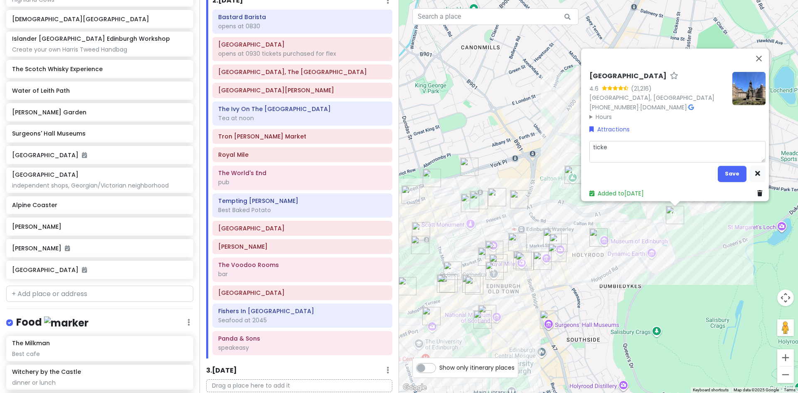
type textarea "x"
type textarea "ticket"
type textarea "x"
type textarea "tickets"
type textarea "x"
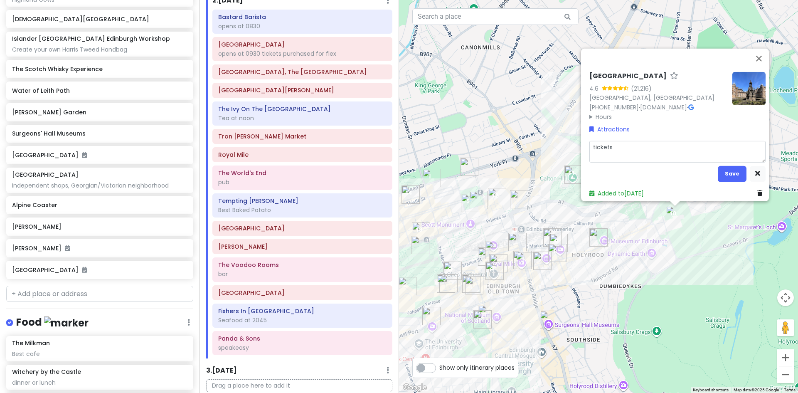
type textarea "tickets"
type textarea "x"
type textarea "tickets p"
type textarea "x"
type textarea "tickets pu"
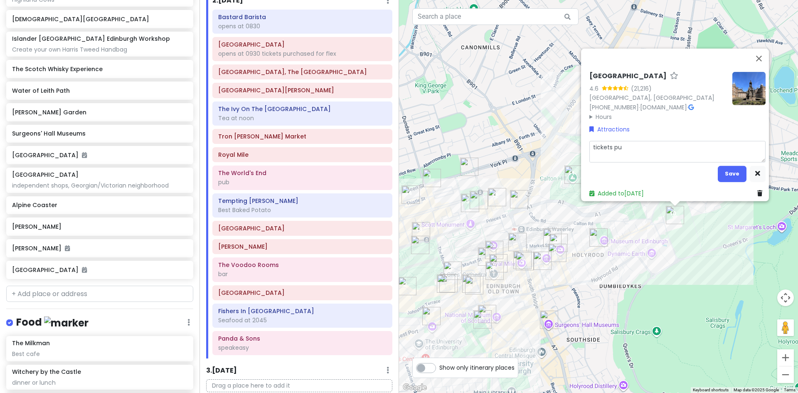
type textarea "x"
type textarea "tickets pur"
type textarea "x"
type textarea "tickets purc"
type textarea "x"
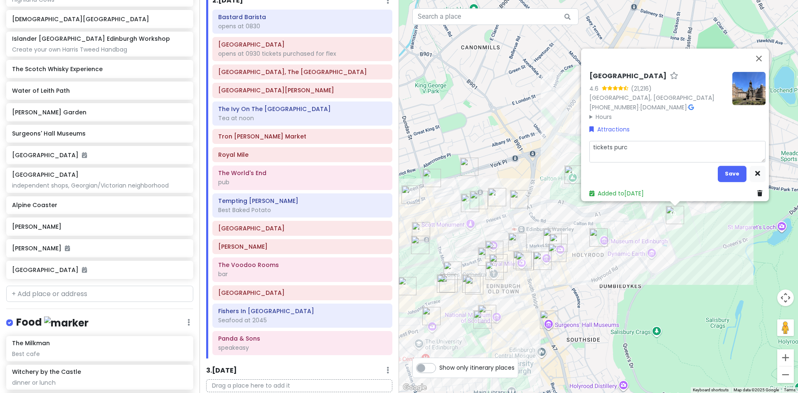
type textarea "tickets purch"
type textarea "x"
type textarea "tickets purcha"
type textarea "x"
type textarea "tickets purchas"
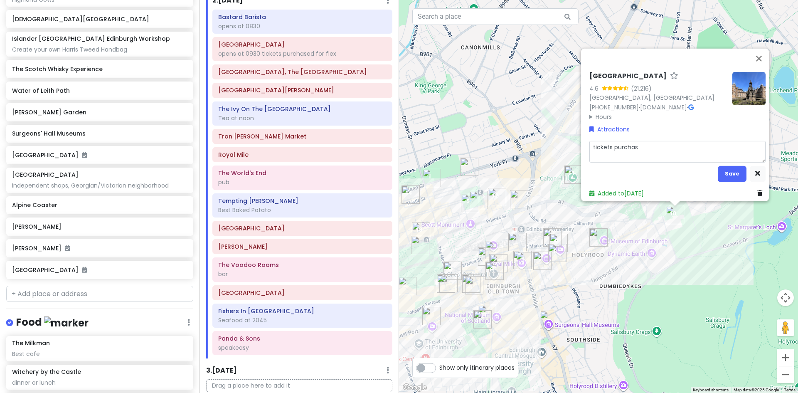
type textarea "x"
type textarea "tickets purchase"
type textarea "x"
type textarea "tickets purchased"
click at [729, 169] on button "Save" at bounding box center [731, 173] width 29 height 16
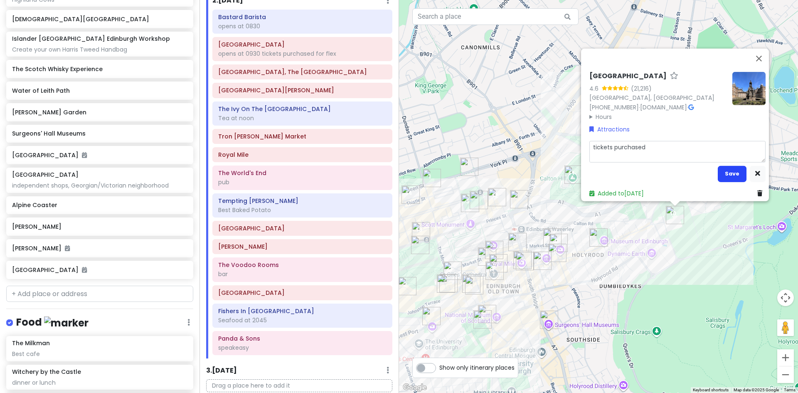
scroll to position [442, 0]
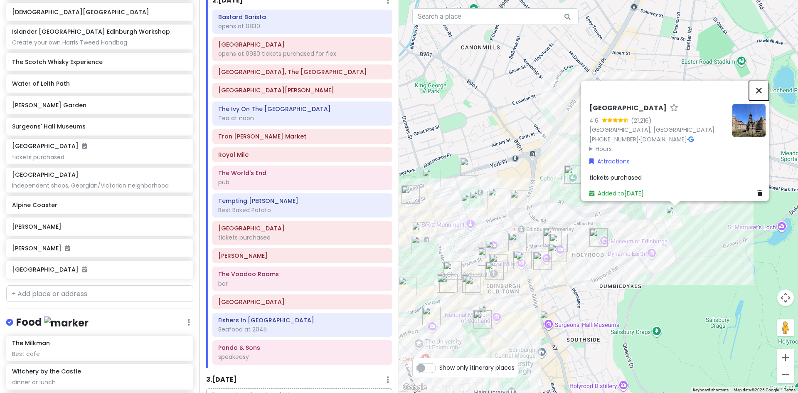
click at [761, 84] on button "Close" at bounding box center [759, 90] width 20 height 20
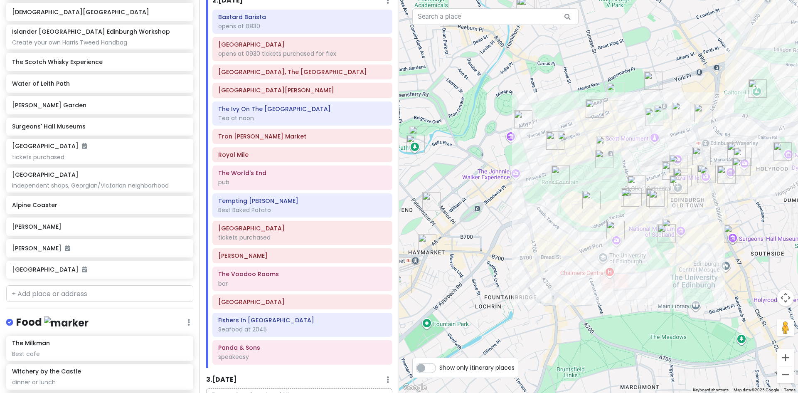
drag, startPoint x: 439, startPoint y: 264, endPoint x: 626, endPoint y: 177, distance: 206.9
click at [626, 177] on div at bounding box center [598, 196] width 399 height 393
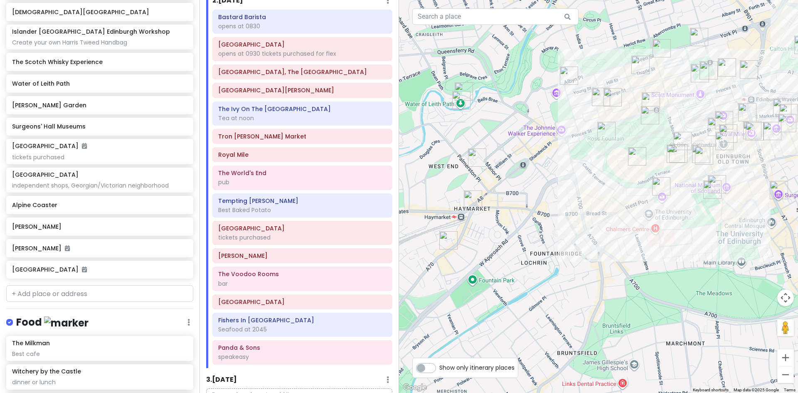
drag, startPoint x: 459, startPoint y: 235, endPoint x: 505, endPoint y: 190, distance: 64.0
click at [505, 190] on div at bounding box center [598, 196] width 399 height 393
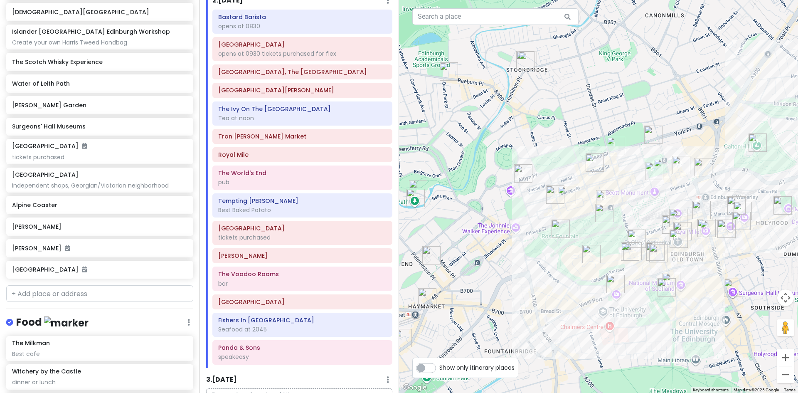
drag, startPoint x: 619, startPoint y: 211, endPoint x: 571, endPoint y: 310, distance: 110.4
click at [571, 310] on div at bounding box center [598, 196] width 399 height 393
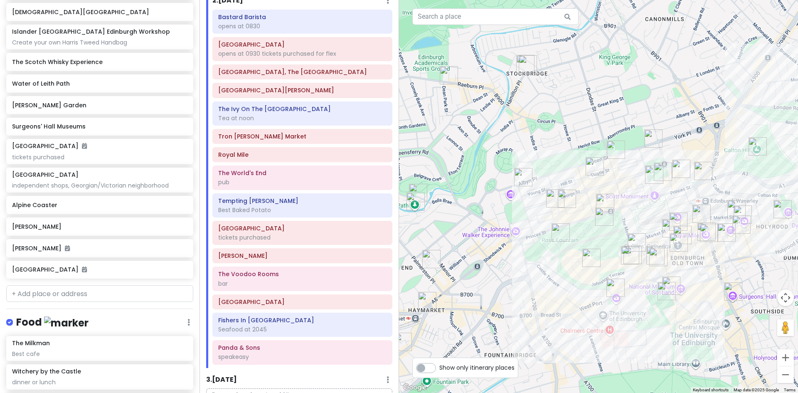
click at [527, 62] on img "Stockbridge" at bounding box center [527, 64] width 25 height 25
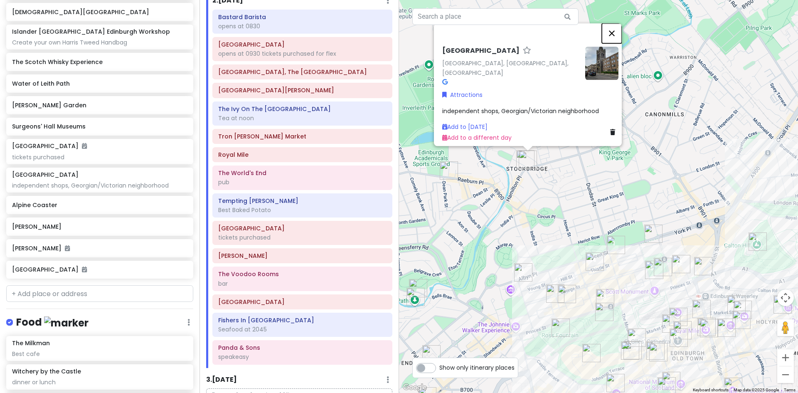
click at [616, 34] on button "Close" at bounding box center [612, 33] width 20 height 20
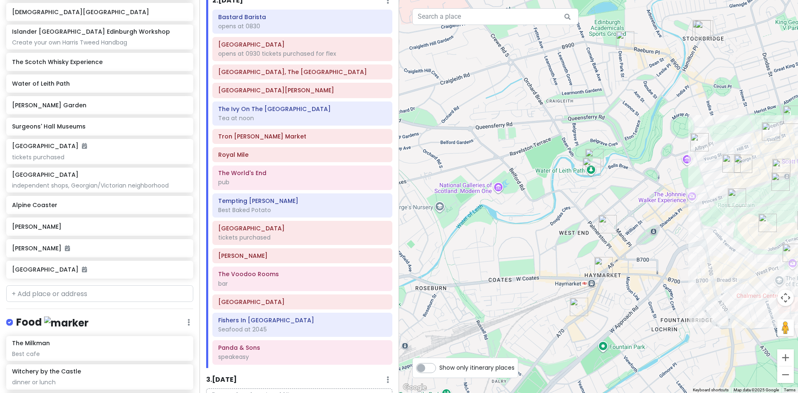
drag, startPoint x: 462, startPoint y: 236, endPoint x: 639, endPoint y: 106, distance: 219.6
click at [639, 106] on div at bounding box center [598, 196] width 399 height 393
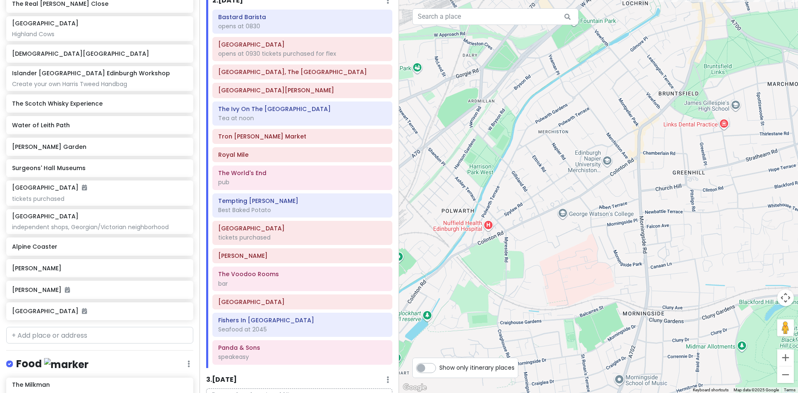
scroll to position [318, 0]
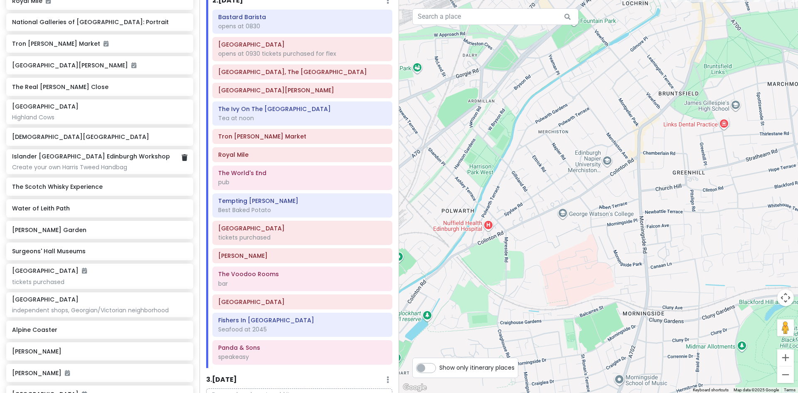
click at [125, 161] on div "Islander UK Edinburgh Workshop Create your own Harris Tweed Handbag" at bounding box center [99, 161] width 175 height 18
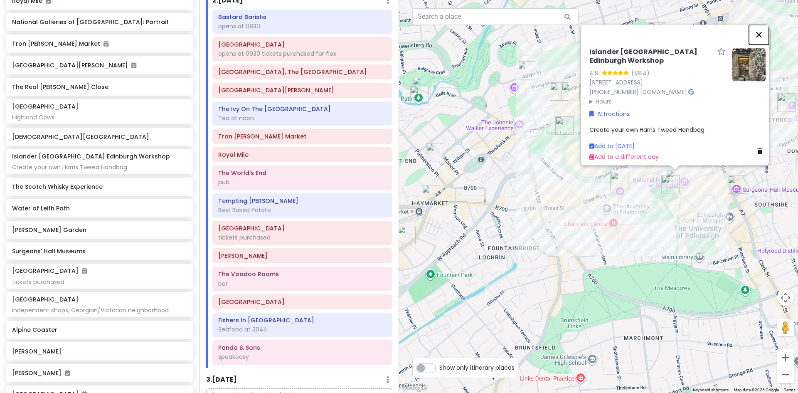
click at [764, 35] on button "Close" at bounding box center [759, 35] width 20 height 20
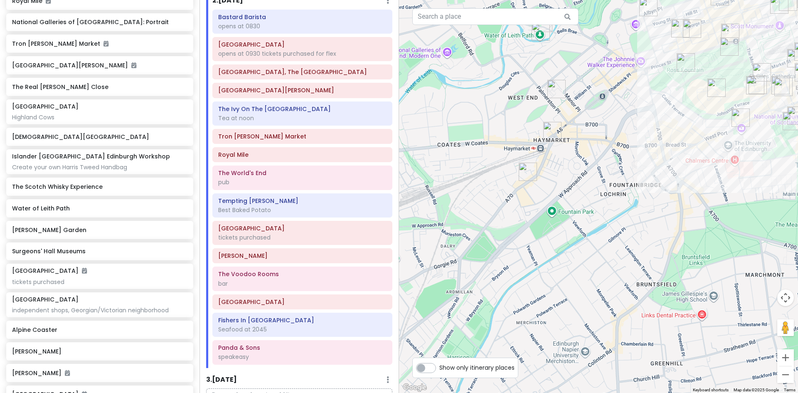
drag, startPoint x: 502, startPoint y: 278, endPoint x: 624, endPoint y: 215, distance: 137.3
click at [624, 215] on div at bounding box center [598, 196] width 399 height 393
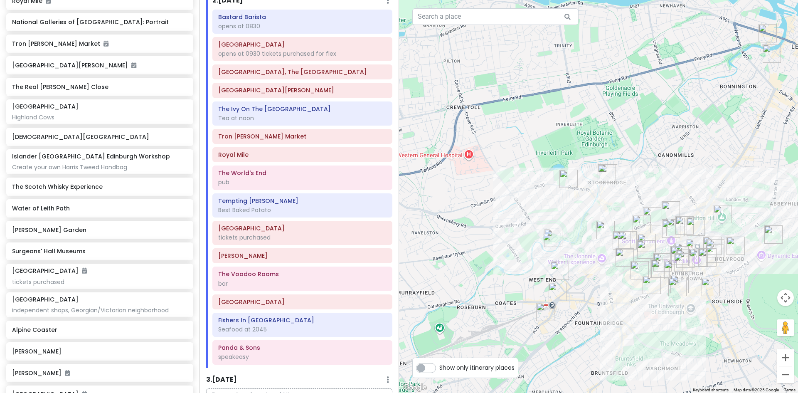
drag, startPoint x: 639, startPoint y: 323, endPoint x: 633, endPoint y: 412, distance: 89.5
click at [633, 392] on html "Edinburgh Trip Private Change Dates Make a Copy Delete Trip Give Feedback 💡 Sup…" at bounding box center [399, 196] width 798 height 393
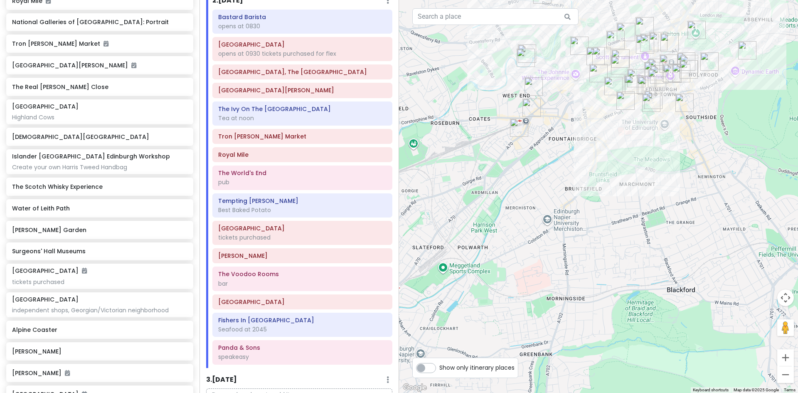
drag, startPoint x: 723, startPoint y: 346, endPoint x: 701, endPoint y: 124, distance: 222.9
click at [700, 126] on div at bounding box center [598, 196] width 399 height 393
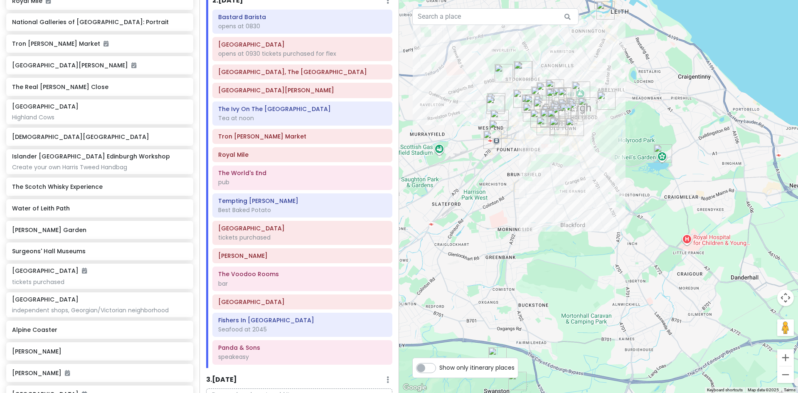
drag, startPoint x: 690, startPoint y: 200, endPoint x: 609, endPoint y: 206, distance: 81.3
click at [609, 206] on div at bounding box center [598, 196] width 399 height 393
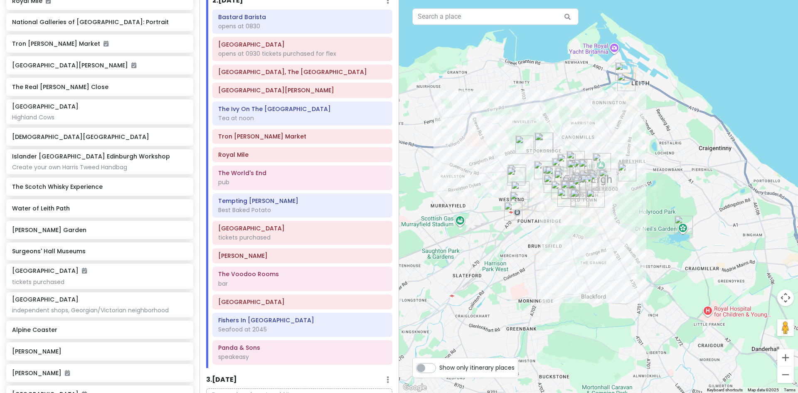
drag, startPoint x: 546, startPoint y: 151, endPoint x: 582, endPoint y: 259, distance: 113.4
click at [582, 259] on div at bounding box center [598, 196] width 399 height 393
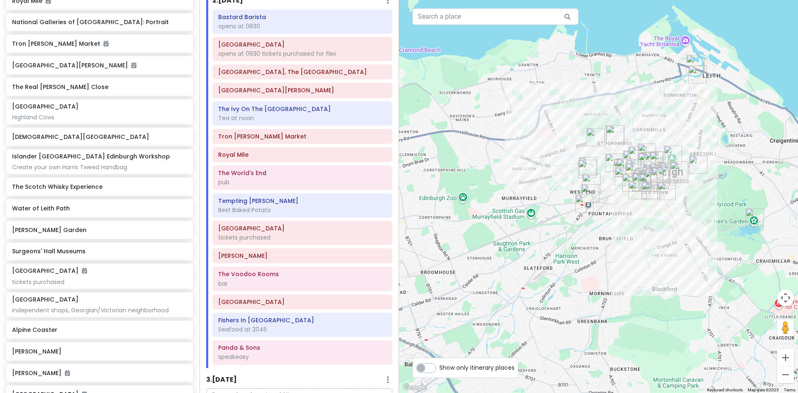
drag, startPoint x: 517, startPoint y: 158, endPoint x: 548, endPoint y: 121, distance: 48.4
click at [548, 121] on div at bounding box center [598, 196] width 399 height 393
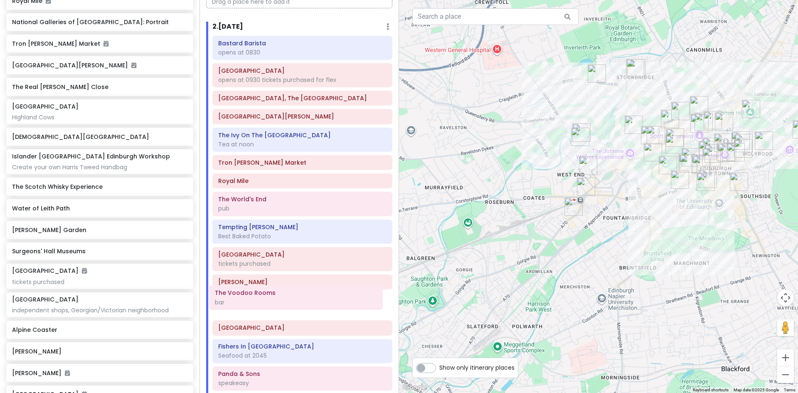
scroll to position [60, 0]
drag, startPoint x: 280, startPoint y: 351, endPoint x: 278, endPoint y: 280, distance: 71.5
click at [278, 280] on div "Bastard Barista opens at 0830 Edinburgh Castle opens at 0930 tickets purchased …" at bounding box center [302, 215] width 192 height 358
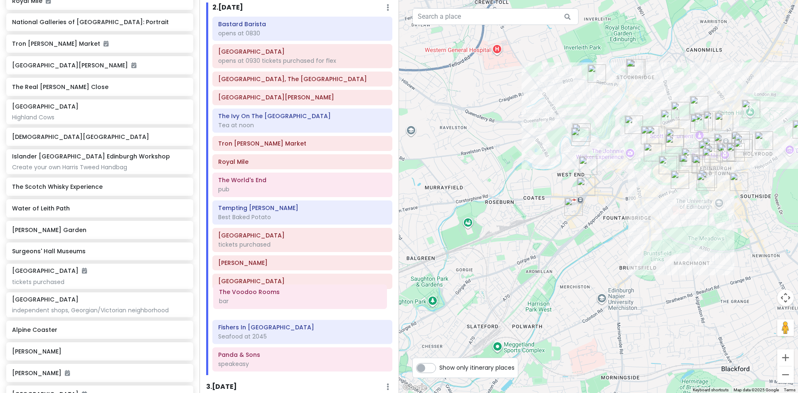
scroll to position [79, 0]
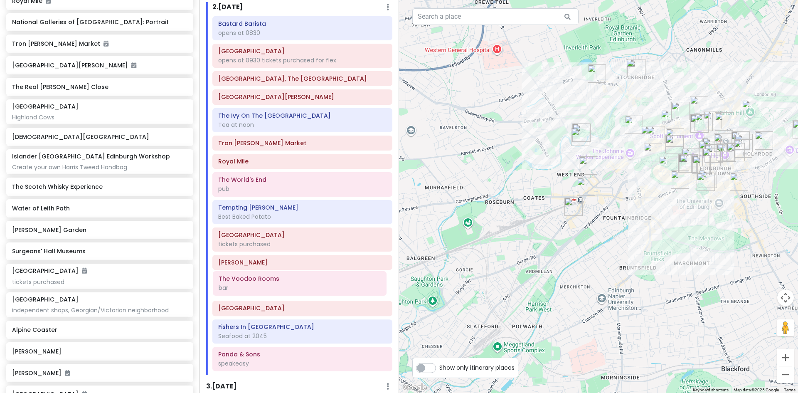
click at [264, 285] on div "Bastard Barista opens at 0830 Edinburgh Castle opens at 0930 tickets purchased …" at bounding box center [302, 195] width 192 height 358
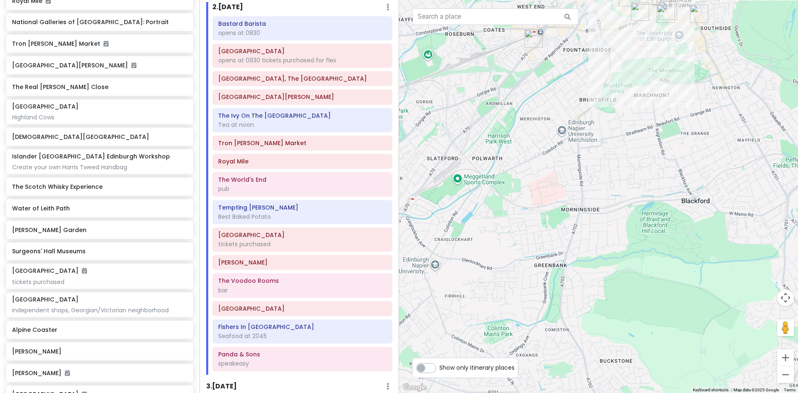
drag, startPoint x: 594, startPoint y: 243, endPoint x: 554, endPoint y: 74, distance: 173.4
click at [554, 74] on div at bounding box center [598, 196] width 399 height 393
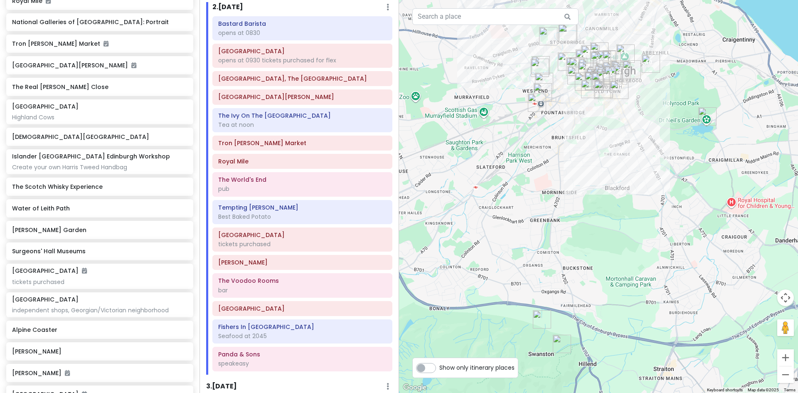
click at [558, 340] on img "Alpine Coaster" at bounding box center [561, 343] width 25 height 25
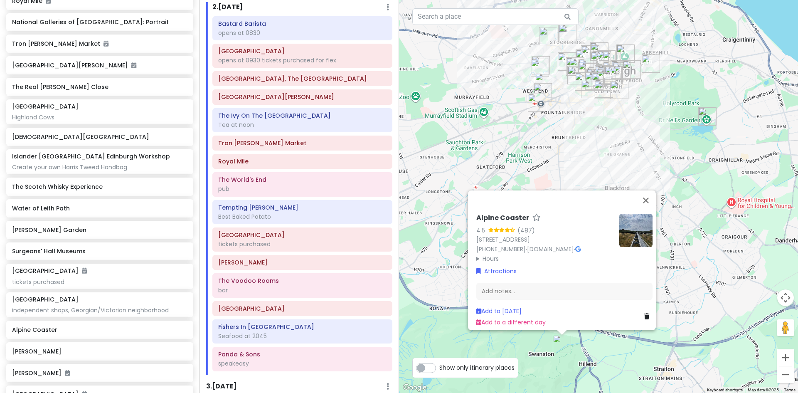
click at [629, 222] on img at bounding box center [635, 230] width 33 height 33
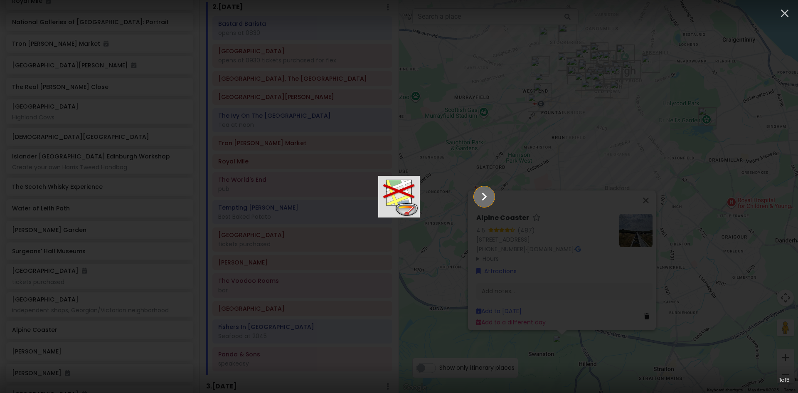
click at [487, 194] on icon "Show slide 2 of 5" at bounding box center [484, 196] width 5 height 8
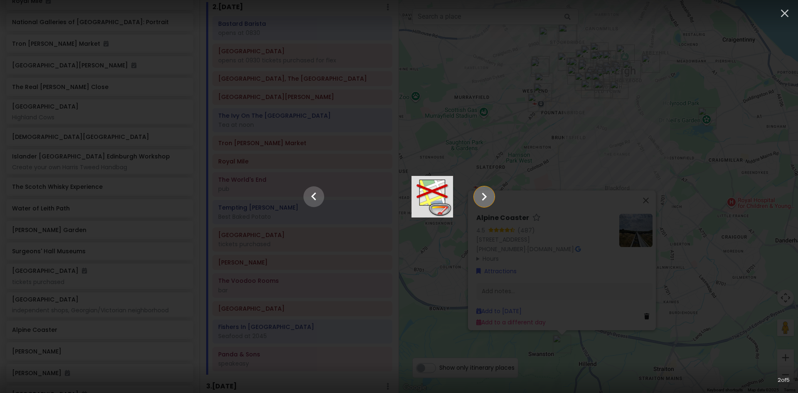
click at [487, 194] on icon "Show slide 3 of 5" at bounding box center [484, 196] width 5 height 8
click at [487, 194] on icon "Show slide 4 of 5" at bounding box center [484, 196] width 5 height 8
click at [487, 194] on icon "Show slide 5 of 5" at bounding box center [484, 196] width 5 height 8
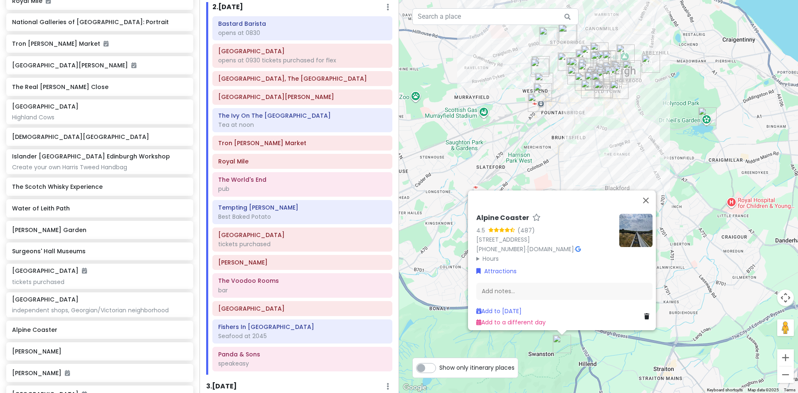
click at [560, 338] on img "Alpine Coaster" at bounding box center [561, 343] width 25 height 25
click at [558, 340] on img "Alpine Coaster" at bounding box center [561, 343] width 25 height 25
click at [559, 342] on img "Alpine Coaster" at bounding box center [561, 343] width 25 height 25
click at [550, 381] on div "To navigate, press the arrow keys. Alpine Coaster 4.5 (487) VQQR+3P, Edinburgh …" at bounding box center [598, 196] width 399 height 393
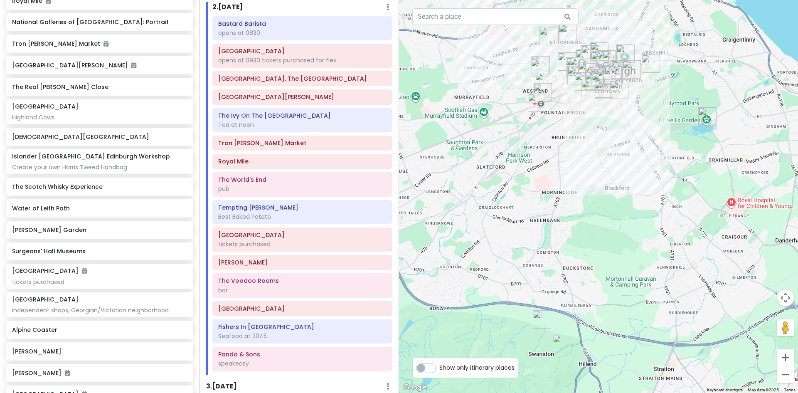
click at [538, 316] on img "Swanston Farm" at bounding box center [541, 319] width 25 height 25
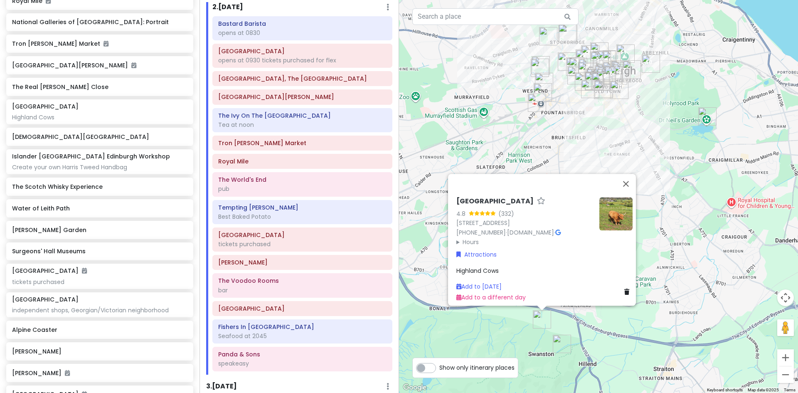
click at [555, 229] on icon at bounding box center [557, 232] width 5 height 6
click at [270, 240] on div "tickets purchased" at bounding box center [302, 243] width 168 height 7
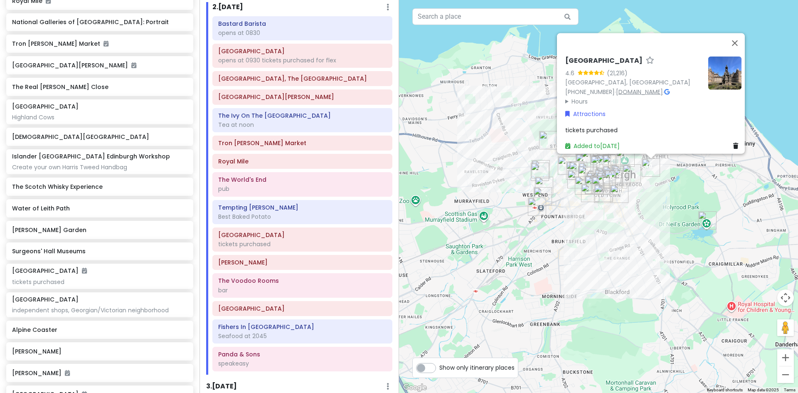
click at [636, 87] on link "www.rct.uk" at bounding box center [639, 91] width 47 height 8
click at [737, 37] on button "Close" at bounding box center [735, 43] width 20 height 20
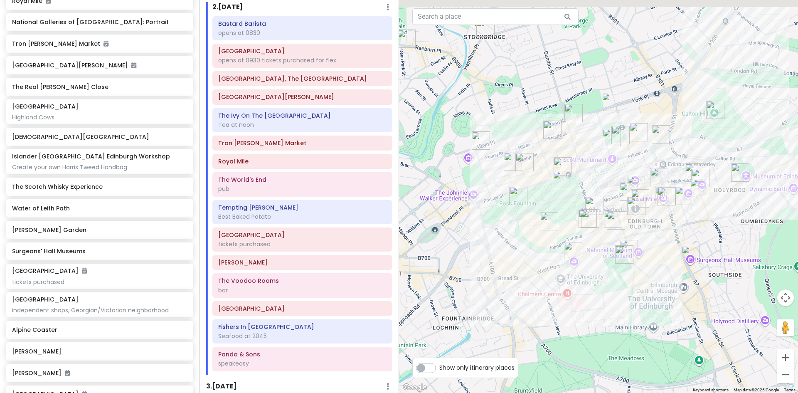
drag, startPoint x: 614, startPoint y: 91, endPoint x: 585, endPoint y: 334, distance: 245.1
click at [585, 334] on div at bounding box center [598, 196] width 399 height 393
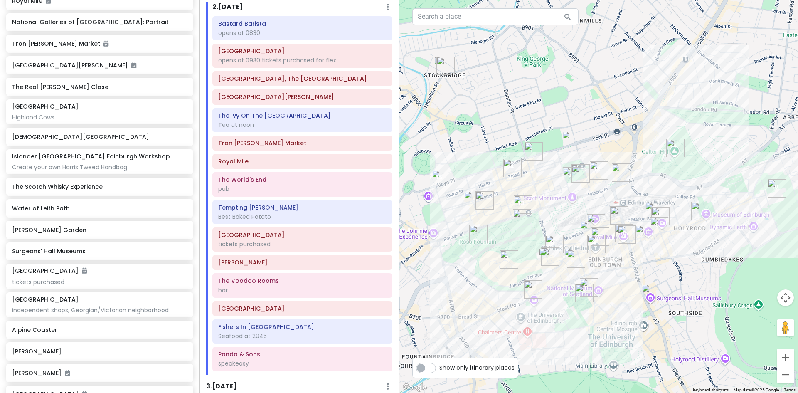
drag, startPoint x: 668, startPoint y: 268, endPoint x: 621, endPoint y: 295, distance: 54.5
click at [621, 295] on div at bounding box center [598, 196] width 399 height 393
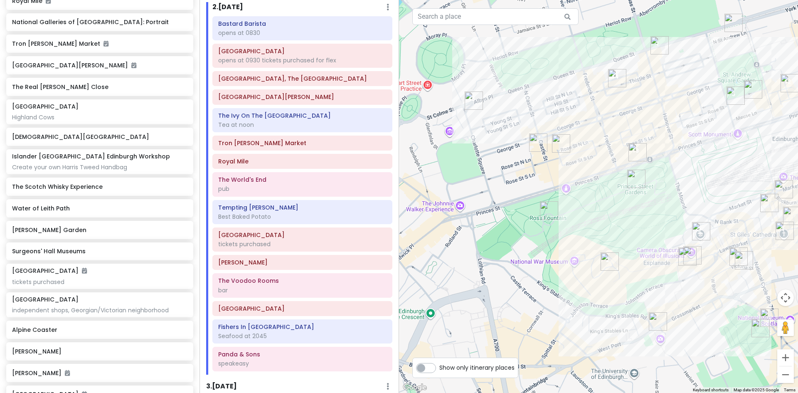
drag, startPoint x: 451, startPoint y: 178, endPoint x: 688, endPoint y: 192, distance: 236.8
click at [688, 192] on div at bounding box center [598, 196] width 399 height 393
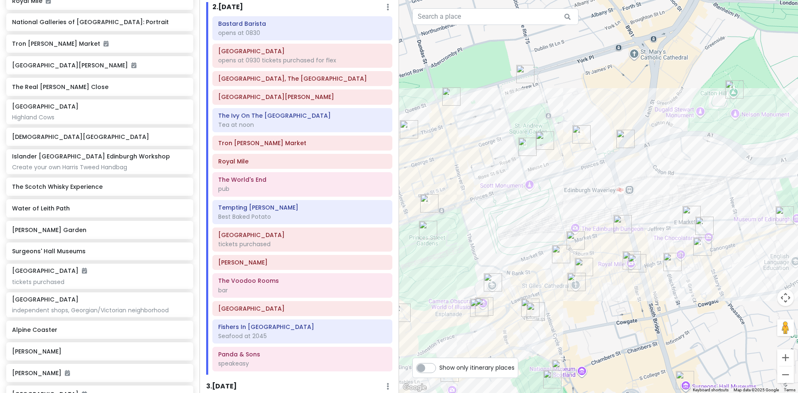
drag, startPoint x: 717, startPoint y: 191, endPoint x: 511, endPoint y: 240, distance: 211.5
click at [511, 240] on div at bounding box center [598, 196] width 399 height 393
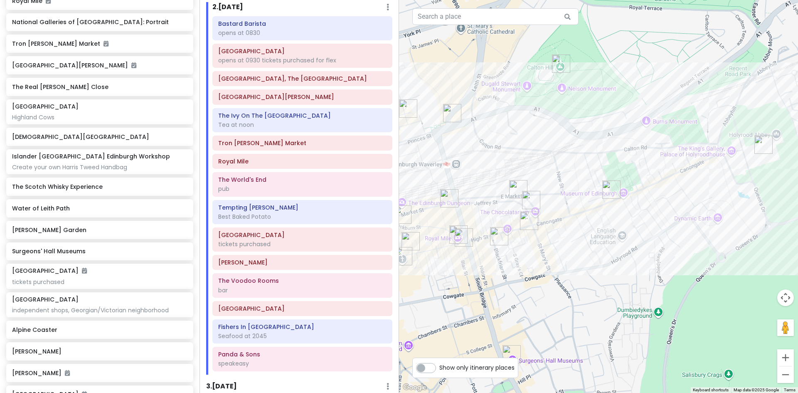
drag, startPoint x: 755, startPoint y: 301, endPoint x: 574, endPoint y: 275, distance: 183.4
click at [574, 275] on div at bounding box center [598, 196] width 399 height 393
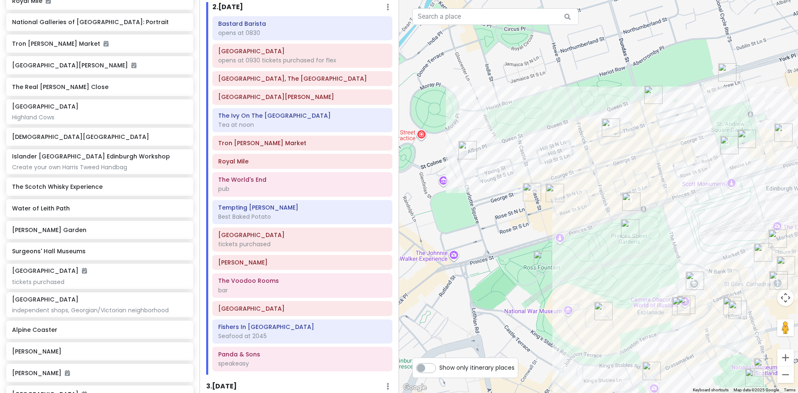
drag, startPoint x: 472, startPoint y: 151, endPoint x: 746, endPoint y: 163, distance: 273.6
click at [797, 170] on html "Edinburgh Trip Private Change Dates Make a Copy Delete Trip Give Feedback 💡 Sup…" at bounding box center [399, 196] width 798 height 393
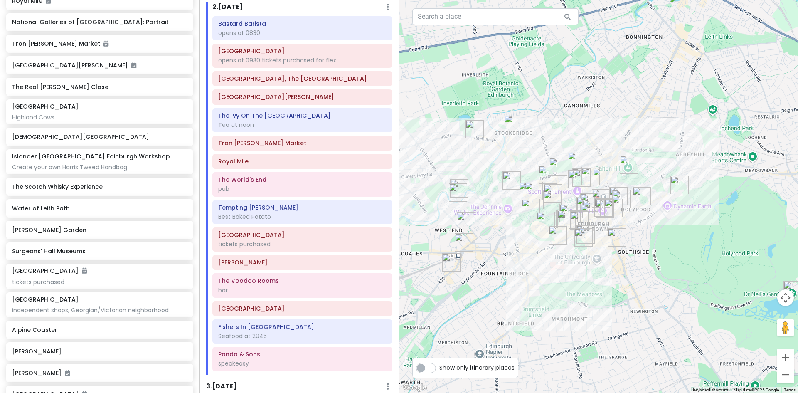
drag, startPoint x: 485, startPoint y: 238, endPoint x: 503, endPoint y: 233, distance: 18.8
click at [503, 233] on div at bounding box center [598, 196] width 399 height 393
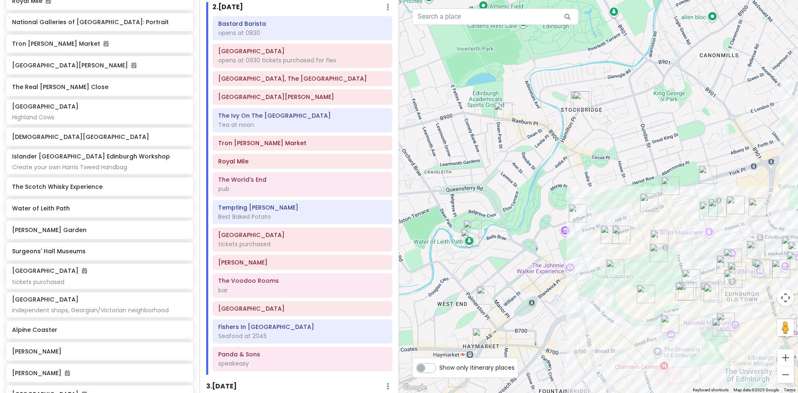
drag, startPoint x: 494, startPoint y: 282, endPoint x: 545, endPoint y: 197, distance: 99.3
click at [545, 197] on div at bounding box center [598, 196] width 399 height 393
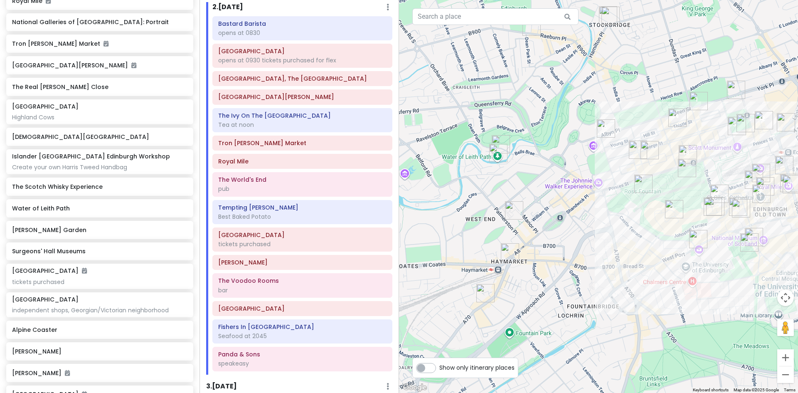
drag, startPoint x: 496, startPoint y: 257, endPoint x: 524, endPoint y: 172, distance: 89.3
click at [524, 172] on div at bounding box center [598, 196] width 399 height 393
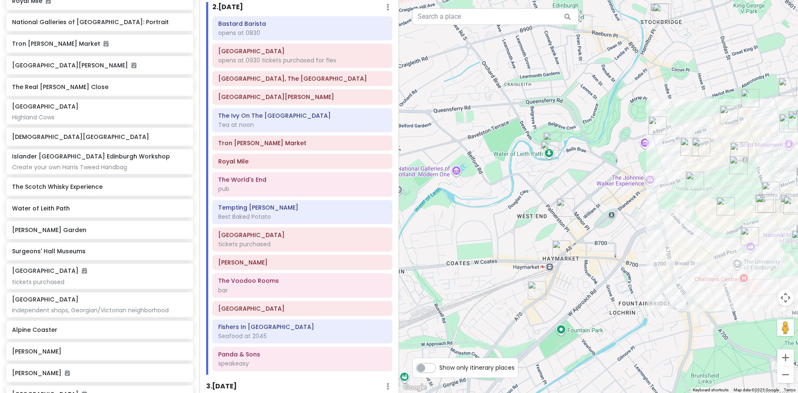
drag, startPoint x: 508, startPoint y: 279, endPoint x: 546, endPoint y: 324, distance: 58.9
click at [546, 324] on div at bounding box center [598, 196] width 399 height 393
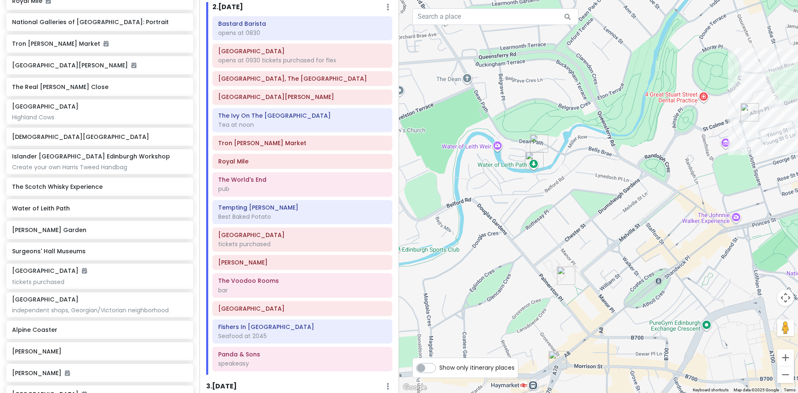
click at [562, 274] on img "St Mary's Episcopal Cathedral" at bounding box center [565, 275] width 25 height 25
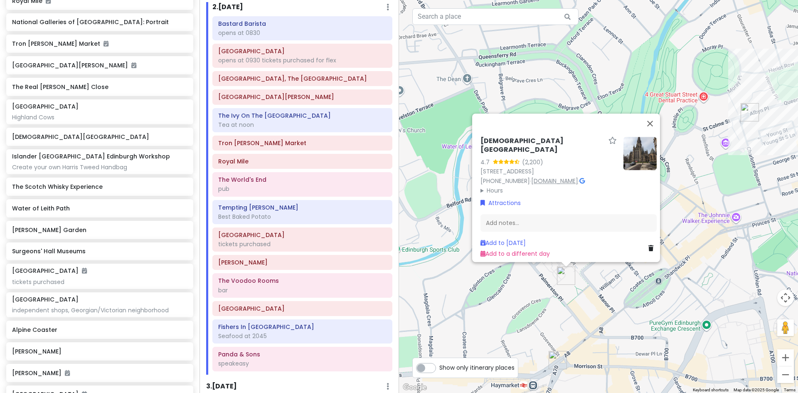
click at [574, 177] on link "www.cathedral.net" at bounding box center [554, 181] width 47 height 8
click at [639, 154] on img at bounding box center [639, 153] width 33 height 33
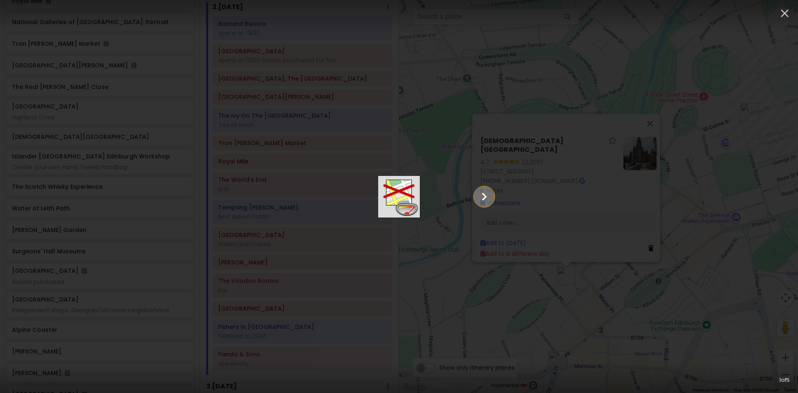
click at [487, 195] on icon "Show slide 2 of 5" at bounding box center [484, 196] width 5 height 8
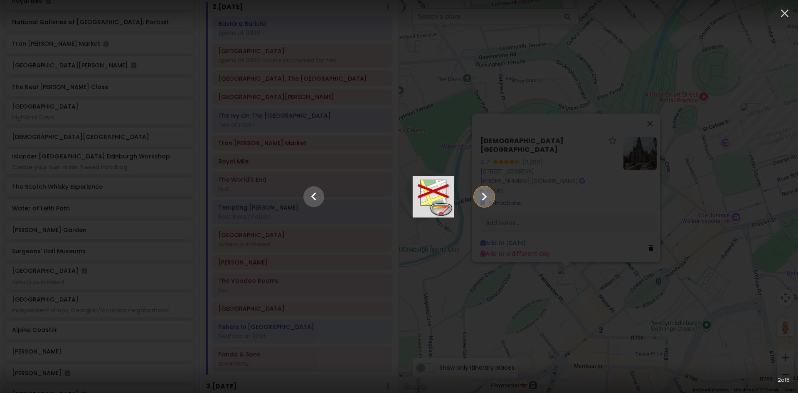
click at [487, 195] on icon "Show slide 3 of 5" at bounding box center [484, 196] width 5 height 8
click at [487, 195] on icon "Show slide 4 of 5" at bounding box center [484, 196] width 5 height 8
click at [487, 195] on icon "Show slide 5 of 5" at bounding box center [484, 196] width 5 height 8
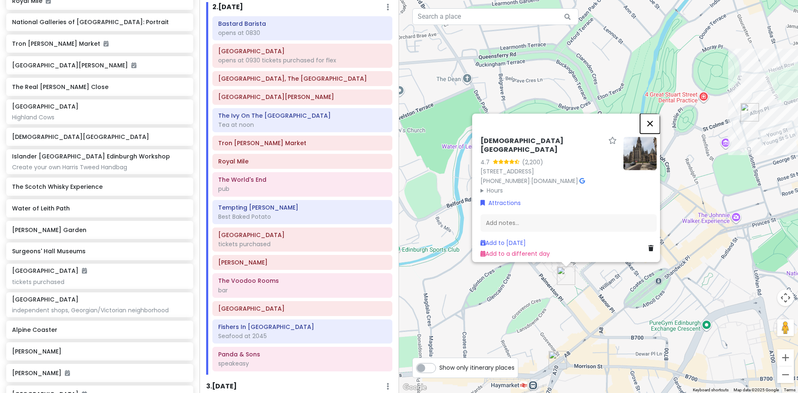
click at [654, 122] on button "Close" at bounding box center [650, 123] width 20 height 20
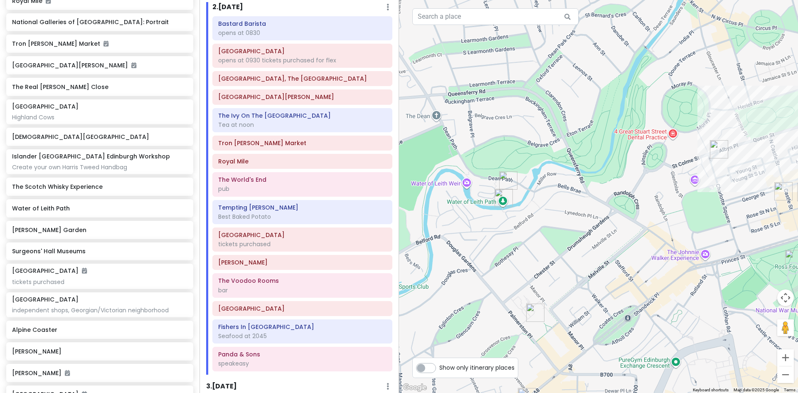
drag, startPoint x: 567, startPoint y: 288, endPoint x: 534, endPoint y: 324, distance: 48.8
click at [534, 324] on div at bounding box center [598, 196] width 399 height 393
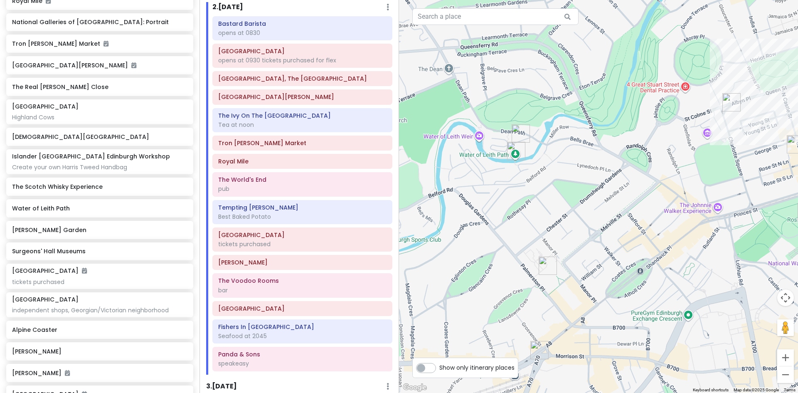
drag, startPoint x: 565, startPoint y: 281, endPoint x: 580, endPoint y: 244, distance: 40.0
click at [580, 244] on div at bounding box center [598, 196] width 399 height 393
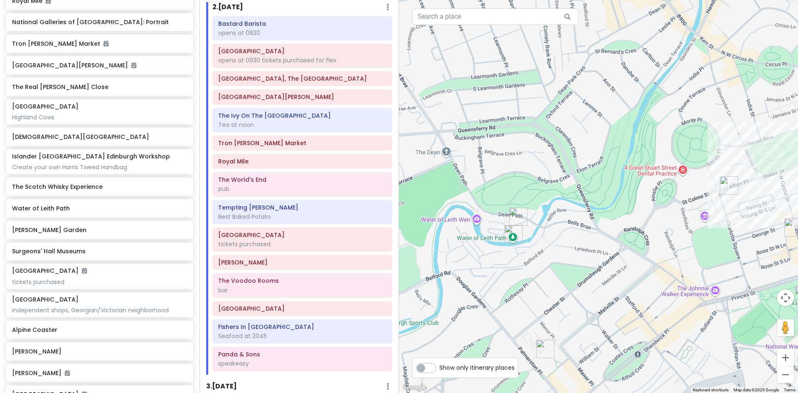
drag, startPoint x: 552, startPoint y: 179, endPoint x: 551, endPoint y: 237, distance: 57.3
click at [551, 237] on div at bounding box center [598, 196] width 399 height 393
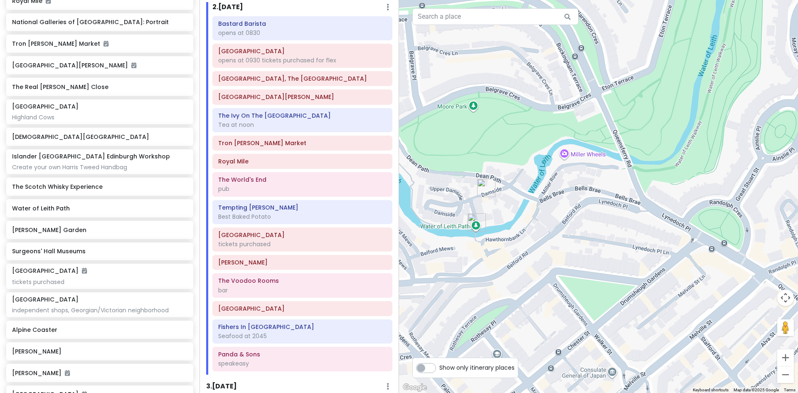
drag, startPoint x: 591, startPoint y: 196, endPoint x: 588, endPoint y: 233, distance: 37.5
click at [588, 233] on div at bounding box center [598, 196] width 399 height 393
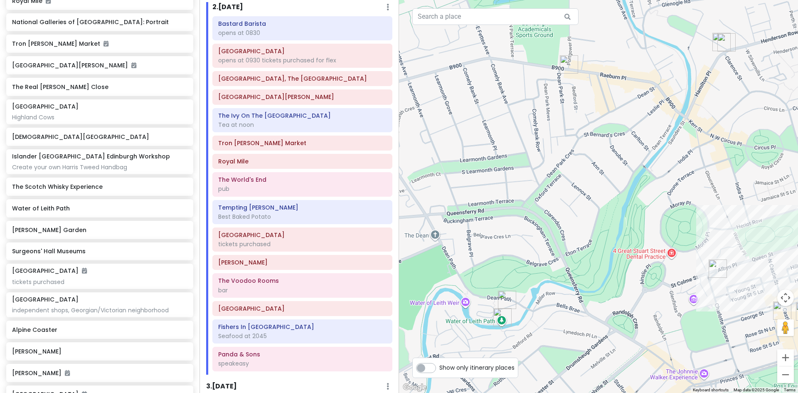
drag, startPoint x: 639, startPoint y: 155, endPoint x: 611, endPoint y: 233, distance: 83.1
click at [611, 233] on div at bounding box center [598, 196] width 399 height 393
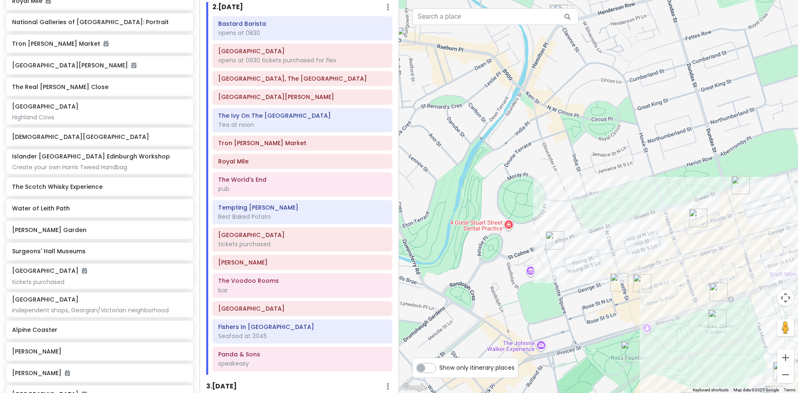
drag, startPoint x: 682, startPoint y: 211, endPoint x: 518, endPoint y: 182, distance: 166.2
click at [518, 182] on div at bounding box center [598, 196] width 399 height 393
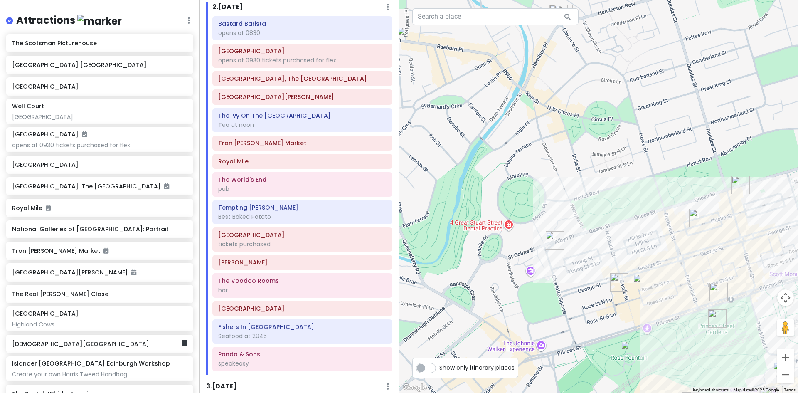
scroll to position [110, 0]
click at [77, 84] on h6 "[GEOGRAPHIC_DATA]" at bounding box center [96, 87] width 169 height 7
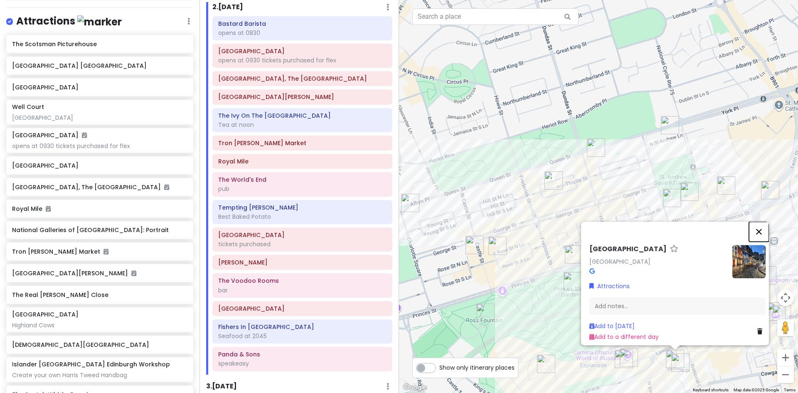
click at [762, 224] on button "Close" at bounding box center [759, 231] width 20 height 20
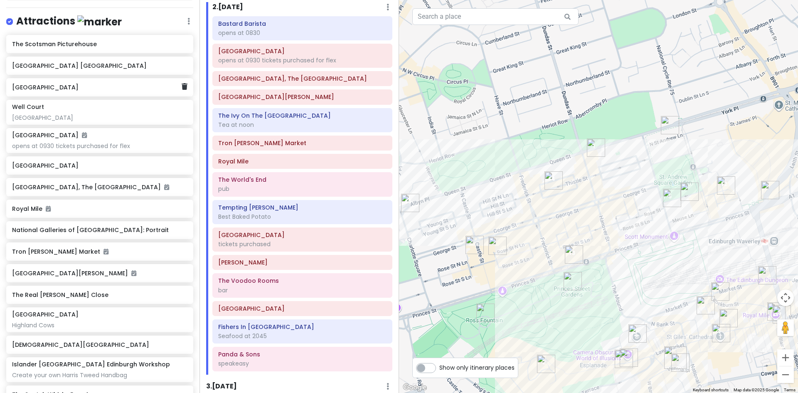
click at [44, 87] on h6 "[GEOGRAPHIC_DATA]" at bounding box center [96, 87] width 169 height 7
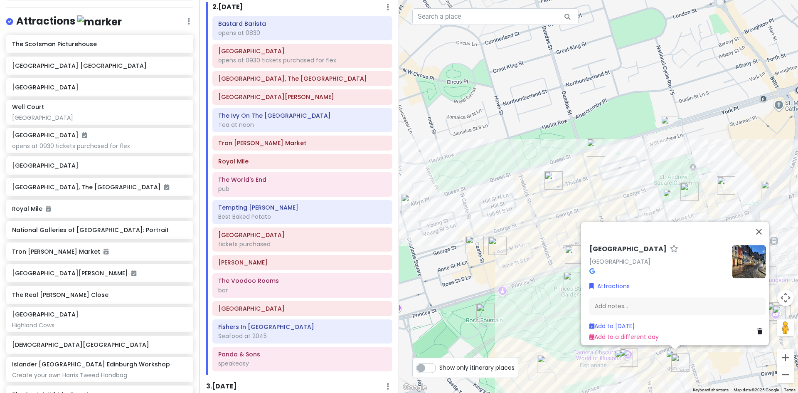
click at [670, 354] on img "Commons Club Edinburgh" at bounding box center [680, 362] width 25 height 25
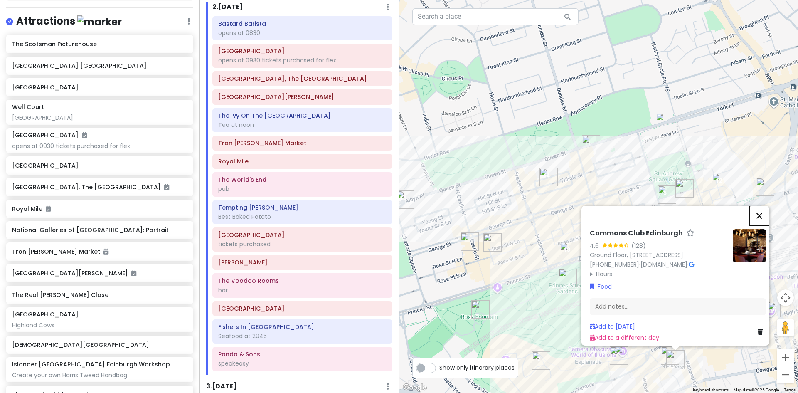
click at [761, 206] on button "Close" at bounding box center [759, 216] width 20 height 20
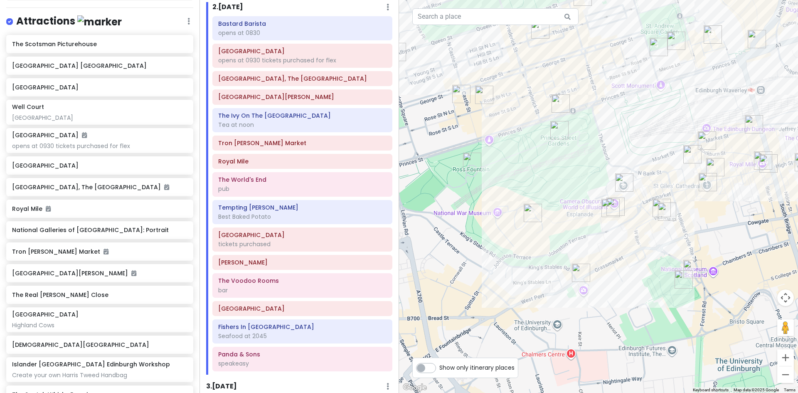
drag, startPoint x: 703, startPoint y: 352, endPoint x: 694, endPoint y: 204, distance: 148.6
click at [694, 204] on div at bounding box center [598, 196] width 399 height 393
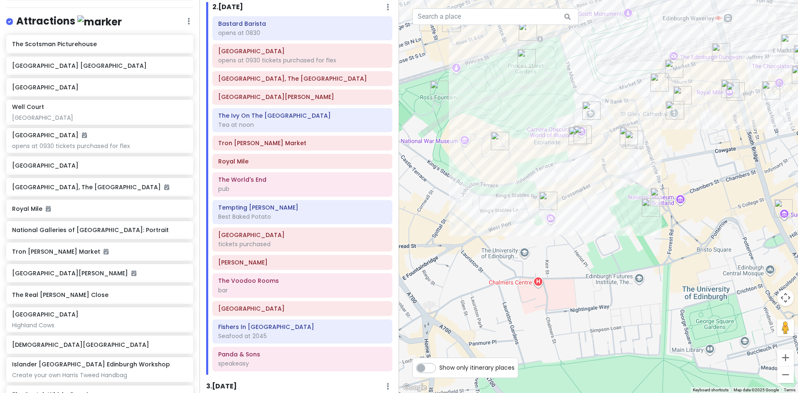
drag, startPoint x: 596, startPoint y: 279, endPoint x: 563, endPoint y: 210, distance: 76.2
click at [563, 210] on div at bounding box center [598, 196] width 399 height 393
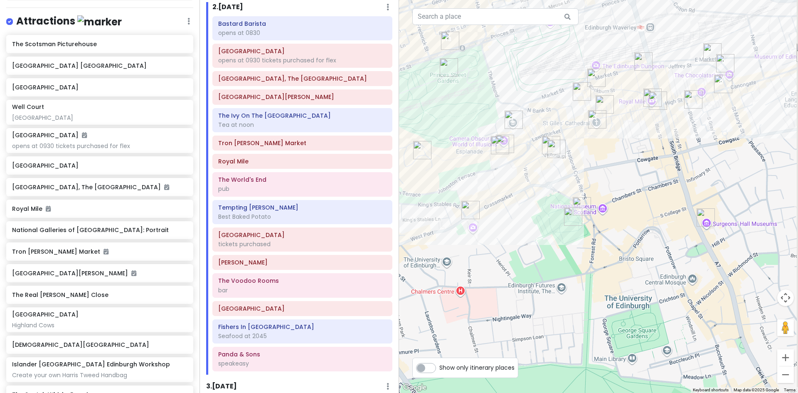
drag, startPoint x: 582, startPoint y: 268, endPoint x: 506, endPoint y: 275, distance: 76.8
click at [506, 275] on div at bounding box center [598, 196] width 399 height 393
click at [567, 213] on img "Greyfriars Kirkyard Cemetery Edinburgh" at bounding box center [571, 216] width 25 height 25
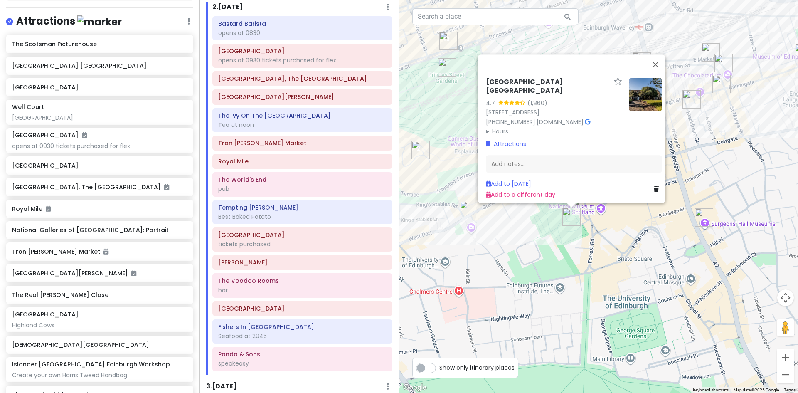
click at [590, 119] on icon at bounding box center [587, 122] width 5 height 6
click at [657, 56] on button "Close" at bounding box center [655, 64] width 20 height 20
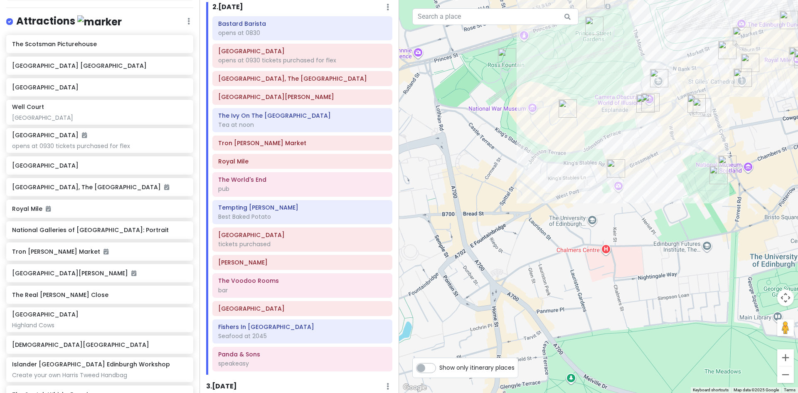
drag, startPoint x: 419, startPoint y: 224, endPoint x: 567, endPoint y: 182, distance: 153.6
click at [567, 182] on div at bounding box center [598, 196] width 399 height 393
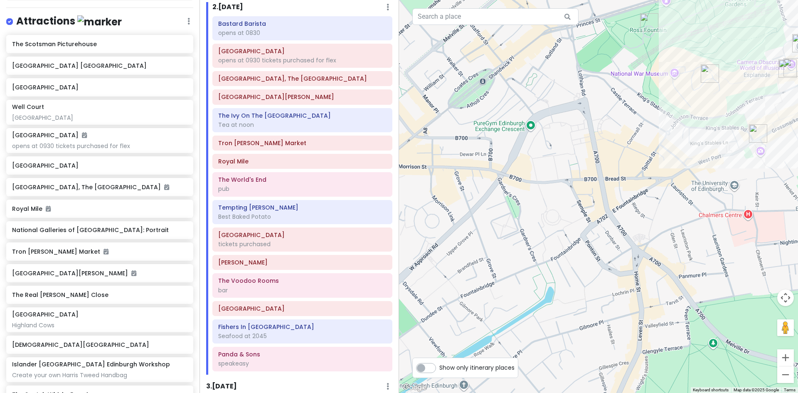
drag, startPoint x: 470, startPoint y: 222, endPoint x: 579, endPoint y: 240, distance: 110.8
click at [579, 240] on div at bounding box center [598, 196] width 399 height 393
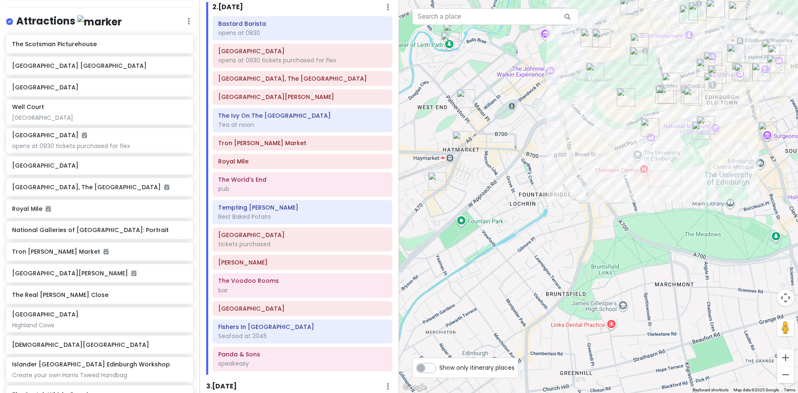
drag, startPoint x: 523, startPoint y: 252, endPoint x: 532, endPoint y: 160, distance: 92.3
click at [532, 160] on div at bounding box center [598, 196] width 399 height 393
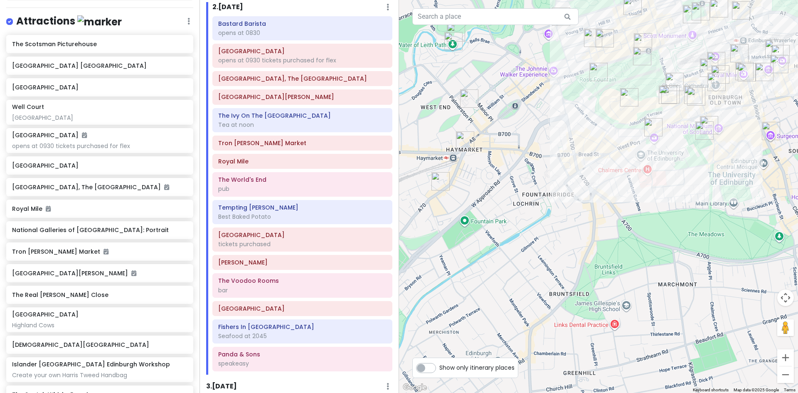
click at [440, 178] on img "Mia Italian Kitchen Dalry" at bounding box center [440, 181] width 25 height 25
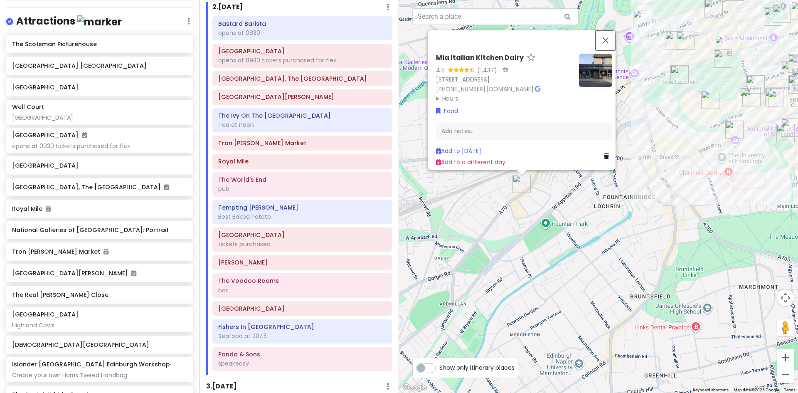
click at [607, 33] on button "Close" at bounding box center [605, 40] width 20 height 20
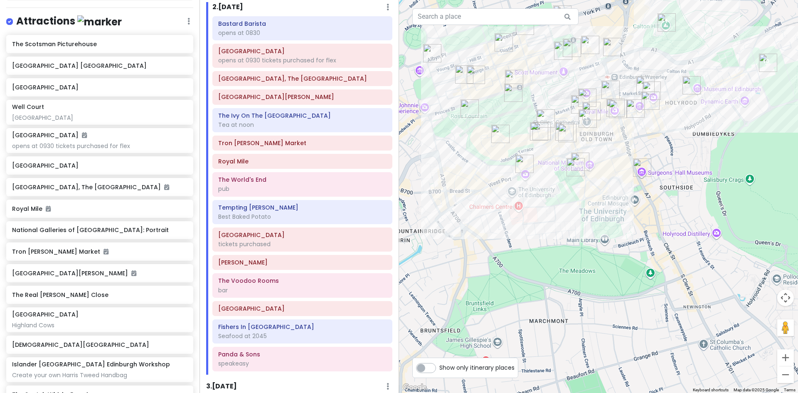
drag, startPoint x: 684, startPoint y: 210, endPoint x: 471, endPoint y: 244, distance: 215.8
click at [471, 244] on div at bounding box center [598, 196] width 399 height 393
click at [562, 132] on img "Commons Club Edinburgh" at bounding box center [564, 132] width 25 height 25
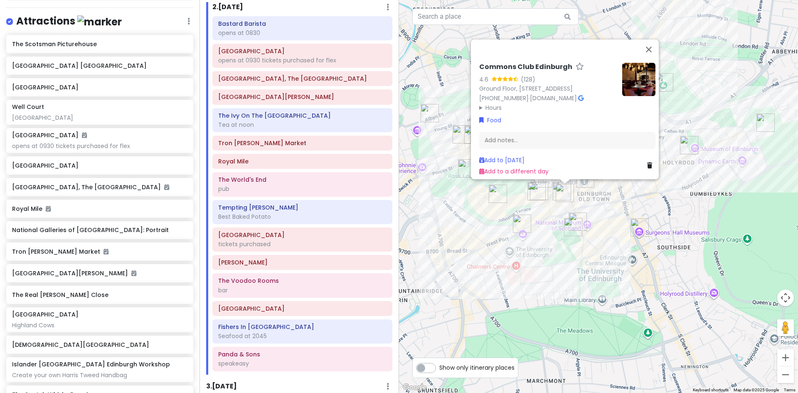
click at [634, 63] on img at bounding box center [638, 79] width 33 height 33
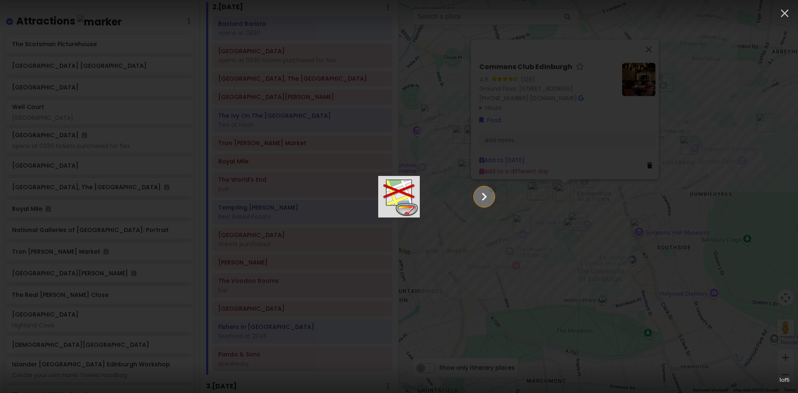
click at [492, 193] on icon "Show slide 2 of 5" at bounding box center [484, 197] width 16 height 20
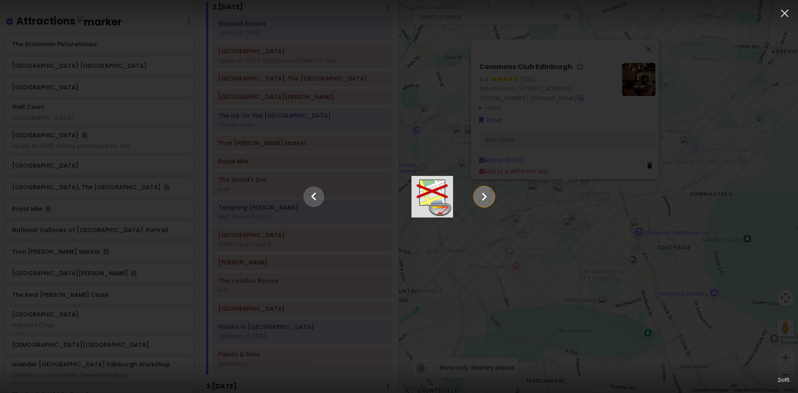
click at [492, 197] on icon "Show slide 3 of 5" at bounding box center [484, 197] width 16 height 20
click at [492, 197] on icon "Show slide 4 of 5" at bounding box center [484, 197] width 16 height 20
click at [492, 197] on icon "Show slide 5 of 5" at bounding box center [484, 197] width 16 height 20
click at [783, 10] on icon "button" at bounding box center [784, 13] width 13 height 13
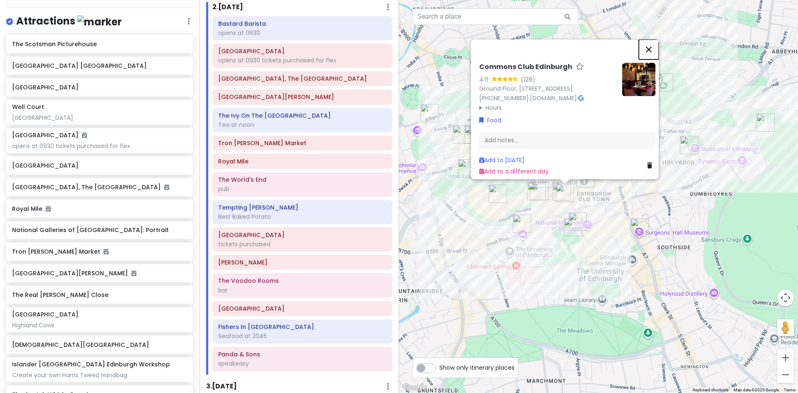
click at [653, 39] on button "Close" at bounding box center [649, 49] width 20 height 20
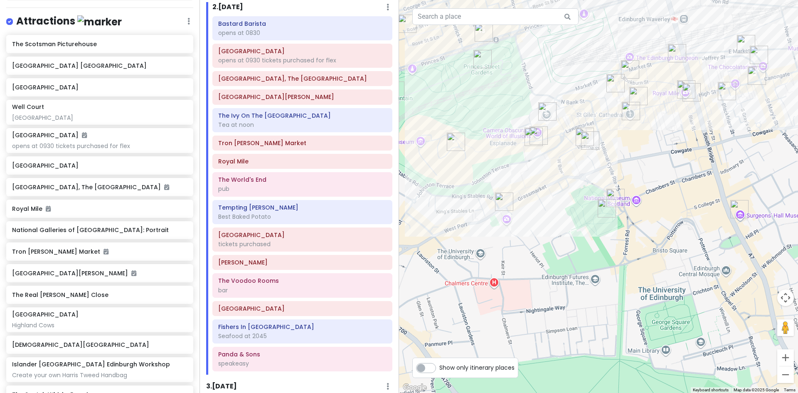
click at [530, 133] on img "The Scotch Whisky Experience" at bounding box center [533, 136] width 25 height 25
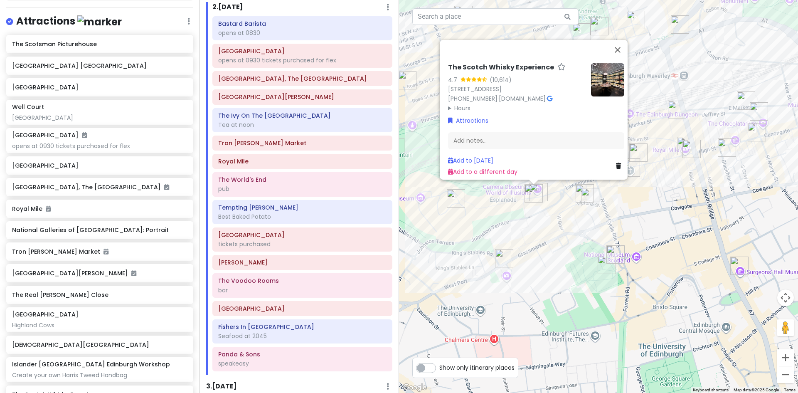
click at [539, 190] on img "The Scotch Whisky Experience" at bounding box center [533, 193] width 25 height 25
click at [539, 189] on img "The Scotch Whisky Experience" at bounding box center [533, 193] width 25 height 25
click at [620, 40] on button "Close" at bounding box center [617, 50] width 20 height 20
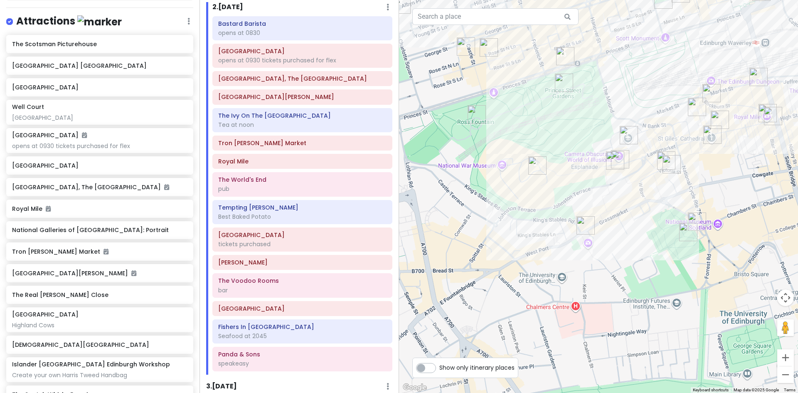
drag, startPoint x: 508, startPoint y: 312, endPoint x: 590, endPoint y: 278, distance: 89.0
click at [590, 278] on div at bounding box center [598, 196] width 399 height 393
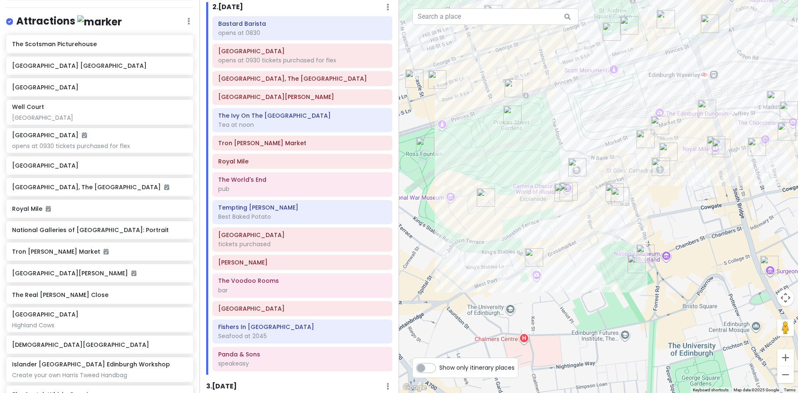
drag, startPoint x: 621, startPoint y: 206, endPoint x: 588, endPoint y: 200, distance: 33.4
click at [548, 249] on div at bounding box center [598, 196] width 399 height 393
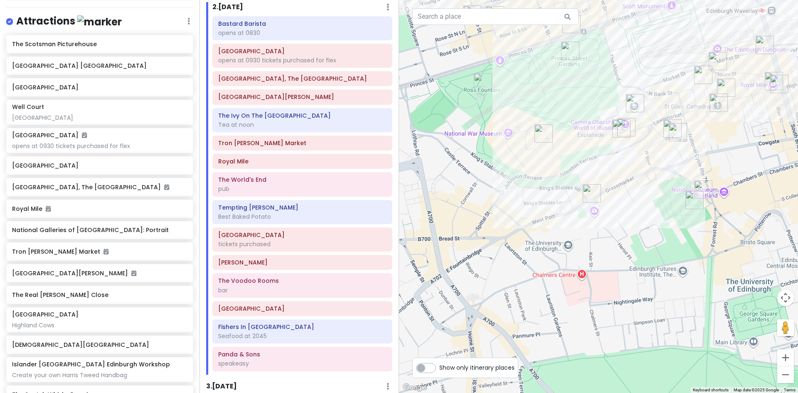
drag, startPoint x: 540, startPoint y: 286, endPoint x: 639, endPoint y: 203, distance: 128.5
click at [639, 203] on div at bounding box center [598, 196] width 399 height 393
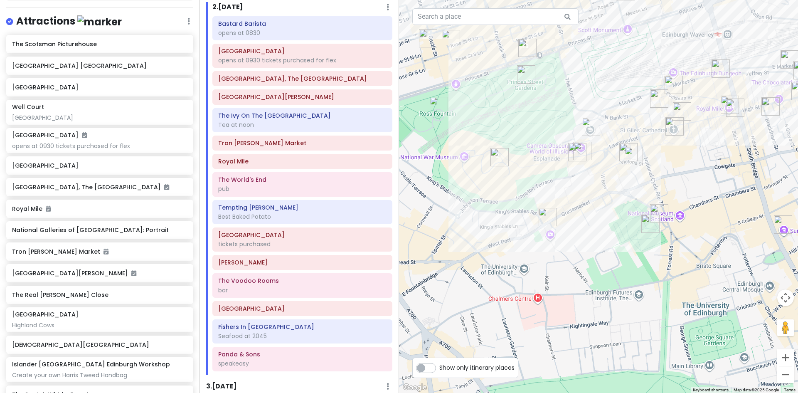
drag, startPoint x: 534, startPoint y: 196, endPoint x: 474, endPoint y: 223, distance: 65.3
click at [472, 224] on div at bounding box center [598, 196] width 399 height 393
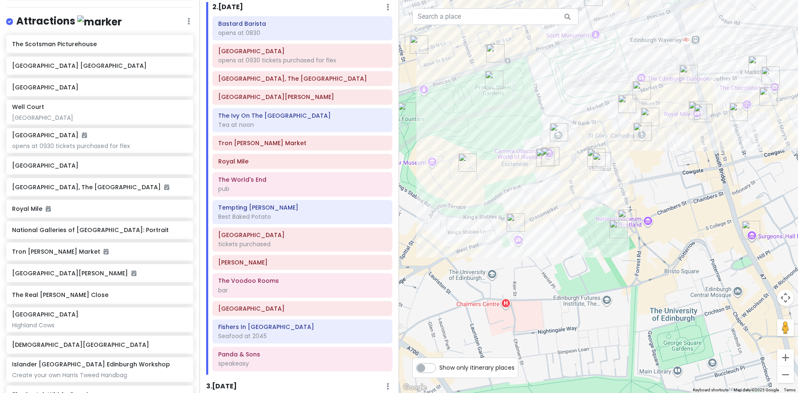
click at [538, 218] on div at bounding box center [598, 196] width 399 height 393
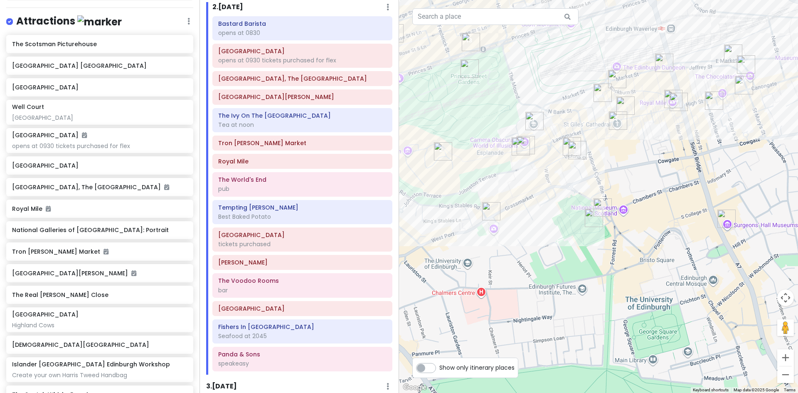
drag, startPoint x: 619, startPoint y: 203, endPoint x: 594, endPoint y: 191, distance: 27.7
click at [594, 191] on div at bounding box center [598, 196] width 399 height 393
click at [81, 371] on div "Create your own Harris Tweed Handbag" at bounding box center [99, 374] width 175 height 7
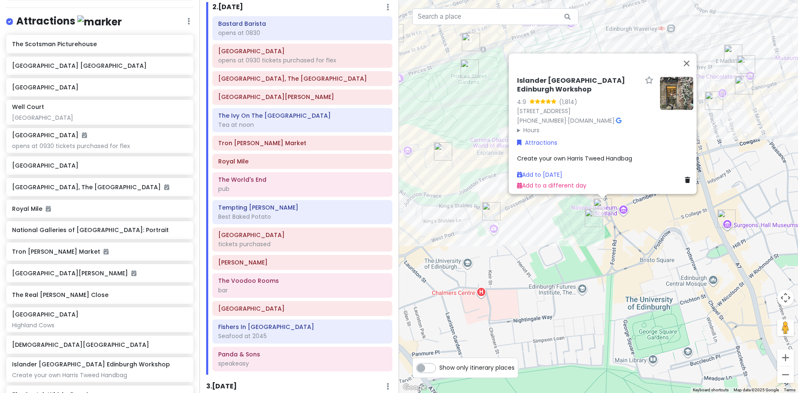
click at [602, 204] on img "Islander UK Edinburgh Workshop" at bounding box center [602, 207] width 25 height 25
click at [693, 66] on button "Close" at bounding box center [686, 63] width 20 height 20
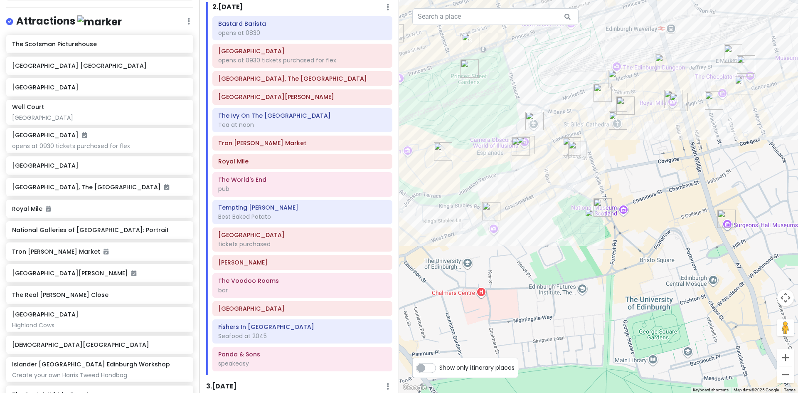
click at [600, 201] on img "Islander UK Edinburgh Workshop" at bounding box center [602, 207] width 25 height 25
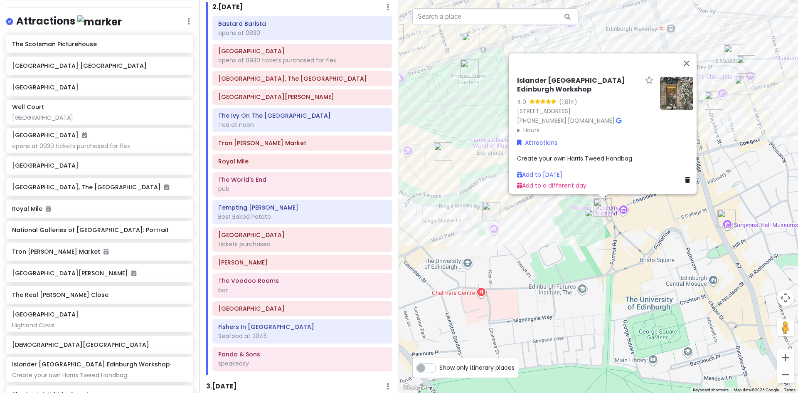
click at [616, 118] on icon at bounding box center [618, 121] width 5 height 6
click at [450, 20] on input "text" at bounding box center [495, 16] width 166 height 17
paste input "Arch 10, 19 East Market Street, Edinburgh"
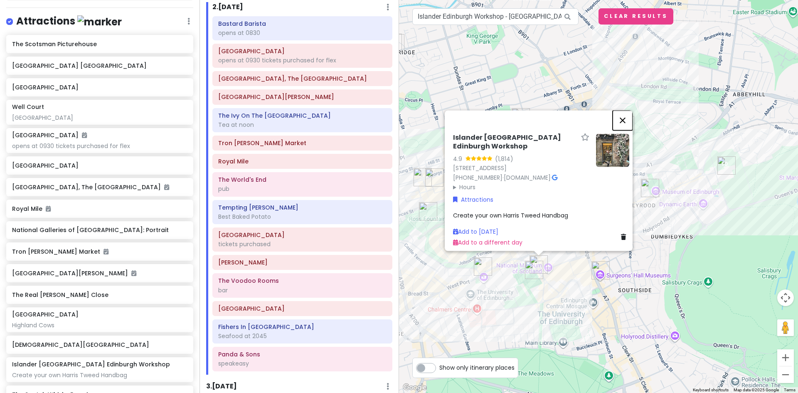
click at [627, 125] on button "Close" at bounding box center [622, 120] width 20 height 20
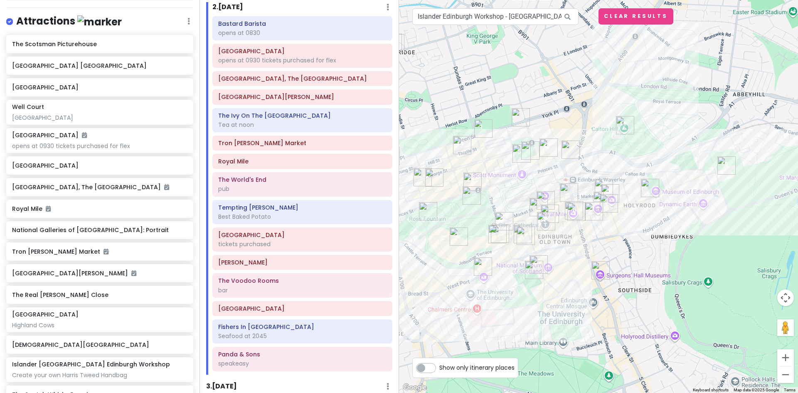
click at [565, 16] on icon at bounding box center [567, 16] width 19 height 17
click at [504, 17] on input "Islander Edinburgh Workshop - The Arches, 19 East Market Street, Edinburgh, UK" at bounding box center [495, 16] width 166 height 17
click at [567, 17] on icon at bounding box center [567, 16] width 19 height 17
click at [467, 16] on input "Islander Edinburgh Workshop - The Arches, 19 East Market Street, Edinburgh, UK" at bounding box center [495, 16] width 166 height 17
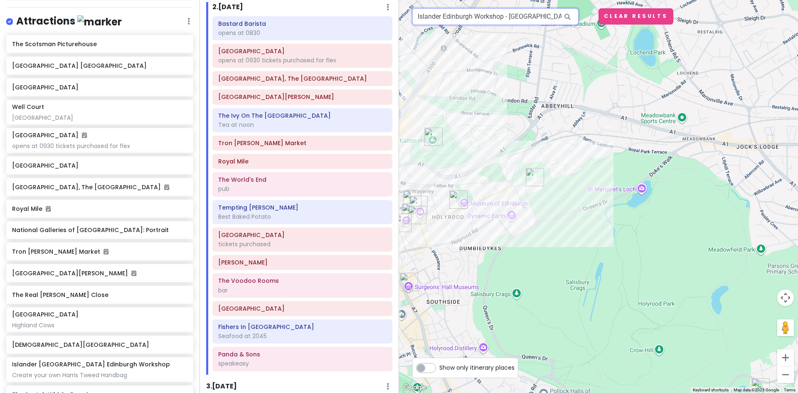
scroll to position [0, 92]
drag, startPoint x: 508, startPoint y: 16, endPoint x: 588, endPoint y: 15, distance: 79.4
click at [588, 15] on div "12 10 11 4 5 8 14 2 15 7 1 3 9 13 6 Islander Edinburgh Workshop - The Arches, 1…" at bounding box center [598, 196] width 399 height 393
type input "Islander Edinburgh Workshop"
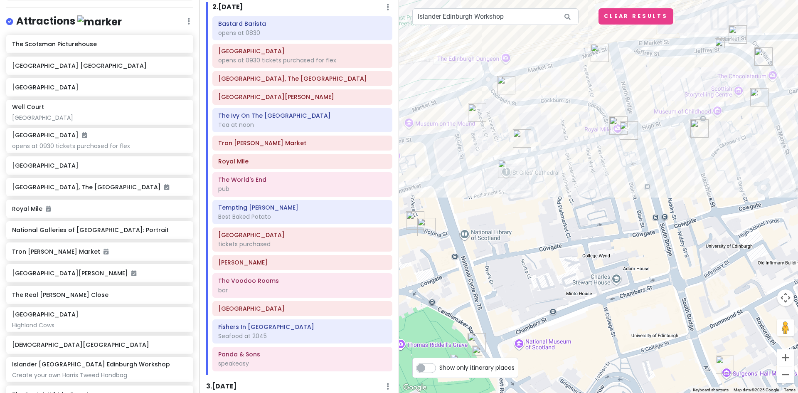
click at [476, 350] on img at bounding box center [477, 350] width 17 height 17
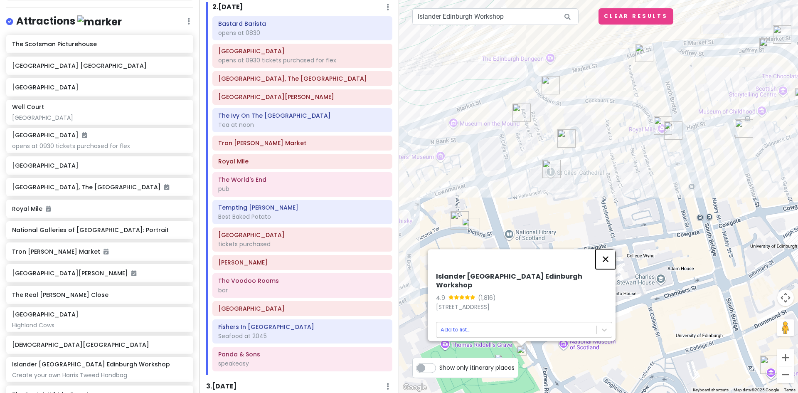
click at [609, 260] on button "Close" at bounding box center [605, 259] width 20 height 20
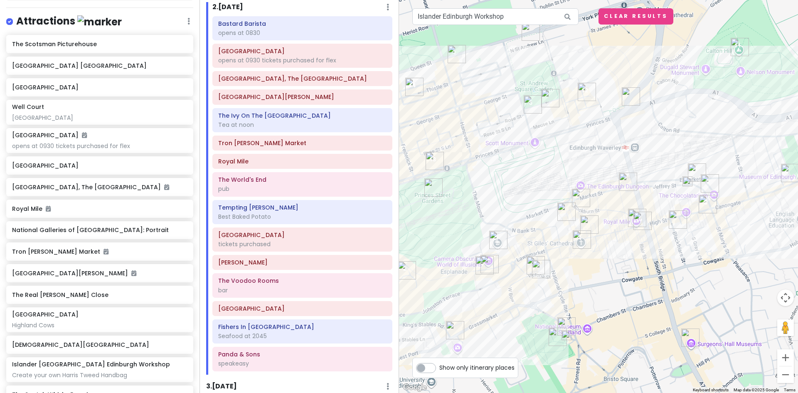
click at [688, 182] on img at bounding box center [687, 181] width 17 height 17
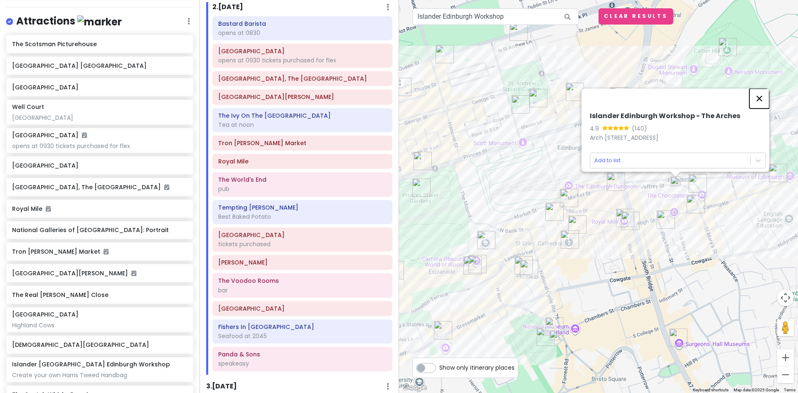
click at [764, 94] on button "Close" at bounding box center [759, 98] width 20 height 20
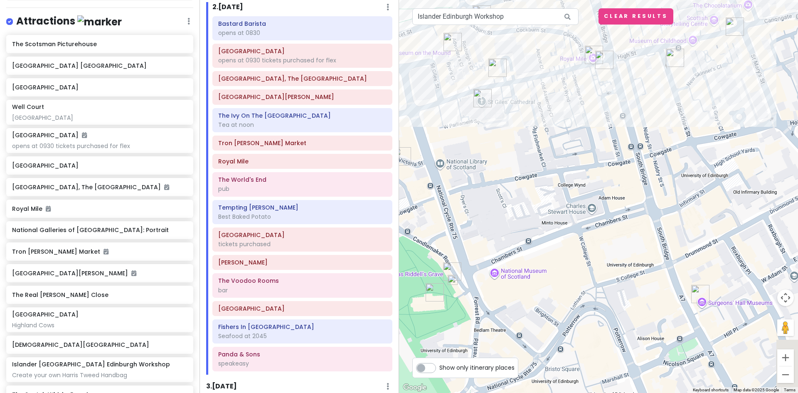
drag, startPoint x: 700, startPoint y: 144, endPoint x: 599, endPoint y: 305, distance: 189.7
click at [599, 305] on div at bounding box center [598, 196] width 399 height 393
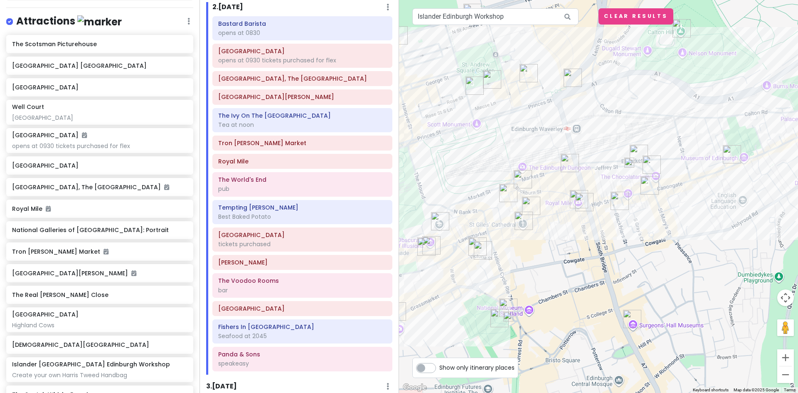
click at [627, 161] on img at bounding box center [629, 162] width 17 height 17
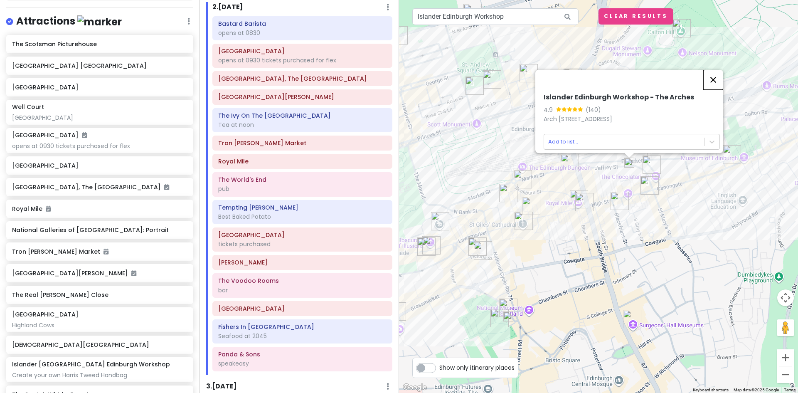
click at [719, 74] on button "Close" at bounding box center [713, 80] width 20 height 20
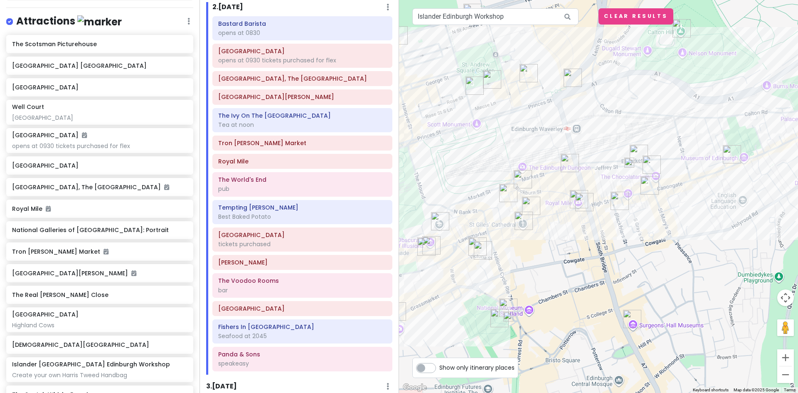
click at [508, 317] on img at bounding box center [508, 316] width 17 height 17
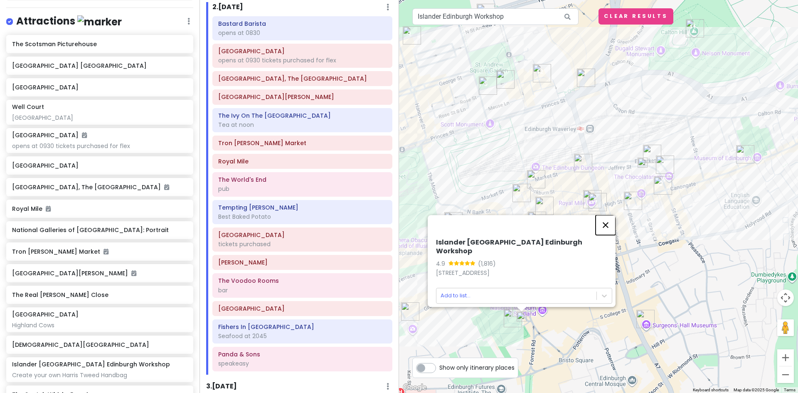
click at [609, 226] on button "Close" at bounding box center [605, 225] width 20 height 20
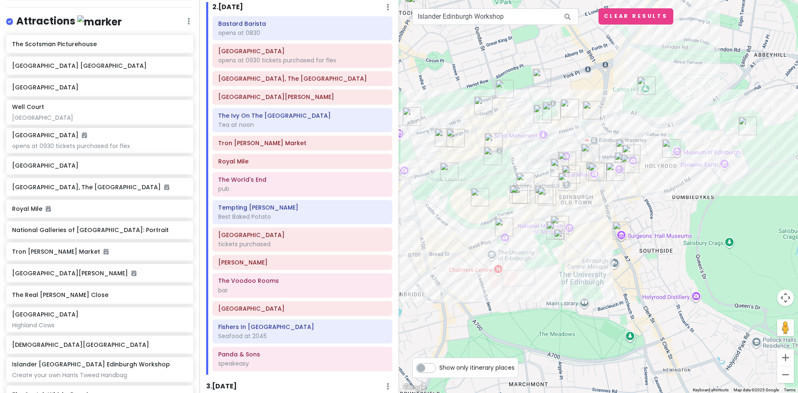
drag, startPoint x: 487, startPoint y: 311, endPoint x: 524, endPoint y: 252, distance: 69.8
click at [524, 252] on div at bounding box center [598, 196] width 399 height 393
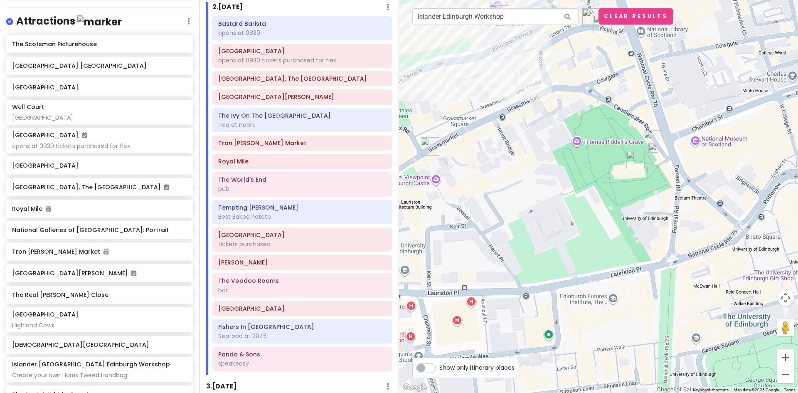
click at [618, 204] on div at bounding box center [598, 196] width 399 height 393
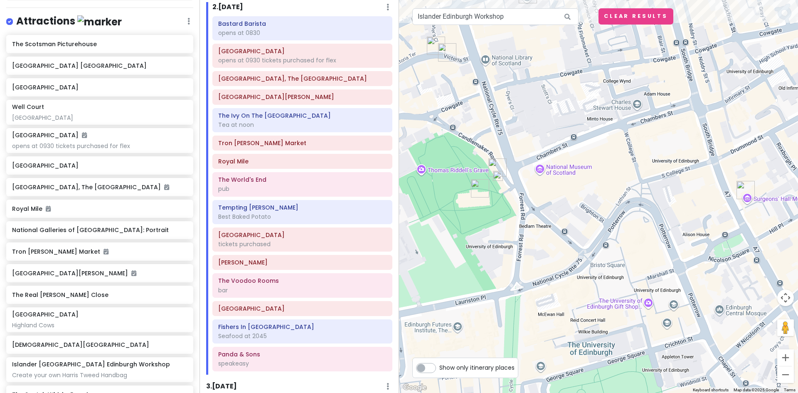
drag, startPoint x: 609, startPoint y: 185, endPoint x: 448, endPoint y: 215, distance: 163.9
click at [448, 215] on div at bounding box center [598, 196] width 399 height 393
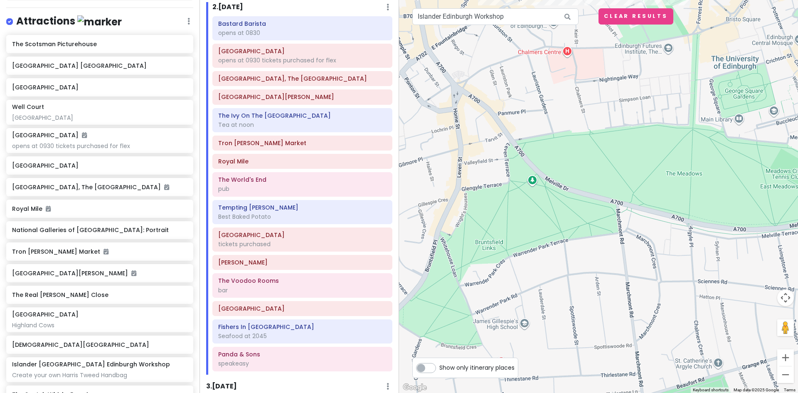
drag, startPoint x: 588, startPoint y: 243, endPoint x: 703, endPoint y: 49, distance: 225.8
click at [703, 49] on div at bounding box center [598, 196] width 399 height 393
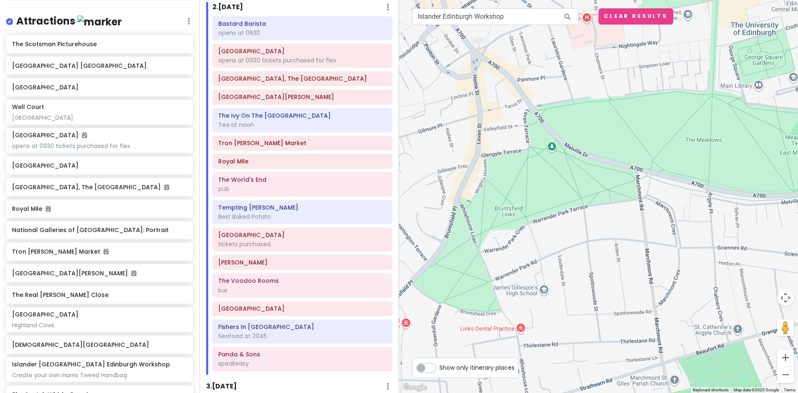
drag, startPoint x: 627, startPoint y: 169, endPoint x: 649, endPoint y: 136, distance: 39.5
click at [656, 113] on div at bounding box center [598, 196] width 399 height 393
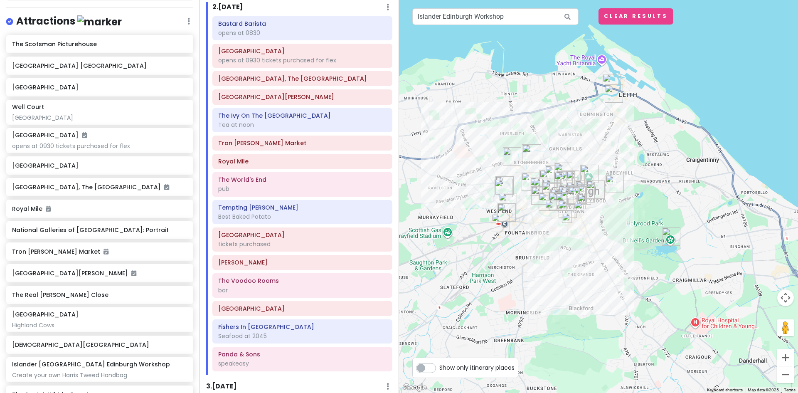
drag, startPoint x: 687, startPoint y: 123, endPoint x: 560, endPoint y: 274, distance: 196.4
click at [561, 274] on div at bounding box center [598, 196] width 399 height 393
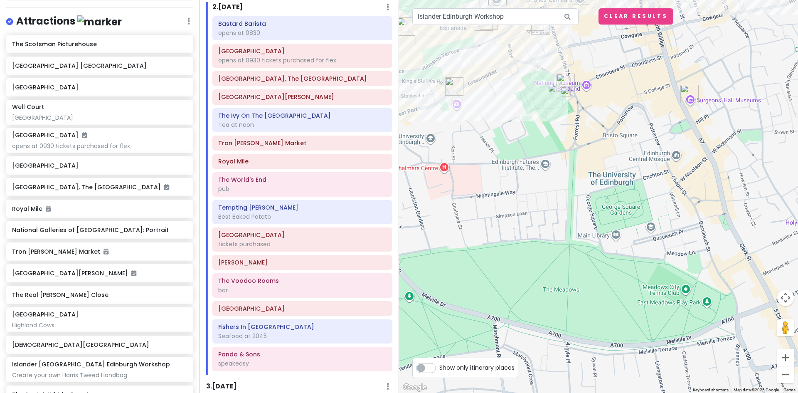
drag, startPoint x: 438, startPoint y: 154, endPoint x: 725, endPoint y: 148, distance: 286.7
click at [725, 148] on div at bounding box center [598, 196] width 399 height 393
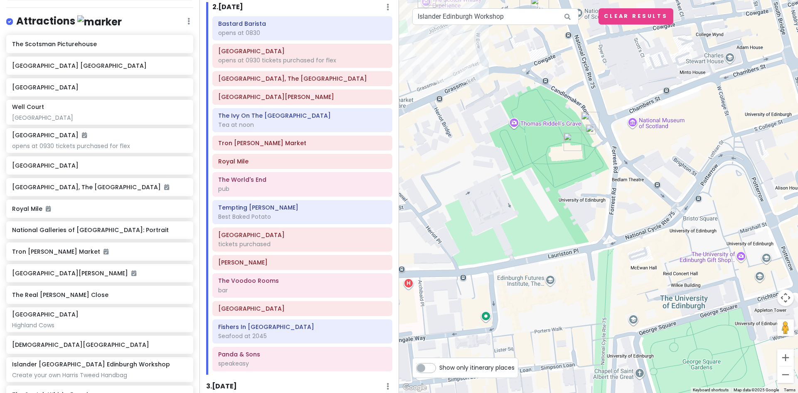
drag, startPoint x: 528, startPoint y: 82, endPoint x: 585, endPoint y: 201, distance: 132.3
click at [585, 201] on div at bounding box center [598, 196] width 399 height 393
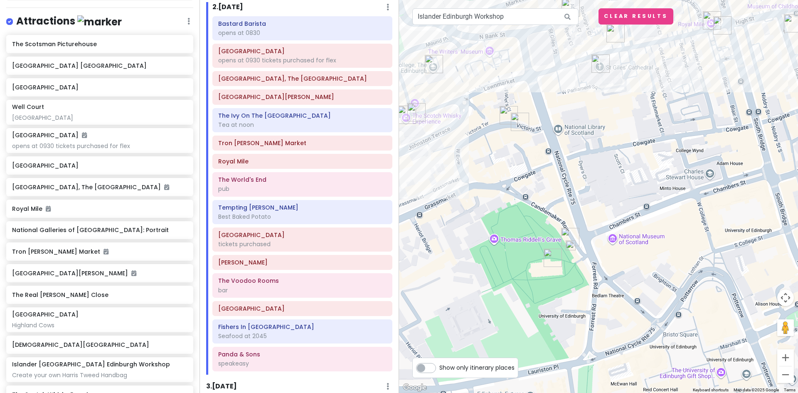
drag, startPoint x: 533, startPoint y: 99, endPoint x: 513, endPoint y: 203, distance: 105.5
click at [513, 203] on div at bounding box center [598, 196] width 399 height 393
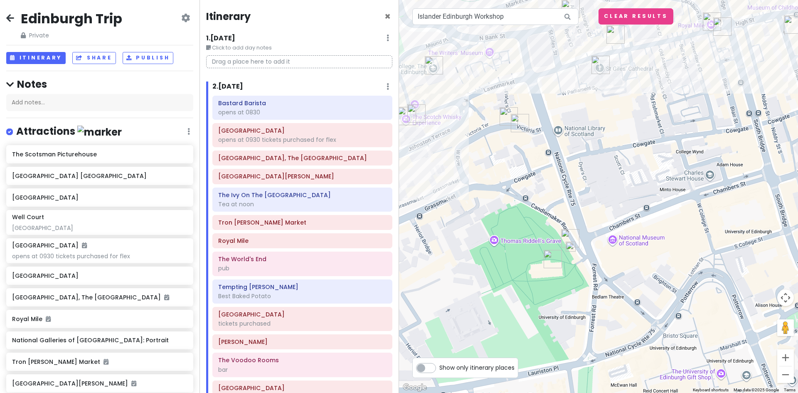
scroll to position [79, 0]
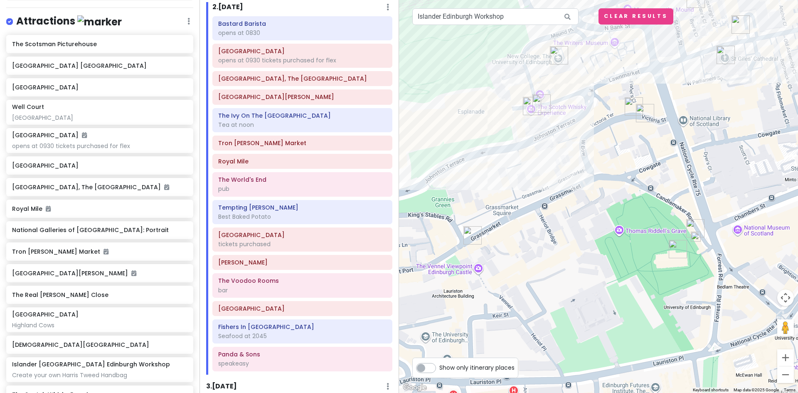
drag, startPoint x: 447, startPoint y: 211, endPoint x: 574, endPoint y: 201, distance: 127.1
click at [574, 201] on div at bounding box center [598, 196] width 399 height 393
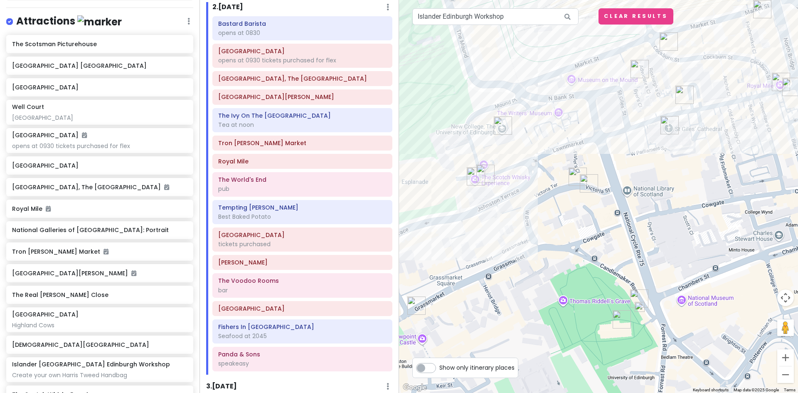
drag, startPoint x: 649, startPoint y: 149, endPoint x: 582, endPoint y: 223, distance: 100.3
click at [582, 223] on div at bounding box center [598, 196] width 399 height 393
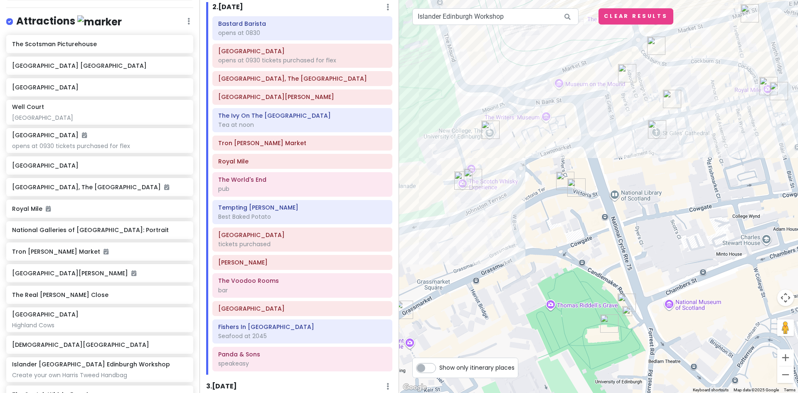
click at [574, 185] on img "Commons Club Edinburgh" at bounding box center [576, 187] width 25 height 25
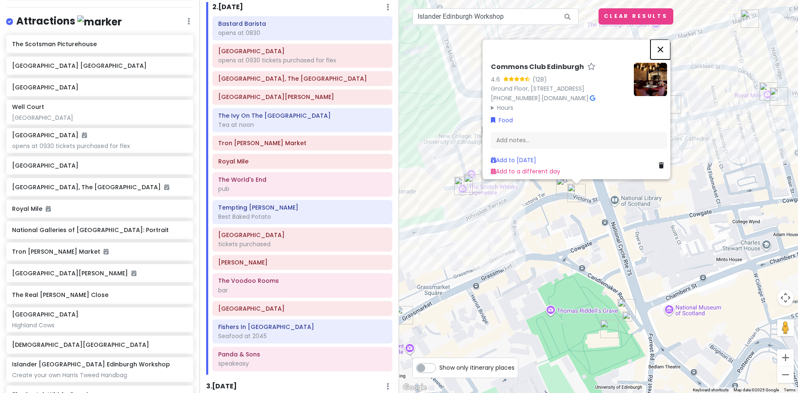
click at [663, 39] on button "Close" at bounding box center [660, 49] width 20 height 20
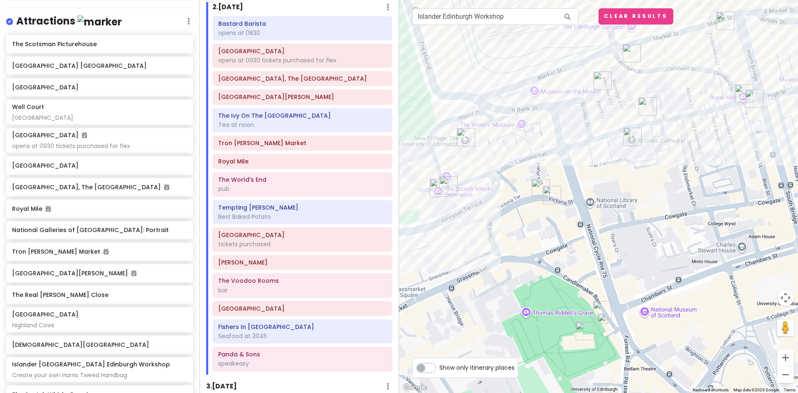
drag, startPoint x: 625, startPoint y: 224, endPoint x: 599, endPoint y: 211, distance: 29.0
click at [599, 225] on div at bounding box center [598, 196] width 399 height 393
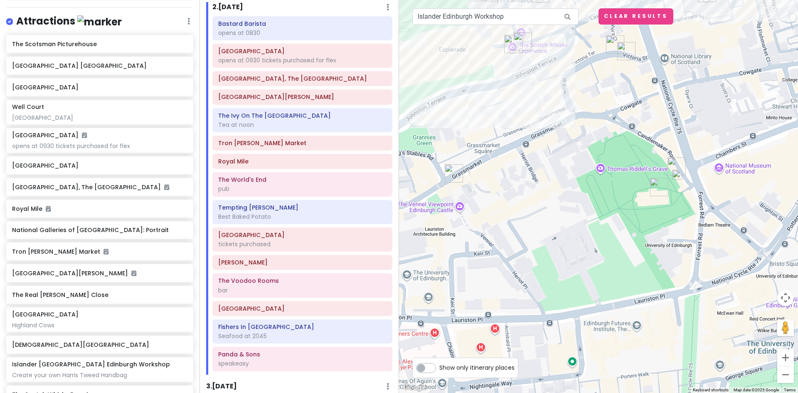
drag, startPoint x: 645, startPoint y: 282, endPoint x: 720, endPoint y: 140, distance: 161.1
click at [720, 140] on div at bounding box center [598, 196] width 399 height 393
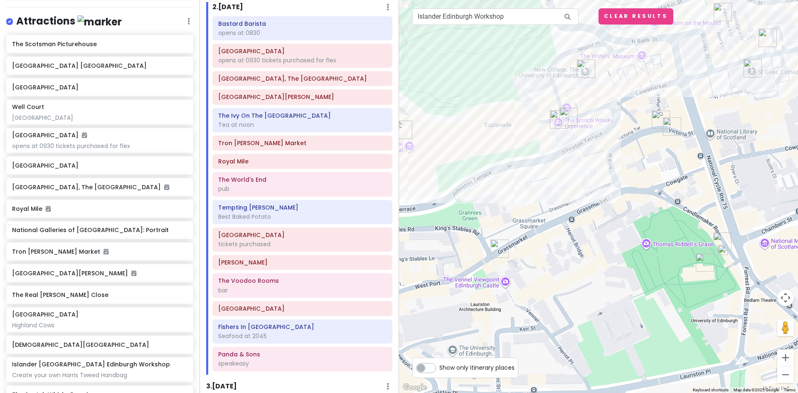
drag, startPoint x: 519, startPoint y: 200, endPoint x: 565, endPoint y: 277, distance: 89.6
click at [565, 277] on div at bounding box center [598, 196] width 399 height 393
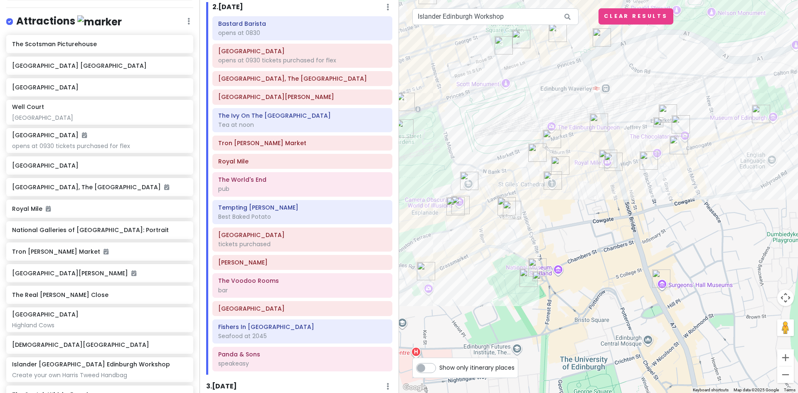
drag, startPoint x: 723, startPoint y: 207, endPoint x: 614, endPoint y: 221, distance: 109.2
click at [614, 221] on div at bounding box center [598, 196] width 399 height 393
click at [657, 120] on img at bounding box center [658, 122] width 17 height 17
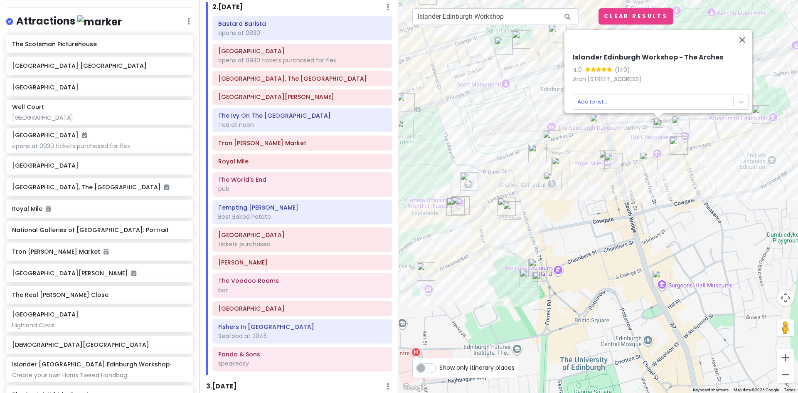
click at [668, 117] on img "The Cocktail Geeks" at bounding box center [667, 113] width 25 height 25
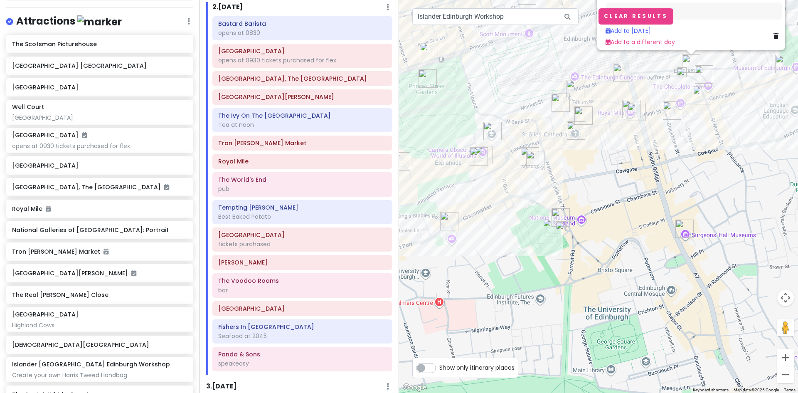
drag, startPoint x: 689, startPoint y: 270, endPoint x: 712, endPoint y: 139, distance: 133.3
click at [712, 139] on div "The Cocktail Geeks 4.8 (1,580) · Arch 14, 27 E Market St, Edinburgh EH8 8FS, UK…" at bounding box center [598, 196] width 399 height 393
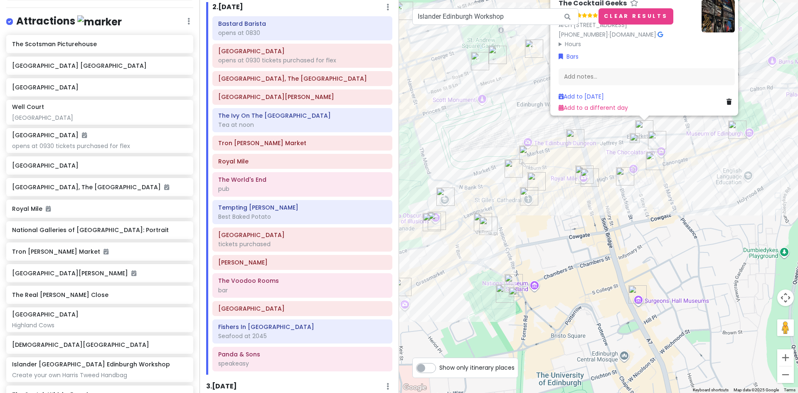
drag, startPoint x: 706, startPoint y: 134, endPoint x: 657, endPoint y: 204, distance: 86.0
click at [657, 204] on div "The Cocktail Geeks 4.8 (1,580) · Arch 14, 27 E Market St, Edinburgh EH8 8FS, UK…" at bounding box center [598, 196] width 399 height 393
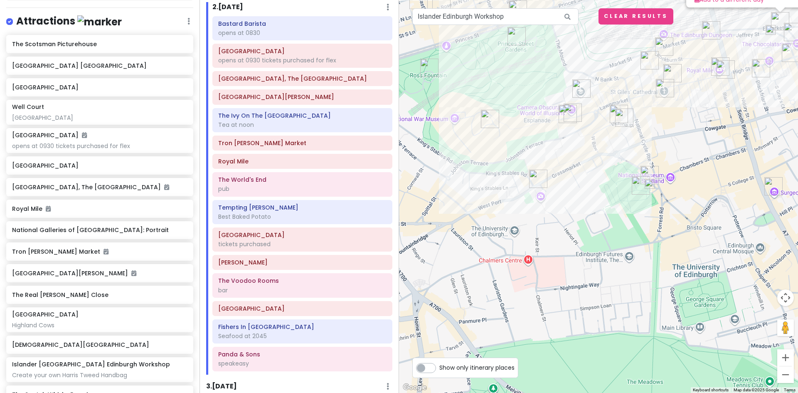
drag, startPoint x: 528, startPoint y: 298, endPoint x: 669, endPoint y: 182, distance: 182.5
click at [669, 182] on div "The Cocktail Geeks 4.8 (1,580) · Arch 14, 27 E Market St, Edinburgh EH8 8FS, UK…" at bounding box center [598, 196] width 399 height 393
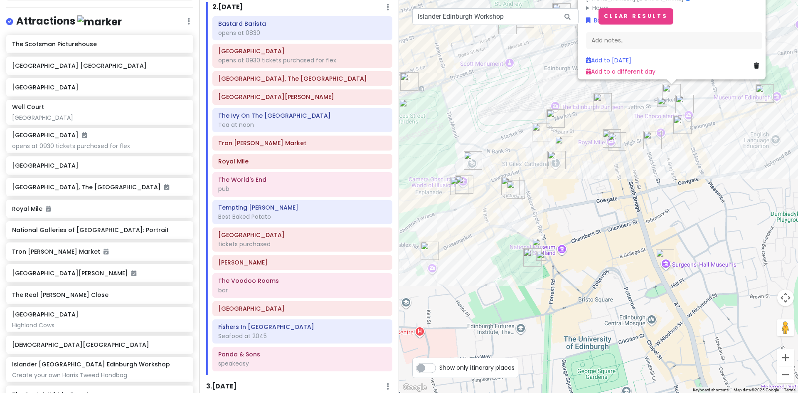
drag, startPoint x: 726, startPoint y: 133, endPoint x: 592, endPoint y: 190, distance: 146.1
click at [617, 204] on div "The Cocktail Geeks 4.8 (1,580) · Arch 14, 27 E Market St, Edinburgh EH8 8FS, UK…" at bounding box center [598, 196] width 399 height 393
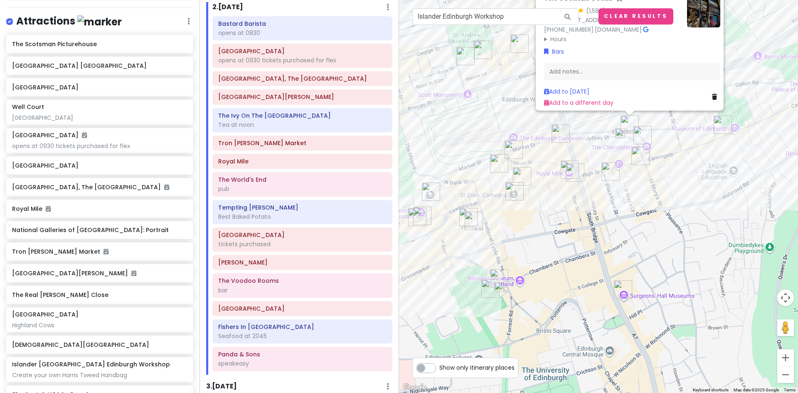
drag, startPoint x: 641, startPoint y: 117, endPoint x: 599, endPoint y: 148, distance: 52.6
click at [599, 148] on div "The Cocktail Geeks 4.8 (1,580) · Arch 14, 27 E Market St, Edinburgh EH8 8FS, UK…" at bounding box center [598, 196] width 399 height 393
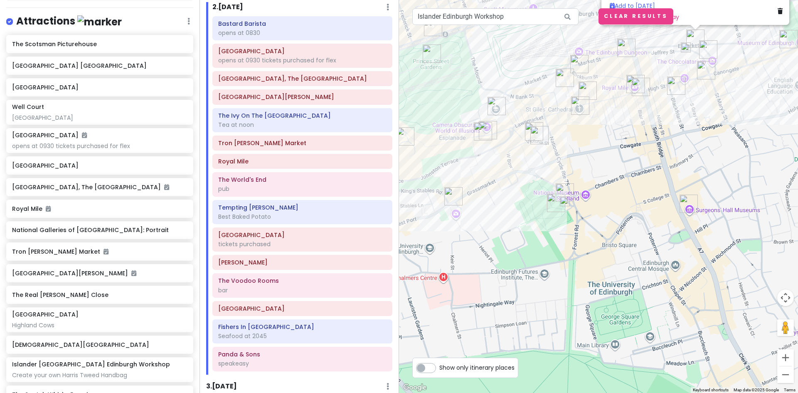
drag, startPoint x: 576, startPoint y: 265, endPoint x: 635, endPoint y: 177, distance: 105.4
click at [635, 177] on div "The Cocktail Geeks 4.8 (1,580) · Arch 14, 27 E Market St, Edinburgh EH8 8FS, UK…" at bounding box center [598, 196] width 399 height 393
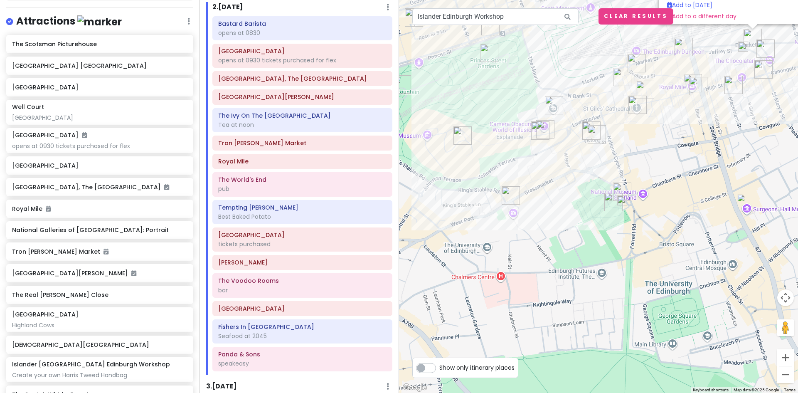
drag, startPoint x: 465, startPoint y: 284, endPoint x: 494, endPoint y: 282, distance: 29.1
click at [494, 282] on div "The Cocktail Geeks 4.8 (1,580) · Arch 14, 27 E Market St, Edinburgh EH8 8FS, UK…" at bounding box center [598, 196] width 399 height 393
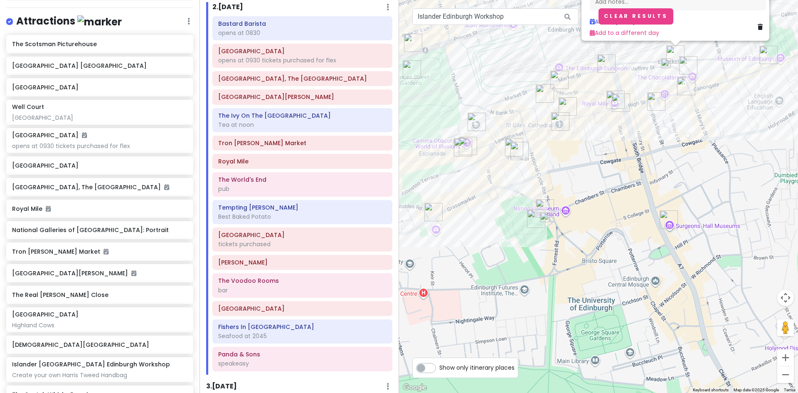
drag, startPoint x: 698, startPoint y: 157, endPoint x: 634, endPoint y: 182, distance: 68.6
click at [635, 182] on div "The Cocktail Geeks 4.8 (1,580) · Arch 14, 27 E Market St, Edinburgh EH8 8FS, UK…" at bounding box center [598, 196] width 399 height 393
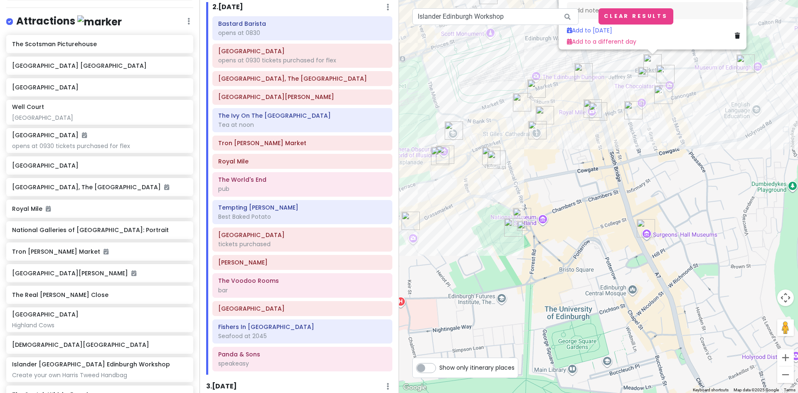
click at [639, 73] on img at bounding box center [642, 72] width 17 height 17
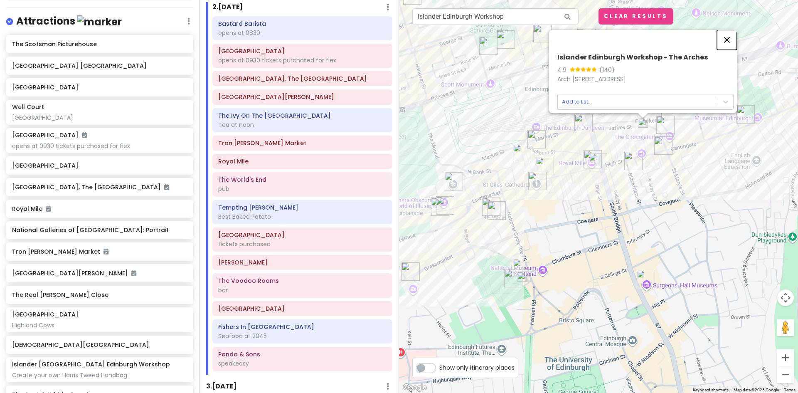
click at [733, 33] on button "Close" at bounding box center [727, 40] width 20 height 20
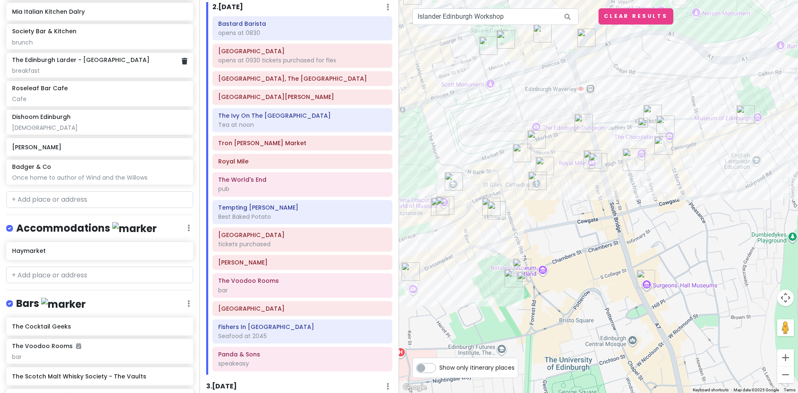
scroll to position [1190, 0]
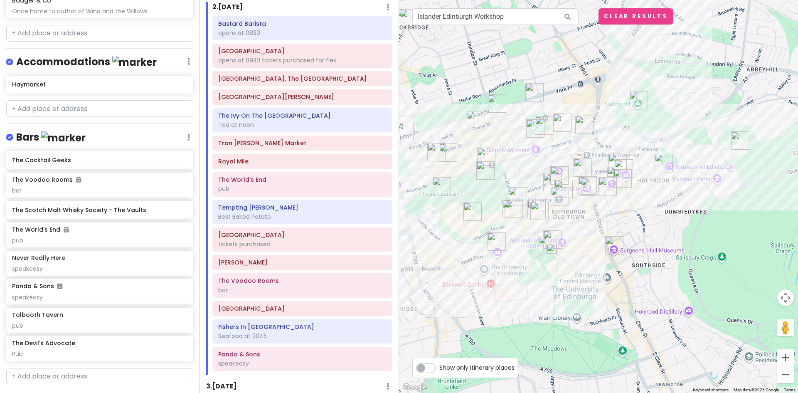
drag, startPoint x: 528, startPoint y: 239, endPoint x: 645, endPoint y: 229, distance: 117.2
click at [662, 224] on div at bounding box center [598, 196] width 399 height 393
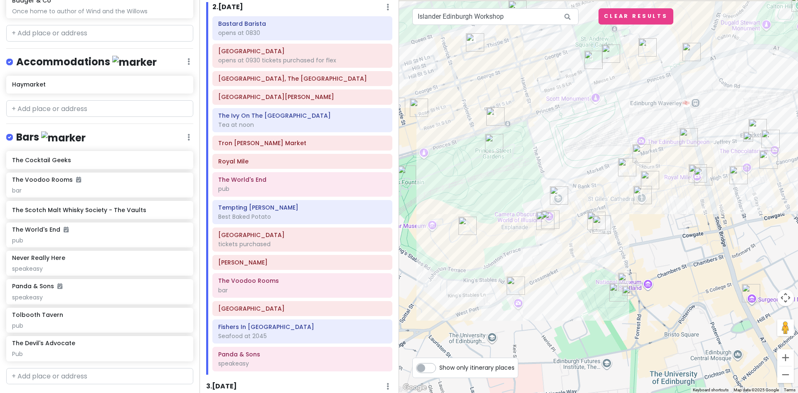
drag, startPoint x: 488, startPoint y: 189, endPoint x: 444, endPoint y: 294, distance: 113.4
click at [444, 294] on div at bounding box center [598, 196] width 399 height 393
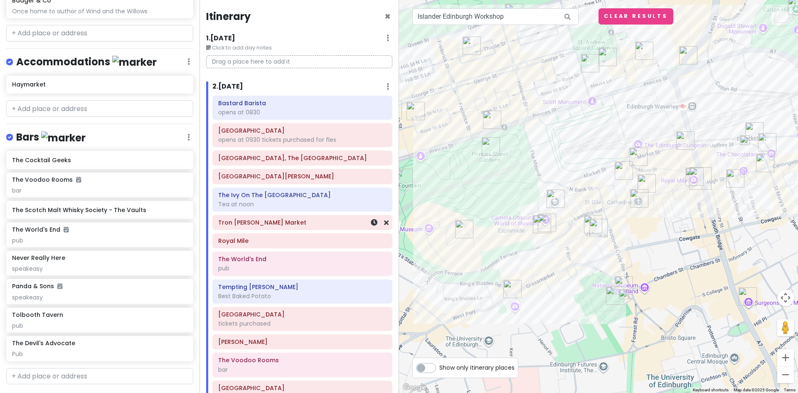
scroll to position [83, 0]
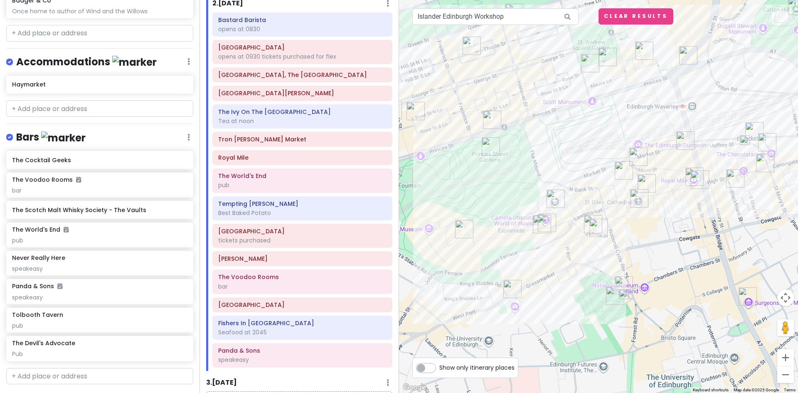
click at [624, 294] on img at bounding box center [623, 293] width 17 height 17
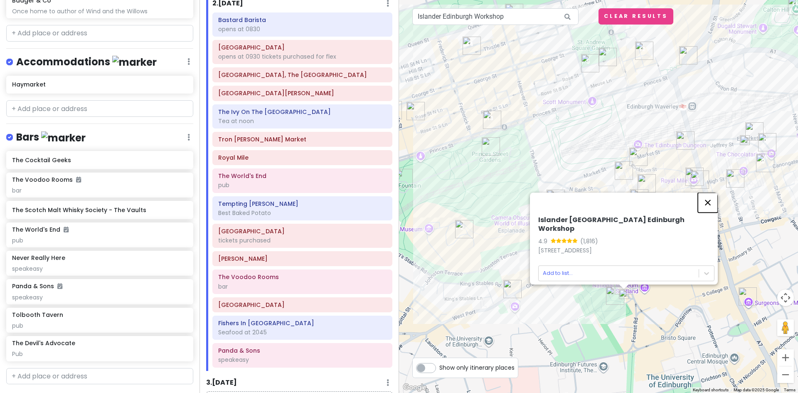
click at [709, 204] on button "Close" at bounding box center [708, 202] width 20 height 20
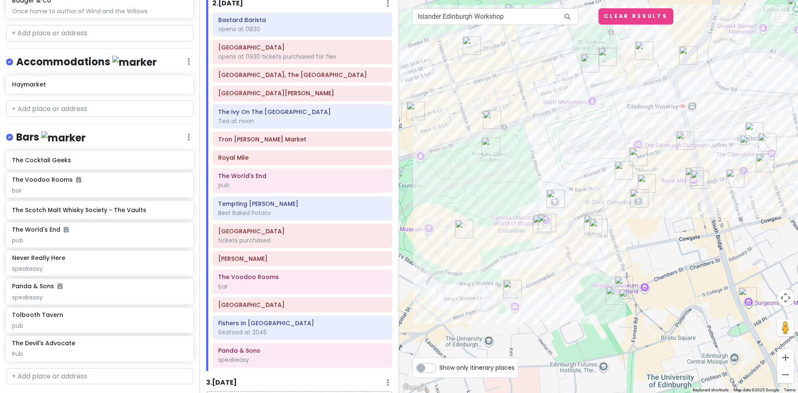
click at [752, 130] on img "The Cocktail Geeks" at bounding box center [754, 131] width 25 height 25
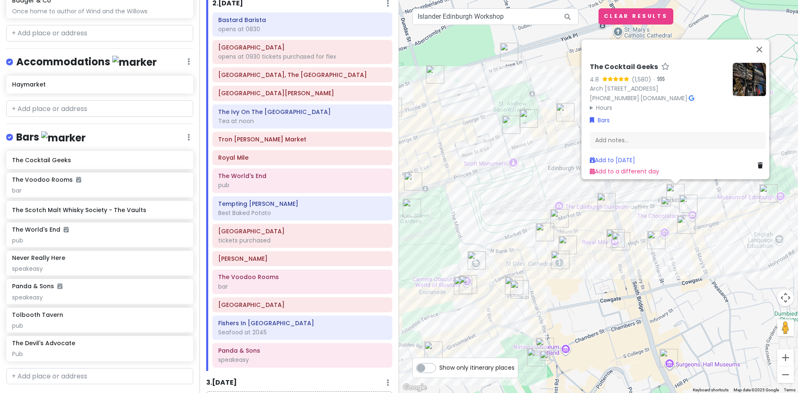
click at [572, 299] on div "The Cocktail Geeks 4.8 (1,580) · Arch 14, 27 E Market St, Edinburgh EH8 8FS, UK…" at bounding box center [598, 196] width 399 height 393
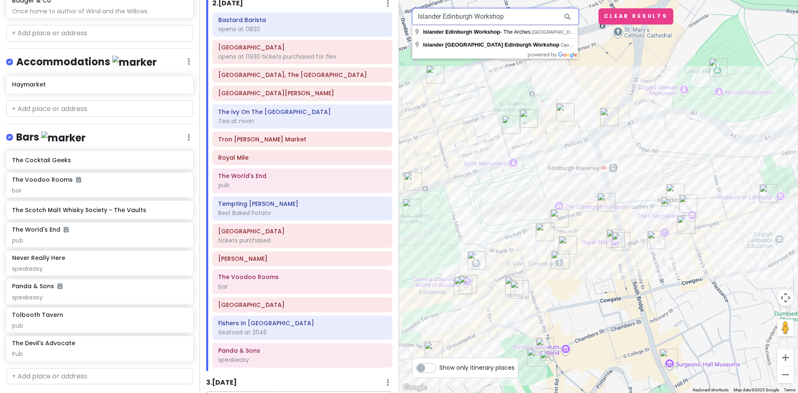
drag, startPoint x: 520, startPoint y: 17, endPoint x: 399, endPoint y: 16, distance: 120.9
click at [399, 16] on div "3 12 10 11 4 5 8 14 2 15 7 1 9 13 6 Islander Edinburgh Workshop Keyboard shortc…" at bounding box center [598, 196] width 399 height 393
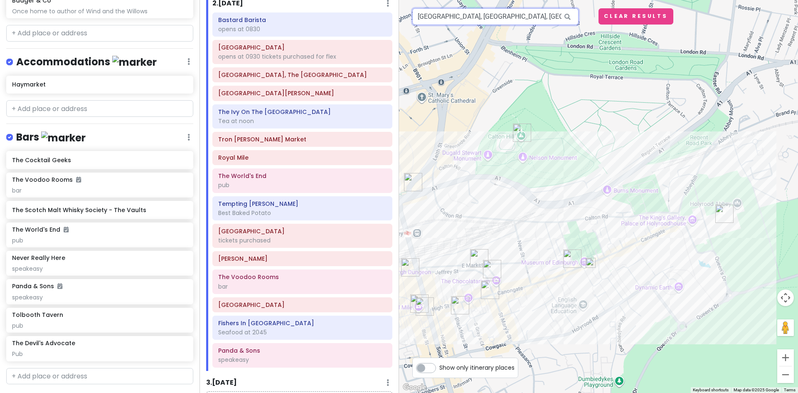
drag, startPoint x: 464, startPoint y: 16, endPoint x: 391, endPoint y: 13, distance: 73.2
click at [391, 13] on div "Edinburgh Trip Private Change Dates Make a Copy Delete Trip Give Feedback 💡 Sup…" at bounding box center [399, 196] width 798 height 393
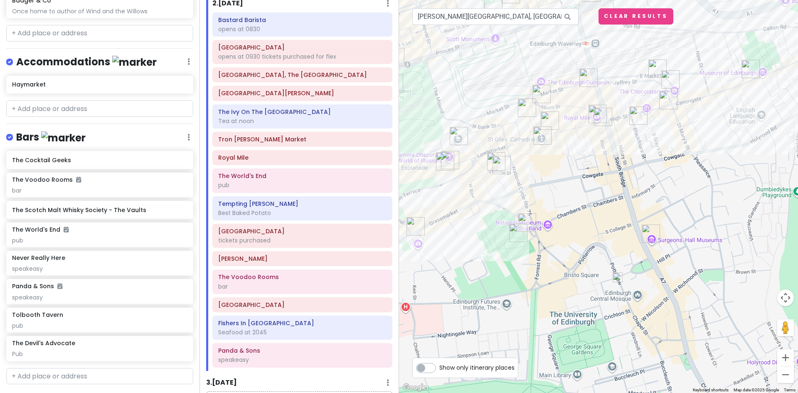
drag, startPoint x: 502, startPoint y: 184, endPoint x: 515, endPoint y: 264, distance: 80.8
click at [503, 273] on div at bounding box center [598, 196] width 399 height 393
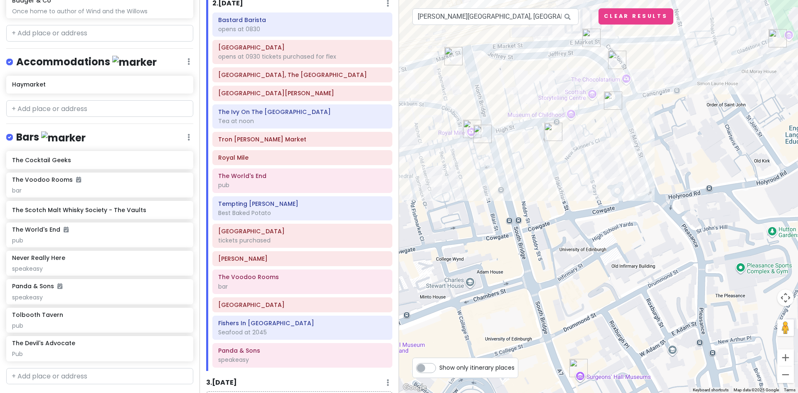
click at [726, 128] on div at bounding box center [598, 196] width 399 height 393
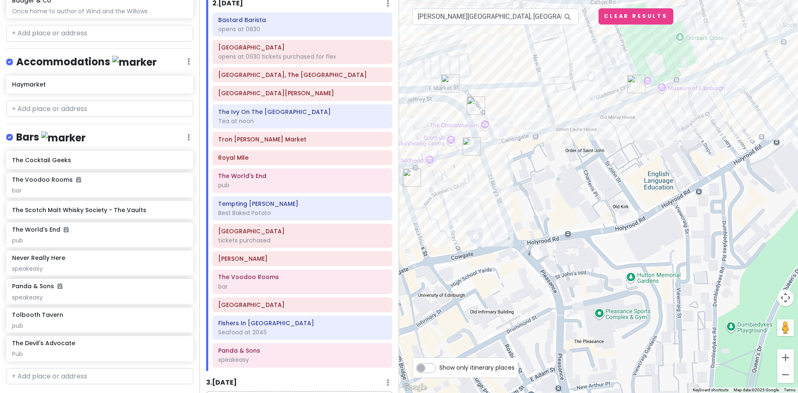
drag, startPoint x: 725, startPoint y: 130, endPoint x: 584, endPoint y: 177, distance: 149.1
click at [584, 177] on div at bounding box center [598, 196] width 399 height 393
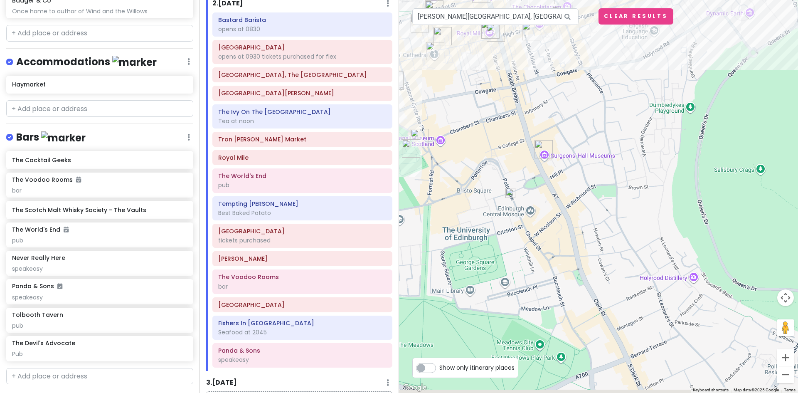
drag, startPoint x: 589, startPoint y: 265, endPoint x: 632, endPoint y: 108, distance: 162.4
click at [632, 108] on div at bounding box center [598, 196] width 399 height 393
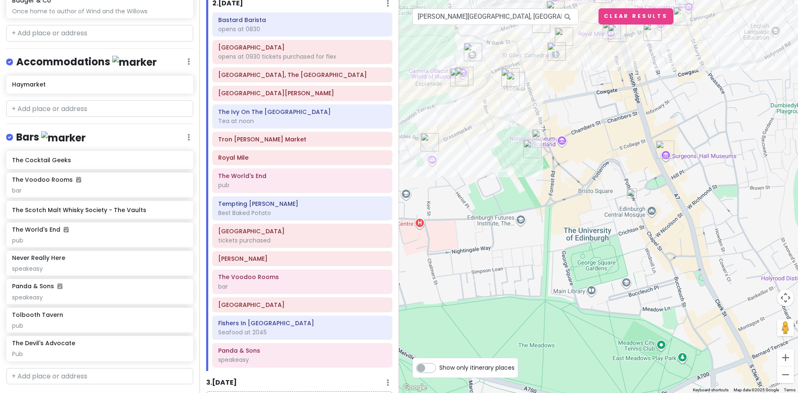
drag, startPoint x: 490, startPoint y: 211, endPoint x: 612, endPoint y: 232, distance: 123.6
click at [612, 232] on div at bounding box center [598, 196] width 399 height 393
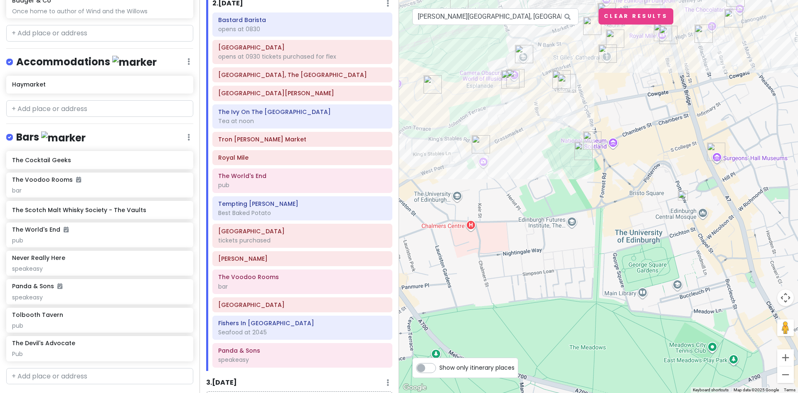
drag, startPoint x: 463, startPoint y: 181, endPoint x: 516, endPoint y: 180, distance: 52.4
click at [516, 180] on div at bounding box center [598, 196] width 399 height 393
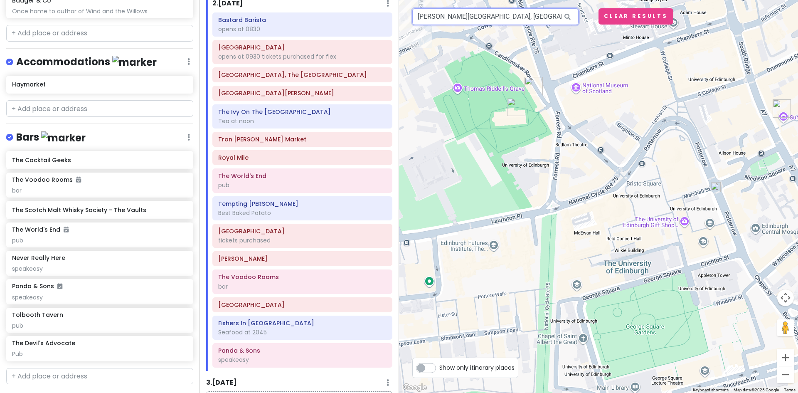
drag, startPoint x: 516, startPoint y: 17, endPoint x: 403, endPoint y: 15, distance: 112.2
click at [403, 15] on div "12 10 11 4 5 8 14 2 15 7 1 3 9 13 6 Marshall Street, Edinburgh, UK Keyboard sho…" at bounding box center [598, 196] width 399 height 393
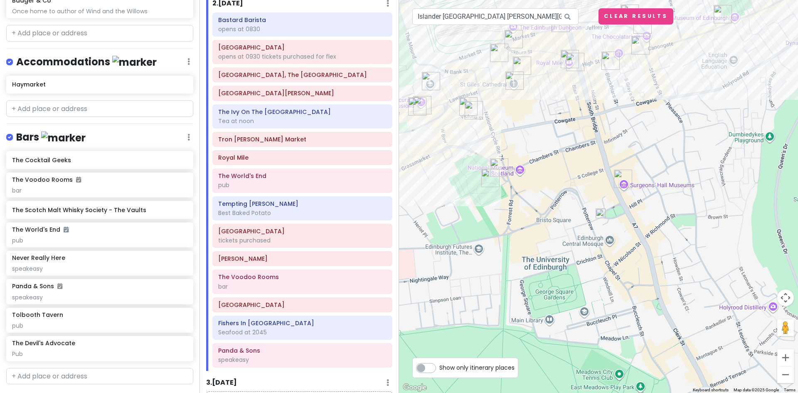
drag, startPoint x: 535, startPoint y: 126, endPoint x: 597, endPoint y: 226, distance: 117.8
click at [597, 226] on div at bounding box center [598, 196] width 399 height 393
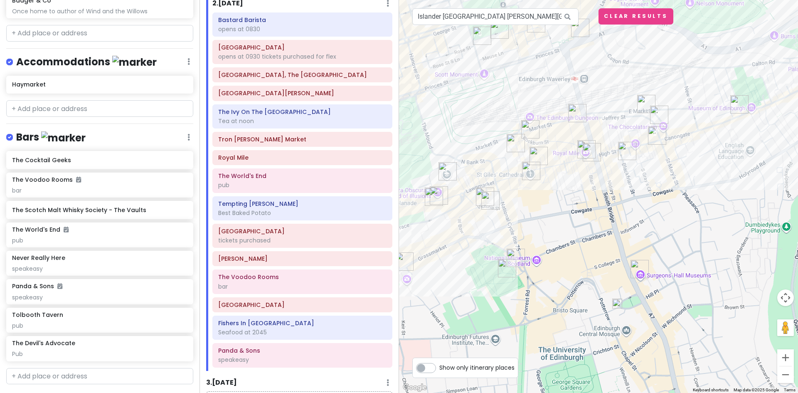
drag, startPoint x: 583, startPoint y: 138, endPoint x: 592, endPoint y: 219, distance: 81.1
click at [592, 219] on div at bounding box center [598, 196] width 399 height 393
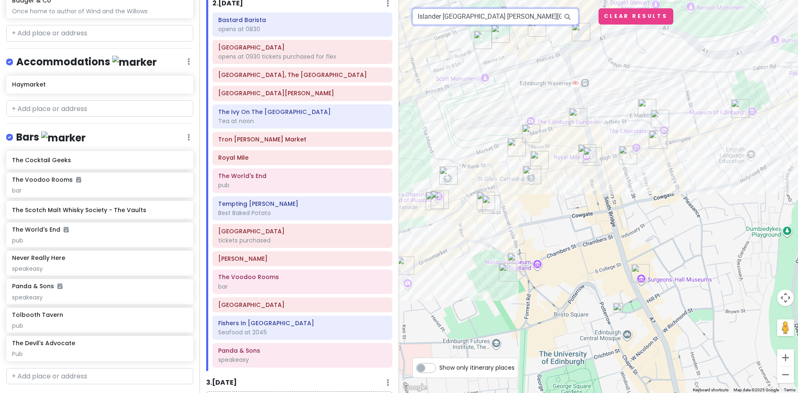
click at [526, 15] on input "Islander UK Marshall Street Workshop & Cafe, Marshall Street, Edinburgh, UK" at bounding box center [495, 16] width 166 height 17
click at [561, 16] on icon at bounding box center [567, 16] width 19 height 17
click at [552, 15] on input "Islander UK Marshall Street Workshop & Cafe, Marshall Street, Edinburgh, UK" at bounding box center [495, 16] width 166 height 17
click at [624, 15] on button "Clear Results" at bounding box center [635, 16] width 75 height 16
click at [509, 17] on input "Islander UK Marshall Street Workshop & Cafe, Marshall Street, Edinburgh, UK" at bounding box center [495, 16] width 166 height 17
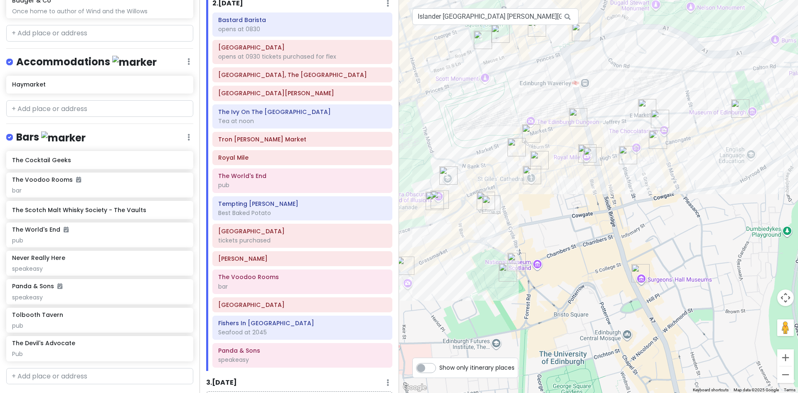
scroll to position [0, 8]
drag, startPoint x: 559, startPoint y: 14, endPoint x: 486, endPoint y: 15, distance: 72.3
click at [486, 15] on div "Islander UK Marshall Street Workshop & Cafe, Marshall Street, Edinburgh, UK" at bounding box center [495, 16] width 166 height 17
click at [560, 14] on icon at bounding box center [567, 16] width 19 height 17
click at [541, 16] on input "Islander UK Marshall Street Workshop & Cafe, Marshall Street, Edinburgh, UK" at bounding box center [495, 16] width 166 height 17
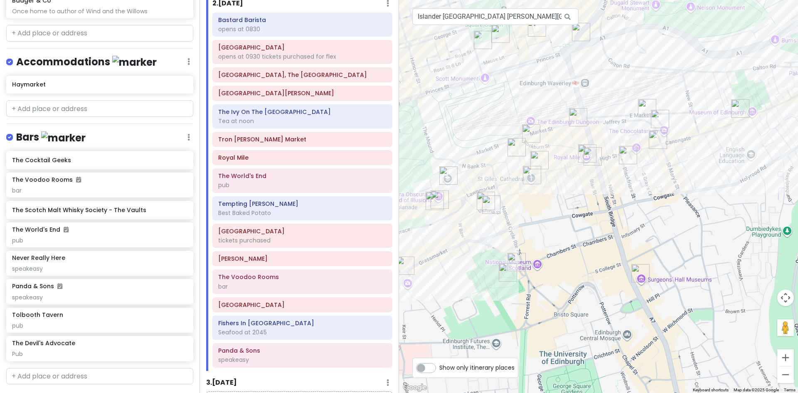
scroll to position [0, 10]
drag, startPoint x: 560, startPoint y: 15, endPoint x: 501, endPoint y: 16, distance: 58.6
click at [501, 16] on div "Islander UK Marshall Street Workshop & Cafe, Marshall Street, Edinburgh, UK" at bounding box center [495, 16] width 166 height 17
click at [556, 14] on input "Islander UK Marshall Street Workshop & Cafe, Marshall Street, Edinburgh, UK" at bounding box center [495, 16] width 166 height 17
drag, startPoint x: 547, startPoint y: 16, endPoint x: 492, endPoint y: 18, distance: 54.9
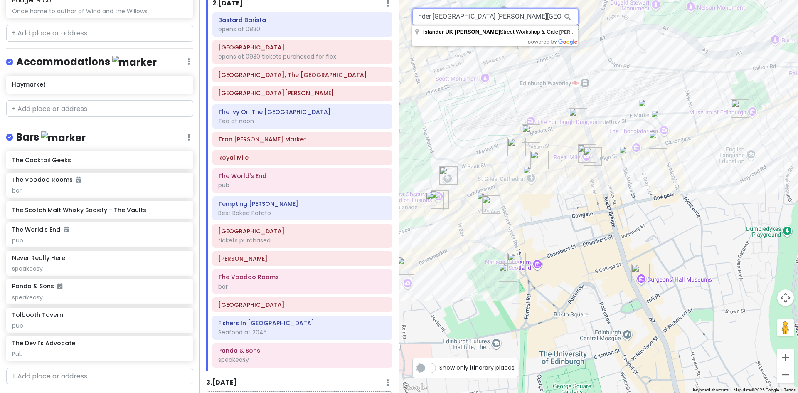
click at [492, 18] on input "Islander UK Marshall Street Worshall Street, Edinburgh, UK" at bounding box center [495, 16] width 166 height 17
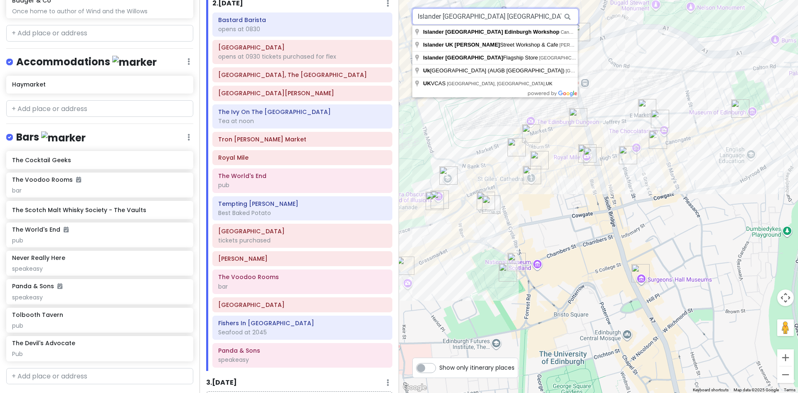
drag, startPoint x: 491, startPoint y: 16, endPoint x: 454, endPoint y: 16, distance: 36.6
click at [454, 16] on input "Islander UK Marshallnburgh, UK" at bounding box center [495, 16] width 166 height 17
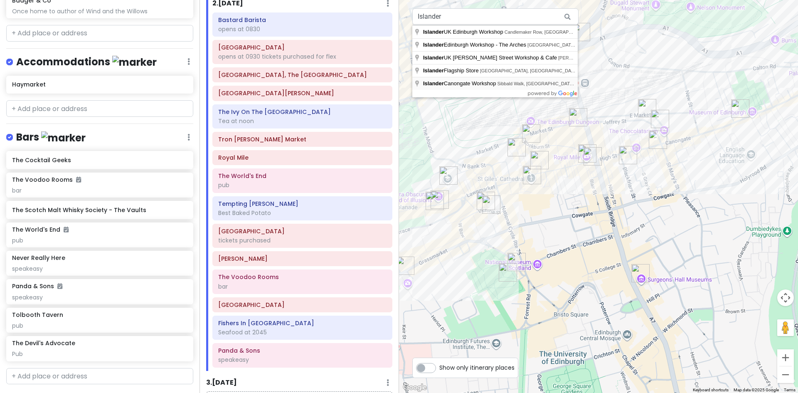
type input "Islander Canongate Workshop, Sibbald Walk, Edinburgh, UK"
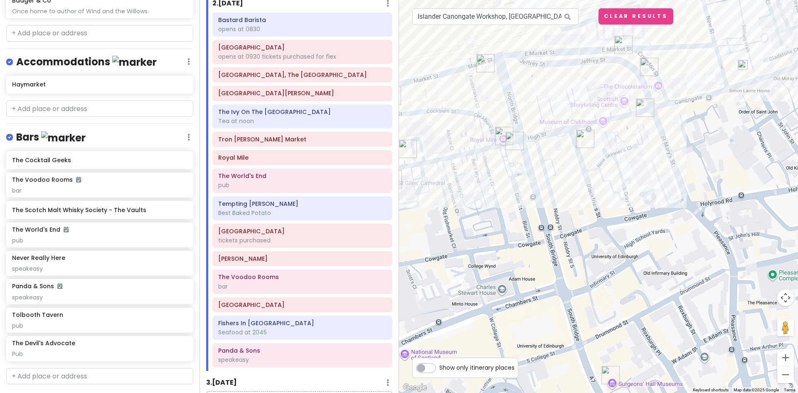
drag, startPoint x: 544, startPoint y: 233, endPoint x: 692, endPoint y: 107, distance: 194.2
click at [692, 107] on div at bounding box center [598, 196] width 399 height 393
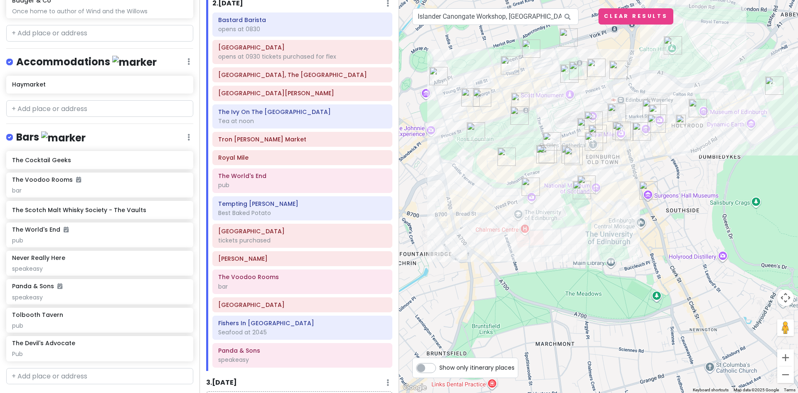
drag, startPoint x: 663, startPoint y: 168, endPoint x: 661, endPoint y: 157, distance: 10.9
click at [661, 157] on div at bounding box center [598, 196] width 399 height 393
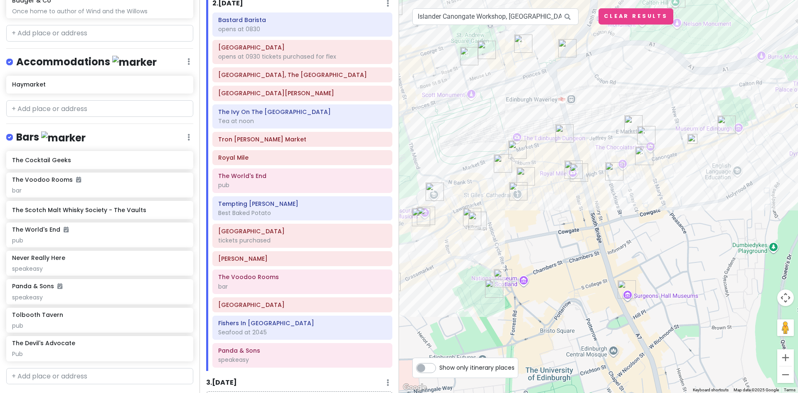
drag, startPoint x: 644, startPoint y: 127, endPoint x: 639, endPoint y: 198, distance: 71.2
click at [639, 197] on div at bounding box center [598, 196] width 399 height 393
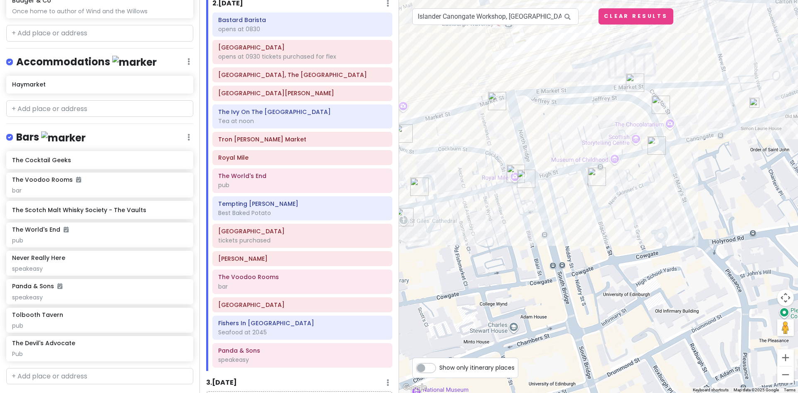
click at [754, 104] on img at bounding box center [754, 102] width 17 height 17
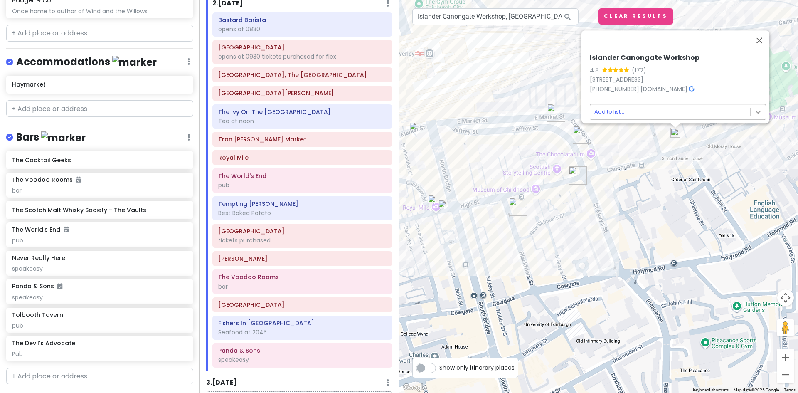
click at [756, 109] on body "Edinburgh Trip Private Change Dates Make a Copy Delete Trip Give Feedback 💡 Sup…" at bounding box center [399, 196] width 798 height 393
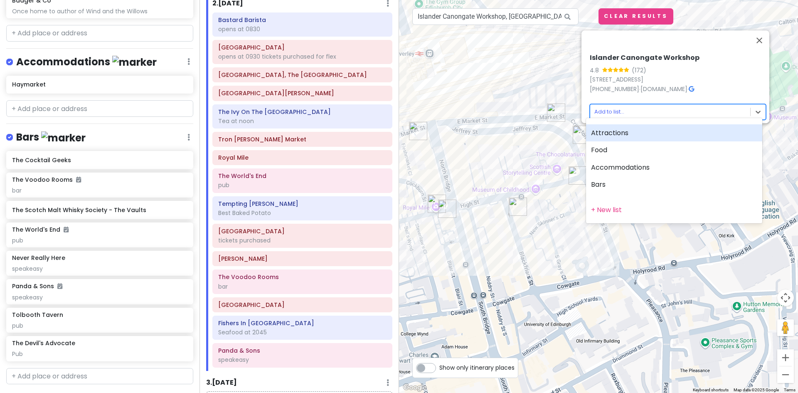
click at [617, 138] on div "Attractions" at bounding box center [674, 132] width 176 height 17
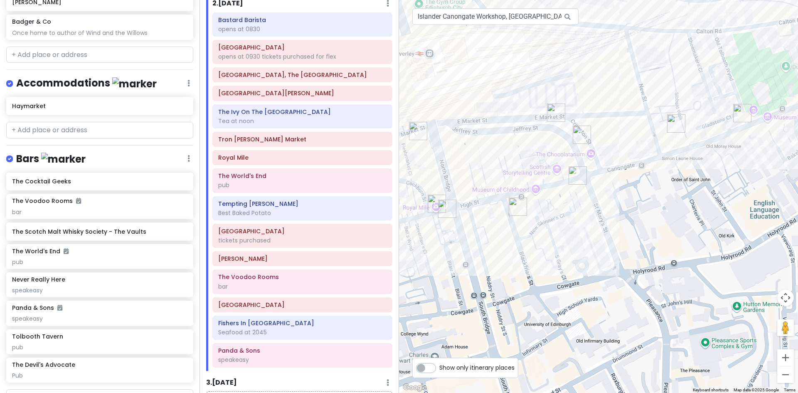
scroll to position [1211, 0]
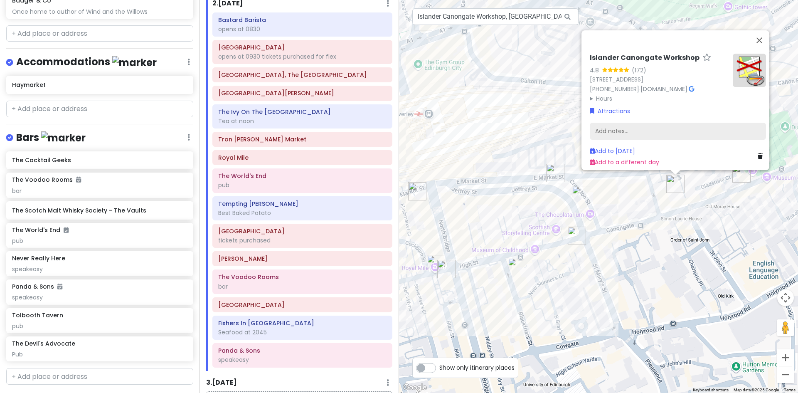
click at [632, 125] on div "Add notes..." at bounding box center [677, 130] width 176 height 17
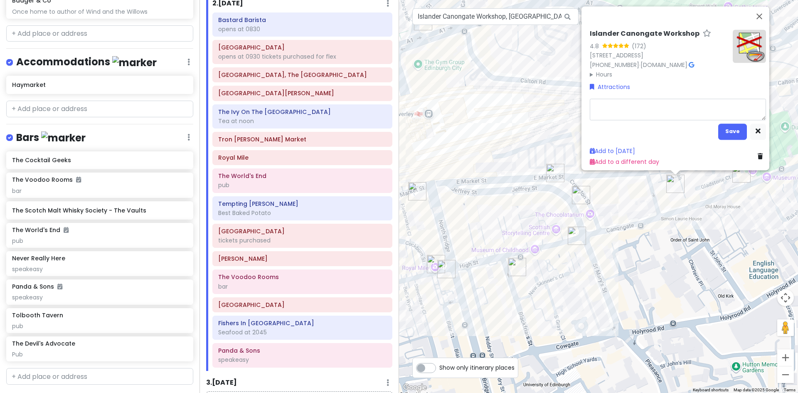
type textarea "x"
type textarea "1"
type textarea "x"
type textarea "12"
type textarea "x"
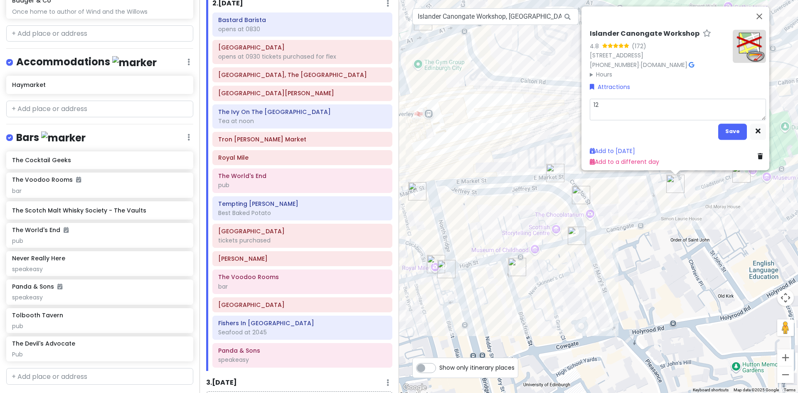
type textarea "120"
type textarea "x"
type textarea "1200"
type textarea "x"
click at [637, 158] on link "Add to a different day" at bounding box center [623, 161] width 69 height 8
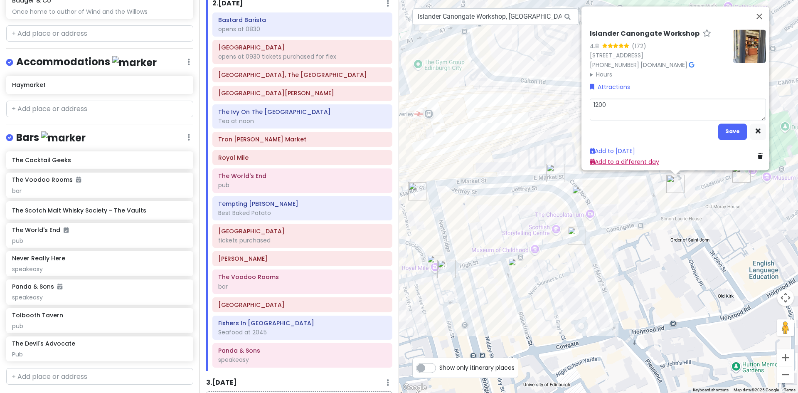
scroll to position [1218, 0]
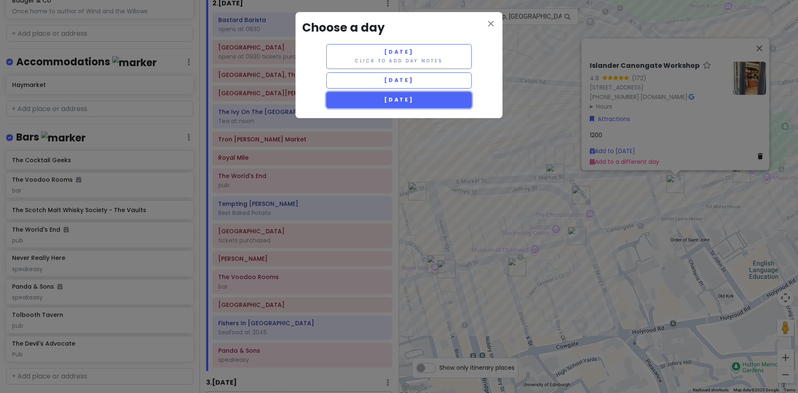
click at [403, 99] on span "[DATE]" at bounding box center [399, 99] width 30 height 7
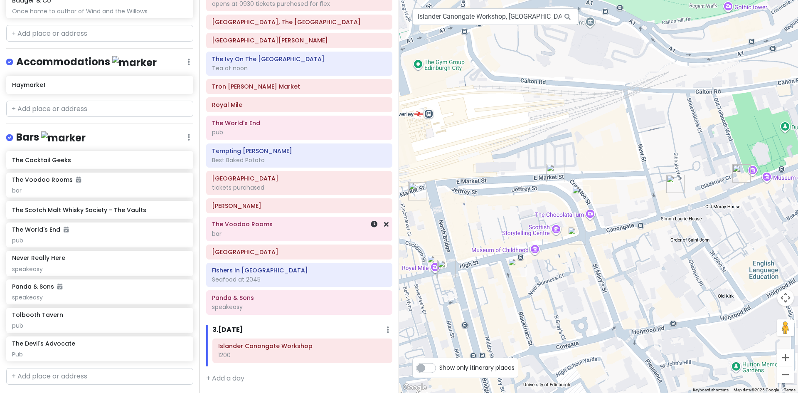
scroll to position [136, 0]
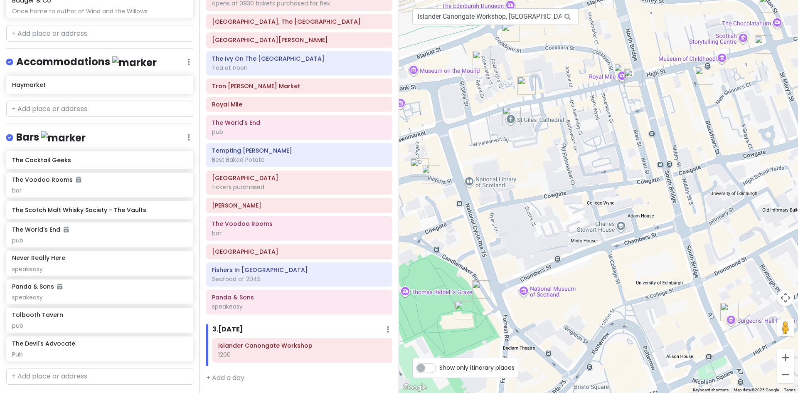
drag, startPoint x: 547, startPoint y: 317, endPoint x: 737, endPoint y: 111, distance: 280.5
click at [745, 100] on div at bounding box center [598, 196] width 399 height 393
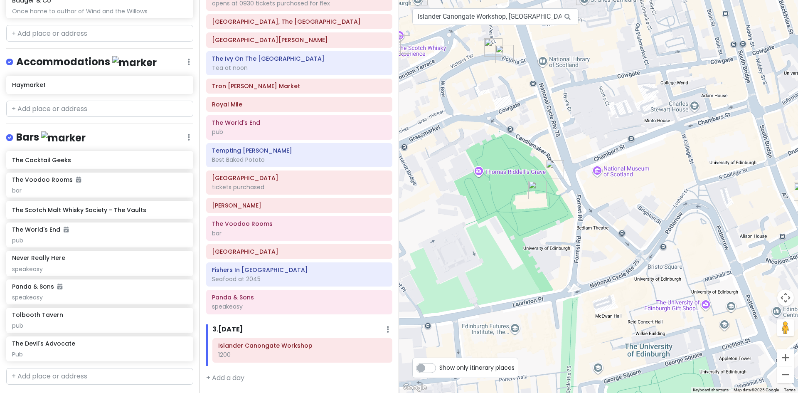
drag, startPoint x: 606, startPoint y: 281, endPoint x: 670, endPoint y: 189, distance: 112.2
click at [670, 189] on div at bounding box center [598, 196] width 399 height 393
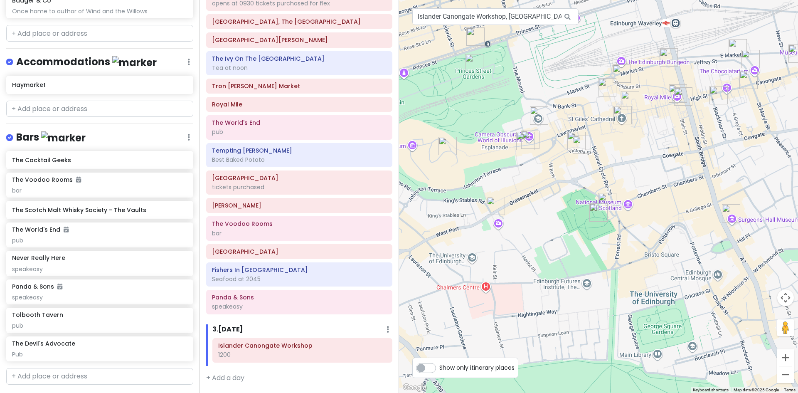
drag, startPoint x: 491, startPoint y: 247, endPoint x: 552, endPoint y: 245, distance: 61.5
click at [552, 245] on div at bounding box center [598, 196] width 399 height 393
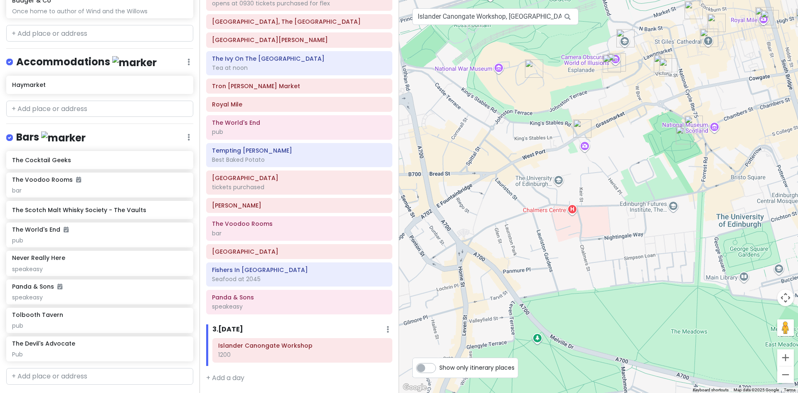
drag, startPoint x: 456, startPoint y: 253, endPoint x: 533, endPoint y: 176, distance: 109.0
click at [533, 176] on div at bounding box center [598, 196] width 399 height 393
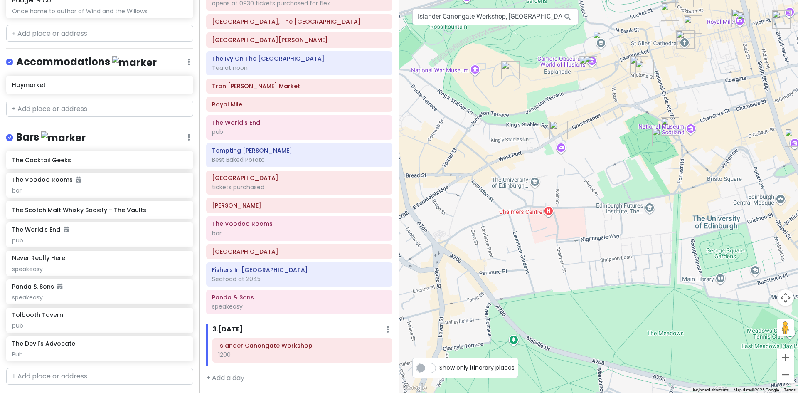
drag, startPoint x: 620, startPoint y: 174, endPoint x: 607, endPoint y: 176, distance: 13.4
click at [607, 176] on div at bounding box center [598, 196] width 399 height 393
click at [553, 127] on img "Mary's Milk Bar" at bounding box center [558, 130] width 25 height 25
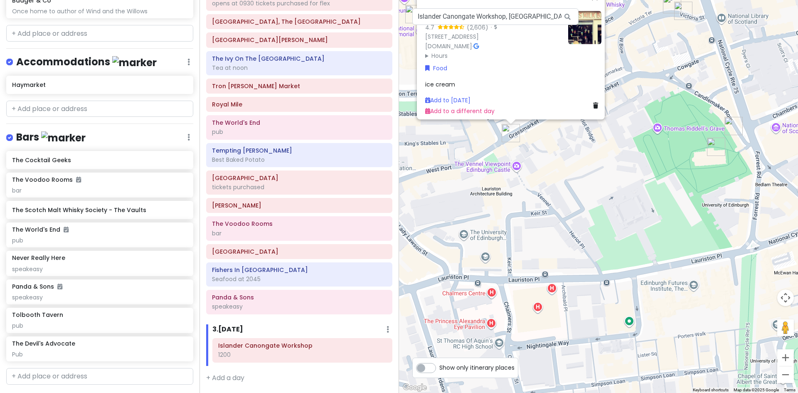
click at [569, 165] on div "Mary's Milk Bar 4.7 (2,606) · 19 Grassmarket, Edinburgh EH1 2HS, UK www.marysmi…" at bounding box center [598, 196] width 399 height 393
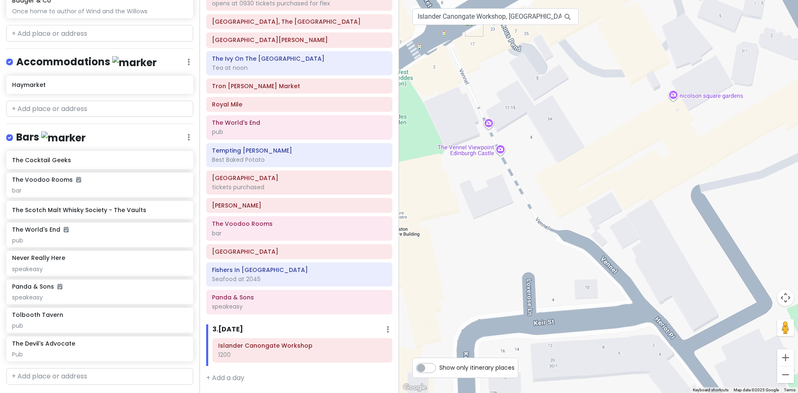
drag, startPoint x: 490, startPoint y: 151, endPoint x: 557, endPoint y: 168, distance: 69.0
click at [557, 168] on div at bounding box center [598, 196] width 399 height 393
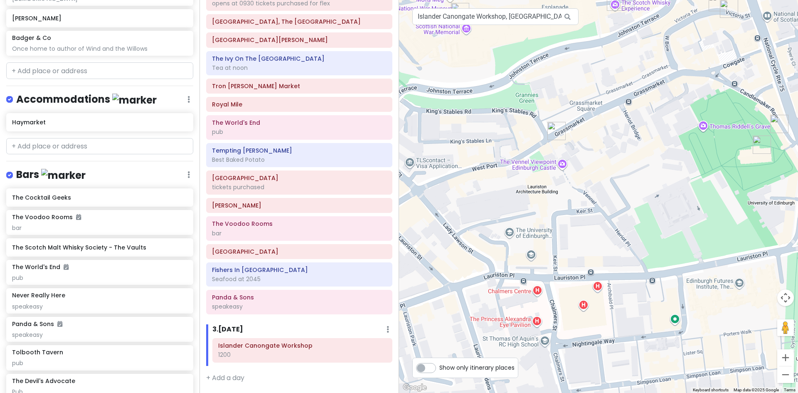
scroll to position [1135, 0]
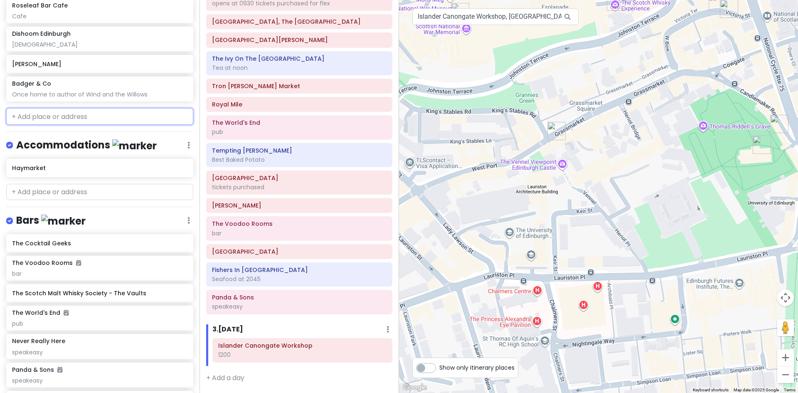
click at [56, 113] on input "text" at bounding box center [99, 116] width 187 height 17
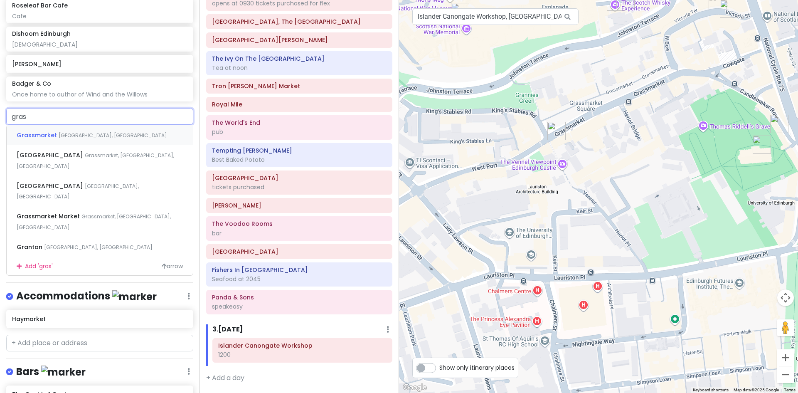
type input "grass"
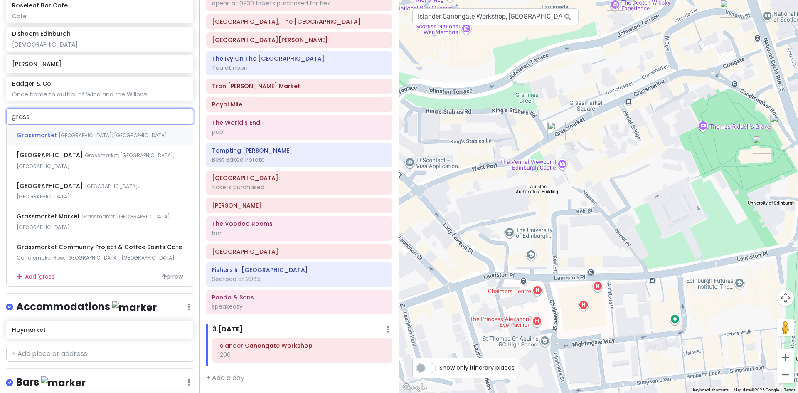
click at [50, 132] on span "Grassmarket" at bounding box center [38, 135] width 42 height 8
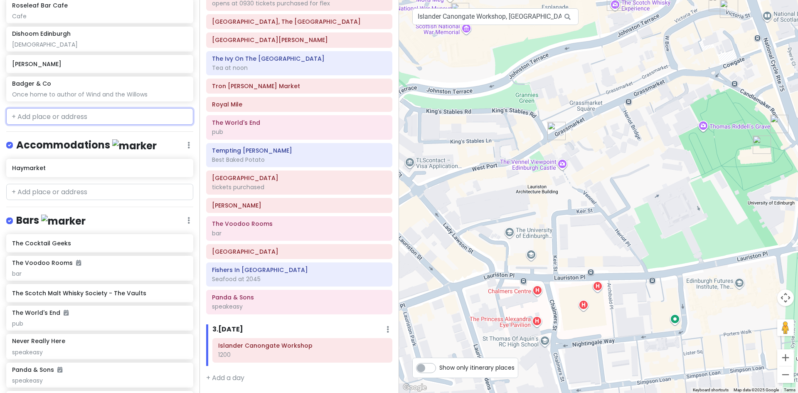
scroll to position [1157, 0]
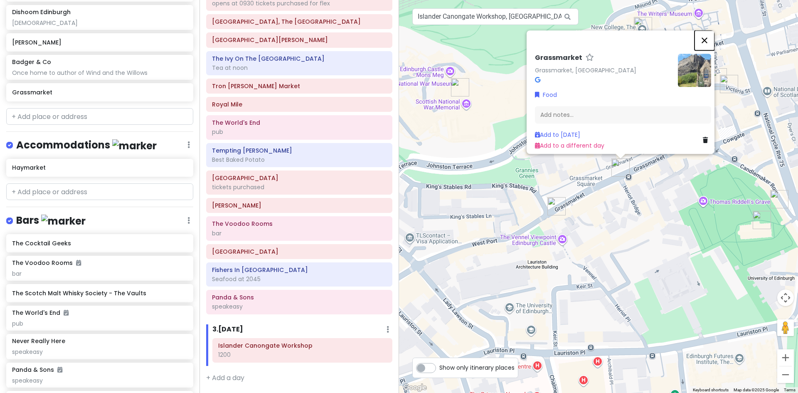
click at [705, 30] on button "Close" at bounding box center [704, 40] width 20 height 20
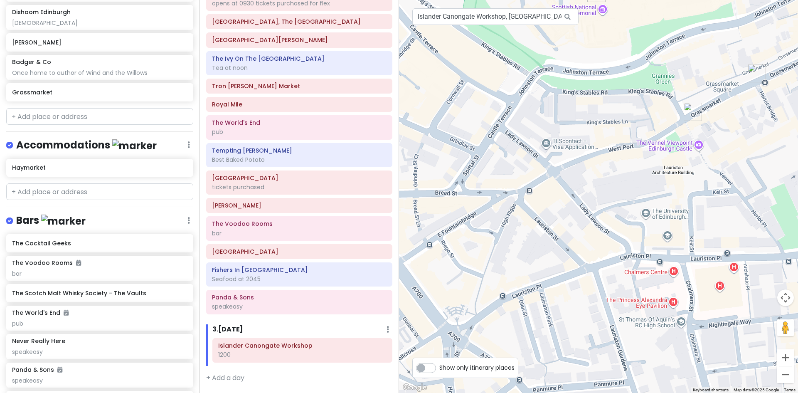
drag, startPoint x: 661, startPoint y: 241, endPoint x: 786, endPoint y: 155, distance: 152.3
click at [786, 155] on div at bounding box center [598, 196] width 399 height 393
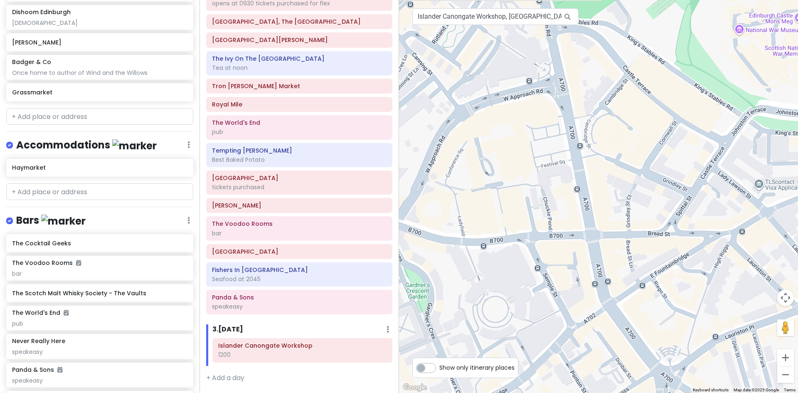
drag, startPoint x: 594, startPoint y: 206, endPoint x: 672, endPoint y: 228, distance: 80.5
click at [674, 228] on div at bounding box center [598, 196] width 399 height 393
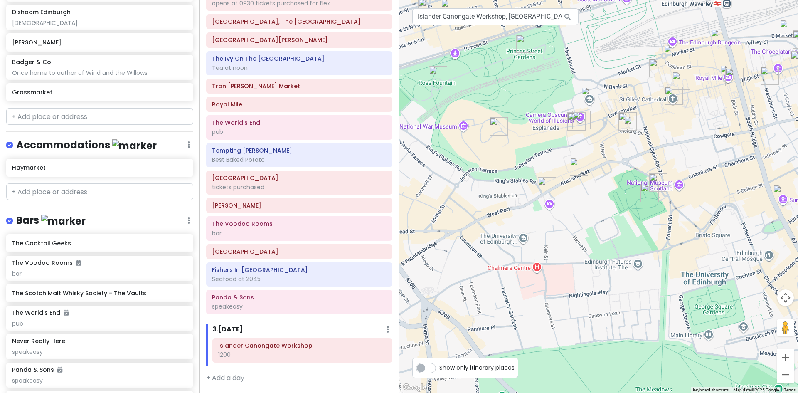
drag, startPoint x: 686, startPoint y: 211, endPoint x: 538, endPoint y: 225, distance: 149.3
click at [558, 229] on div at bounding box center [598, 196] width 399 height 393
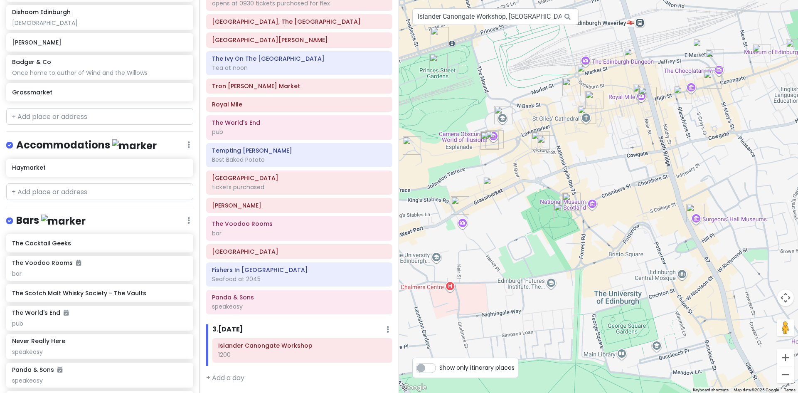
drag, startPoint x: 670, startPoint y: 138, endPoint x: 602, endPoint y: 152, distance: 69.2
click at [602, 152] on div at bounding box center [598, 196] width 399 height 393
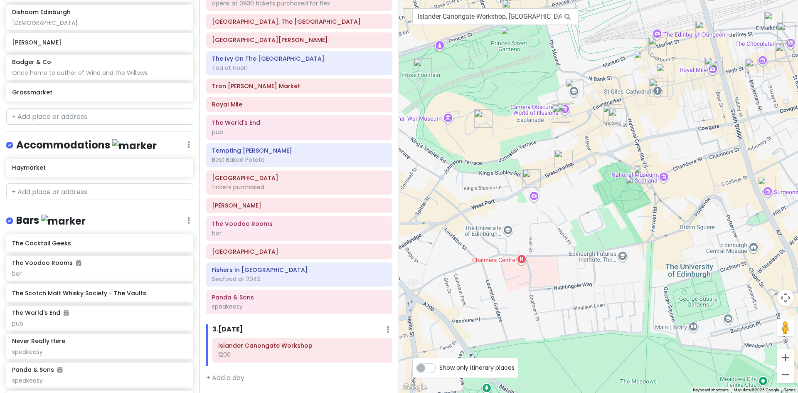
drag, startPoint x: 485, startPoint y: 221, endPoint x: 562, endPoint y: 191, distance: 82.5
click at [562, 191] on div at bounding box center [598, 196] width 399 height 393
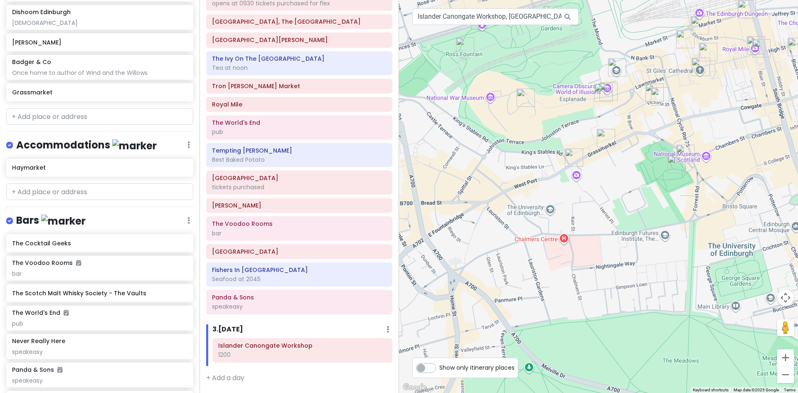
drag, startPoint x: 559, startPoint y: 215, endPoint x: 605, endPoint y: 193, distance: 51.3
click at [605, 193] on div at bounding box center [598, 196] width 399 height 393
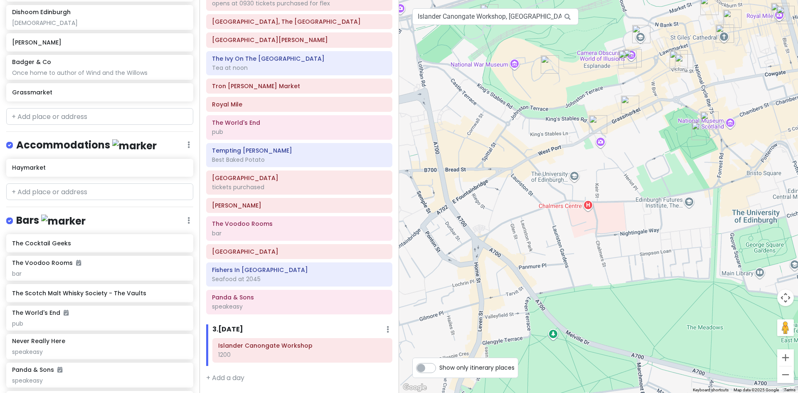
drag, startPoint x: 474, startPoint y: 228, endPoint x: 494, endPoint y: 196, distance: 38.3
click at [494, 196] on div at bounding box center [598, 196] width 399 height 393
click at [629, 104] on img "Grassmarket" at bounding box center [629, 104] width 25 height 25
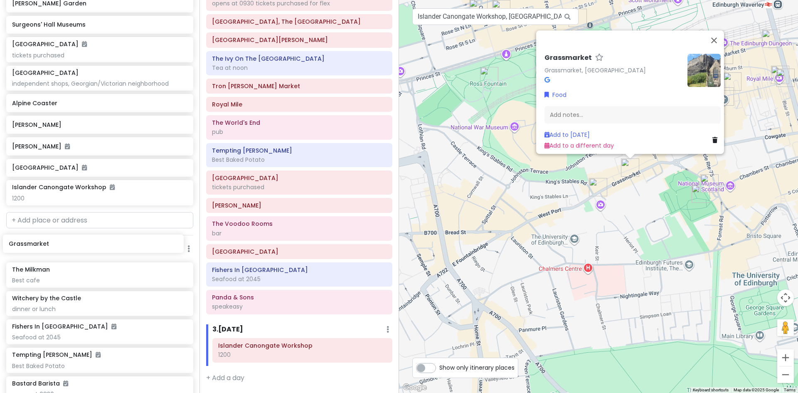
scroll to position [544, 0]
drag, startPoint x: 34, startPoint y: 303, endPoint x: 33, endPoint y: 225, distance: 78.1
click at [33, 225] on div "Edinburgh Trip Private Change Dates Make a Copy Delete Trip Give Feedback 💡 Sup…" at bounding box center [99, 196] width 199 height 393
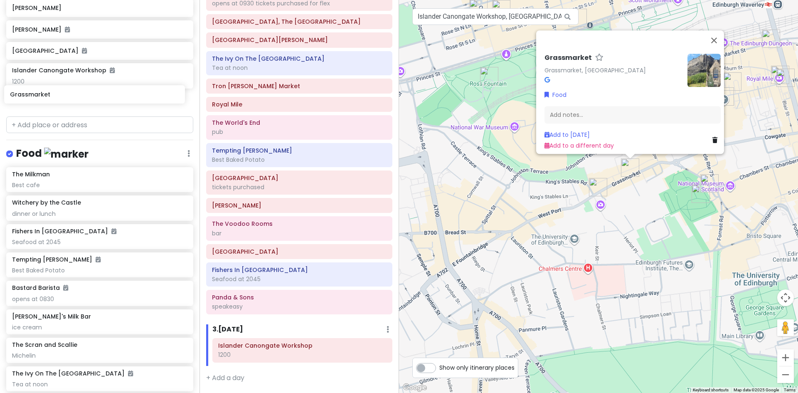
scroll to position [659, 0]
drag, startPoint x: 64, startPoint y: 335, endPoint x: 61, endPoint y: 111, distance: 224.3
click at [61, 111] on div "Edinburgh Trip Private Change Dates Make a Copy Delete Trip Give Feedback 💡 Sup…" at bounding box center [99, 196] width 199 height 393
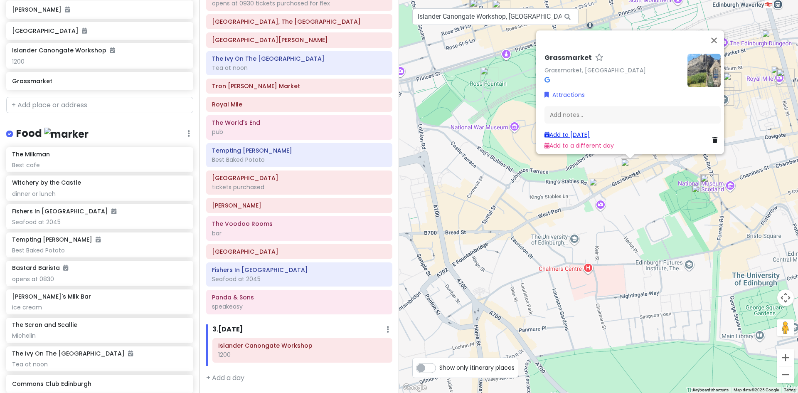
click at [580, 130] on link "Add to Fri 10/10" at bounding box center [566, 134] width 45 height 8
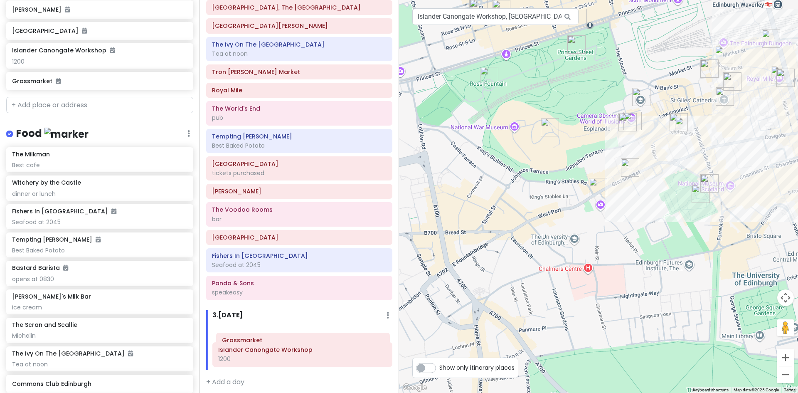
drag, startPoint x: 253, startPoint y: 375, endPoint x: 256, endPoint y: 342, distance: 33.4
click at [256, 342] on div "Islander Canongate Workshop 1200 Grassmarket" at bounding box center [302, 347] width 192 height 46
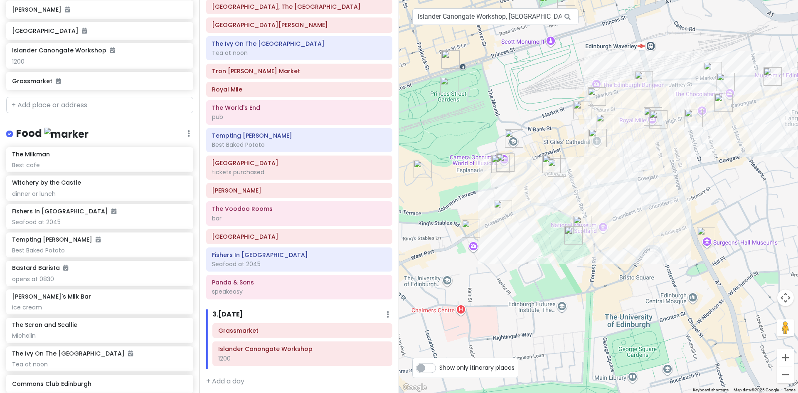
drag, startPoint x: 692, startPoint y: 296, endPoint x: 563, endPoint y: 338, distance: 135.1
click at [563, 338] on div at bounding box center [598, 196] width 399 height 393
click at [572, 234] on img "Greyfriars Kirkyard Cemetery Edinburgh" at bounding box center [573, 235] width 25 height 25
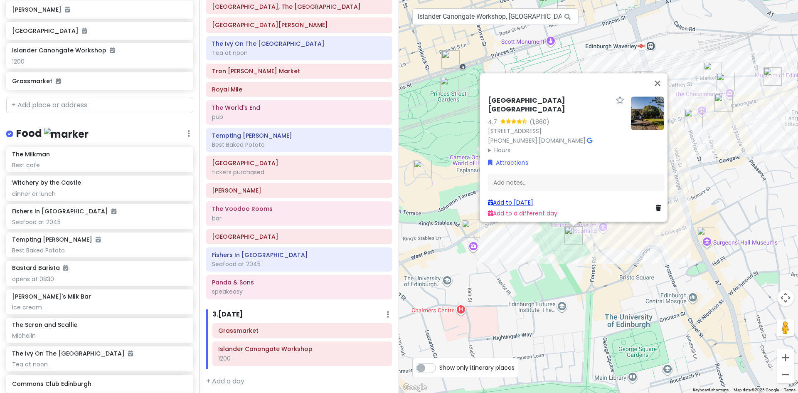
click at [514, 198] on link "Add to Fri 10/10" at bounding box center [510, 202] width 45 height 8
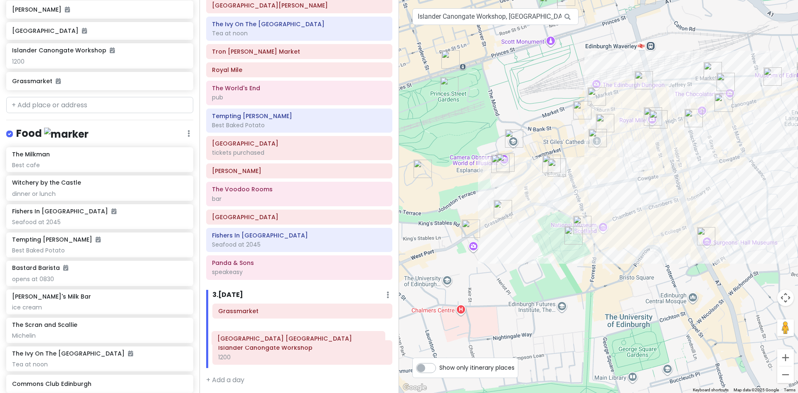
scroll to position [173, 0]
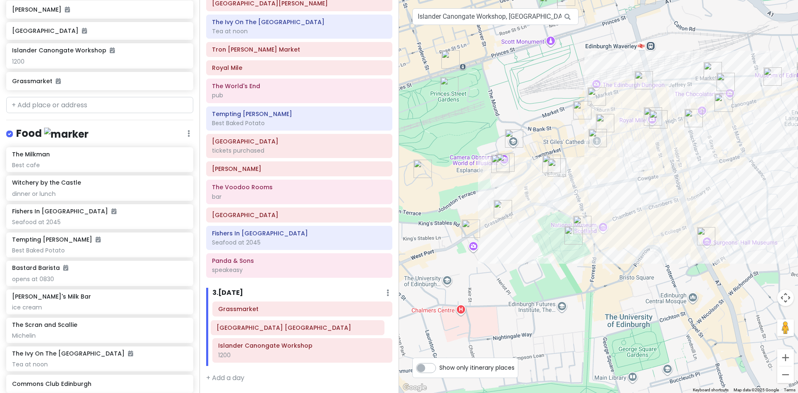
drag, startPoint x: 281, startPoint y: 382, endPoint x: 280, endPoint y: 332, distance: 49.9
click at [280, 332] on div "Grassmarket Islander Canongate Workshop 1200 Greyfriars Kirkyard Cemetery Edinb…" at bounding box center [302, 333] width 192 height 64
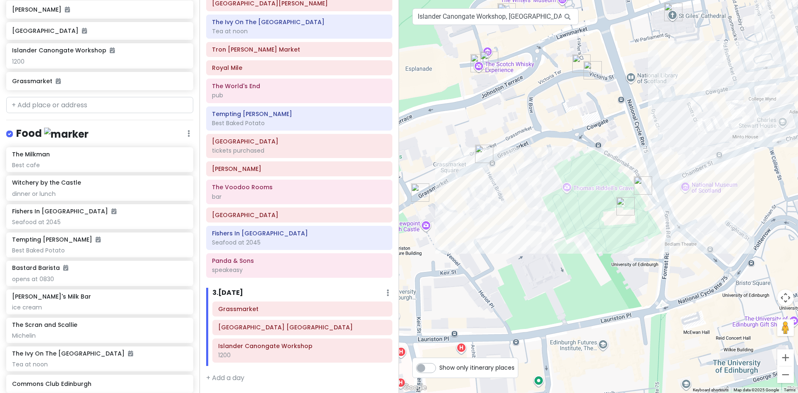
drag, startPoint x: 436, startPoint y: 268, endPoint x: 526, endPoint y: 252, distance: 91.3
click at [526, 252] on div at bounding box center [598, 196] width 399 height 393
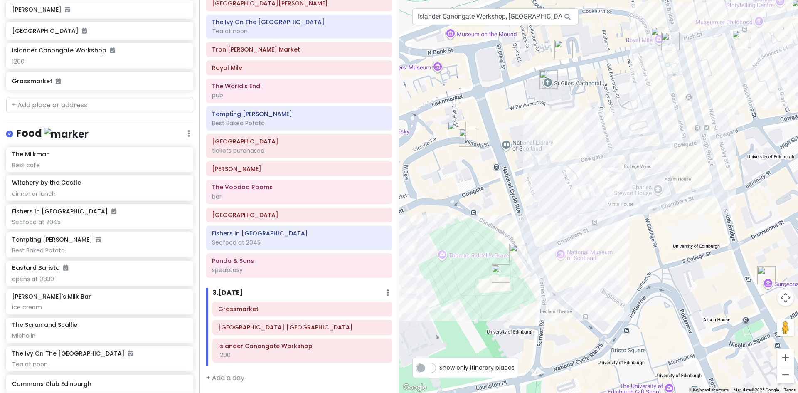
drag, startPoint x: 627, startPoint y: 248, endPoint x: 497, endPoint y: 316, distance: 146.8
click at [497, 316] on div at bounding box center [598, 196] width 399 height 393
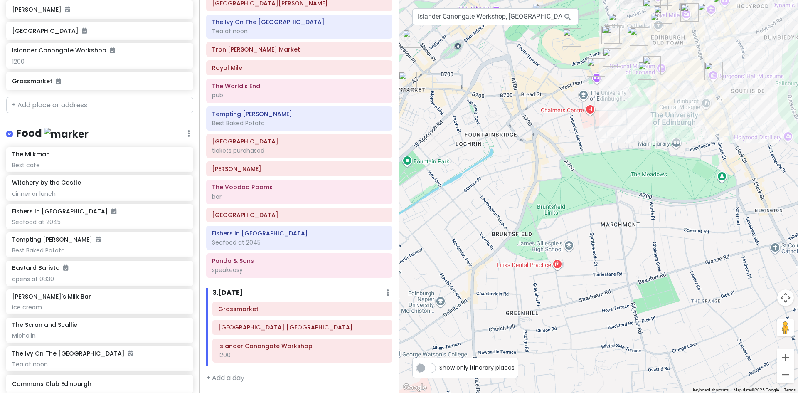
drag, startPoint x: 529, startPoint y: 373, endPoint x: 612, endPoint y: 124, distance: 262.1
click at [612, 124] on div at bounding box center [598, 196] width 399 height 393
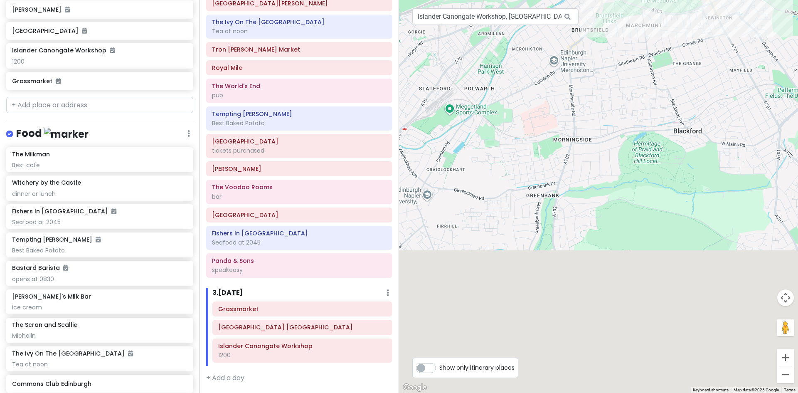
drag, startPoint x: 566, startPoint y: 295, endPoint x: 619, endPoint y: 46, distance: 255.2
click at [619, 46] on div at bounding box center [598, 196] width 399 height 393
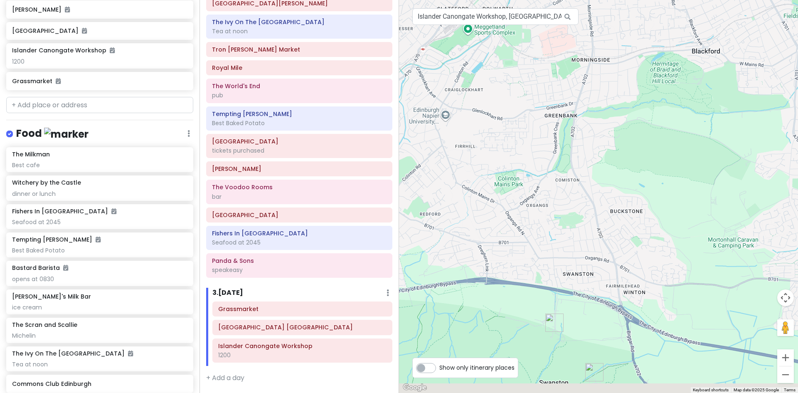
drag, startPoint x: 583, startPoint y: 226, endPoint x: 612, endPoint y: 83, distance: 145.7
click at [612, 83] on div at bounding box center [598, 196] width 399 height 393
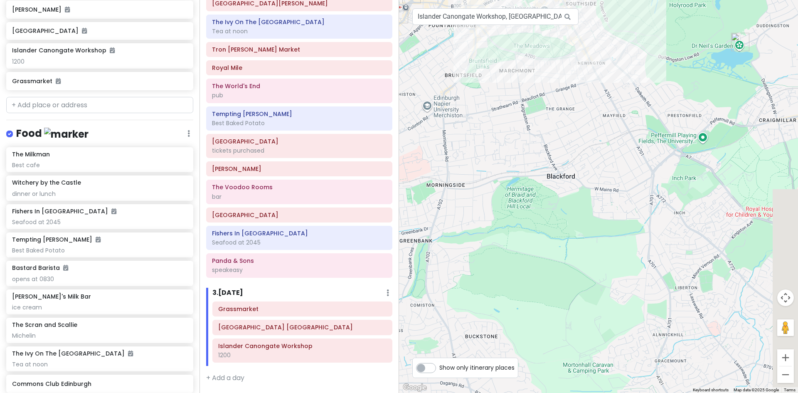
drag, startPoint x: 629, startPoint y: 103, endPoint x: 449, endPoint y: 327, distance: 287.5
click at [449, 327] on div at bounding box center [598, 196] width 399 height 393
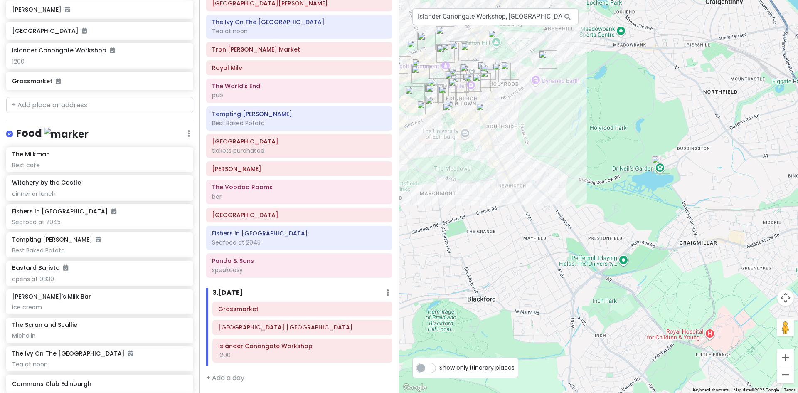
drag, startPoint x: 540, startPoint y: 206, endPoint x: 521, endPoint y: 295, distance: 90.1
click at [521, 295] on div at bounding box center [598, 196] width 399 height 393
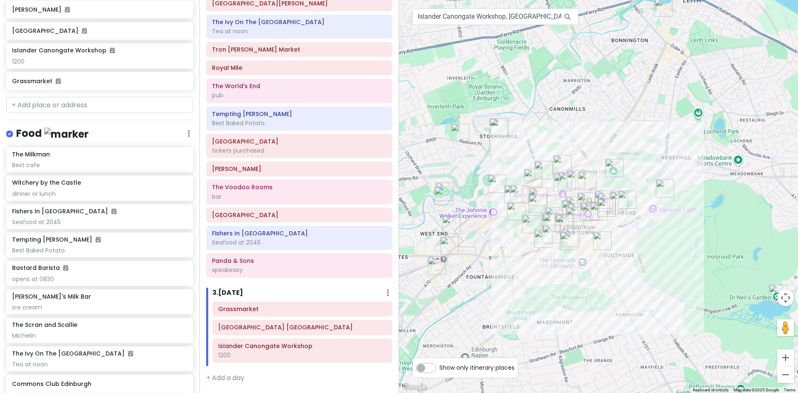
drag, startPoint x: 536, startPoint y: 219, endPoint x: 674, endPoint y: 248, distance: 141.0
click at [674, 248] on div at bounding box center [598, 196] width 399 height 393
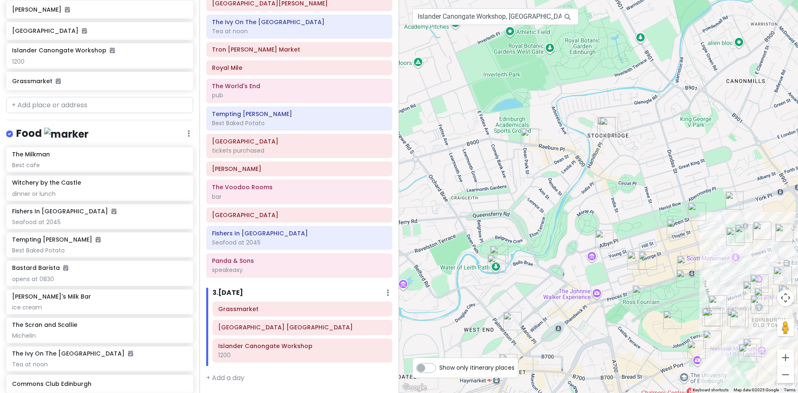
drag, startPoint x: 465, startPoint y: 185, endPoint x: 576, endPoint y: 328, distance: 180.9
click at [576, 328] on div at bounding box center [598, 196] width 399 height 393
click at [510, 317] on img "St Mary's Episcopal Cathedral" at bounding box center [512, 320] width 25 height 25
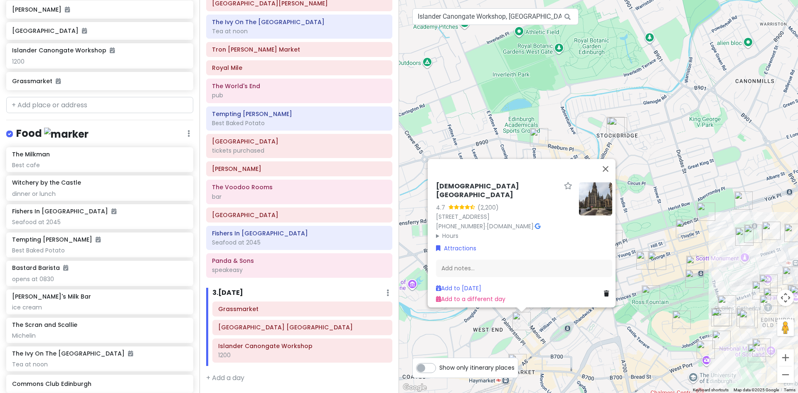
click at [451, 322] on div "St Mary's Episcopal Cathedral 4.7 (2,200) Palmerston Pl, Edinburgh EH12 5AW, UK…" at bounding box center [598, 196] width 399 height 393
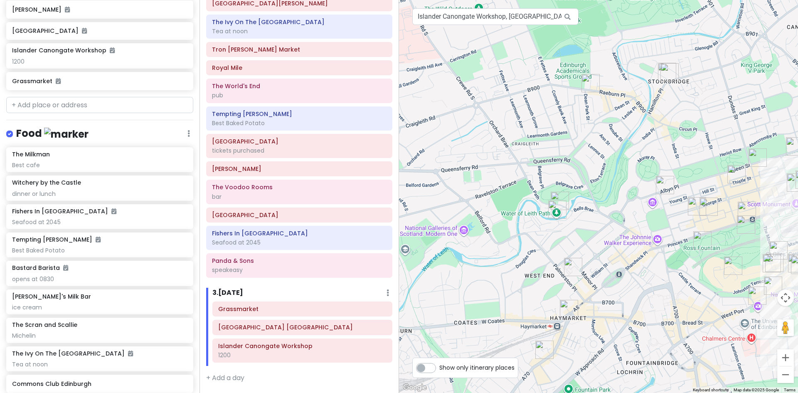
drag, startPoint x: 450, startPoint y: 303, endPoint x: 503, endPoint y: 250, distance: 75.2
click at [503, 250] on div at bounding box center [598, 196] width 399 height 393
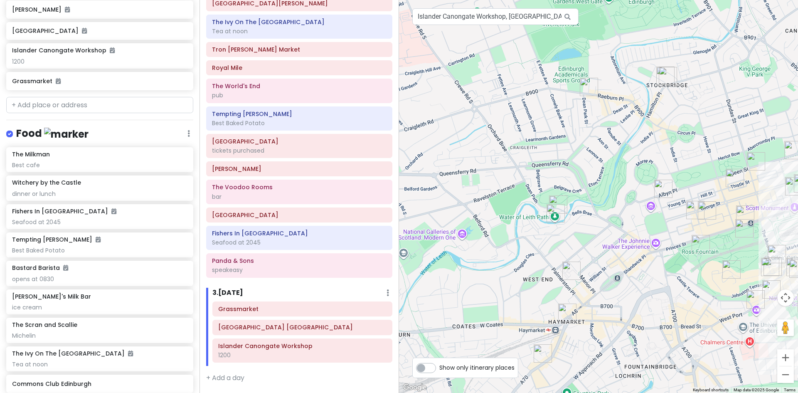
drag, startPoint x: 549, startPoint y: 236, endPoint x: 508, endPoint y: 280, distance: 60.3
click at [508, 280] on div at bounding box center [598, 196] width 399 height 393
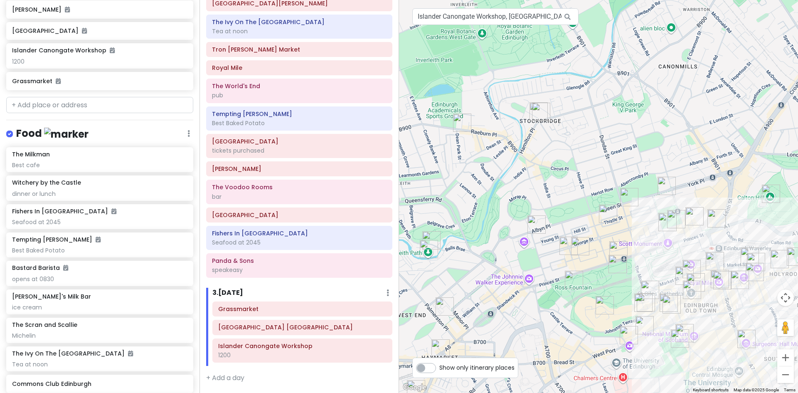
drag, startPoint x: 681, startPoint y: 131, endPoint x: 600, endPoint y: 119, distance: 82.3
click at [600, 119] on div at bounding box center [598, 196] width 399 height 393
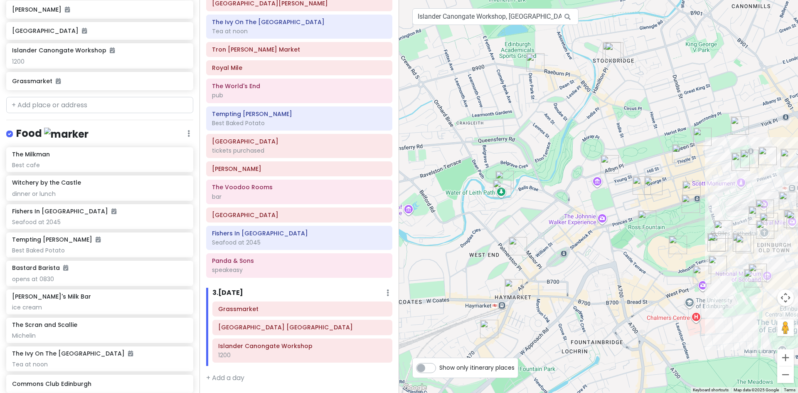
drag, startPoint x: 459, startPoint y: 275, endPoint x: 529, endPoint y: 219, distance: 89.9
click at [529, 219] on div at bounding box center [598, 196] width 399 height 393
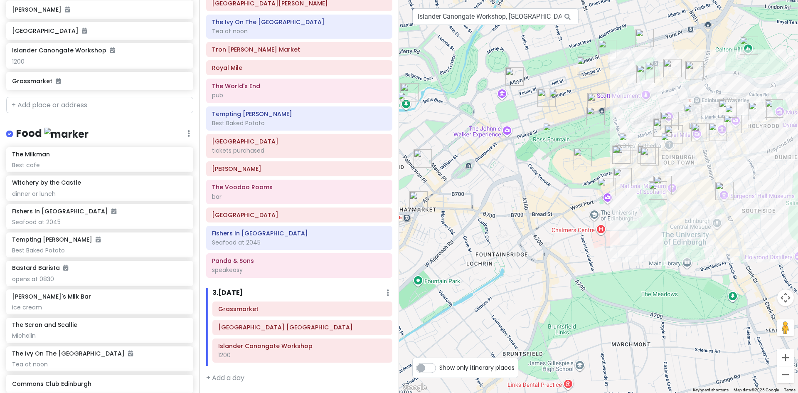
drag, startPoint x: 587, startPoint y: 273, endPoint x: 473, endPoint y: 193, distance: 139.5
click at [473, 193] on div at bounding box center [598, 196] width 399 height 393
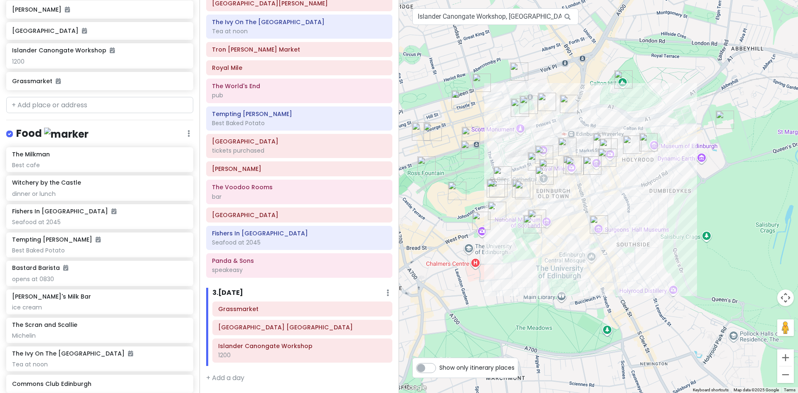
drag, startPoint x: 598, startPoint y: 207, endPoint x: 507, endPoint y: 242, distance: 97.4
click at [507, 242] on div at bounding box center [598, 196] width 399 height 393
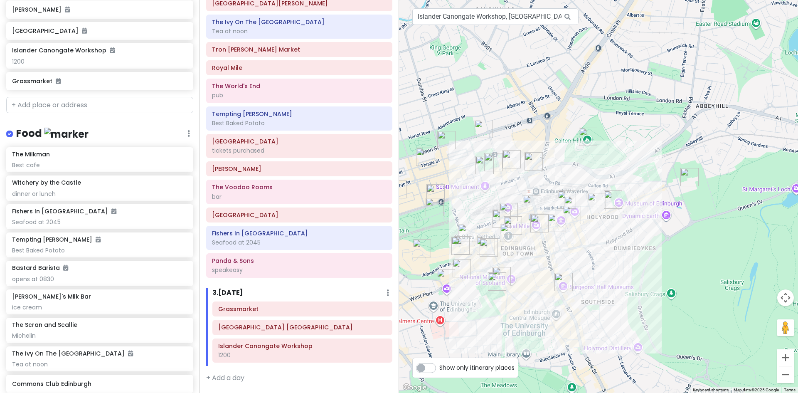
drag, startPoint x: 615, startPoint y: 195, endPoint x: 567, endPoint y: 276, distance: 94.0
click at [567, 276] on div at bounding box center [598, 196] width 399 height 393
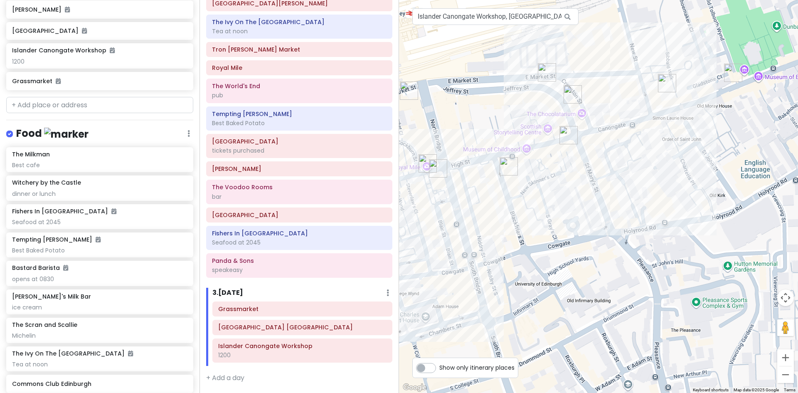
drag, startPoint x: 594, startPoint y: 201, endPoint x: 666, endPoint y: 131, distance: 100.8
click at [666, 131] on div at bounding box center [598, 196] width 399 height 393
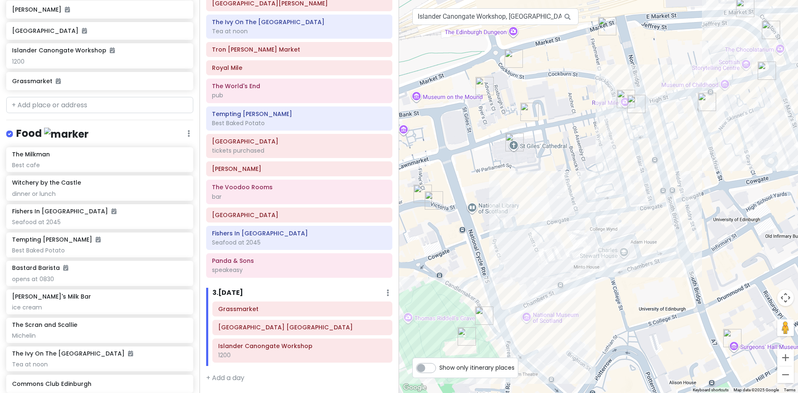
drag, startPoint x: 633, startPoint y: 209, endPoint x: 703, endPoint y: 200, distance: 71.2
click at [703, 200] on div at bounding box center [598, 196] width 399 height 393
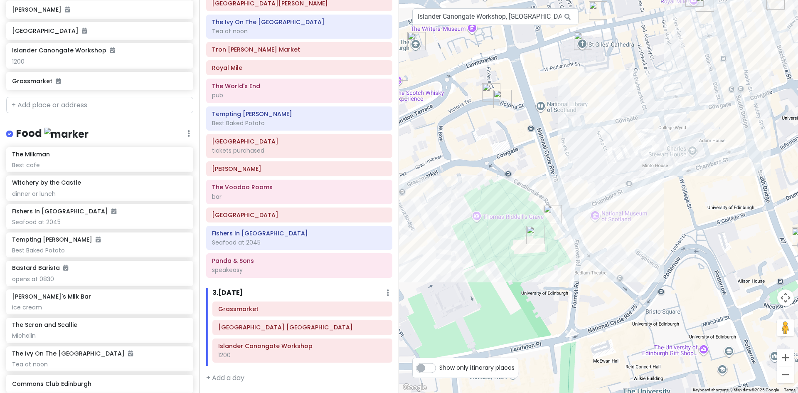
drag, startPoint x: 706, startPoint y: 129, endPoint x: 811, endPoint y: 3, distance: 164.3
click at [797, 3] on html "Edinburgh Trip Private Change Dates Make a Copy Delete Trip Give Feedback 💡 Sup…" at bounding box center [399, 196] width 798 height 393
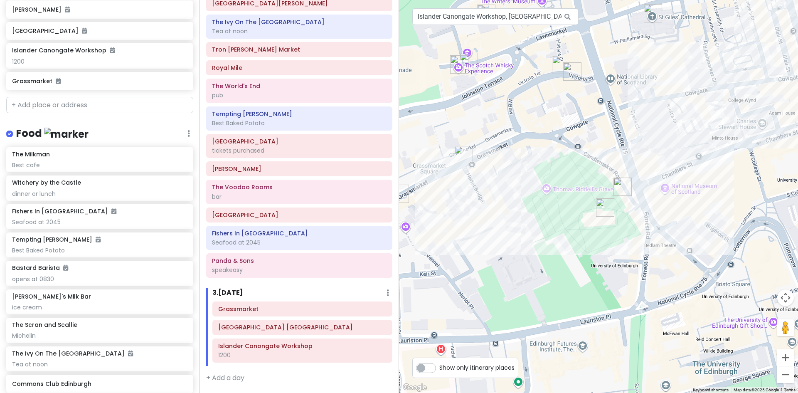
drag, startPoint x: 591, startPoint y: 240, endPoint x: 664, endPoint y: 216, distance: 77.4
click at [664, 216] on div at bounding box center [598, 196] width 399 height 393
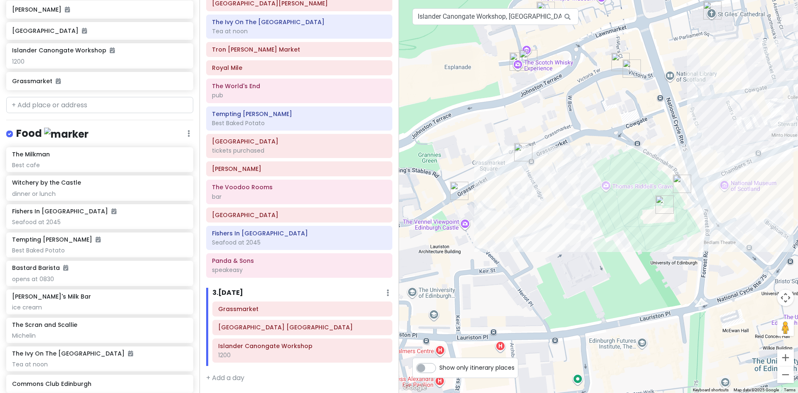
drag, startPoint x: 613, startPoint y: 242, endPoint x: 645, endPoint y: 241, distance: 32.4
click at [645, 241] on div at bounding box center [598, 196] width 399 height 393
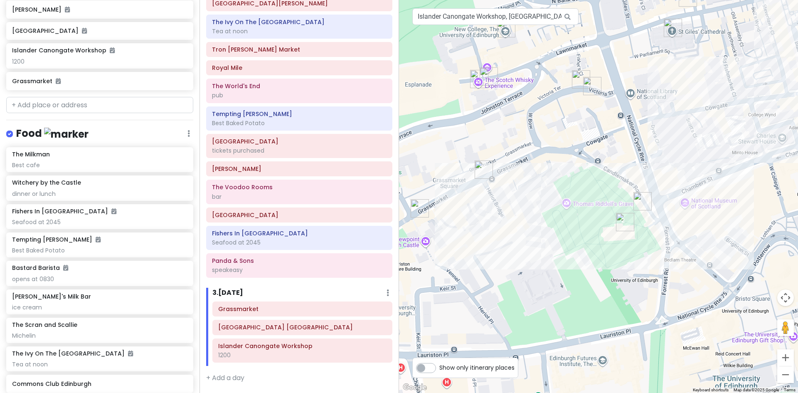
drag, startPoint x: 673, startPoint y: 233, endPoint x: 557, endPoint y: 265, distance: 120.2
click at [557, 265] on div at bounding box center [598, 196] width 399 height 393
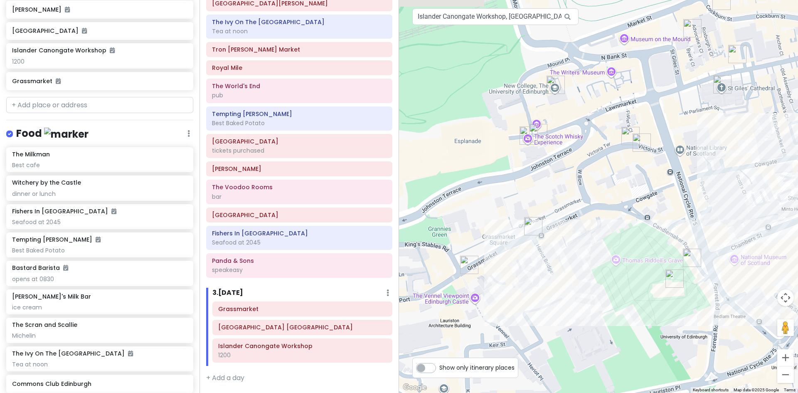
drag, startPoint x: 438, startPoint y: 156, endPoint x: 587, endPoint y: 206, distance: 157.5
click at [587, 206] on div at bounding box center [598, 196] width 399 height 393
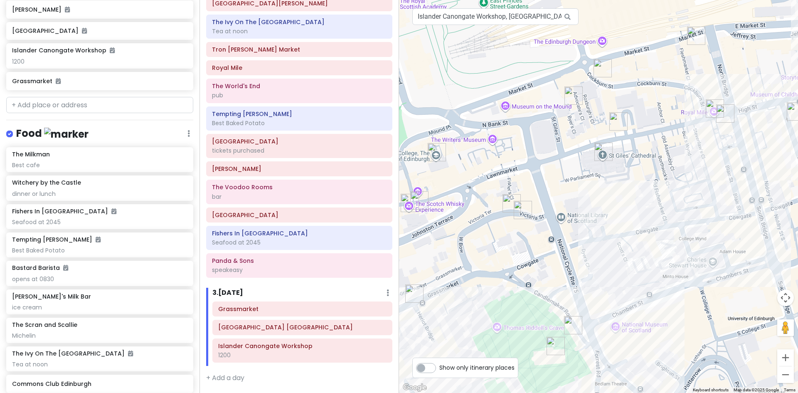
drag, startPoint x: 679, startPoint y: 208, endPoint x: 542, endPoint y: 263, distance: 148.0
click at [542, 263] on div at bounding box center [598, 196] width 399 height 393
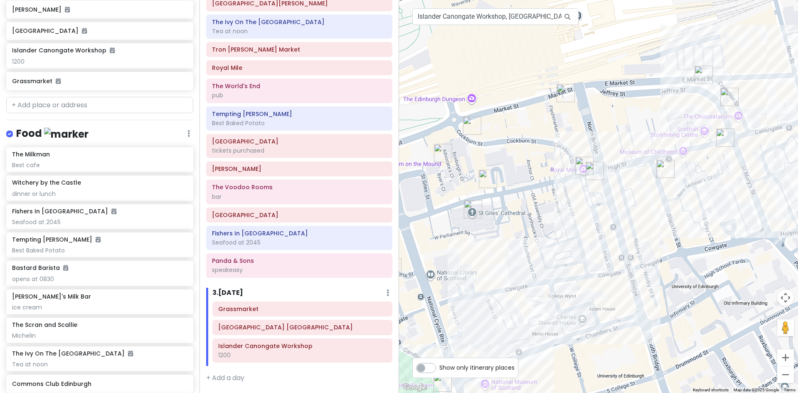
drag, startPoint x: 686, startPoint y: 236, endPoint x: 544, endPoint y: 292, distance: 152.2
click at [550, 294] on div at bounding box center [598, 196] width 399 height 393
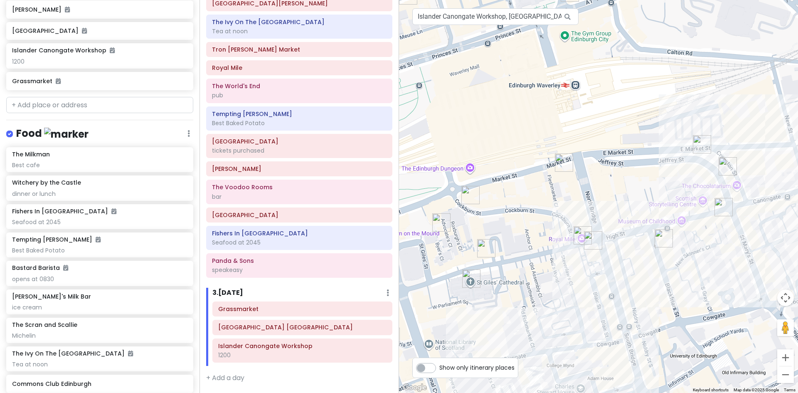
drag, startPoint x: 578, startPoint y: 221, endPoint x: 589, endPoint y: 296, distance: 76.5
click at [589, 296] on div at bounding box center [598, 196] width 399 height 393
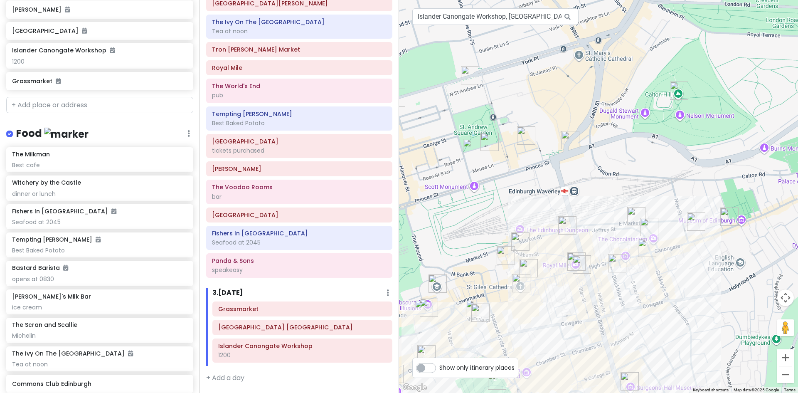
click at [643, 221] on img "Tempting Tattie" at bounding box center [648, 226] width 25 height 25
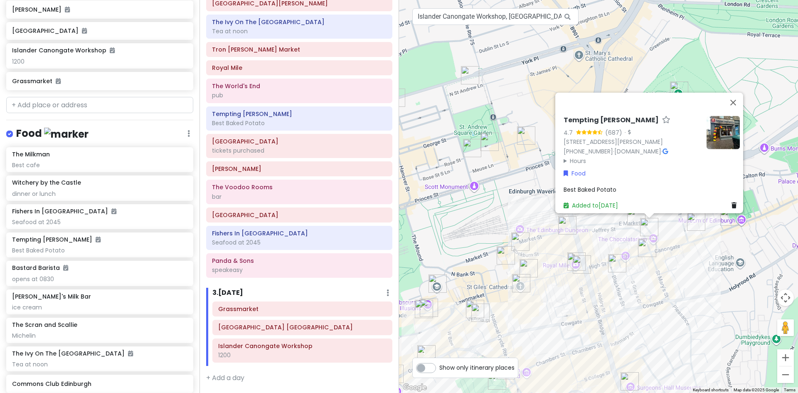
click at [644, 247] on img "The World's End" at bounding box center [646, 247] width 25 height 25
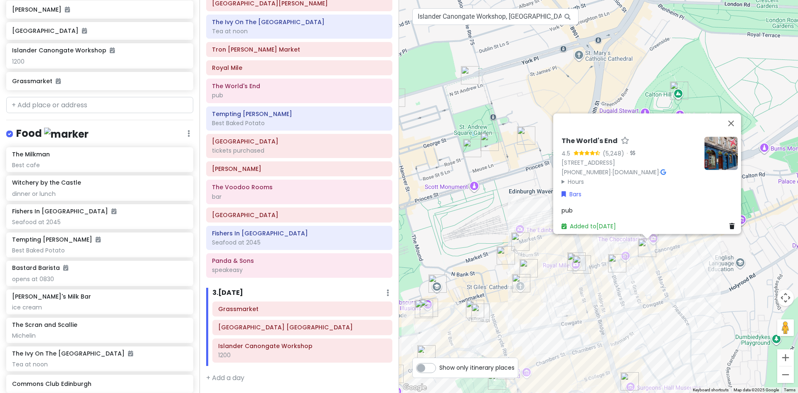
click at [667, 242] on div "The World's End 4.5 (5,248) · 2-8 High St, Edinburgh EH1 1TB, UK +44 131 556 36…" at bounding box center [598, 196] width 399 height 393
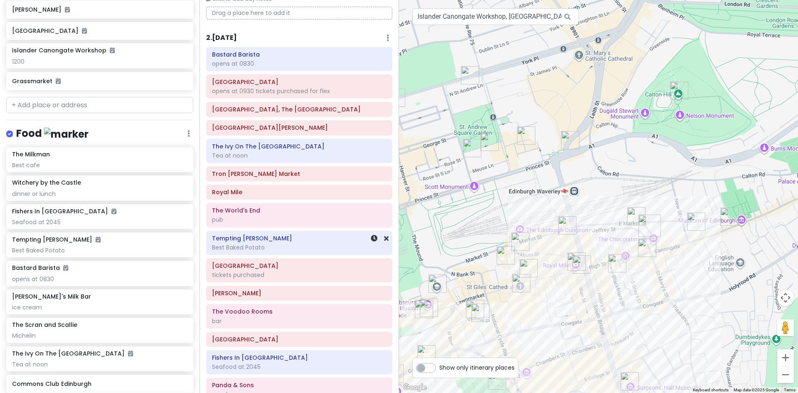
scroll to position [48, 0]
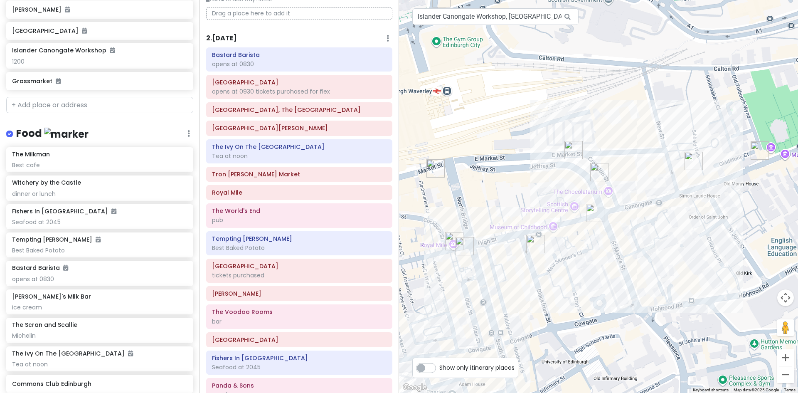
drag, startPoint x: 746, startPoint y: 247, endPoint x: 766, endPoint y: 169, distance: 81.0
click at [766, 169] on div at bounding box center [598, 196] width 399 height 393
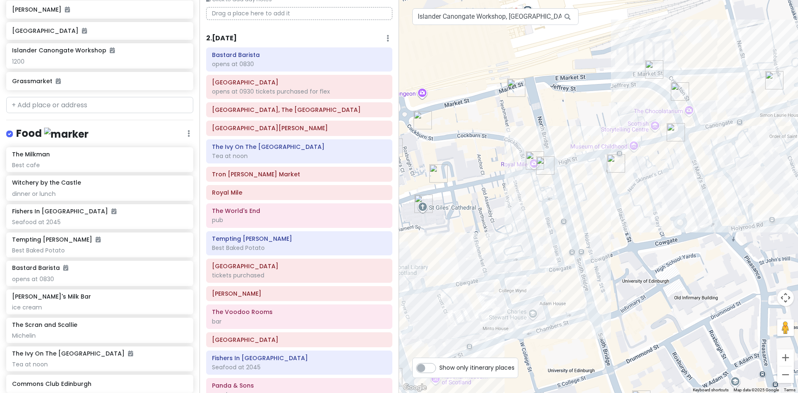
drag, startPoint x: 646, startPoint y: 240, endPoint x: 727, endPoint y: 163, distance: 112.0
click at [727, 163] on div at bounding box center [598, 196] width 399 height 393
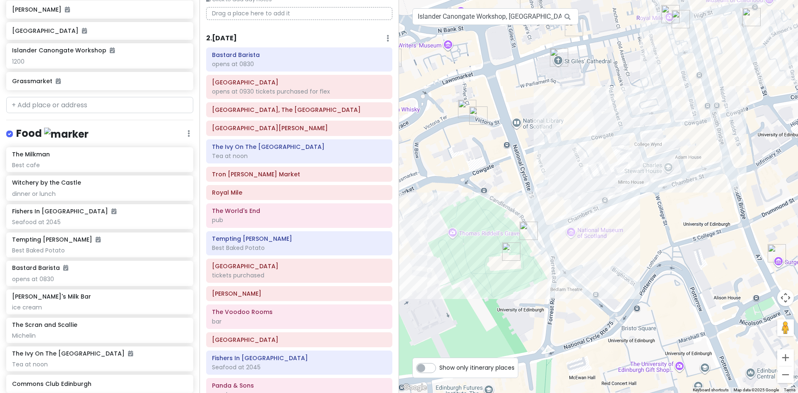
drag, startPoint x: 641, startPoint y: 224, endPoint x: 776, endPoint y: 78, distance: 198.2
click at [776, 78] on div at bounding box center [598, 196] width 399 height 393
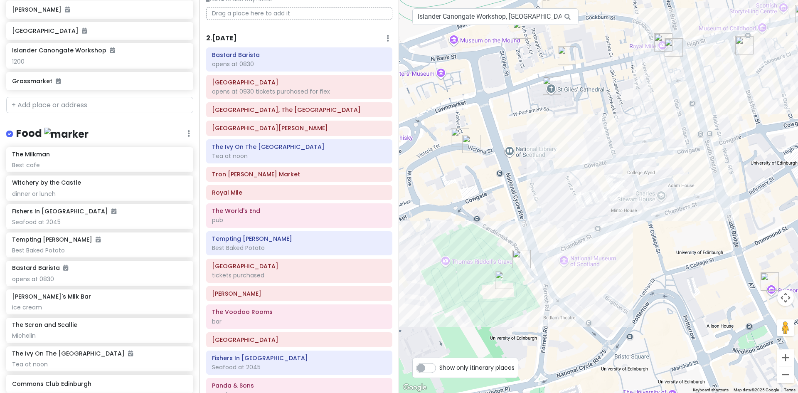
drag, startPoint x: 674, startPoint y: 189, endPoint x: 660, endPoint y: 235, distance: 48.4
click at [647, 257] on div at bounding box center [598, 196] width 399 height 393
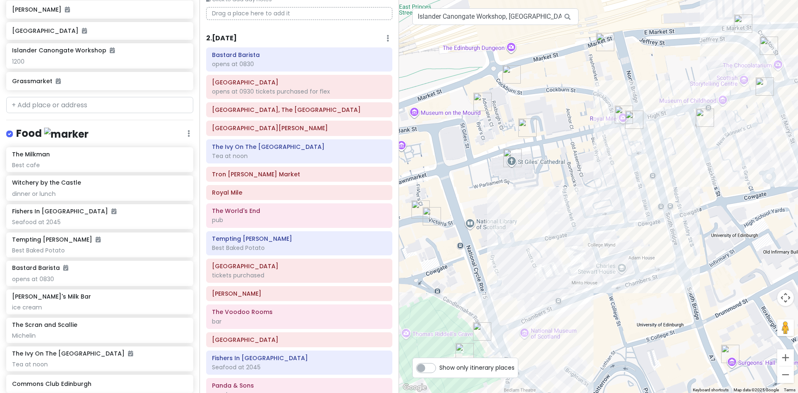
click at [700, 113] on img "The Edinburgh Larder - Blackfriars Street" at bounding box center [704, 117] width 25 height 25
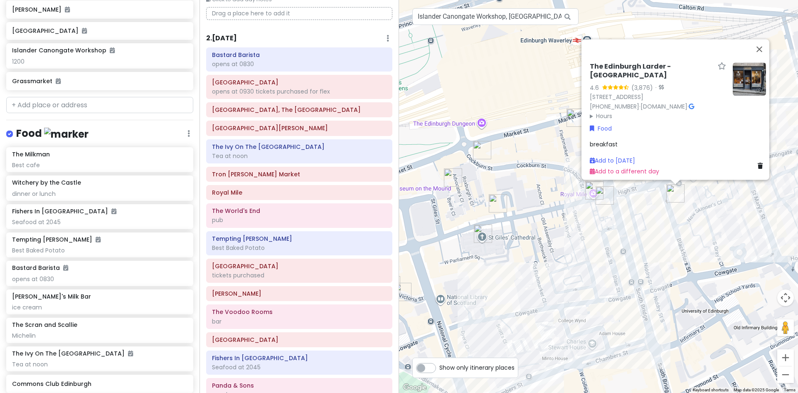
click at [739, 62] on img at bounding box center [748, 78] width 33 height 33
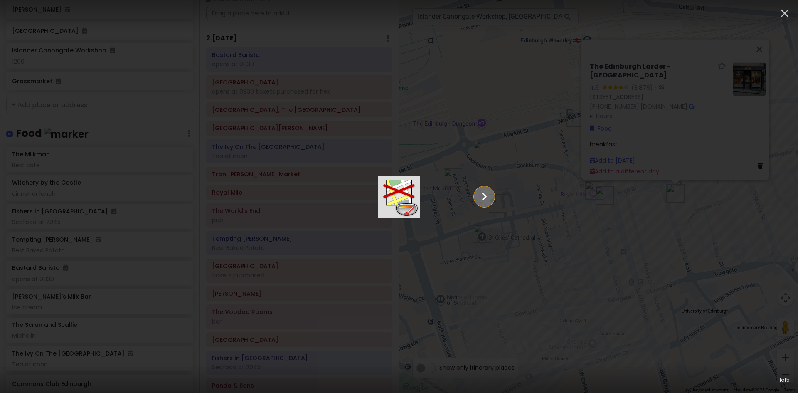
click at [492, 195] on icon "Show slide 2 of 5" at bounding box center [484, 197] width 16 height 20
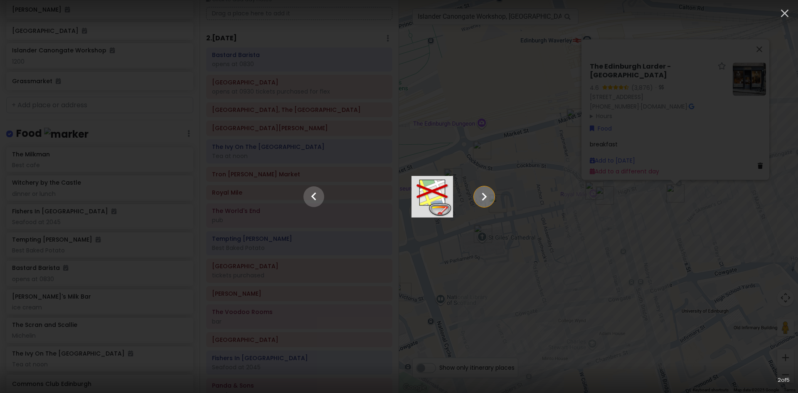
click at [492, 195] on icon "Show slide 3 of 5" at bounding box center [484, 197] width 16 height 20
click at [492, 195] on icon "Show slide 4 of 5" at bounding box center [484, 197] width 16 height 20
click at [492, 195] on icon "Show slide 5 of 5" at bounding box center [484, 197] width 16 height 20
click at [783, 10] on icon "button" at bounding box center [784, 13] width 13 height 13
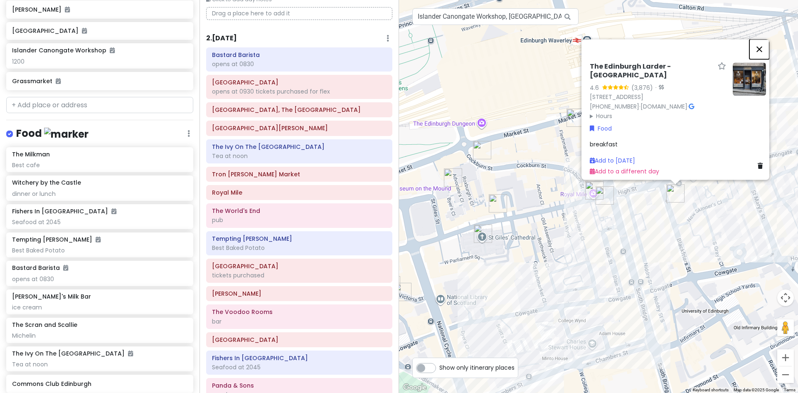
click at [761, 39] on button "Close" at bounding box center [759, 49] width 20 height 20
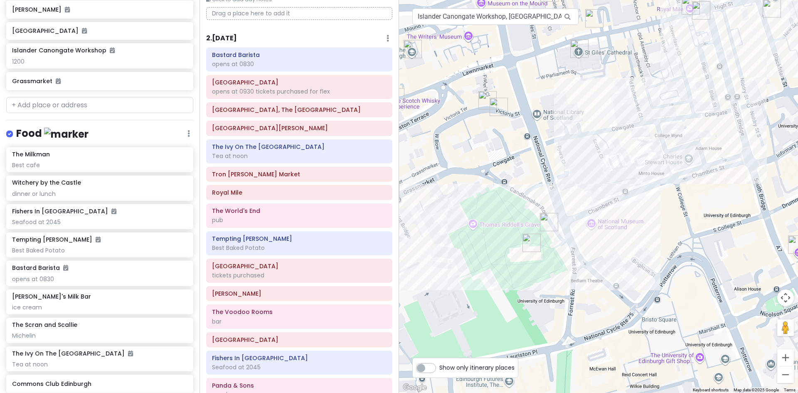
drag, startPoint x: 588, startPoint y: 251, endPoint x: 673, endPoint y: 85, distance: 186.7
click at [673, 85] on div at bounding box center [598, 196] width 399 height 393
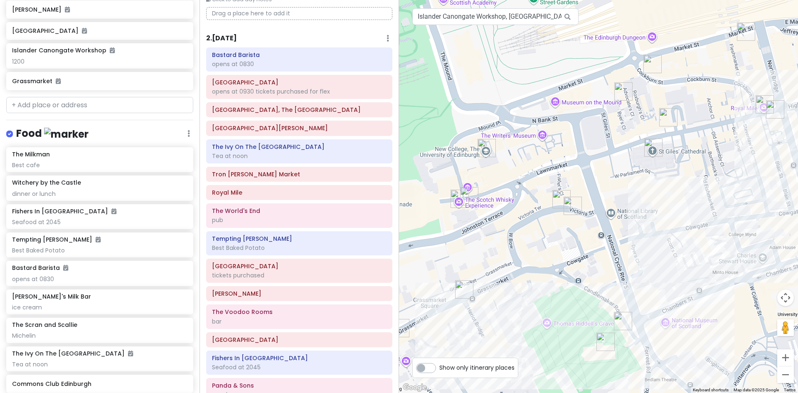
drag, startPoint x: 499, startPoint y: 163, endPoint x: 571, endPoint y: 274, distance: 131.6
click at [571, 274] on div at bounding box center [598, 196] width 399 height 393
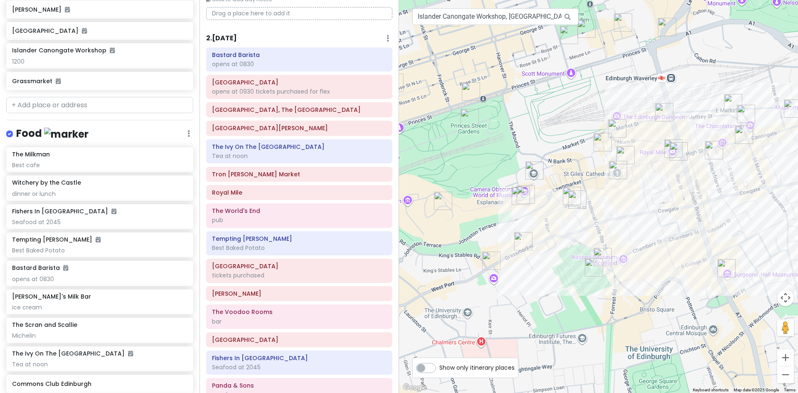
click at [576, 201] on img "Commons Club Edinburgh" at bounding box center [577, 199] width 25 height 25
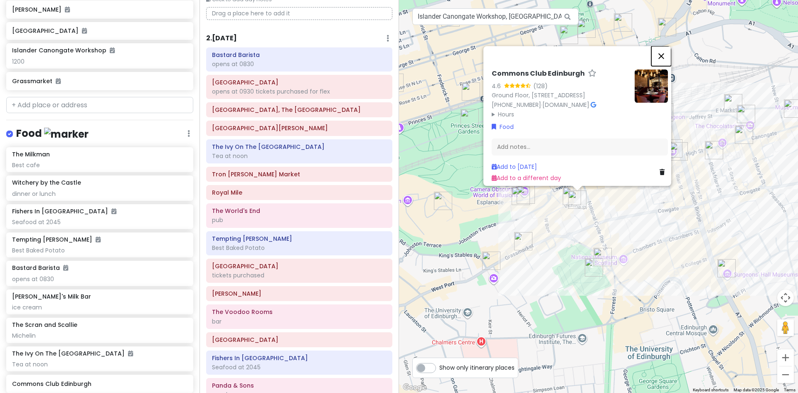
click at [664, 46] on button "Close" at bounding box center [661, 56] width 20 height 20
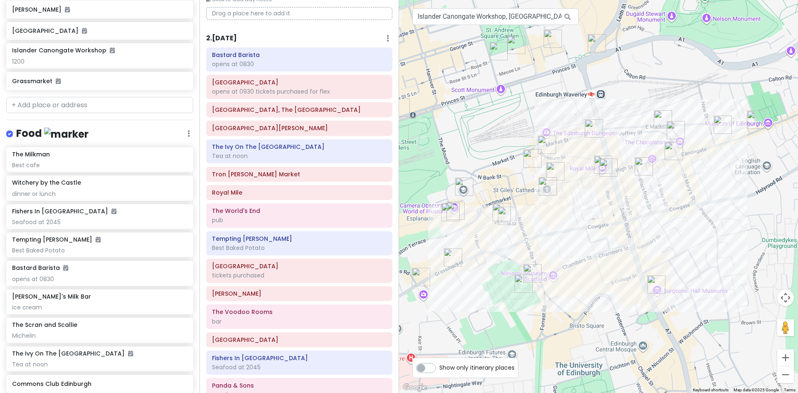
drag, startPoint x: 763, startPoint y: 205, endPoint x: 691, endPoint y: 220, distance: 73.8
click at [690, 221] on div at bounding box center [598, 196] width 399 height 393
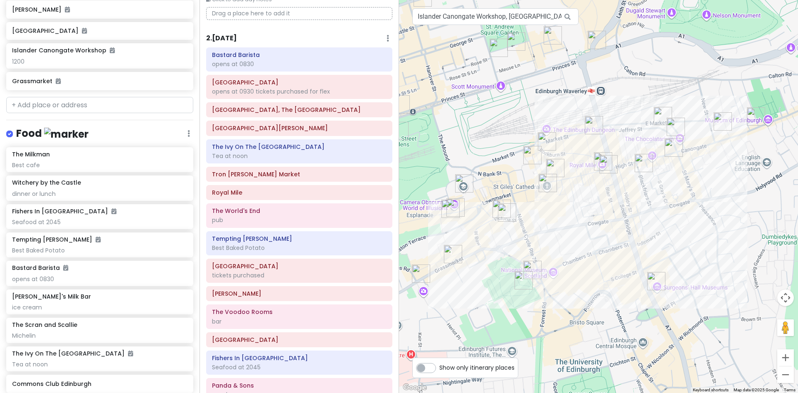
click at [656, 115] on img "The Cocktail Geeks" at bounding box center [662, 115] width 25 height 25
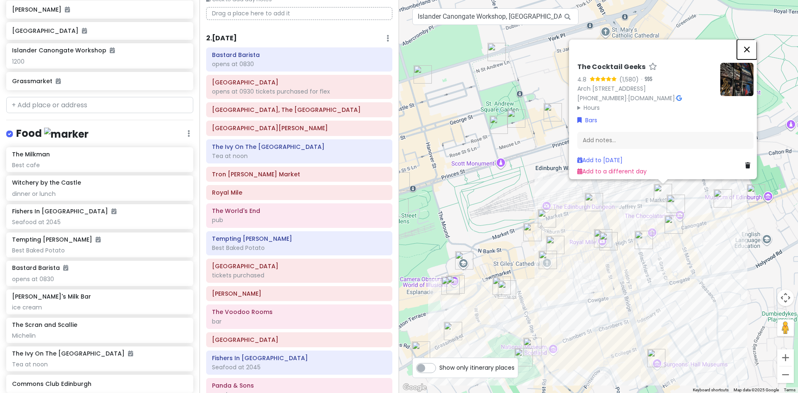
click at [752, 39] on button "Close" at bounding box center [747, 49] width 20 height 20
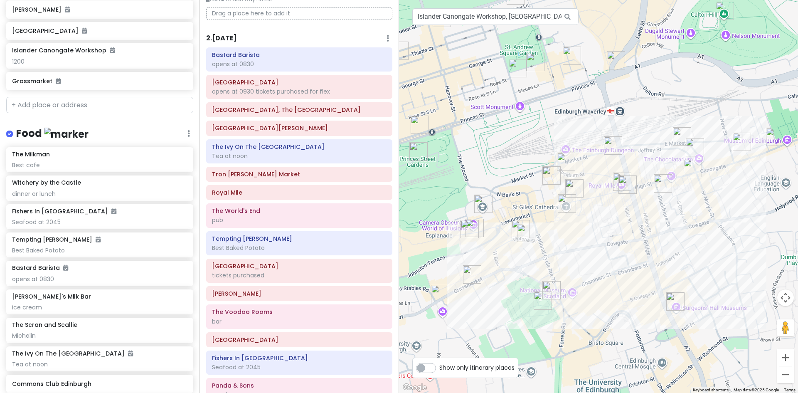
drag, startPoint x: 695, startPoint y: 243, endPoint x: 706, endPoint y: 206, distance: 39.4
click at [706, 206] on div at bounding box center [598, 196] width 399 height 393
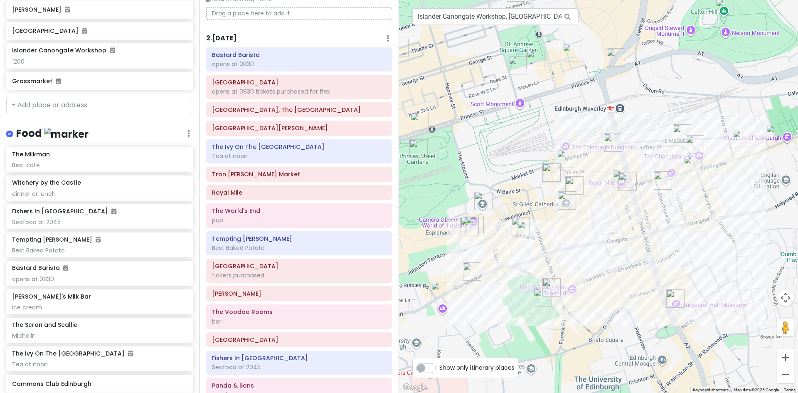
click at [662, 181] on img "The Edinburgh Larder - Blackfriars Street" at bounding box center [662, 180] width 25 height 25
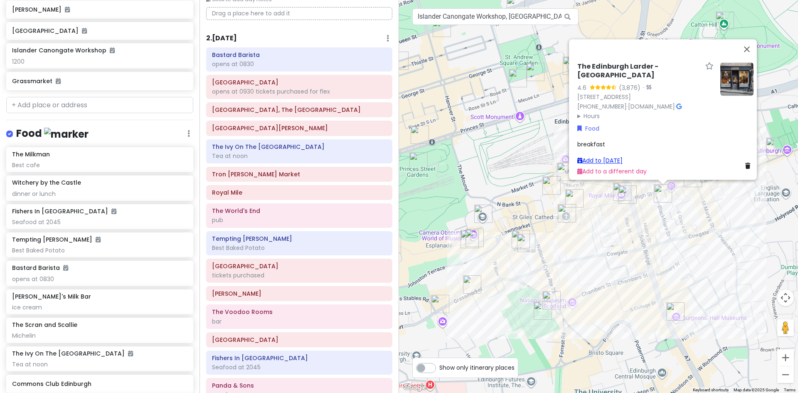
click at [606, 156] on link "Add to Fri 10/10" at bounding box center [599, 160] width 45 height 8
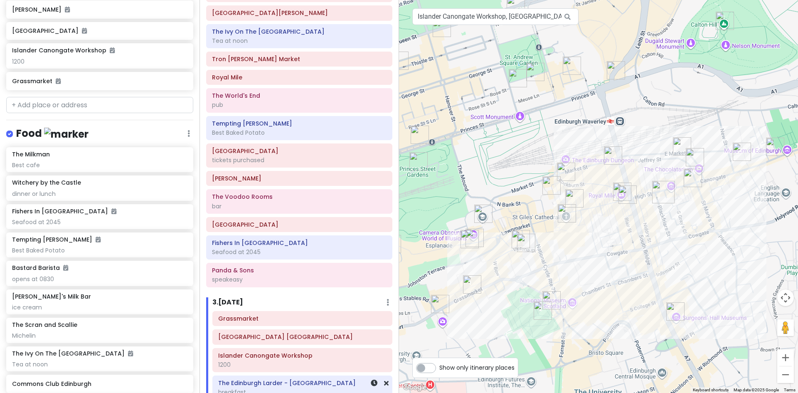
scroll to position [201, 0]
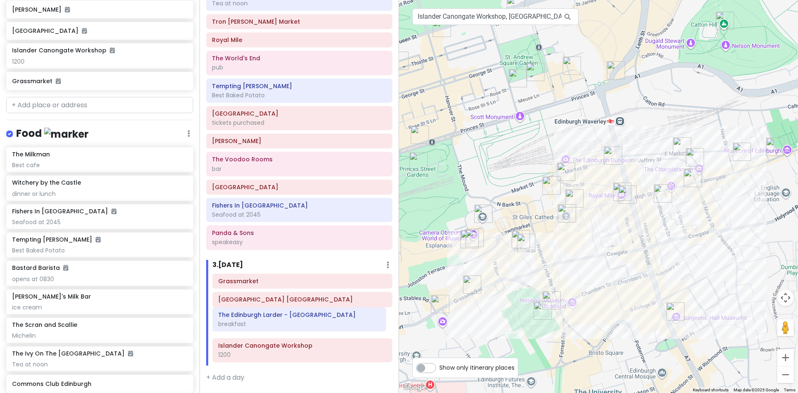
drag, startPoint x: 273, startPoint y: 354, endPoint x: 273, endPoint y: 323, distance: 30.7
click at [273, 323] on div "Grassmarket Greyfriars Kirkyard Cemetery Edinburgh Islander Canongate Workshop …" at bounding box center [302, 319] width 192 height 92
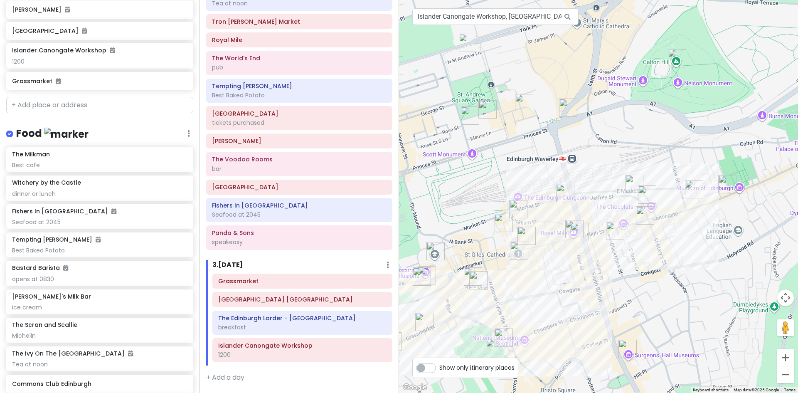
drag, startPoint x: 726, startPoint y: 194, endPoint x: 678, endPoint y: 233, distance: 61.2
click at [678, 233] on div at bounding box center [598, 196] width 399 height 393
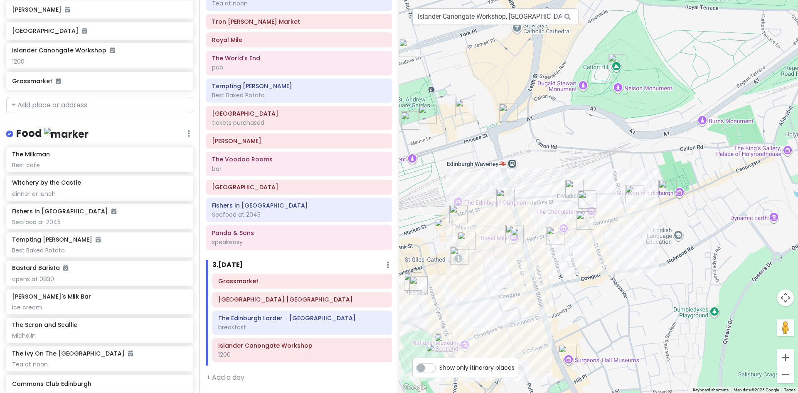
drag, startPoint x: 757, startPoint y: 214, endPoint x: 695, endPoint y: 221, distance: 62.2
click at [695, 221] on div at bounding box center [598, 196] width 399 height 393
click at [663, 187] on img "Tolbooth Tavern" at bounding box center [667, 189] width 25 height 25
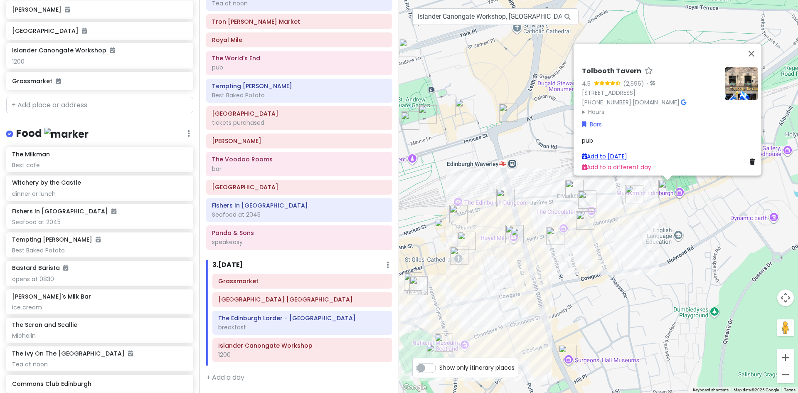
click at [606, 152] on link "Add to Fri 10/10" at bounding box center [604, 156] width 45 height 8
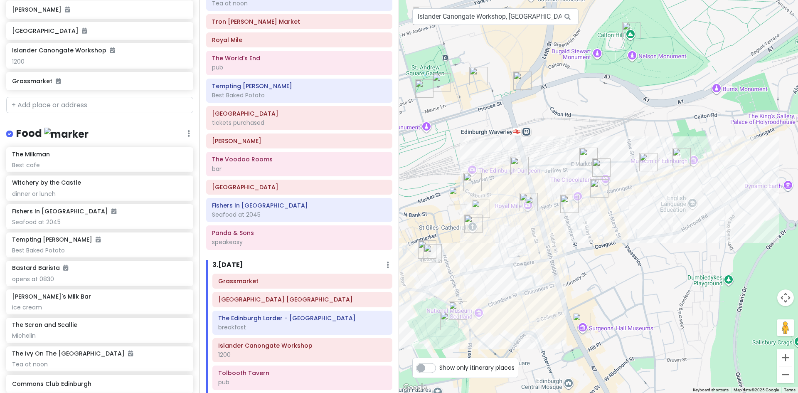
drag, startPoint x: 590, startPoint y: 251, endPoint x: 605, endPoint y: 217, distance: 36.8
click at [605, 217] on div at bounding box center [598, 196] width 399 height 393
click at [478, 205] on img "The Real Mary King's Close" at bounding box center [480, 208] width 25 height 25
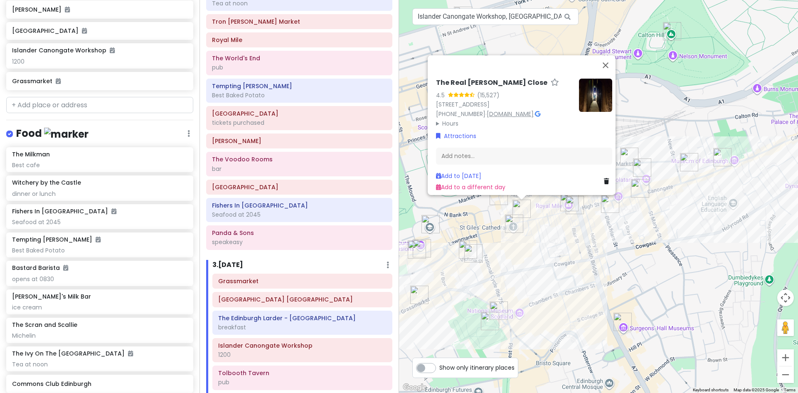
click at [533, 110] on link "[DOMAIN_NAME]" at bounding box center [509, 114] width 47 height 8
click at [607, 58] on button "Close" at bounding box center [605, 65] width 20 height 20
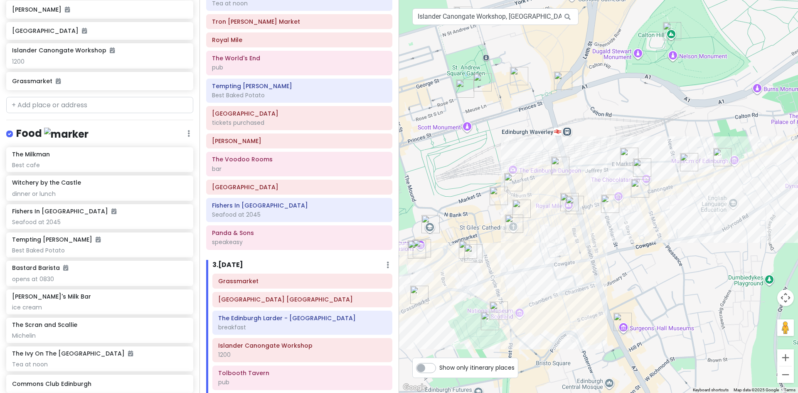
click at [723, 155] on img "Tolbooth Tavern" at bounding box center [722, 157] width 25 height 25
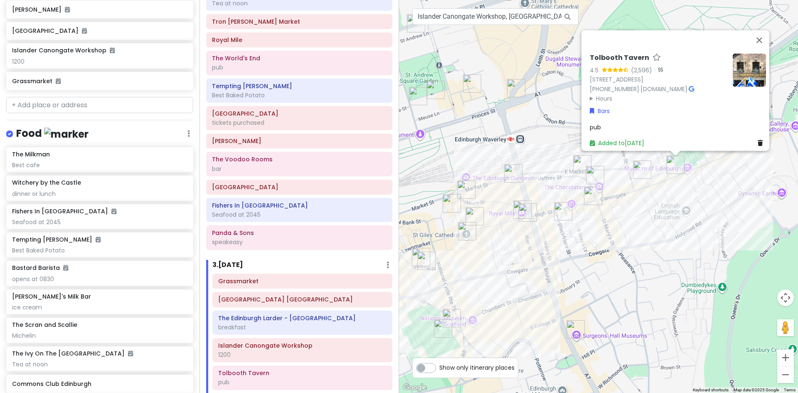
click at [751, 64] on img at bounding box center [748, 69] width 33 height 33
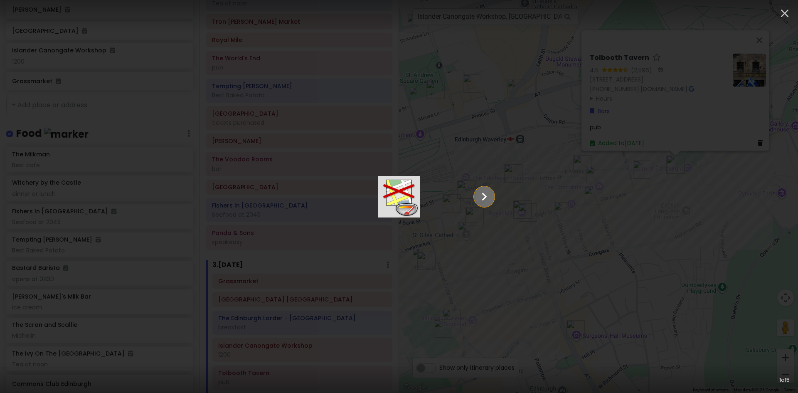
click at [492, 199] on icon "Show slide 2 of 5" at bounding box center [484, 197] width 16 height 20
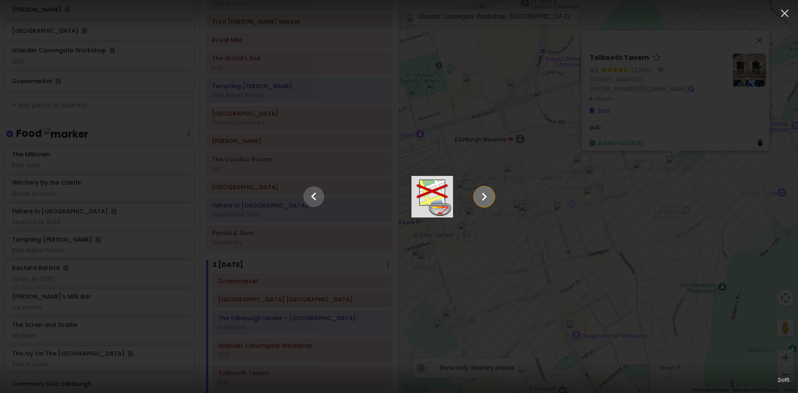
click at [492, 199] on icon "Show slide 3 of 5" at bounding box center [484, 197] width 16 height 20
click at [492, 199] on icon "Show slide 4 of 5" at bounding box center [484, 197] width 16 height 20
click at [492, 199] on icon "Show slide 5 of 5" at bounding box center [484, 197] width 16 height 20
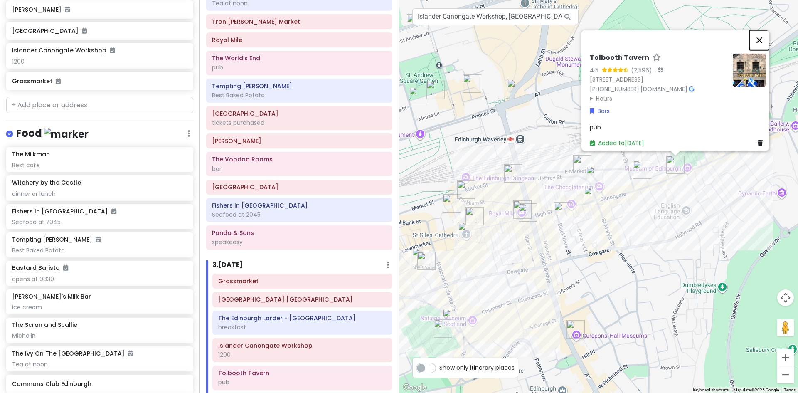
click at [762, 31] on button "Close" at bounding box center [759, 40] width 20 height 20
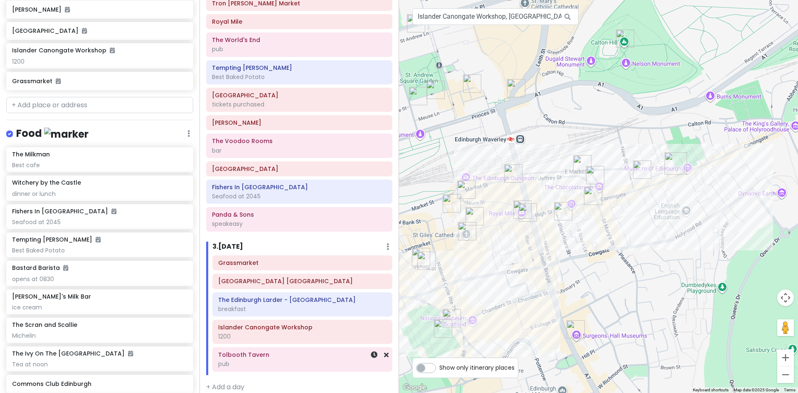
scroll to position [228, 0]
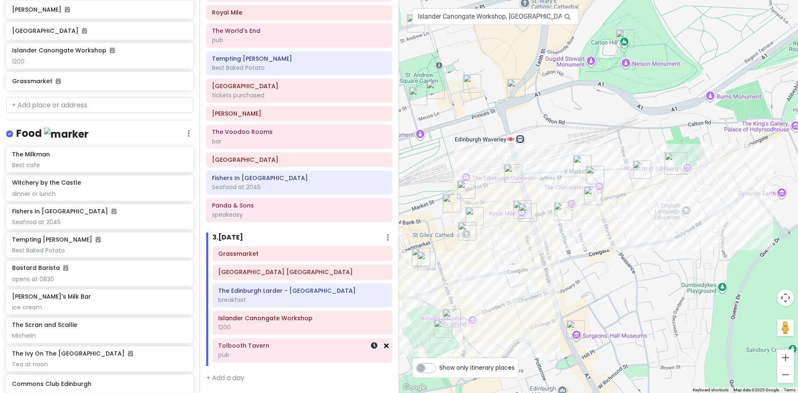
click at [384, 346] on icon at bounding box center [386, 345] width 5 height 7
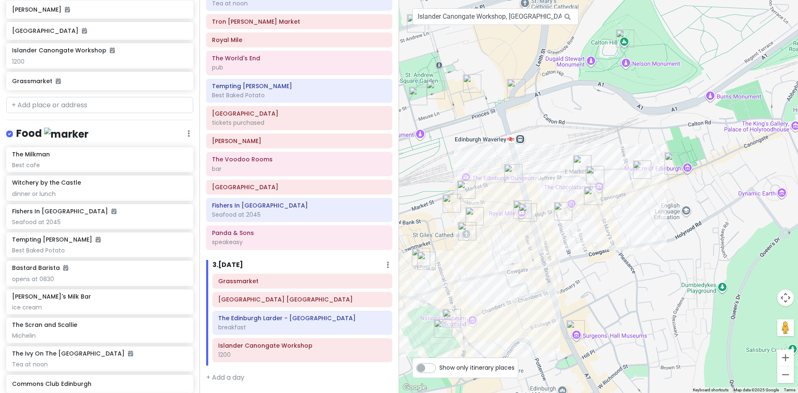
scroll to position [201, 0]
click at [579, 163] on img "The Cocktail Geeks" at bounding box center [582, 164] width 25 height 25
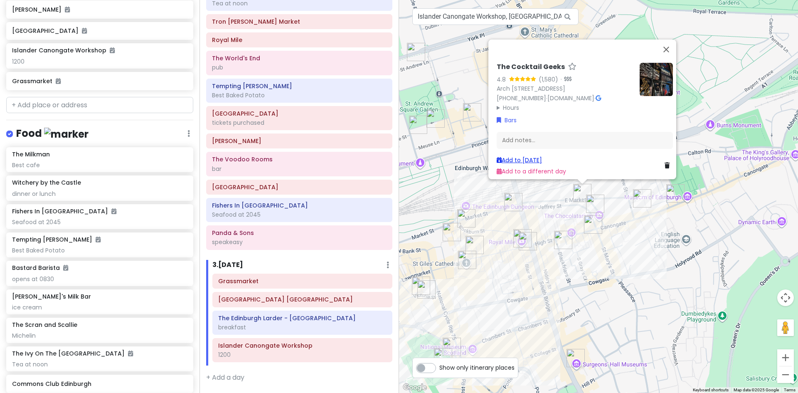
click at [531, 156] on link "Add to Fri 10/10" at bounding box center [518, 160] width 45 height 8
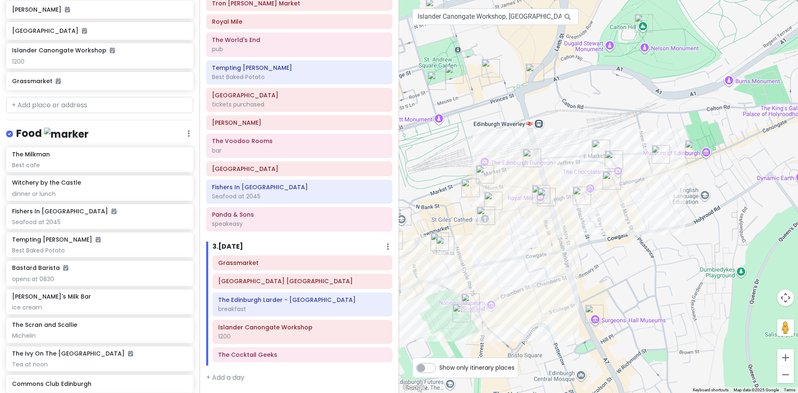
drag, startPoint x: 526, startPoint y: 214, endPoint x: 545, endPoint y: 168, distance: 49.8
click at [545, 168] on div at bounding box center [598, 196] width 399 height 393
click at [489, 198] on img "The Real Mary King's Close" at bounding box center [493, 200] width 25 height 25
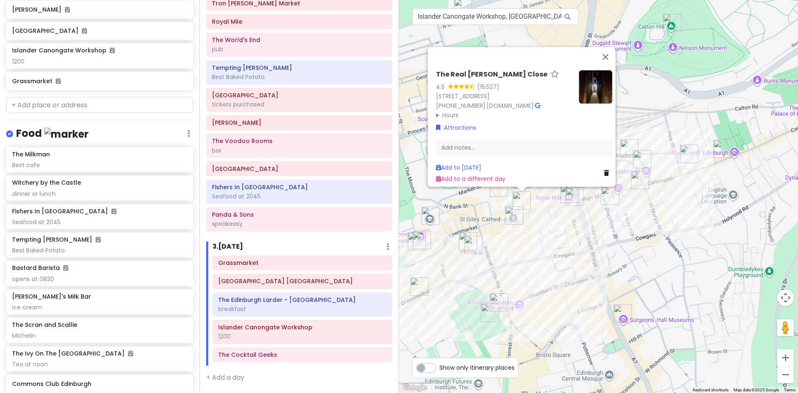
click at [509, 236] on div "The Real Mary King's Close 4.5 (15,527) 2 Warriston's Cl, Edinburgh EH1 1PG, UK…" at bounding box center [598, 196] width 399 height 393
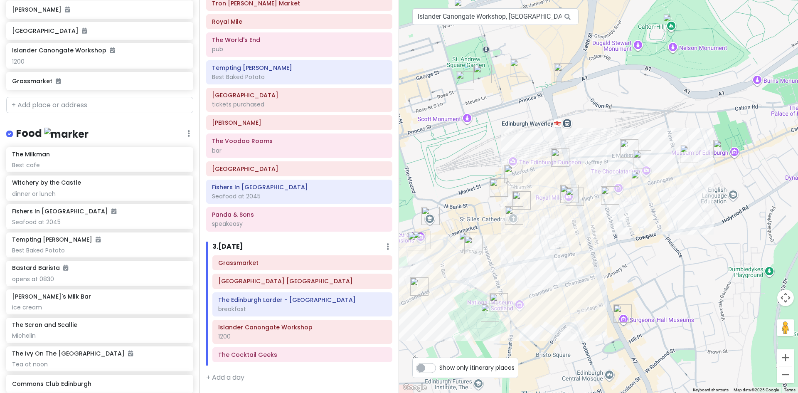
click at [518, 196] on img "The Real Mary King's Close" at bounding box center [521, 200] width 25 height 25
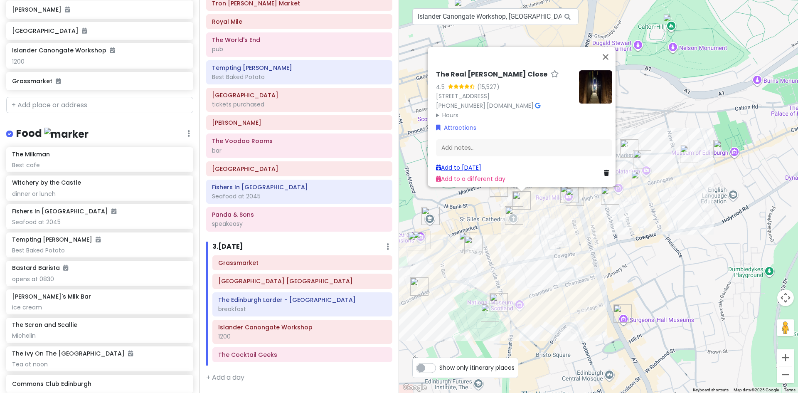
click at [462, 163] on link "Add to Fri 10/10" at bounding box center [458, 167] width 45 height 8
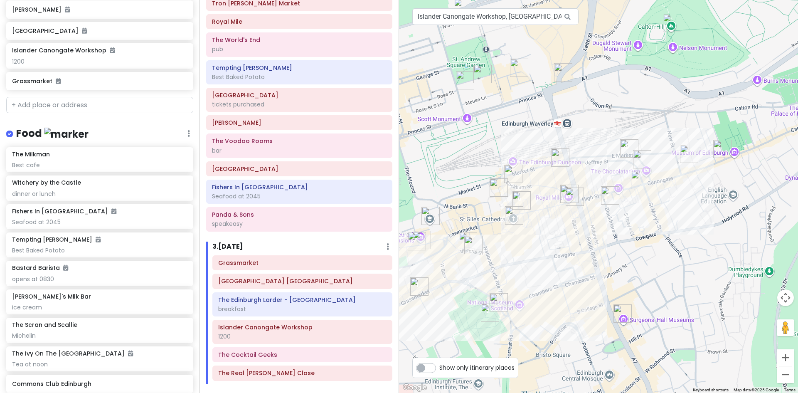
scroll to position [228, 0]
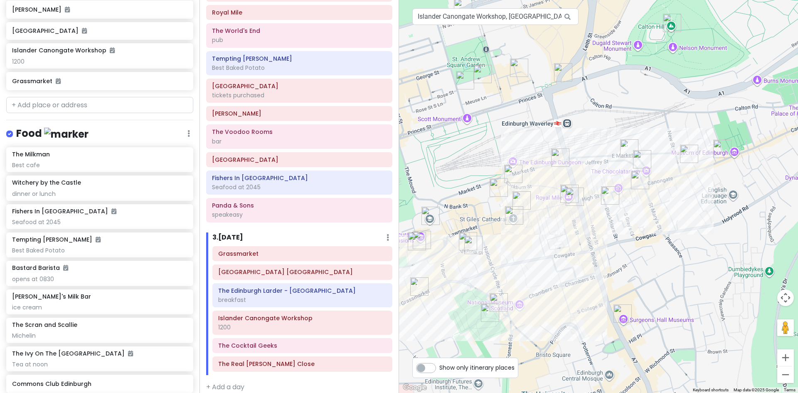
click at [494, 186] on img "The Devil's Advocate" at bounding box center [498, 187] width 25 height 25
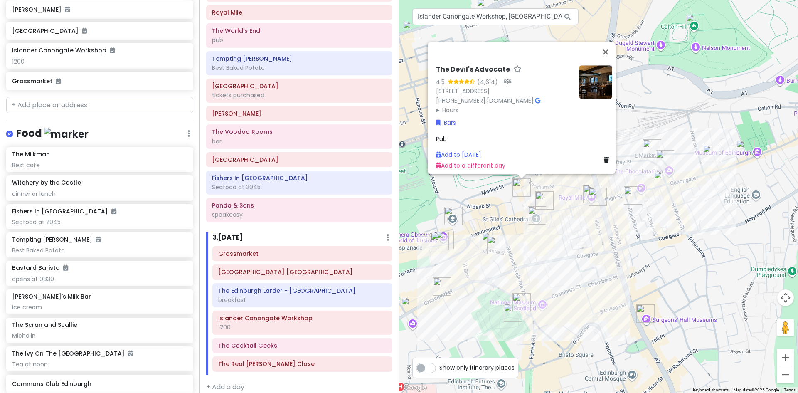
click at [590, 69] on img at bounding box center [595, 81] width 33 height 33
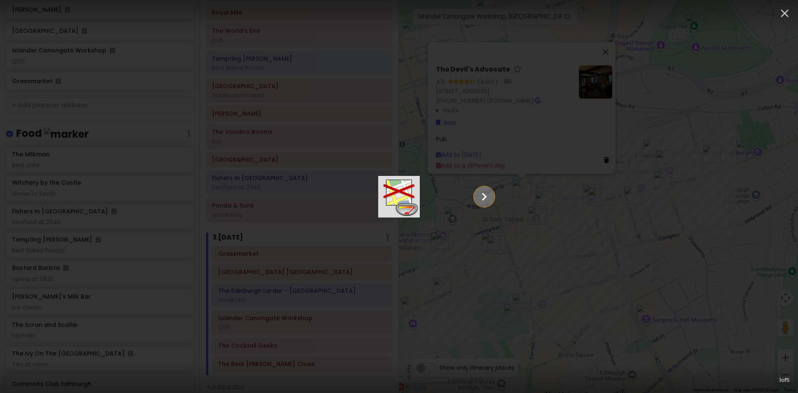
click at [492, 192] on icon "Show slide 2 of 5" at bounding box center [484, 197] width 16 height 20
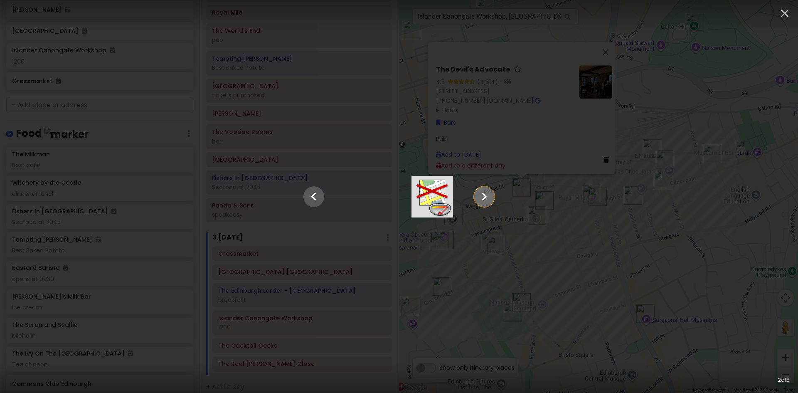
click at [492, 192] on icon "Show slide 3 of 5" at bounding box center [484, 197] width 16 height 20
click at [492, 196] on icon "Show slide 4 of 5" at bounding box center [484, 197] width 16 height 20
click at [492, 196] on icon "Show slide 5 of 5" at bounding box center [484, 197] width 16 height 20
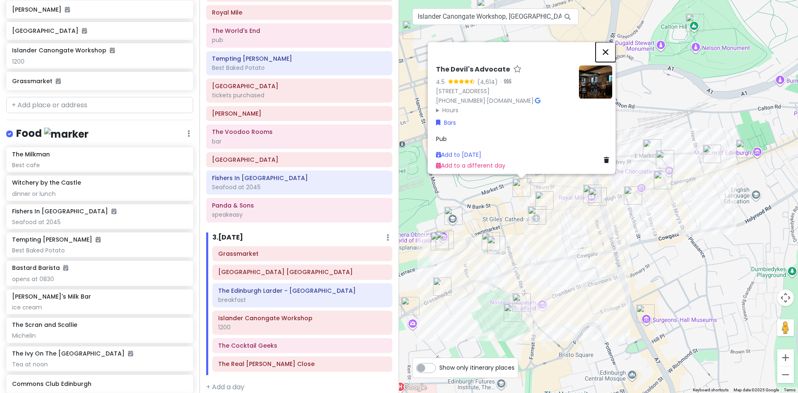
click at [607, 42] on button "Close" at bounding box center [605, 52] width 20 height 20
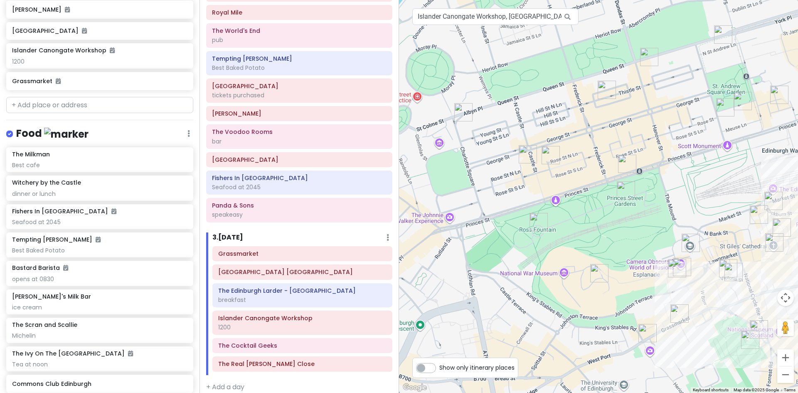
drag, startPoint x: 411, startPoint y: 139, endPoint x: 650, endPoint y: 166, distance: 240.0
click at [650, 166] on div at bounding box center [598, 196] width 399 height 393
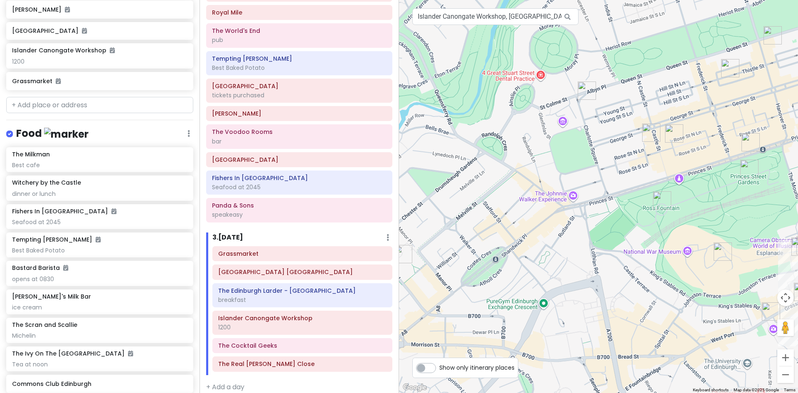
drag, startPoint x: 575, startPoint y: 188, endPoint x: 799, endPoint y: 185, distance: 223.9
click at [797, 185] on html "Edinburgh Trip Private Change Dates Make a Copy Delete Trip Give Feedback 💡 Sup…" at bounding box center [399, 196] width 798 height 393
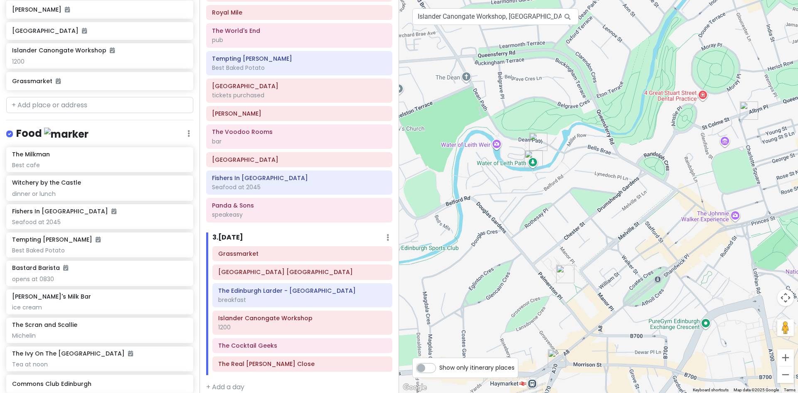
drag, startPoint x: 512, startPoint y: 174, endPoint x: 641, endPoint y: 192, distance: 130.4
click at [641, 192] on div at bounding box center [598, 196] width 399 height 393
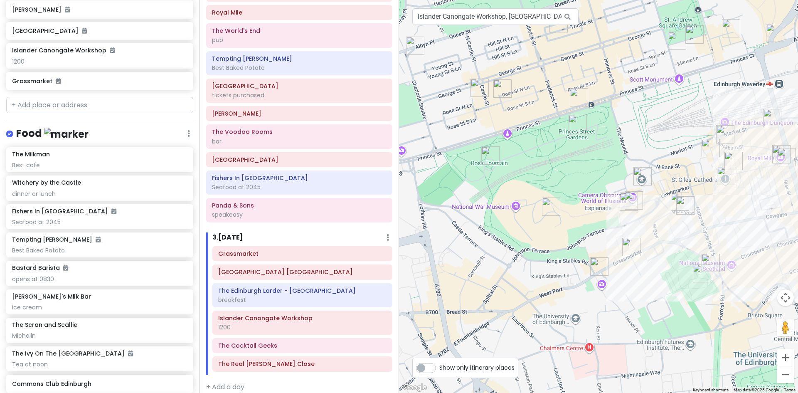
drag, startPoint x: 774, startPoint y: 252, endPoint x: 432, endPoint y: 192, distance: 346.3
click at [433, 192] on div at bounding box center [598, 196] width 399 height 393
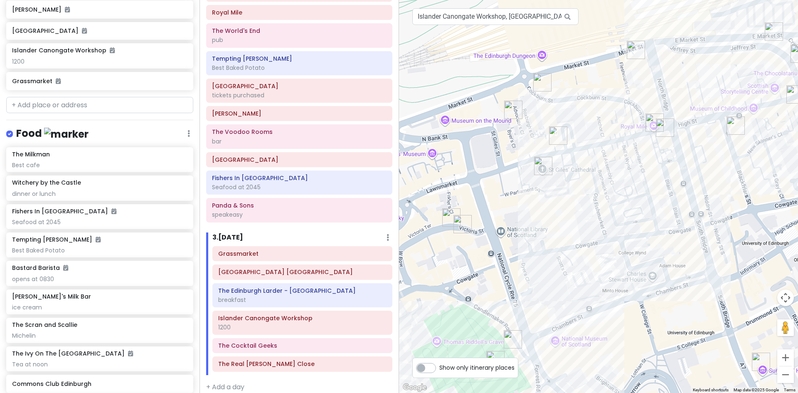
drag, startPoint x: 742, startPoint y: 195, endPoint x: 586, endPoint y: 214, distance: 157.0
click at [586, 214] on div at bounding box center [598, 196] width 399 height 393
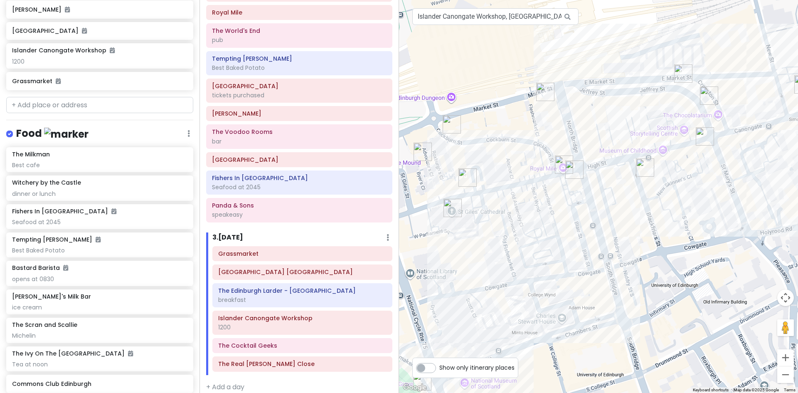
drag, startPoint x: 647, startPoint y: 166, endPoint x: 555, endPoint y: 209, distance: 100.9
click at [555, 209] on div at bounding box center [598, 196] width 399 height 393
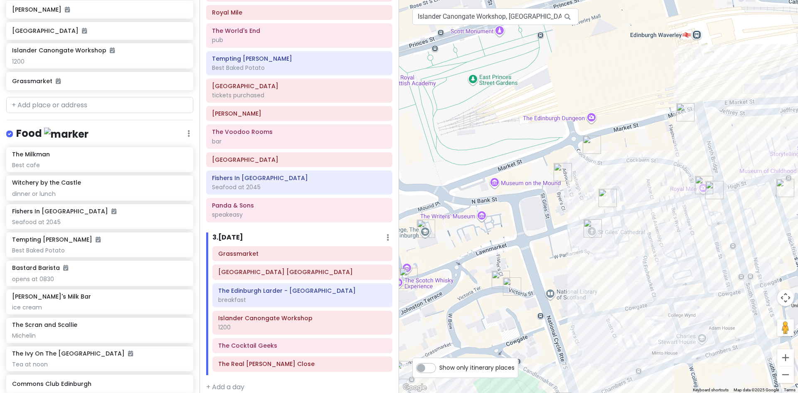
drag, startPoint x: 507, startPoint y: 190, endPoint x: 648, endPoint y: 210, distance: 142.2
click at [648, 210] on div at bounding box center [598, 196] width 399 height 393
click at [559, 167] on img "The Devil's Advocate" at bounding box center [562, 172] width 25 height 25
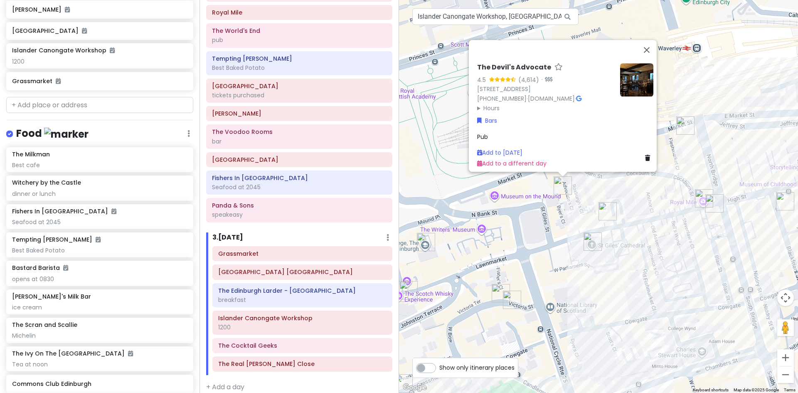
click at [629, 69] on img at bounding box center [636, 79] width 33 height 33
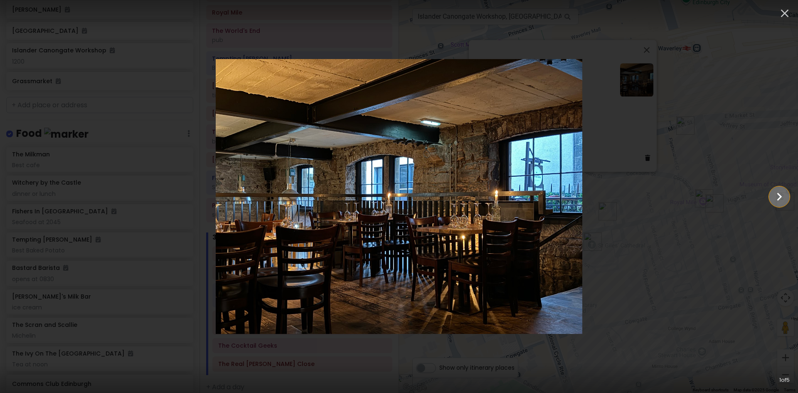
click at [779, 190] on icon "Show slide 2 of 5" at bounding box center [779, 197] width 16 height 20
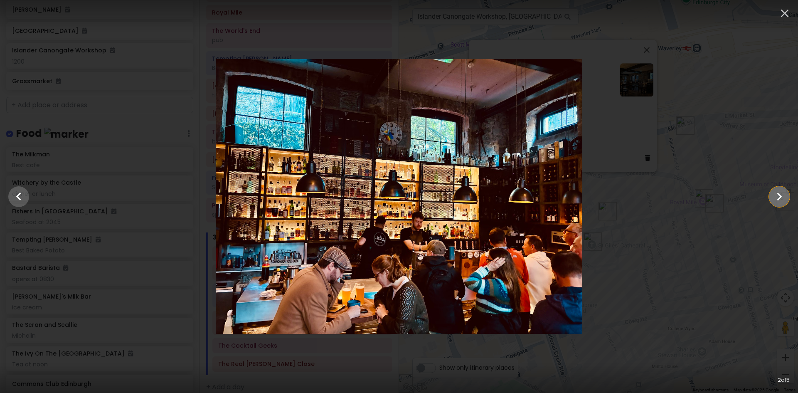
click at [776, 194] on icon "Show slide 3 of 5" at bounding box center [779, 197] width 16 height 20
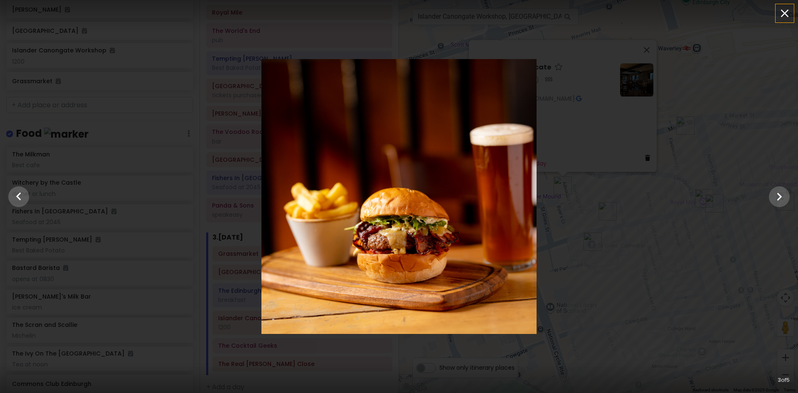
click at [787, 7] on icon "button" at bounding box center [784, 13] width 13 height 13
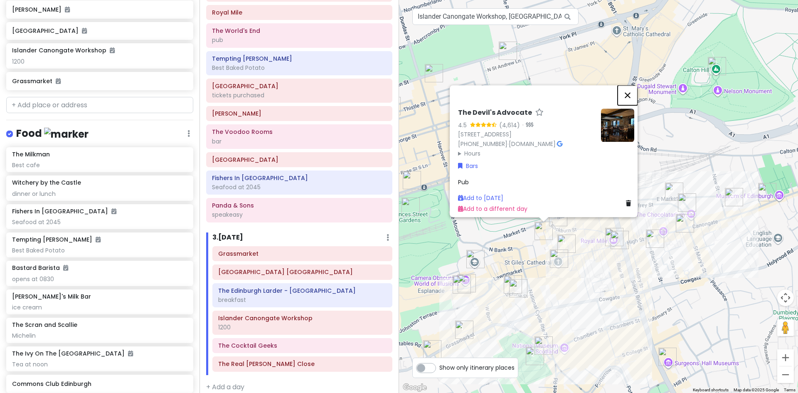
click at [630, 85] on button "Close" at bounding box center [627, 95] width 20 height 20
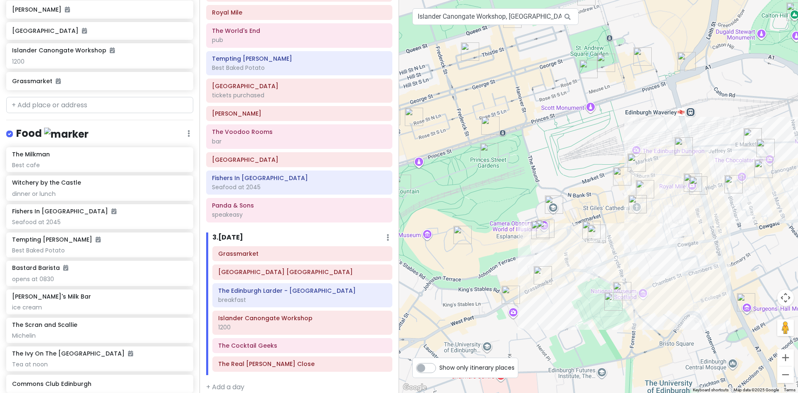
drag, startPoint x: 462, startPoint y: 297, endPoint x: 541, endPoint y: 242, distance: 96.2
click at [541, 242] on div at bounding box center [598, 196] width 399 height 393
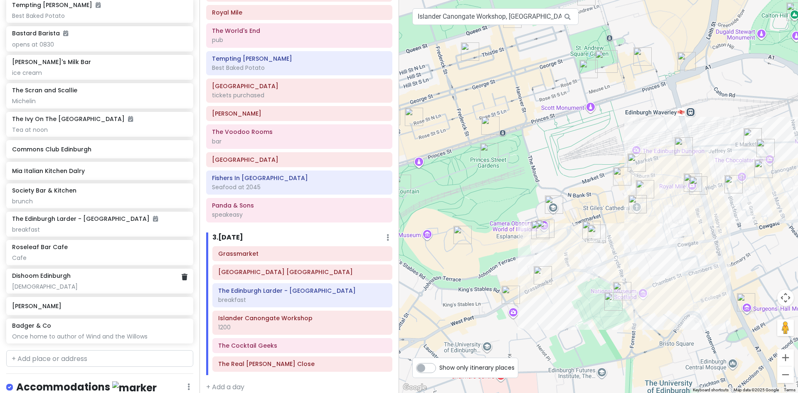
scroll to position [972, 0]
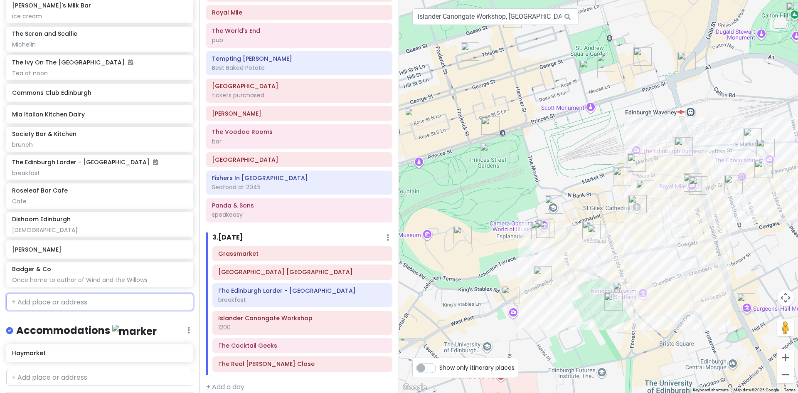
click at [46, 300] on input "text" at bounding box center [99, 301] width 187 height 17
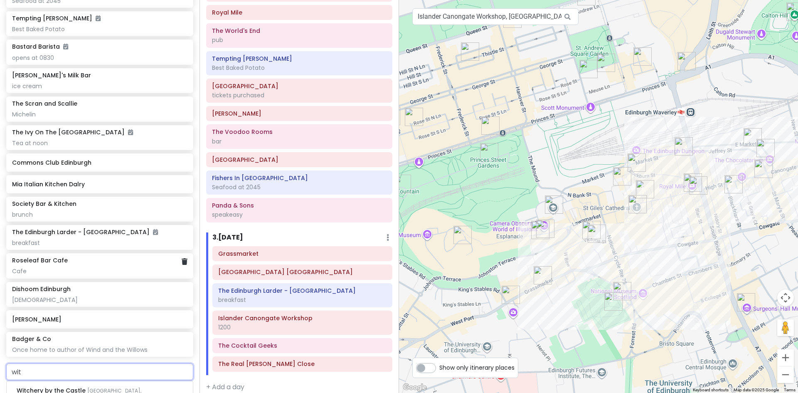
scroll to position [806, 0]
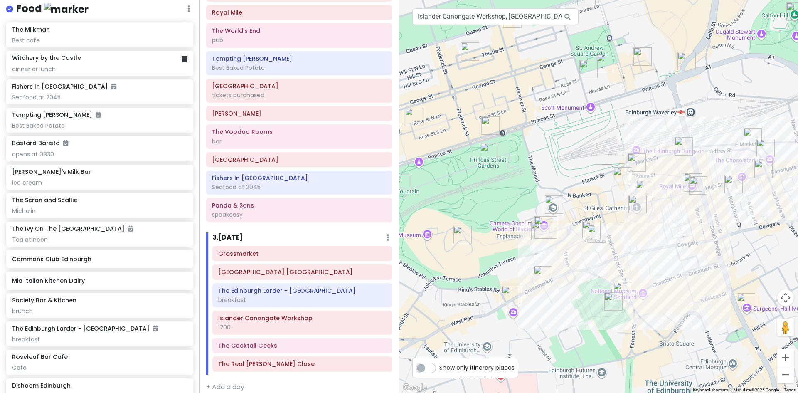
click at [94, 66] on div "dinner or lunch" at bounding box center [99, 68] width 175 height 7
type input "wit"
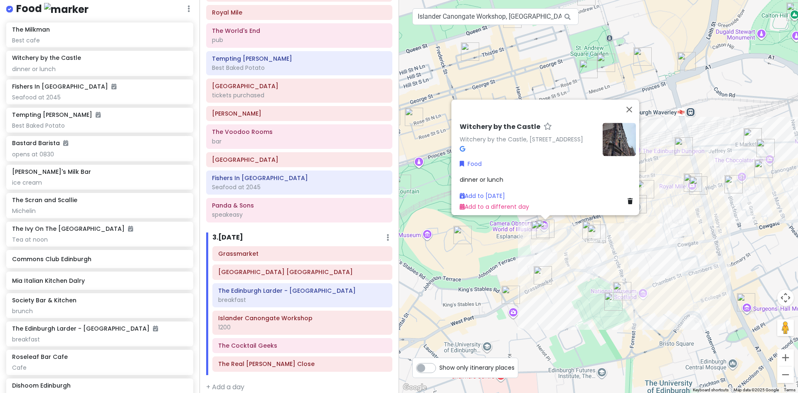
click at [459, 147] on icon at bounding box center [461, 149] width 5 height 6
click at [633, 99] on button "Close" at bounding box center [629, 109] width 20 height 20
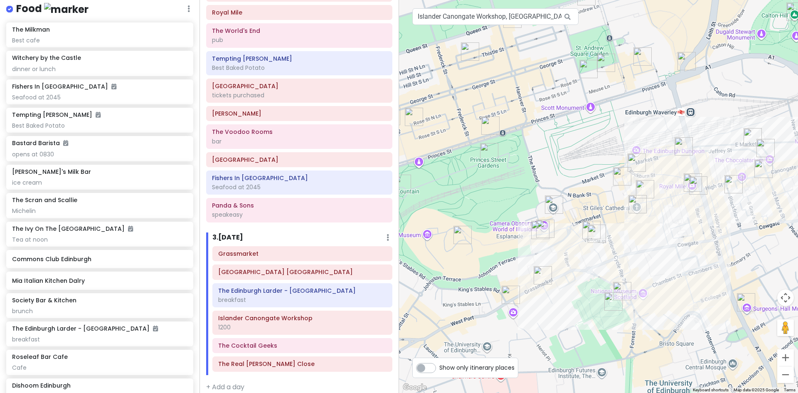
click at [619, 173] on img "The Devil's Advocate" at bounding box center [621, 176] width 25 height 25
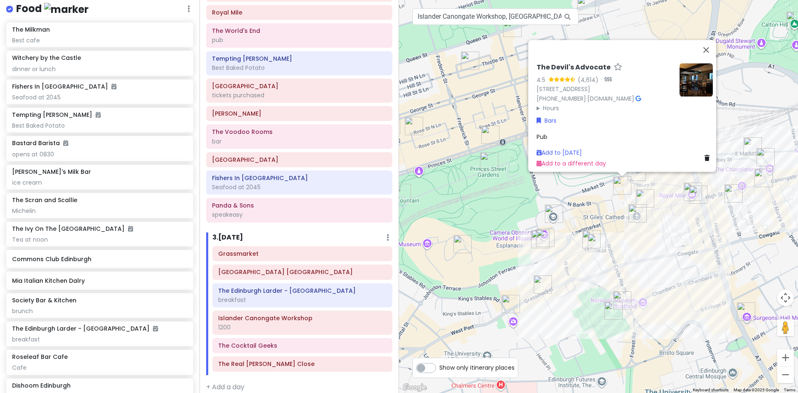
click at [635, 96] on icon at bounding box center [637, 99] width 5 height 6
click at [555, 148] on link "Add to Fri 10/10" at bounding box center [558, 152] width 45 height 8
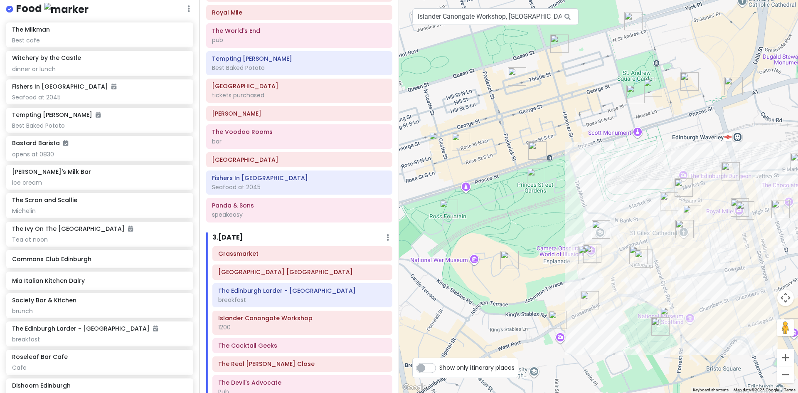
drag, startPoint x: 727, startPoint y: 288, endPoint x: 773, endPoint y: 304, distance: 48.3
click at [773, 304] on div at bounding box center [598, 196] width 399 height 393
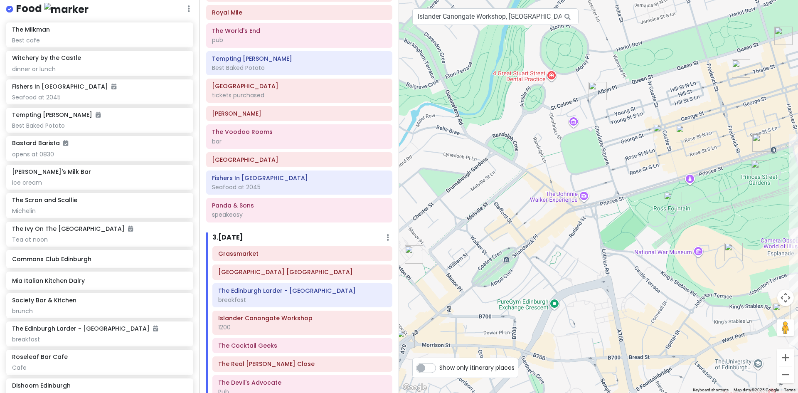
drag, startPoint x: 420, startPoint y: 176, endPoint x: 624, endPoint y: 153, distance: 205.6
click at [629, 156] on div at bounding box center [598, 196] width 399 height 393
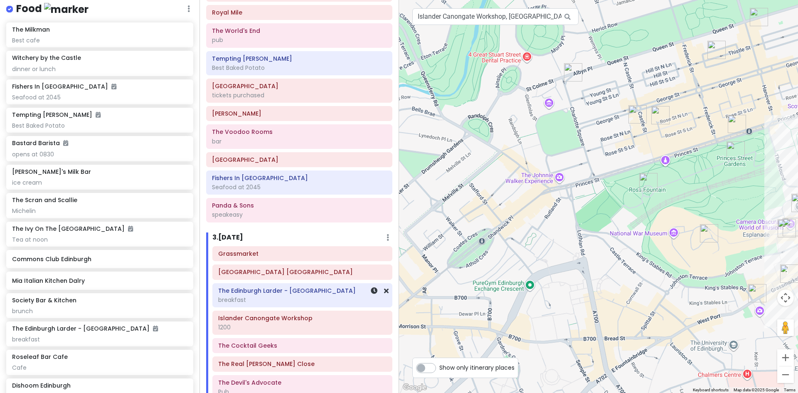
scroll to position [265, 0]
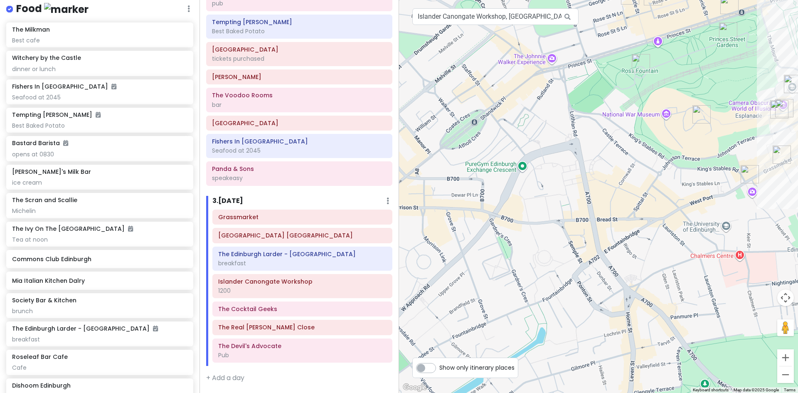
drag, startPoint x: 614, startPoint y: 216, endPoint x: 609, endPoint y: 151, distance: 65.4
click at [609, 151] on div at bounding box center [598, 196] width 399 height 393
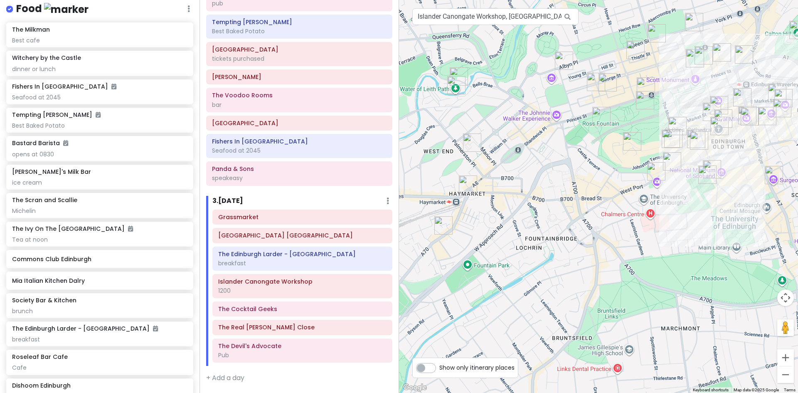
click at [440, 223] on img "Mia Italian Kitchen Dalry" at bounding box center [443, 225] width 25 height 25
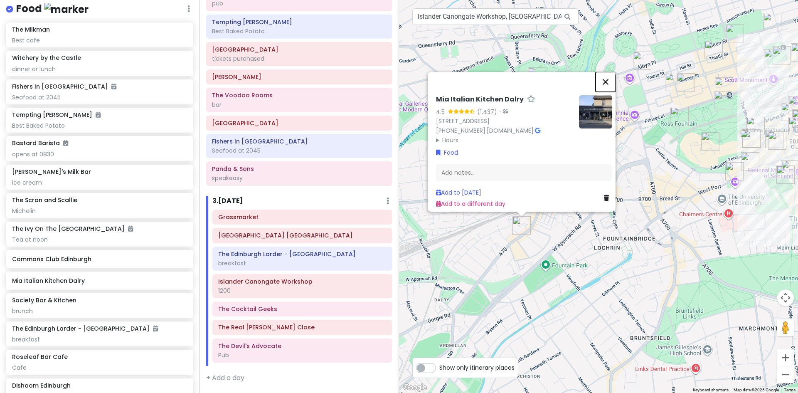
click at [610, 75] on button "Close" at bounding box center [605, 82] width 20 height 20
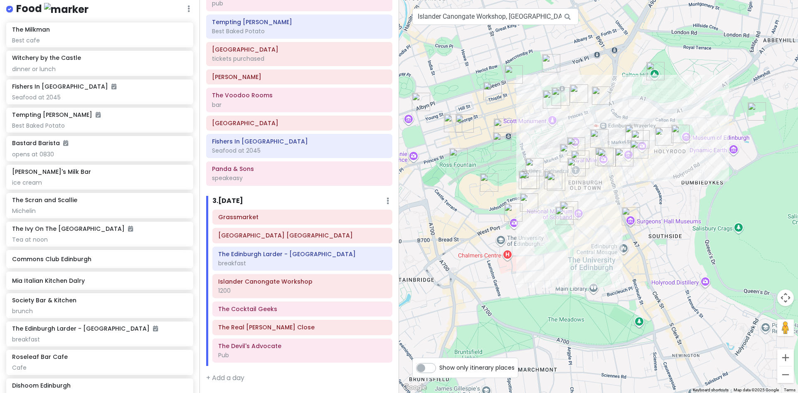
drag, startPoint x: 703, startPoint y: 207, endPoint x: 472, endPoint y: 248, distance: 235.1
click at [472, 248] on div at bounding box center [598, 196] width 399 height 393
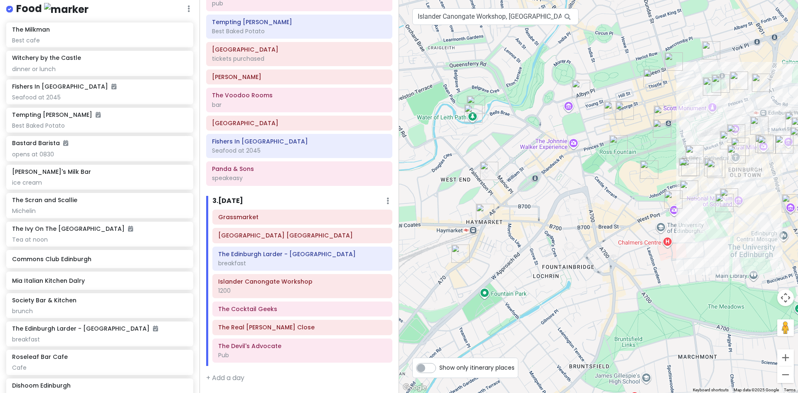
drag, startPoint x: 501, startPoint y: 178, endPoint x: 657, endPoint y: 170, distance: 156.8
click at [657, 170] on img "Edinburgh Castle" at bounding box center [648, 169] width 25 height 25
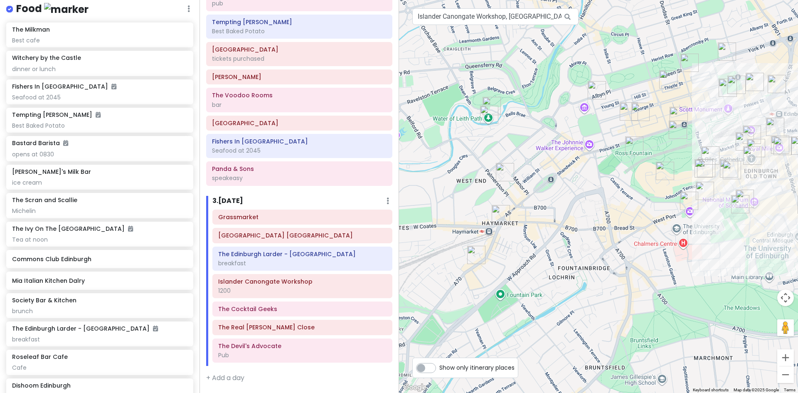
click at [487, 111] on img "Water of Leith Path" at bounding box center [489, 114] width 25 height 25
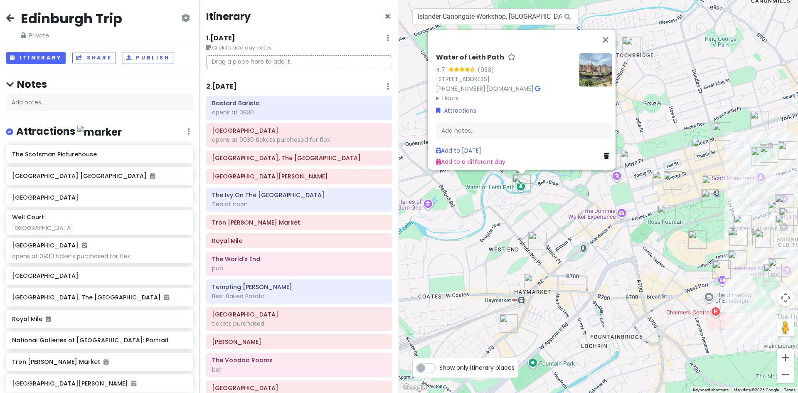
scroll to position [265, 0]
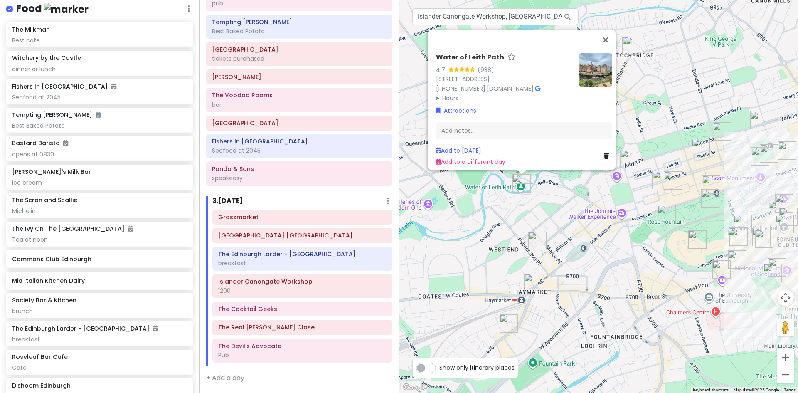
click at [540, 84] on link at bounding box center [537, 88] width 5 height 8
click at [464, 146] on link "Add to [DATE]" at bounding box center [458, 150] width 45 height 8
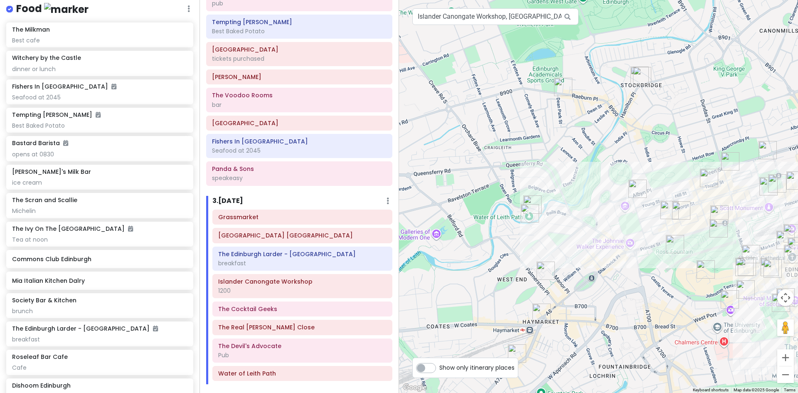
drag, startPoint x: 622, startPoint y: 272, endPoint x: 638, endPoint y: 304, distance: 36.0
click at [636, 304] on div at bounding box center [598, 196] width 399 height 393
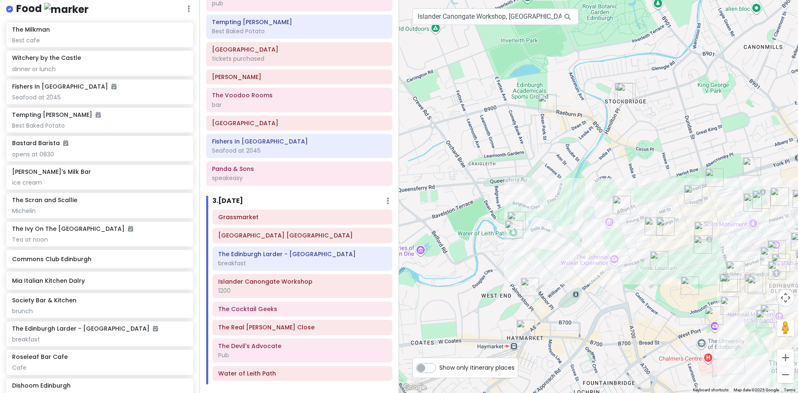
drag, startPoint x: 579, startPoint y: 140, endPoint x: 562, endPoint y: 155, distance: 22.9
click at [562, 155] on div at bounding box center [598, 196] width 399 height 393
click at [623, 89] on img "Stockbridge" at bounding box center [626, 92] width 25 height 25
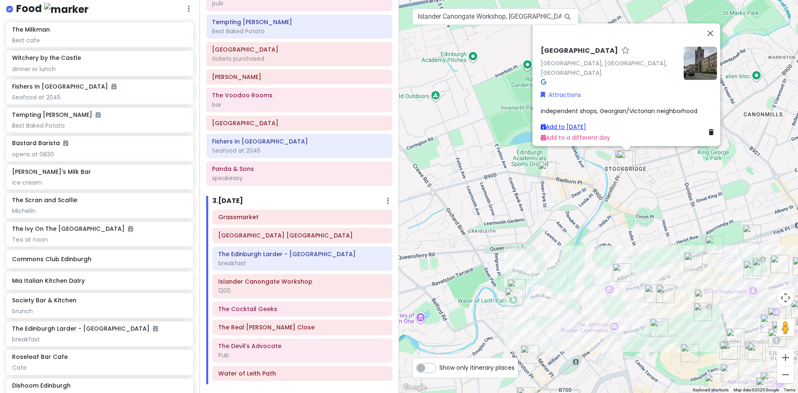
click at [572, 123] on link "Add to [DATE]" at bounding box center [562, 127] width 45 height 8
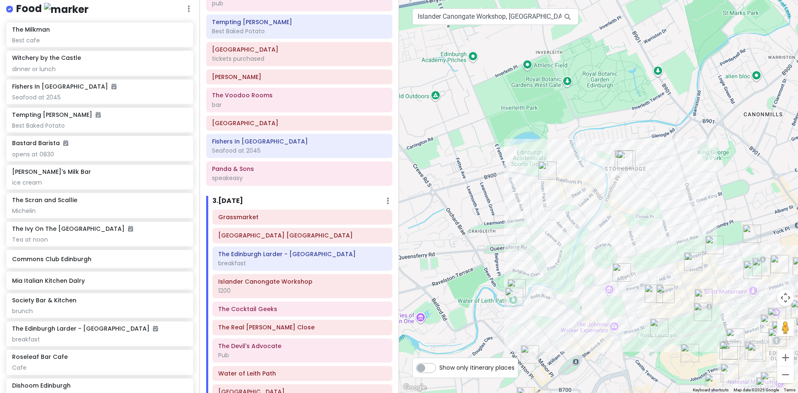
click at [615, 155] on img "Stockbridge" at bounding box center [626, 159] width 25 height 25
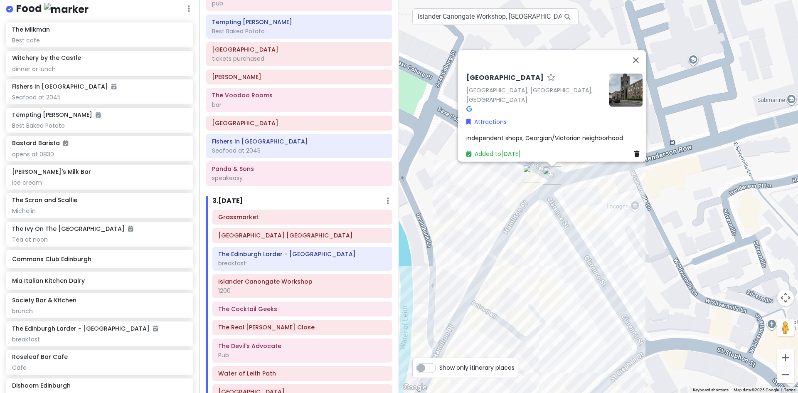
click at [529, 170] on img "Lannan Bakery" at bounding box center [531, 173] width 25 height 25
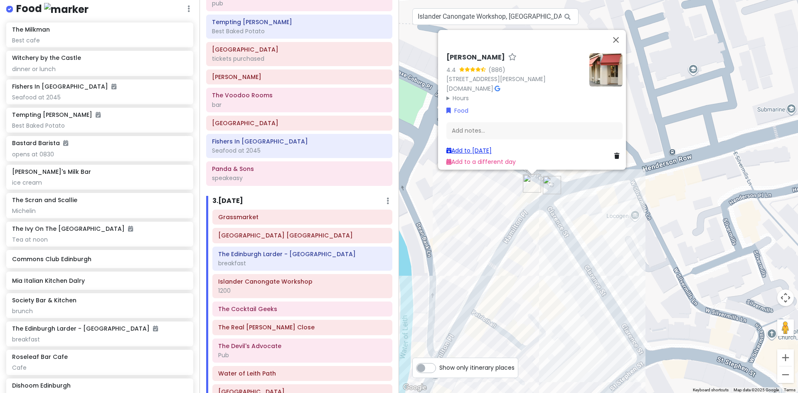
click at [484, 146] on link "Add to [DATE]" at bounding box center [468, 150] width 45 height 8
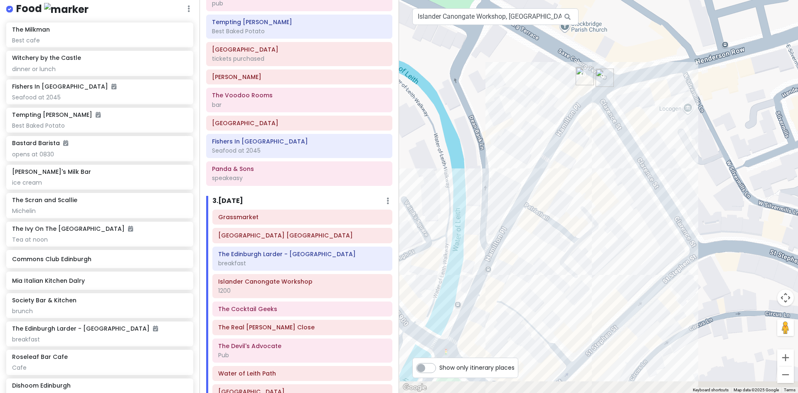
drag, startPoint x: 444, startPoint y: 239, endPoint x: 539, endPoint y: 57, distance: 205.3
click at [539, 57] on div at bounding box center [598, 196] width 399 height 393
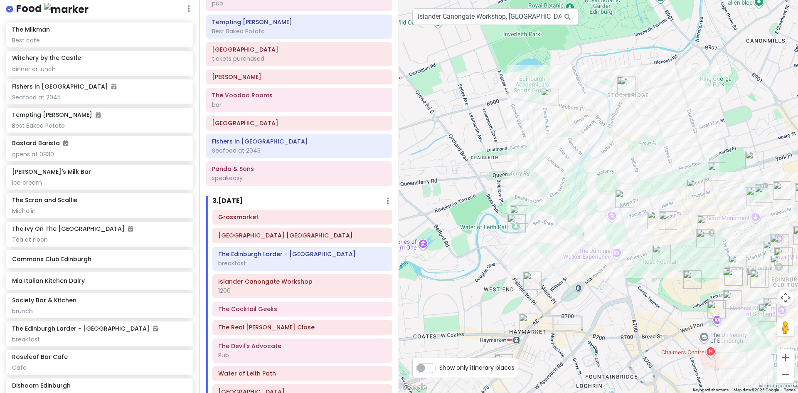
drag, startPoint x: 518, startPoint y: 168, endPoint x: 575, endPoint y: 134, distance: 66.3
click at [575, 134] on div at bounding box center [598, 196] width 399 height 393
click at [545, 93] on img "The Scran and Scallie" at bounding box center [549, 96] width 25 height 25
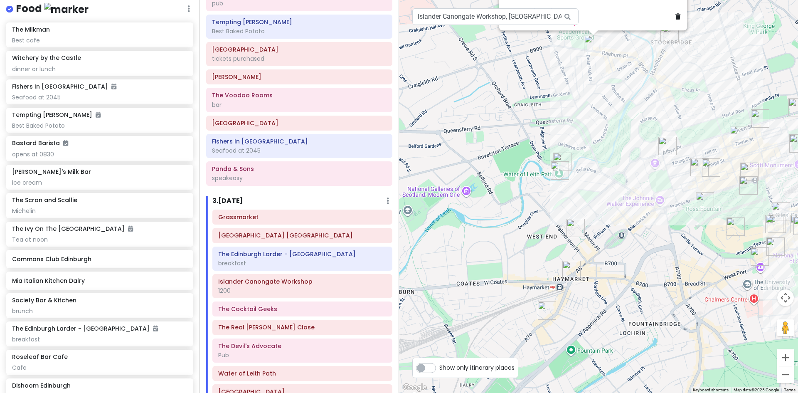
drag, startPoint x: 562, startPoint y: 269, endPoint x: 596, endPoint y: 165, distance: 109.7
click at [596, 165] on div "The Scran and Scallie 4.5 (2,432) · [STREET_ADDRESS] [PHONE_NUMBER] · [DOMAIN_N…" at bounding box center [598, 196] width 399 height 393
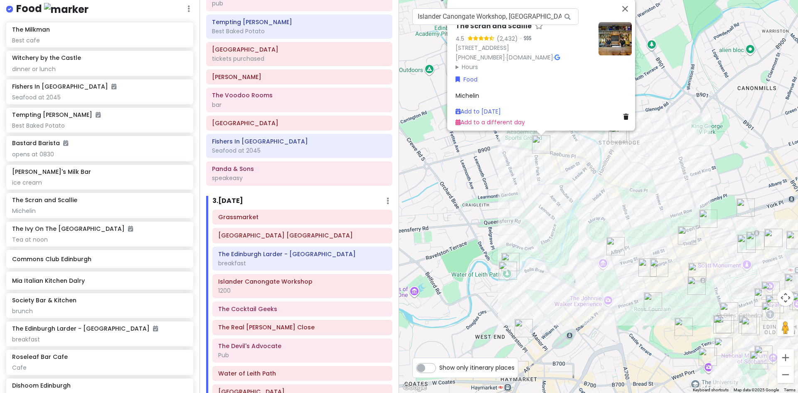
drag, startPoint x: 497, startPoint y: 293, endPoint x: 467, endPoint y: 345, distance: 59.7
click at [468, 346] on div "The Scran and Scallie 4.5 (2,432) · [STREET_ADDRESS] [PHONE_NUMBER] · [DOMAIN_N…" at bounding box center [598, 196] width 399 height 393
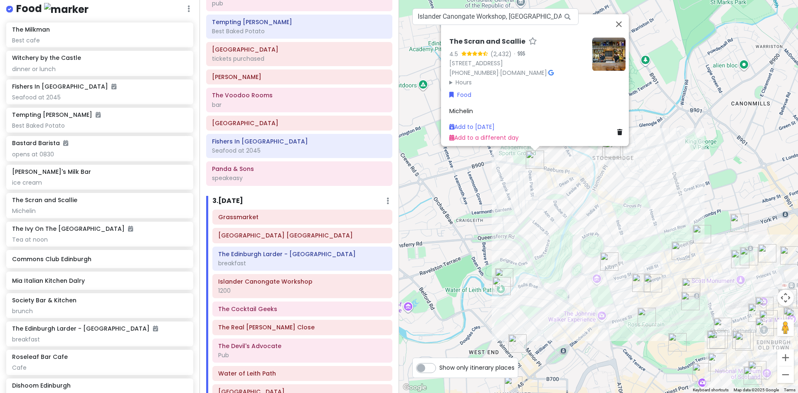
click at [553, 70] on icon at bounding box center [550, 73] width 5 height 6
click at [548, 14] on input "Islander Canongate Workshop, [GEOGRAPHIC_DATA], [GEOGRAPHIC_DATA], [GEOGRAPHIC_…" at bounding box center [495, 16] width 166 height 17
drag, startPoint x: 417, startPoint y: 17, endPoint x: 605, endPoint y: 16, distance: 187.8
click at [605, 16] on div "5 3 2 9 8 7 6 10 4 1 The Scran and Scallie 4.5 (2,432) · [STREET_ADDRESS] [PHON…" at bounding box center [598, 196] width 399 height 393
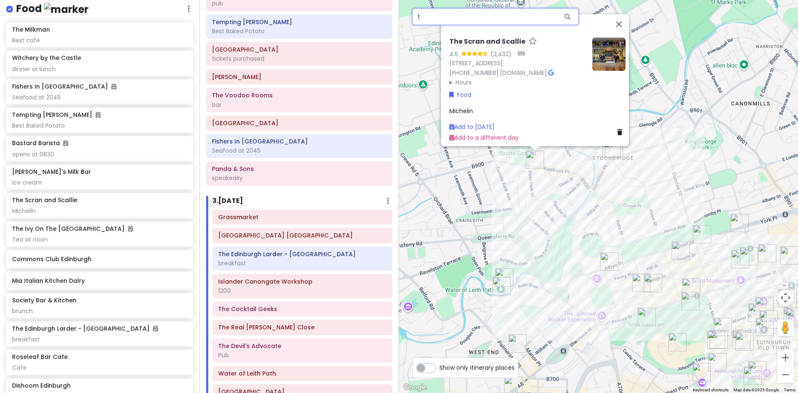
scroll to position [0, 0]
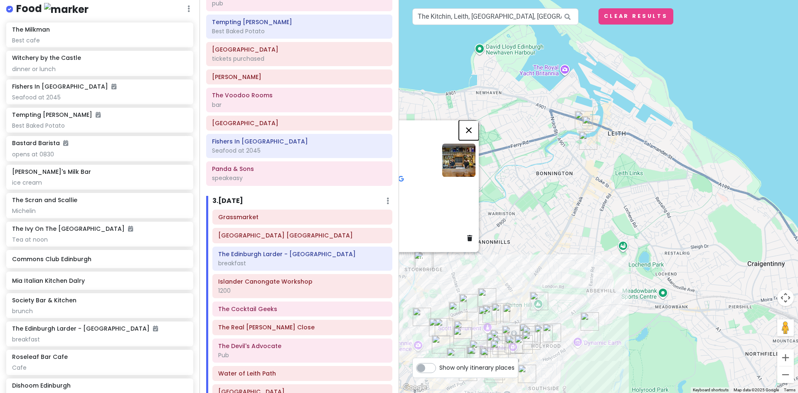
click at [471, 126] on button "Close" at bounding box center [469, 130] width 20 height 20
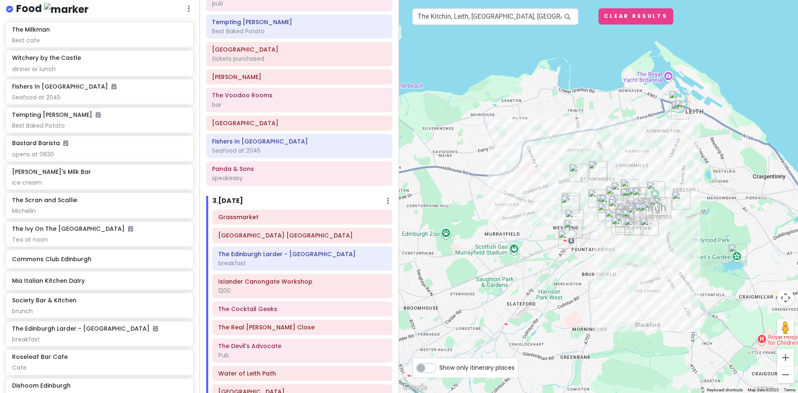
drag, startPoint x: 487, startPoint y: 179, endPoint x: 611, endPoint y: 151, distance: 127.4
click at [611, 151] on div at bounding box center [598, 196] width 399 height 393
click at [532, 17] on input "The Kitchin, Leith, [GEOGRAPHIC_DATA], [GEOGRAPHIC_DATA]" at bounding box center [495, 16] width 166 height 17
drag, startPoint x: 528, startPoint y: 15, endPoint x: 407, endPoint y: 15, distance: 120.5
click at [407, 15] on div "1 5 3 2 9 4 8 7 6 10 The Kitchin, [GEOGRAPHIC_DATA], [GEOGRAPHIC_DATA], [GEOGRA…" at bounding box center [598, 196] width 399 height 393
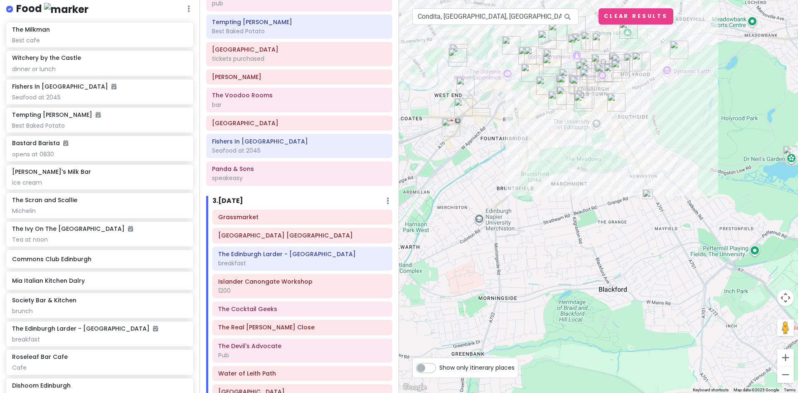
drag, startPoint x: 515, startPoint y: 187, endPoint x: 550, endPoint y: 187, distance: 34.9
click at [550, 187] on div at bounding box center [598, 196] width 399 height 393
click at [648, 195] on img at bounding box center [647, 194] width 17 height 17
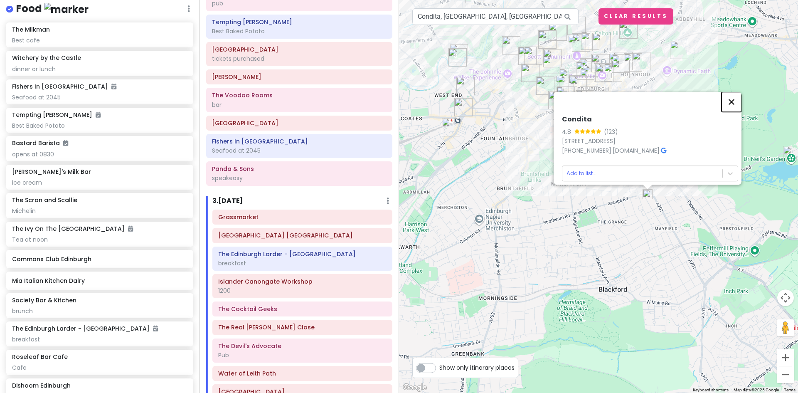
click at [734, 94] on button "Close" at bounding box center [731, 102] width 20 height 20
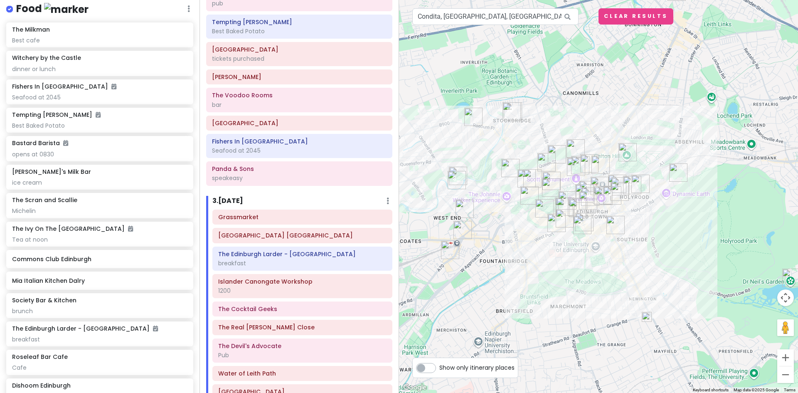
drag, startPoint x: 511, startPoint y: 89, endPoint x: 493, endPoint y: 318, distance: 229.6
click at [493, 318] on div at bounding box center [598, 196] width 399 height 393
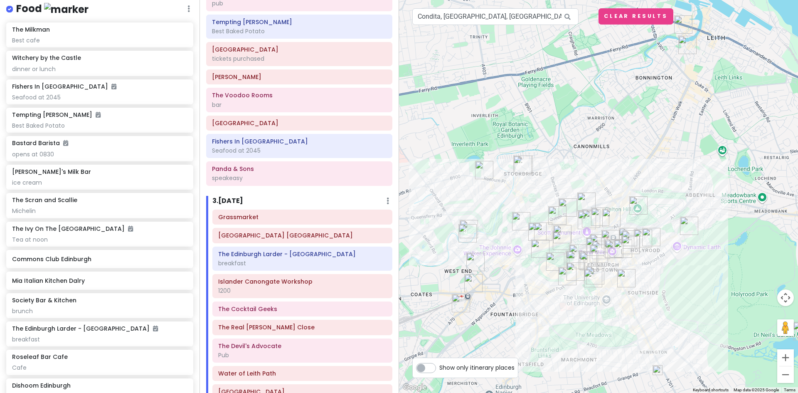
drag, startPoint x: 512, startPoint y: 167, endPoint x: 513, endPoint y: 215, distance: 48.6
click at [513, 215] on img "Panda & Sons" at bounding box center [520, 221] width 25 height 25
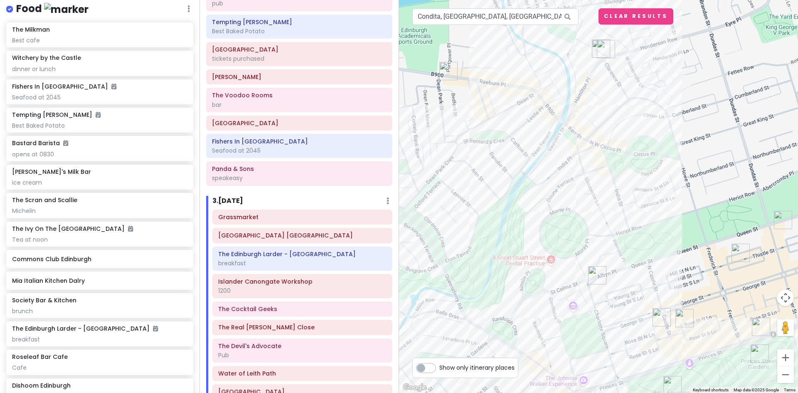
drag, startPoint x: 484, startPoint y: 177, endPoint x: 538, endPoint y: 186, distance: 55.1
click at [538, 186] on div at bounding box center [598, 196] width 399 height 393
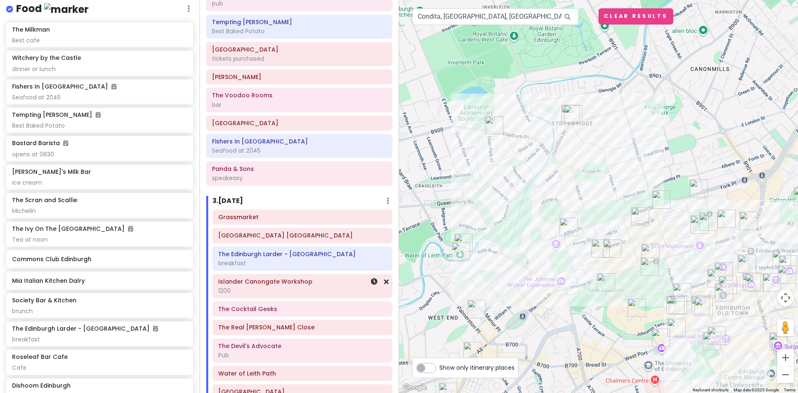
scroll to position [329, 0]
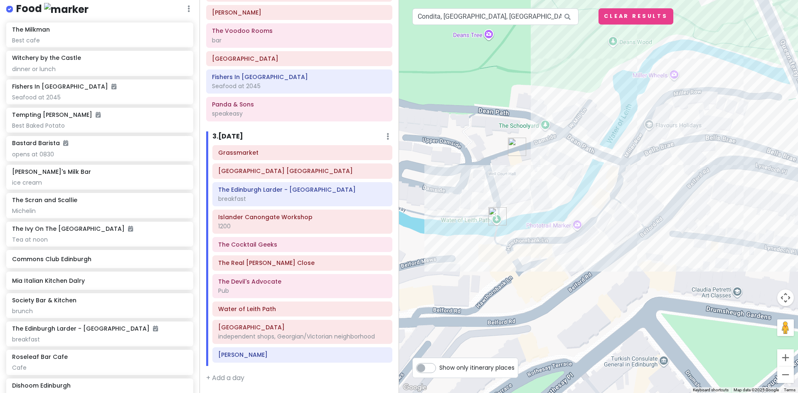
drag, startPoint x: 565, startPoint y: 276, endPoint x: 661, endPoint y: 139, distance: 167.4
click at [661, 139] on div at bounding box center [598, 196] width 399 height 393
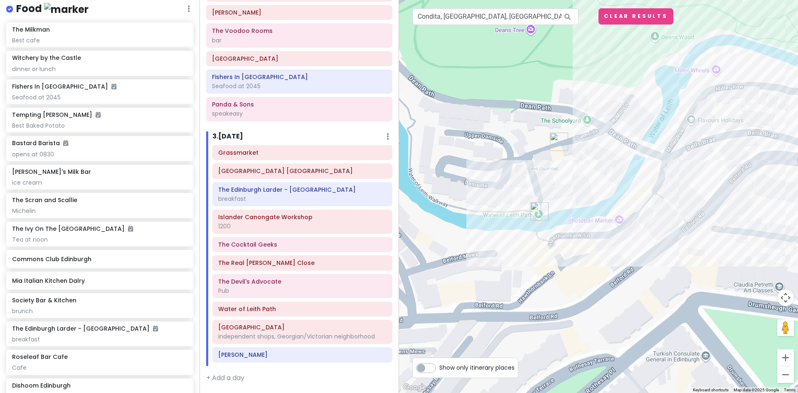
drag, startPoint x: 466, startPoint y: 260, endPoint x: 510, endPoint y: 255, distance: 44.4
click at [510, 255] on div at bounding box center [598, 196] width 399 height 393
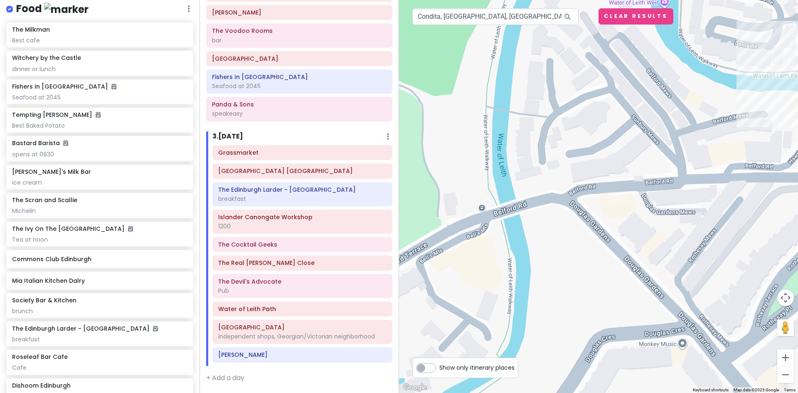
drag, startPoint x: 463, startPoint y: 215, endPoint x: 733, endPoint y: 71, distance: 305.9
click at [733, 71] on div at bounding box center [598, 196] width 399 height 393
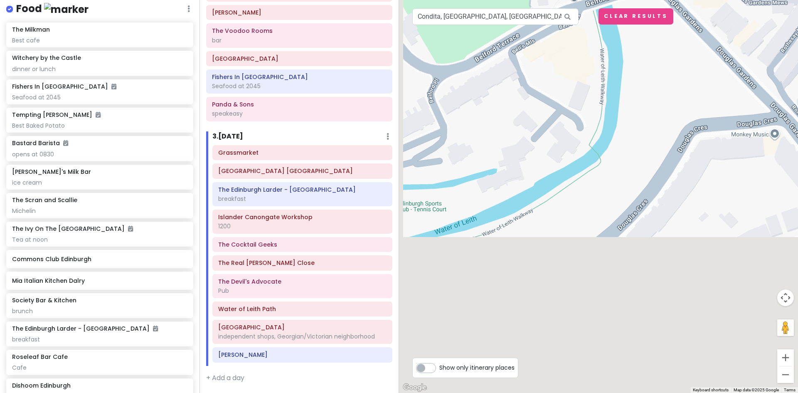
drag, startPoint x: 614, startPoint y: 111, endPoint x: 650, endPoint y: -12, distance: 128.1
click at [650, 0] on html "Edinburgh Trip Private Change Dates Make a Copy Delete Trip Give Feedback 💡 Sup…" at bounding box center [399, 196] width 798 height 393
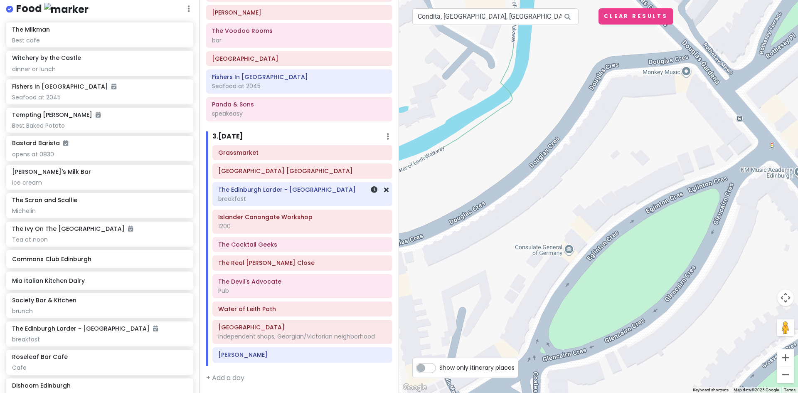
drag, startPoint x: 484, startPoint y: 187, endPoint x: 371, endPoint y: 179, distance: 112.8
click at [370, 185] on div "Edinburgh Trip Private Change Dates Make a Copy Delete Trip Give Feedback 💡 Sup…" at bounding box center [399, 196] width 798 height 393
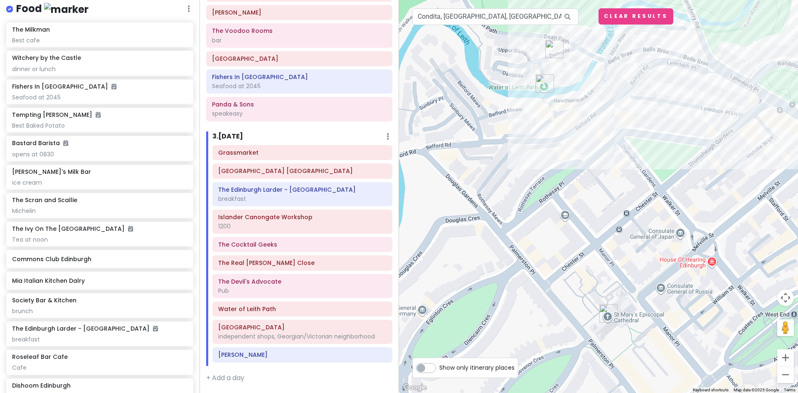
drag, startPoint x: 594, startPoint y: 118, endPoint x: 484, endPoint y: 235, distance: 160.8
click at [485, 234] on div at bounding box center [598, 196] width 399 height 393
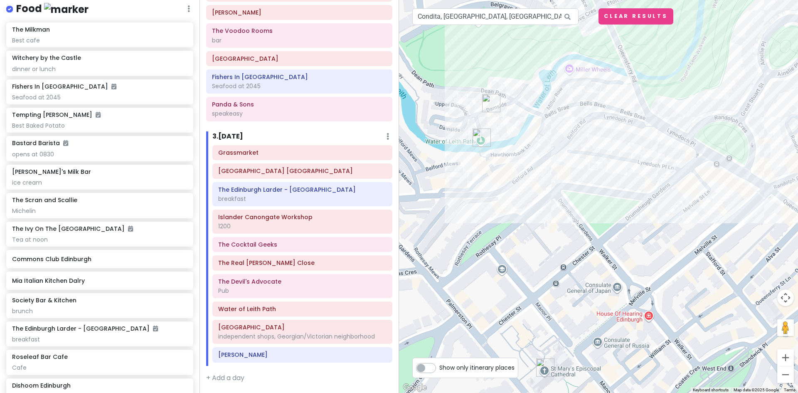
drag, startPoint x: 517, startPoint y: 77, endPoint x: 493, endPoint y: 131, distance: 59.5
click at [475, 133] on div at bounding box center [598, 196] width 399 height 393
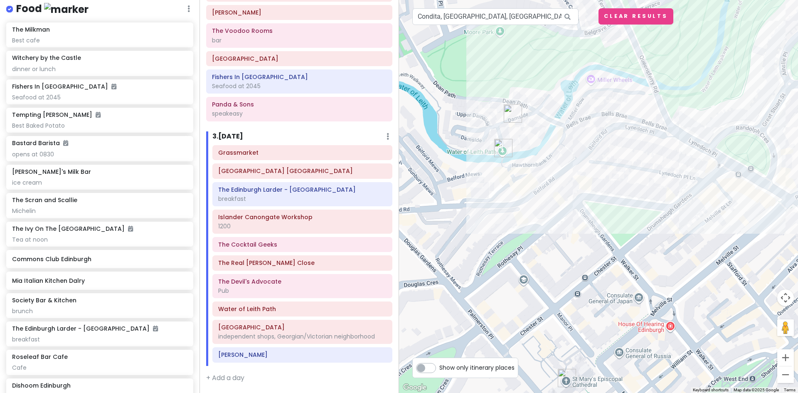
click at [510, 111] on img "Well Court" at bounding box center [512, 113] width 25 height 25
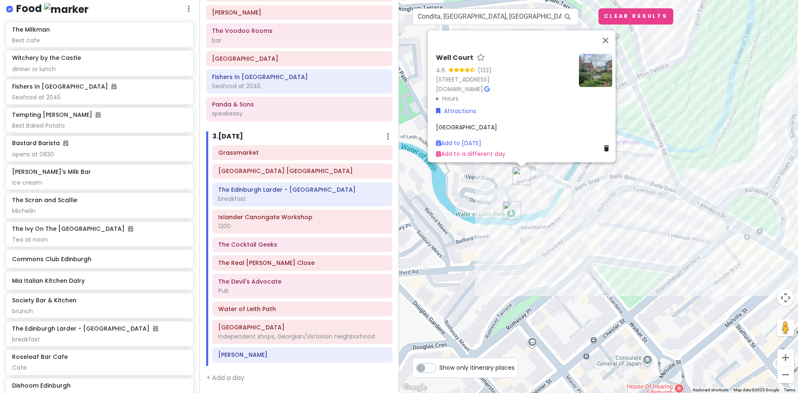
click at [460, 138] on div "Add to [DATE]" at bounding box center [470, 142] width 69 height 9
click at [464, 139] on link "Add to [DATE]" at bounding box center [458, 143] width 45 height 8
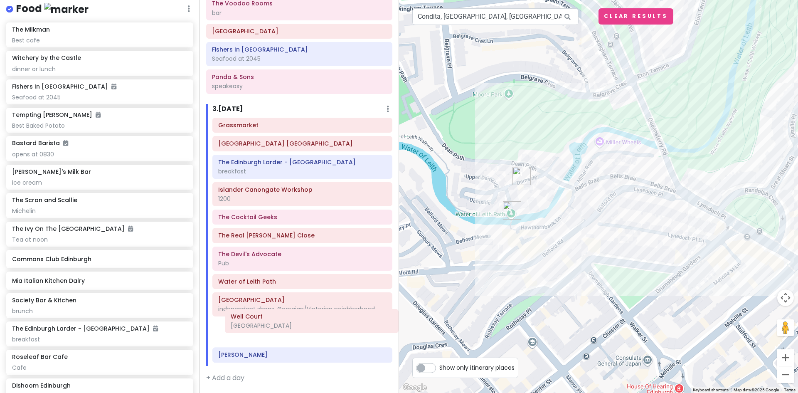
scroll to position [356, 0]
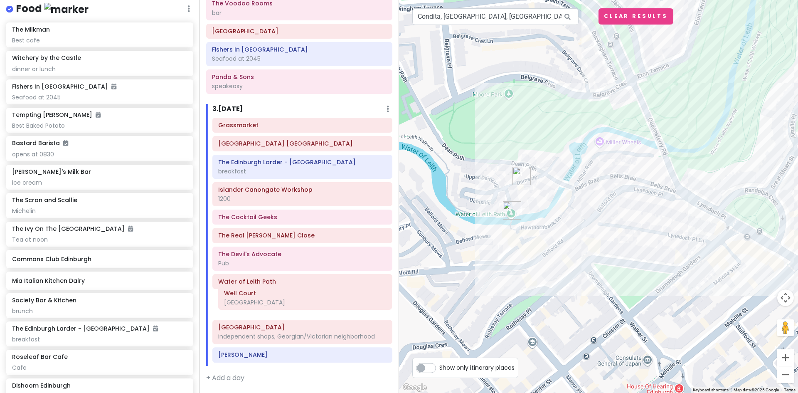
drag, startPoint x: 260, startPoint y: 382, endPoint x: 265, endPoint y: 302, distance: 80.4
click at [265, 302] on div "Grassmarket [GEOGRAPHIC_DATA] [GEOGRAPHIC_DATA] The Edinburgh Larder - [GEOGRAP…" at bounding box center [302, 242] width 192 height 248
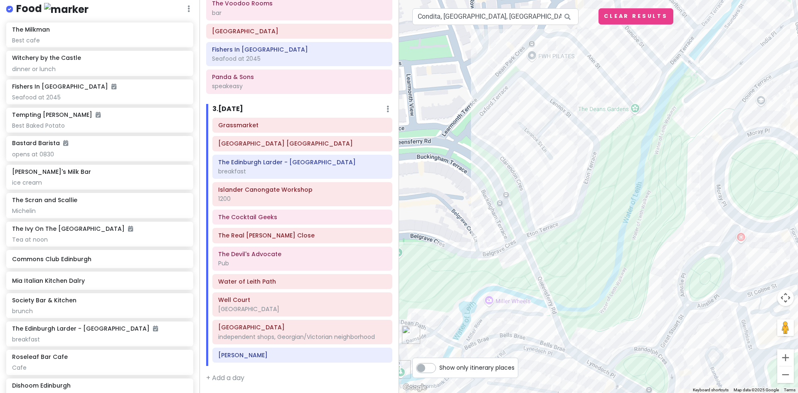
drag, startPoint x: 584, startPoint y: 183, endPoint x: 480, endPoint y: 330, distance: 179.9
click at [473, 342] on div at bounding box center [598, 196] width 399 height 393
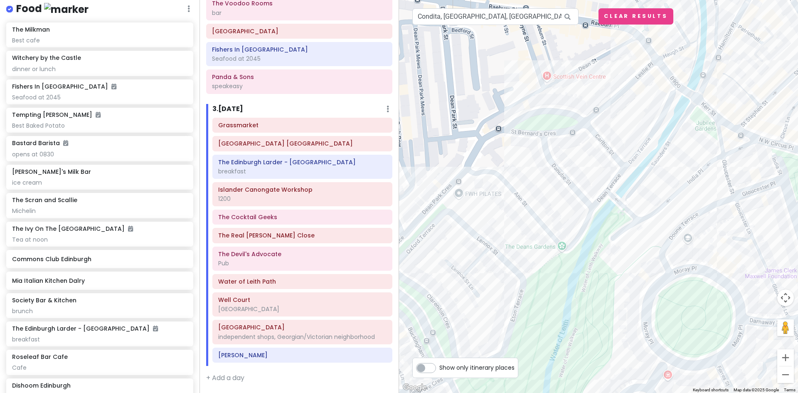
drag, startPoint x: 596, startPoint y: 201, endPoint x: 521, endPoint y: 344, distance: 161.1
click at [521, 344] on div at bounding box center [598, 196] width 399 height 393
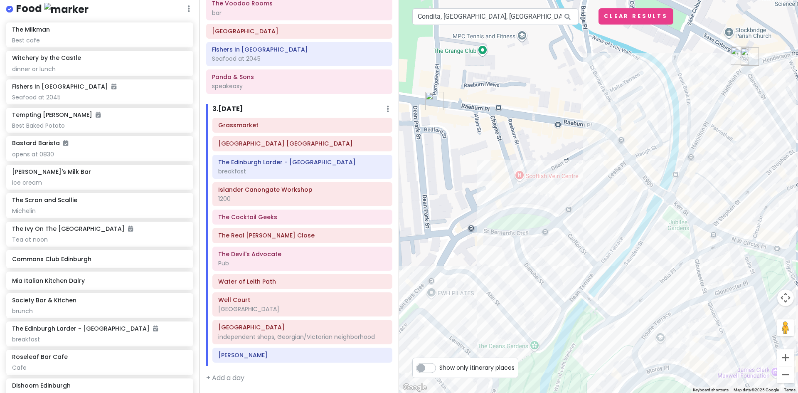
drag, startPoint x: 567, startPoint y: 204, endPoint x: 539, endPoint y: 305, distance: 104.6
click at [539, 305] on div at bounding box center [598, 196] width 399 height 393
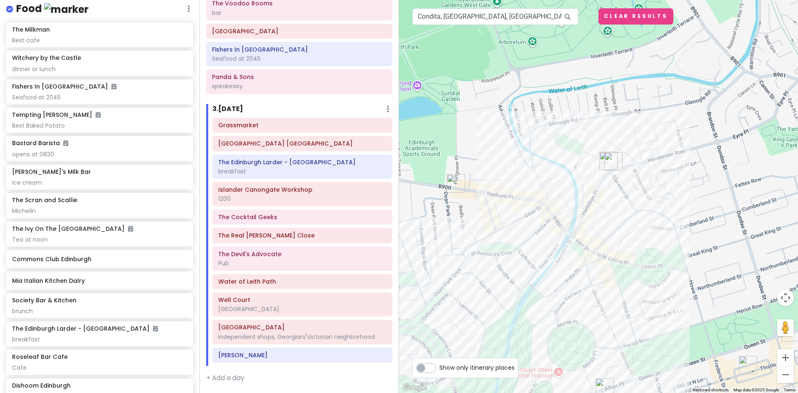
click at [574, 280] on div at bounding box center [598, 196] width 399 height 393
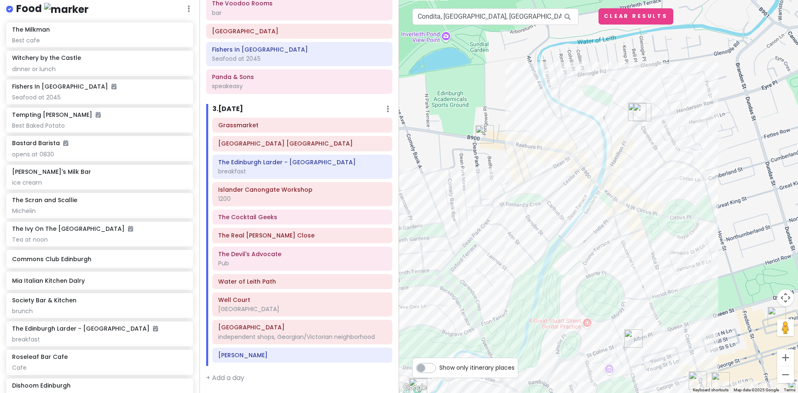
drag, startPoint x: 717, startPoint y: 223, endPoint x: 748, endPoint y: 172, distance: 59.8
click at [748, 172] on div at bounding box center [598, 196] width 399 height 393
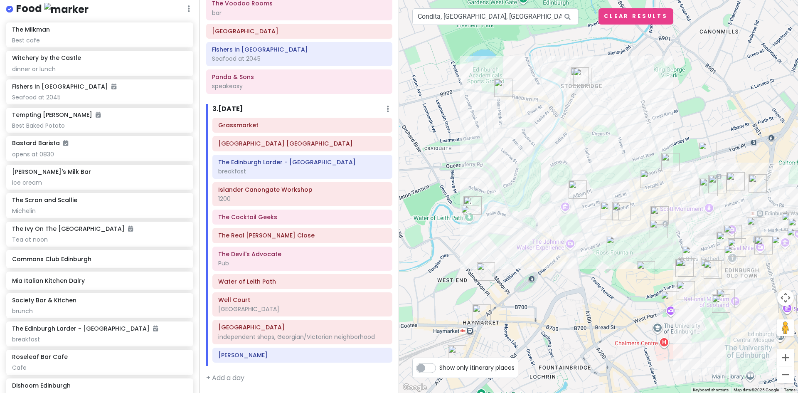
drag, startPoint x: 469, startPoint y: 238, endPoint x: 478, endPoint y: 155, distance: 82.7
click at [478, 155] on div at bounding box center [598, 196] width 399 height 393
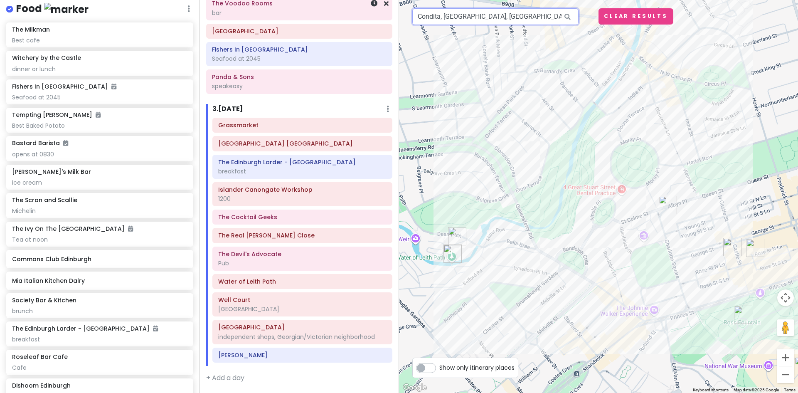
drag, startPoint x: 541, startPoint y: 13, endPoint x: 385, endPoint y: 3, distance: 156.5
click at [371, 3] on div "Edinburgh Trip Private Change Dates Make a Copy Delete Trip Give Feedback 💡 Sup…" at bounding box center [399, 196] width 798 height 393
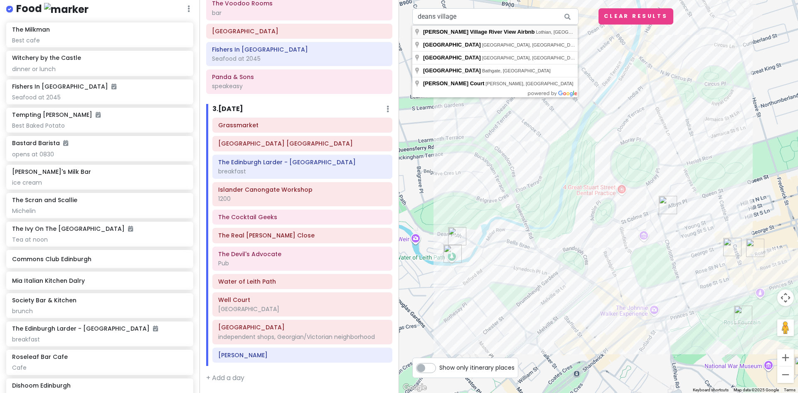
type input "[PERSON_NAME] Village River View Airbnb, [GEOGRAPHIC_DATA], [GEOGRAPHIC_DATA], …"
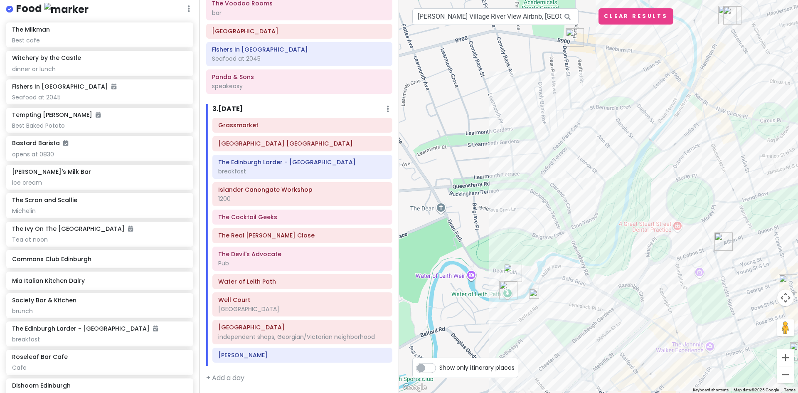
click at [572, 34] on img "The Scran and Scallie" at bounding box center [574, 37] width 25 height 25
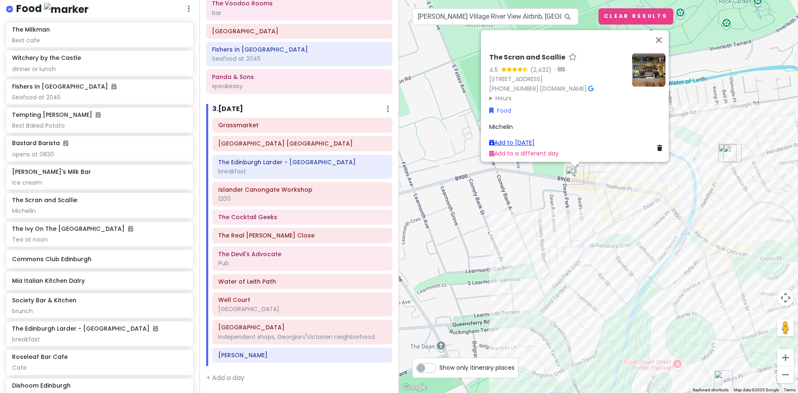
click at [517, 138] on link "Add to [DATE]" at bounding box center [511, 142] width 45 height 8
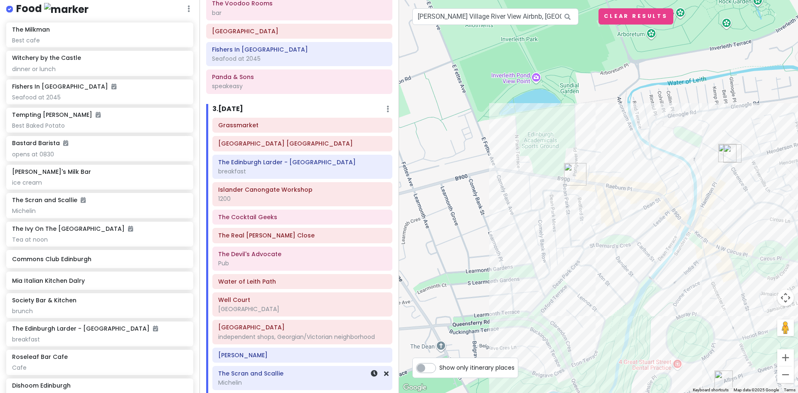
click at [262, 389] on div "The Scran and Scallie Michelin" at bounding box center [302, 377] width 179 height 23
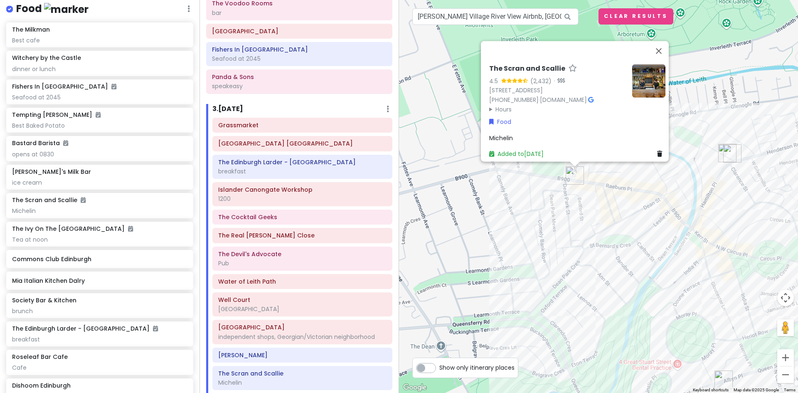
click at [526, 133] on div "Michelin" at bounding box center [577, 137] width 176 height 9
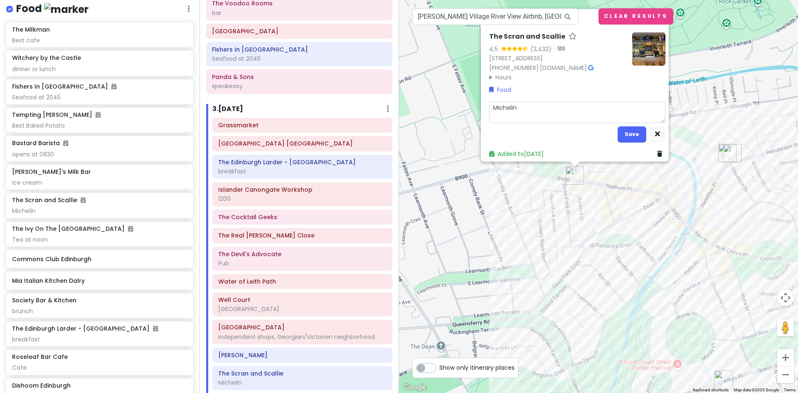
click at [525, 103] on textarea "Michelin" at bounding box center [577, 112] width 176 height 22
type textarea "x"
type textarea "Michelin"
type textarea "x"
type textarea "Michelin a"
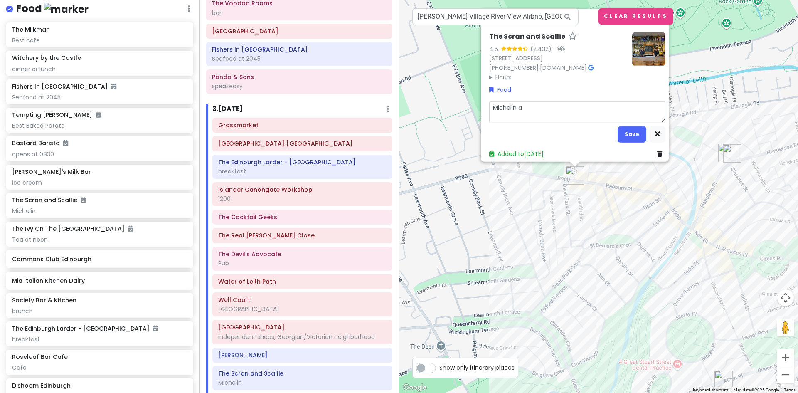
type textarea "x"
type textarea "Michelin at"
type textarea "x"
type textarea "Michelin at"
type textarea "x"
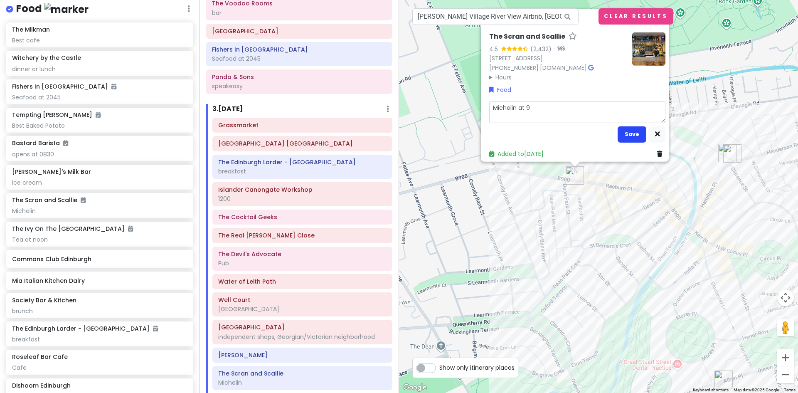
type textarea "Michelin at 9"
click at [632, 130] on button "Save" at bounding box center [631, 134] width 29 height 16
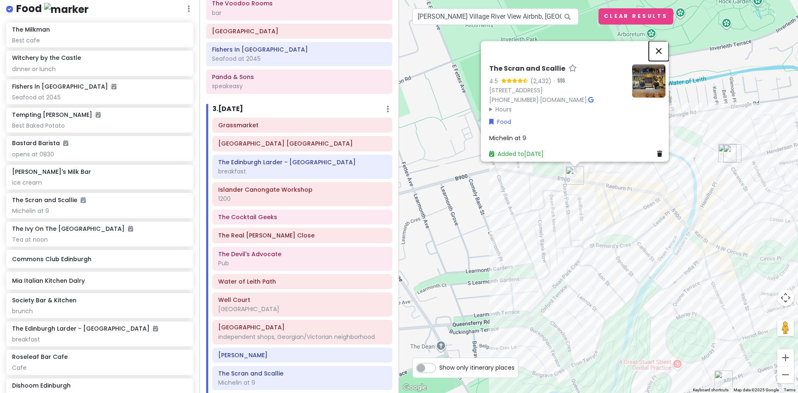
click at [661, 45] on button "Close" at bounding box center [658, 51] width 20 height 20
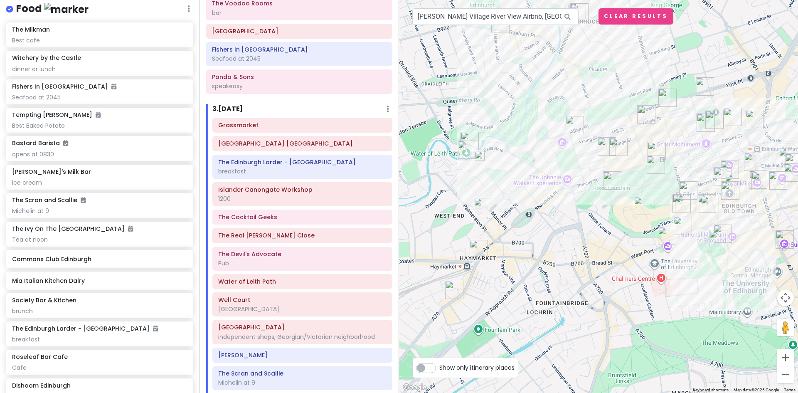
drag, startPoint x: 564, startPoint y: 298, endPoint x: 513, endPoint y: 93, distance: 211.7
click at [521, 96] on div at bounding box center [598, 196] width 399 height 393
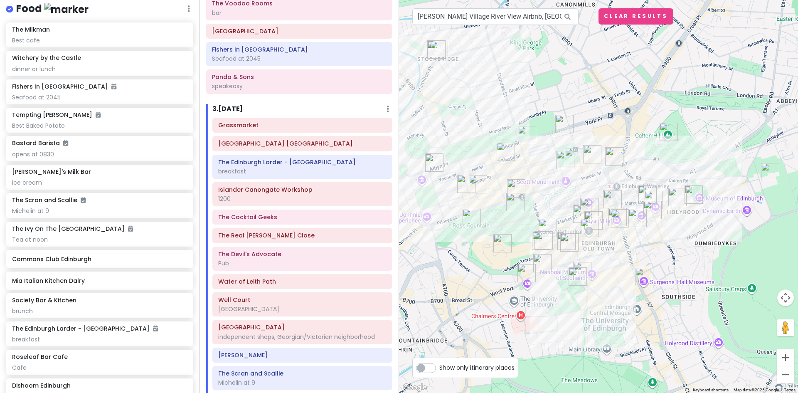
drag, startPoint x: 693, startPoint y: 228, endPoint x: 570, endPoint y: 279, distance: 133.4
click at [571, 279] on img "Greyfriars Kirkyard Cemetery Edinburgh" at bounding box center [577, 276] width 25 height 25
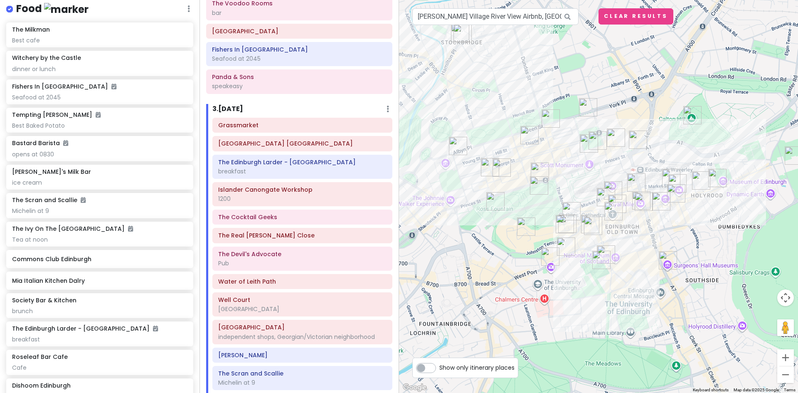
drag, startPoint x: 432, startPoint y: 270, endPoint x: 437, endPoint y: 261, distance: 9.5
click at [436, 261] on div at bounding box center [598, 196] width 399 height 393
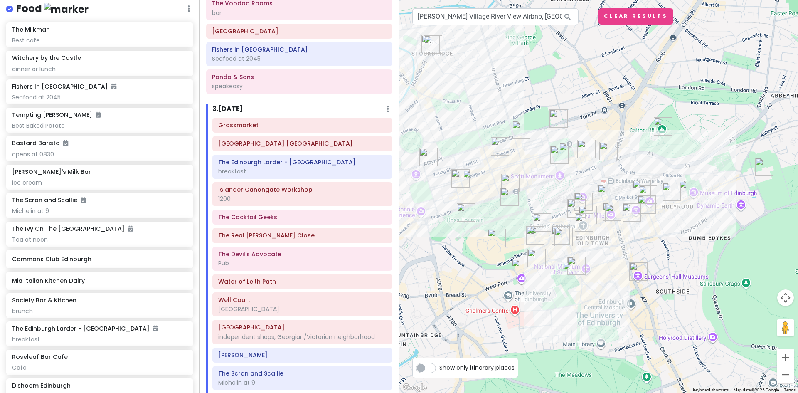
click at [535, 236] on img "The Scotch Whisky Experience" at bounding box center [535, 235] width 25 height 25
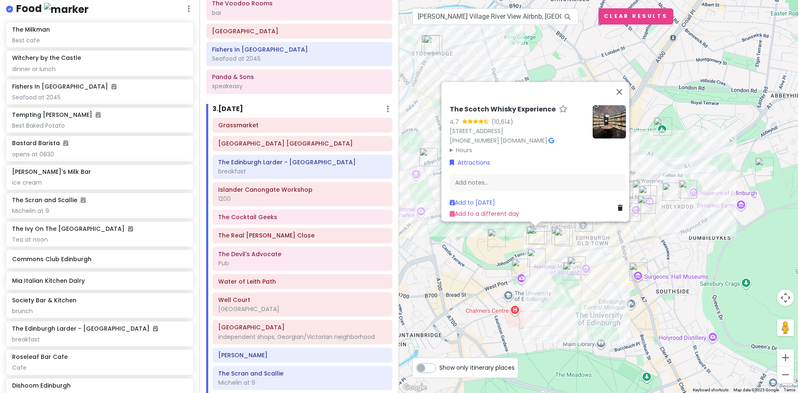
click at [554, 138] on icon at bounding box center [550, 141] width 5 height 6
click at [475, 198] on link "Add to [DATE]" at bounding box center [471, 202] width 45 height 8
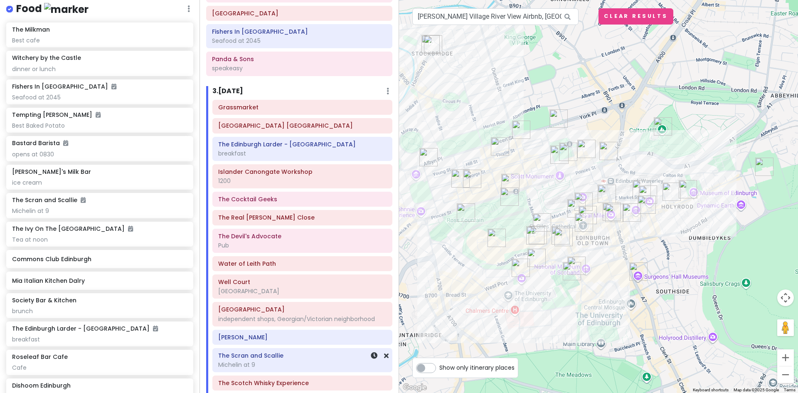
scroll to position [403, 0]
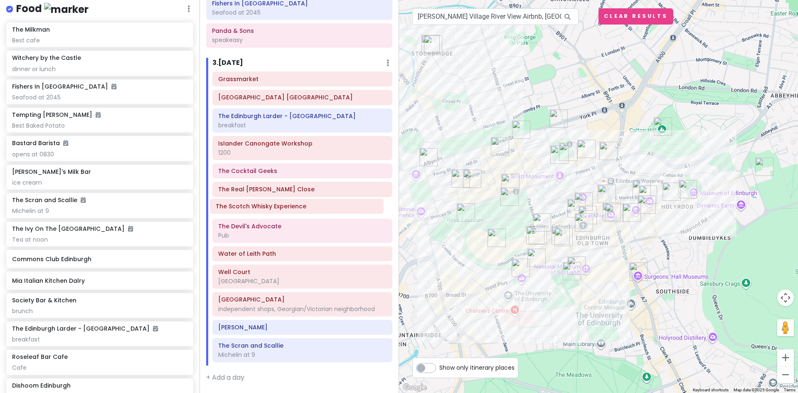
drag, startPoint x: 268, startPoint y: 361, endPoint x: 265, endPoint y: 213, distance: 148.3
click at [265, 213] on div "Grassmarket [GEOGRAPHIC_DATA] [GEOGRAPHIC_DATA] The Edinburgh Larder - [GEOGRAP…" at bounding box center [302, 218] width 192 height 294
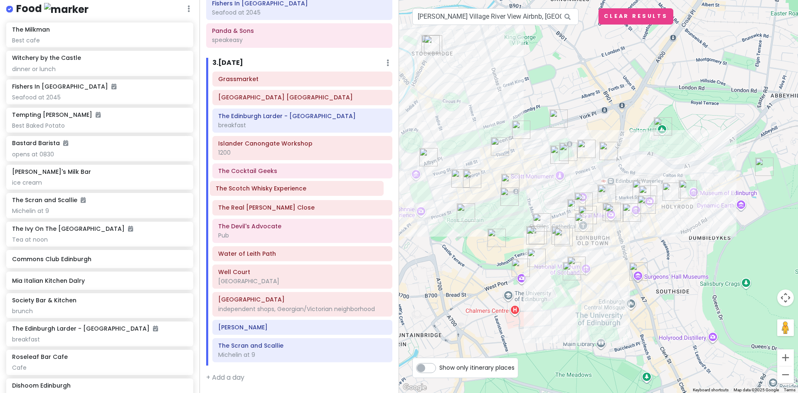
drag, startPoint x: 265, startPoint y: 212, endPoint x: 263, endPoint y: 192, distance: 19.7
click at [263, 192] on div "Grassmarket [GEOGRAPHIC_DATA] [GEOGRAPHIC_DATA] The Edinburgh Larder - [GEOGRAP…" at bounding box center [302, 218] width 192 height 294
drag, startPoint x: 263, startPoint y: 192, endPoint x: 262, endPoint y: 209, distance: 16.6
click at [262, 209] on div "Grassmarket [GEOGRAPHIC_DATA] [GEOGRAPHIC_DATA] The Edinburgh Larder - [GEOGRAP…" at bounding box center [302, 218] width 192 height 294
click at [384, 206] on icon at bounding box center [386, 207] width 5 height 7
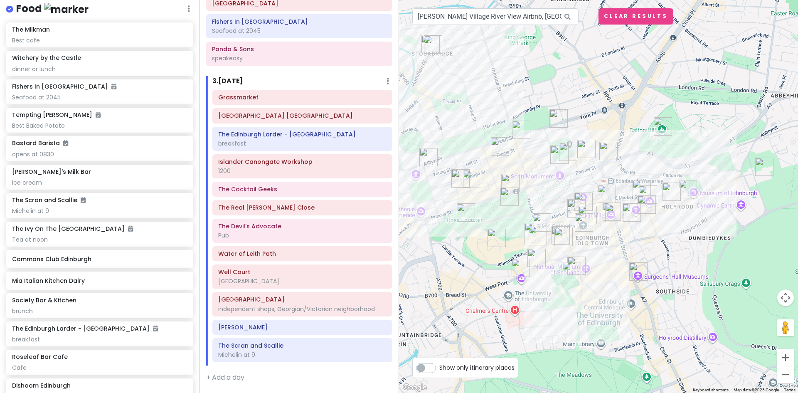
scroll to position [384, 0]
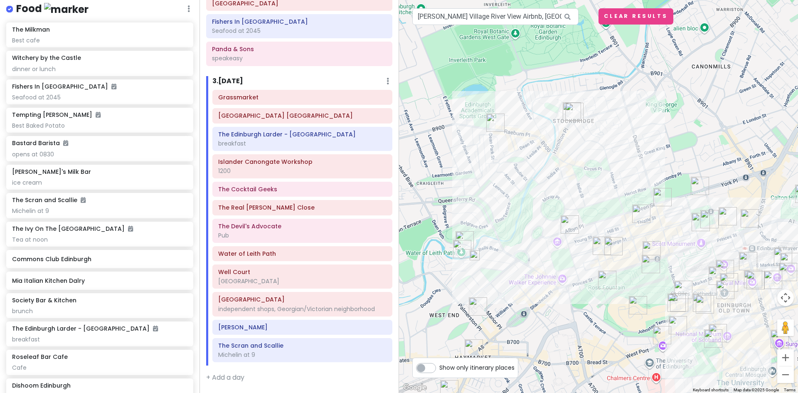
drag, startPoint x: 462, startPoint y: 101, endPoint x: 606, endPoint y: 183, distance: 165.6
click at [606, 183] on div at bounding box center [598, 196] width 399 height 393
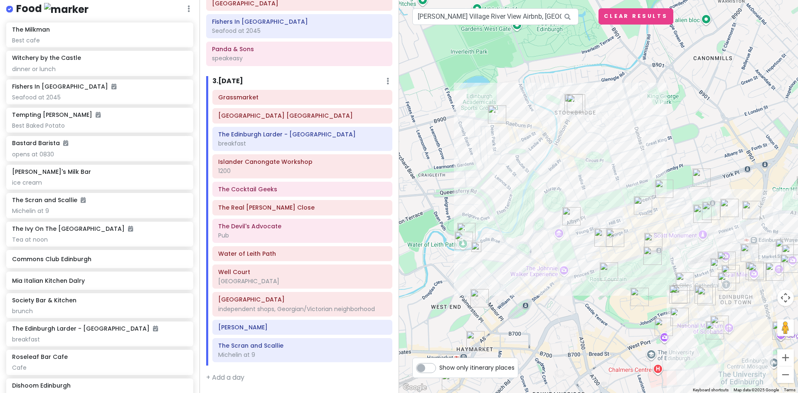
drag, startPoint x: 530, startPoint y: 247, endPoint x: 528, endPoint y: 188, distance: 59.4
click at [528, 188] on div at bounding box center [598, 196] width 399 height 393
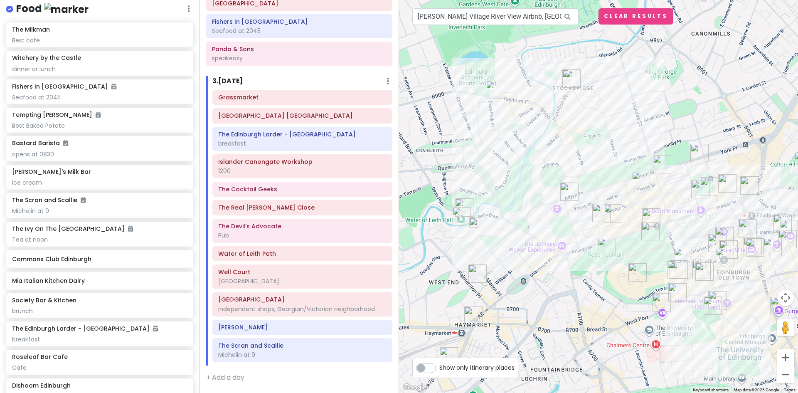
click at [612, 210] on img "Never Really Here" at bounding box center [612, 213] width 25 height 25
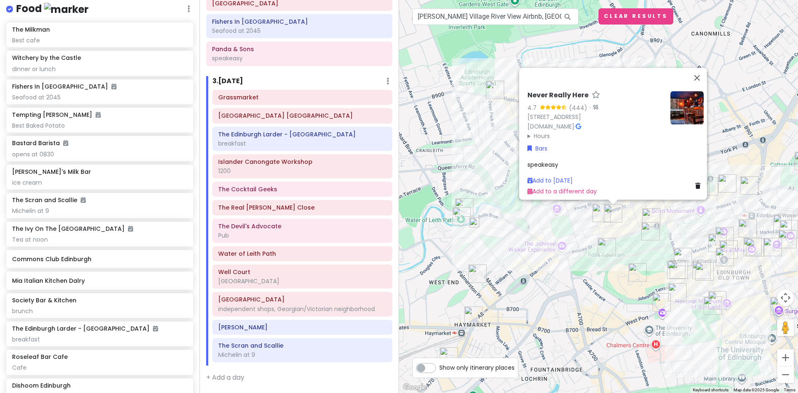
click at [676, 104] on img at bounding box center [686, 107] width 33 height 33
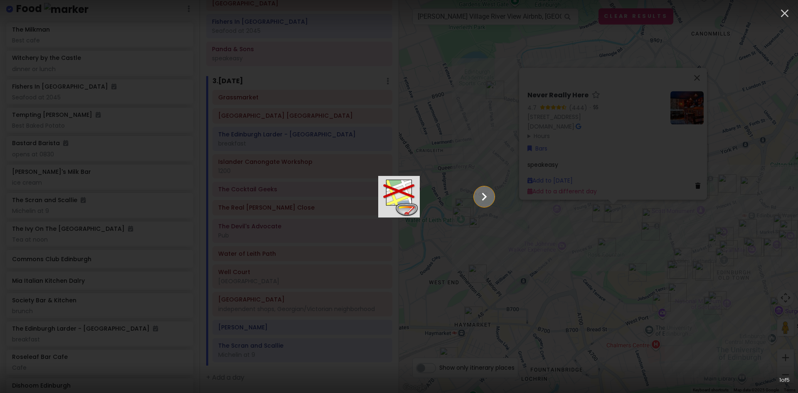
click at [492, 195] on icon "Show slide 2 of 5" at bounding box center [484, 197] width 16 height 20
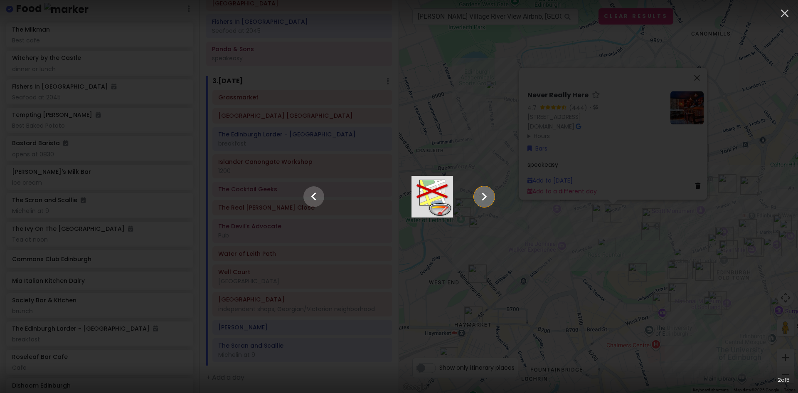
click at [492, 195] on icon "Show slide 3 of 5" at bounding box center [484, 197] width 16 height 20
click at [492, 195] on icon "Show slide 4 of 5" at bounding box center [484, 197] width 16 height 20
click at [492, 195] on icon "Show slide 5 of 5" at bounding box center [484, 197] width 16 height 20
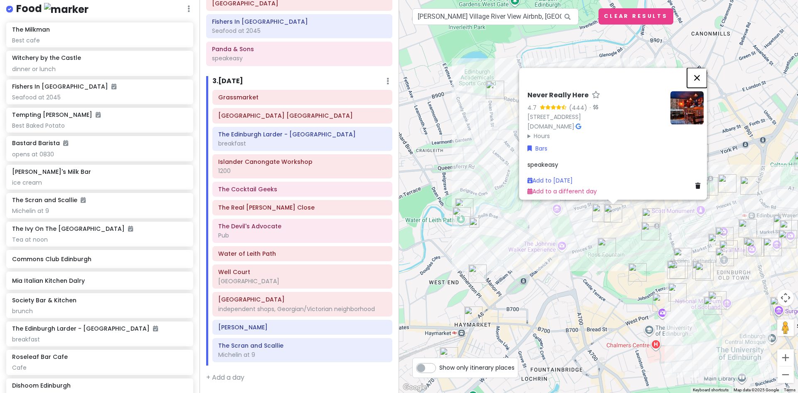
click at [698, 71] on button "Close" at bounding box center [697, 78] width 20 height 20
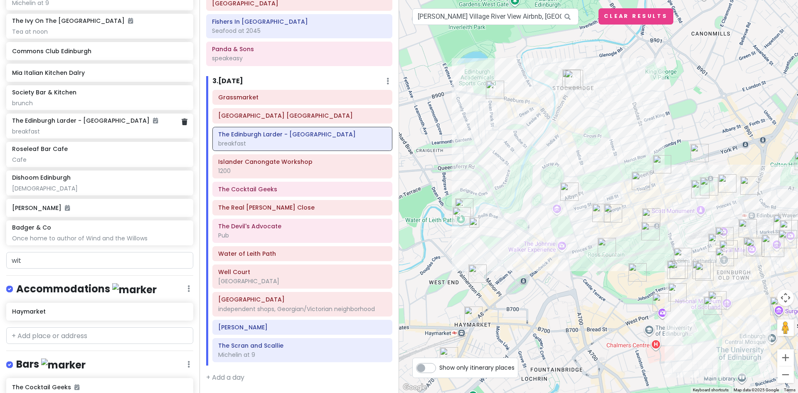
scroll to position [1221, 0]
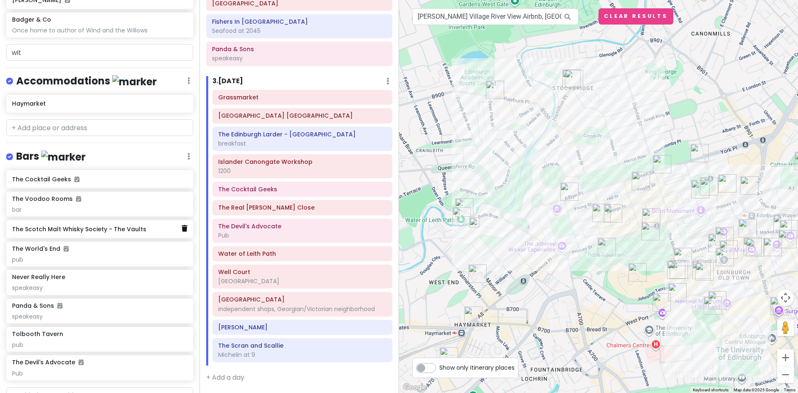
click at [182, 226] on icon at bounding box center [185, 228] width 6 height 7
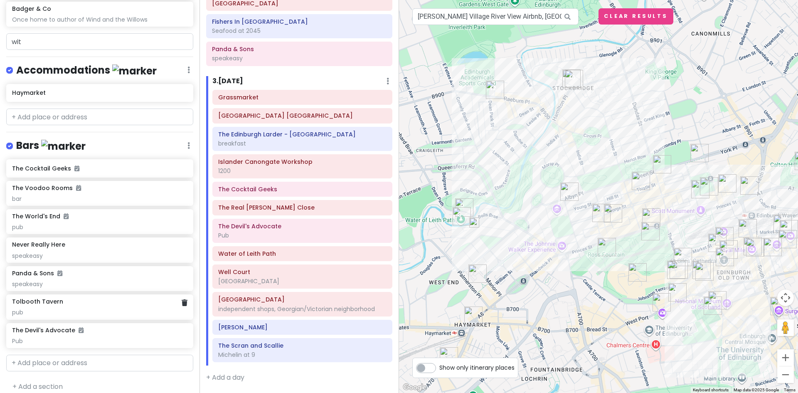
scroll to position [1238, 0]
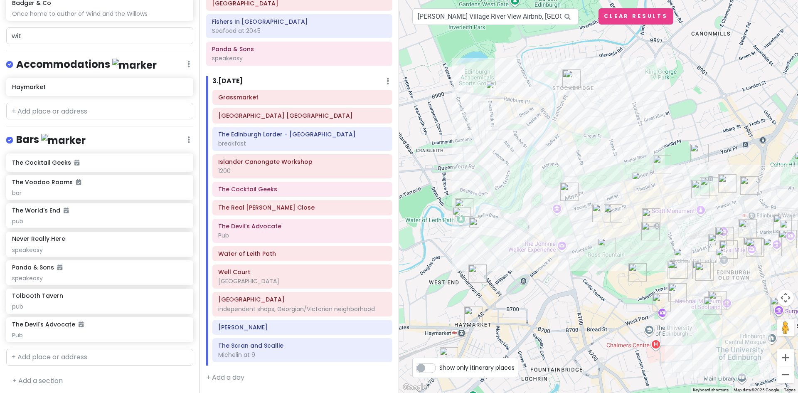
click at [612, 211] on img "Never Really Here" at bounding box center [612, 213] width 25 height 25
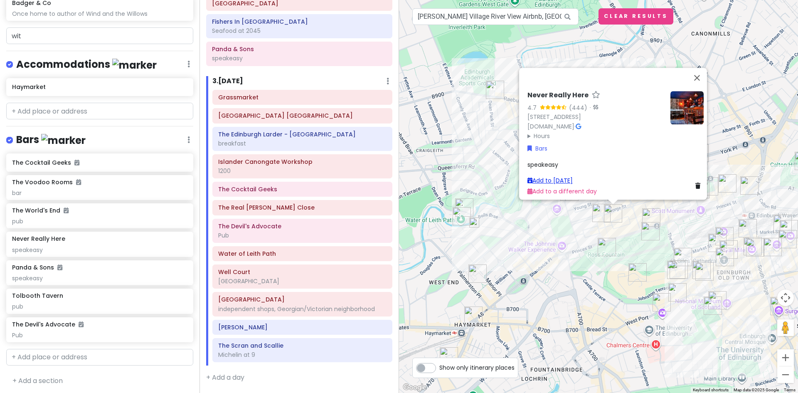
click at [552, 176] on link "Add to [DATE]" at bounding box center [549, 180] width 45 height 8
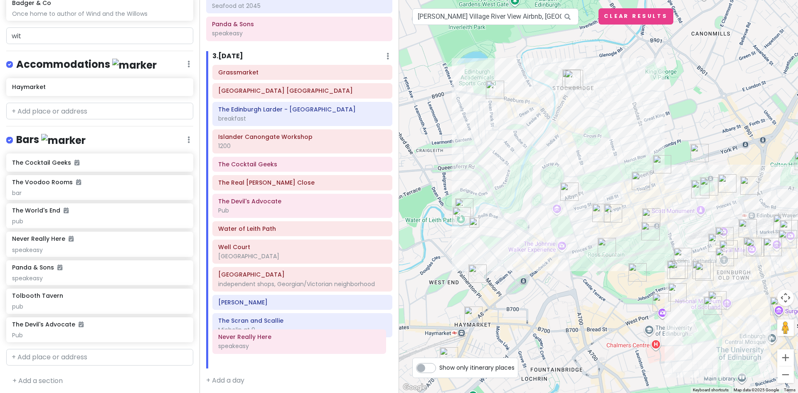
scroll to position [412, 0]
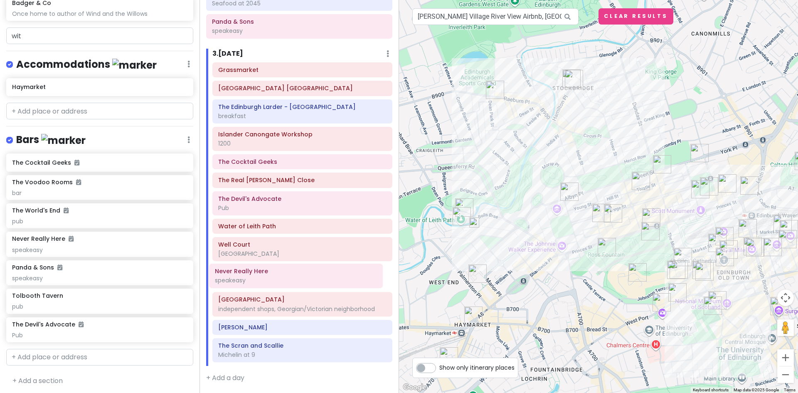
drag, startPoint x: 253, startPoint y: 363, endPoint x: 249, endPoint y: 280, distance: 83.6
click at [249, 280] on div "Grassmarket [GEOGRAPHIC_DATA] [GEOGRAPHIC_DATA] The Edinburgh Larder - [GEOGRAP…" at bounding box center [302, 213] width 192 height 303
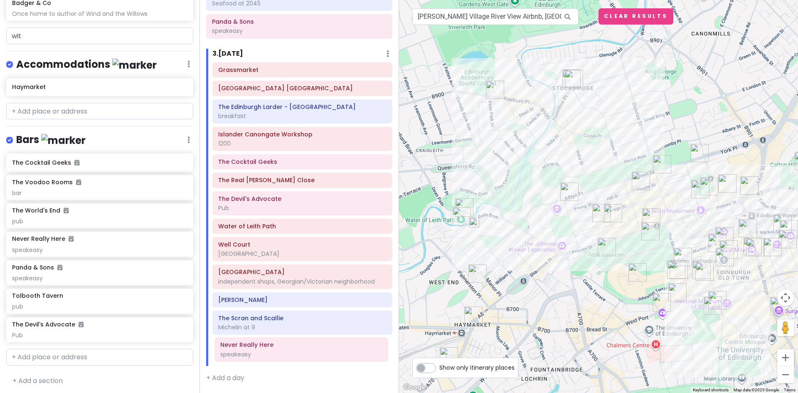
drag, startPoint x: 251, startPoint y: 278, endPoint x: 253, endPoint y: 351, distance: 72.7
click at [253, 351] on div "Grassmarket [GEOGRAPHIC_DATA] [GEOGRAPHIC_DATA] The Edinburgh Larder - [GEOGRAP…" at bounding box center [302, 213] width 192 height 303
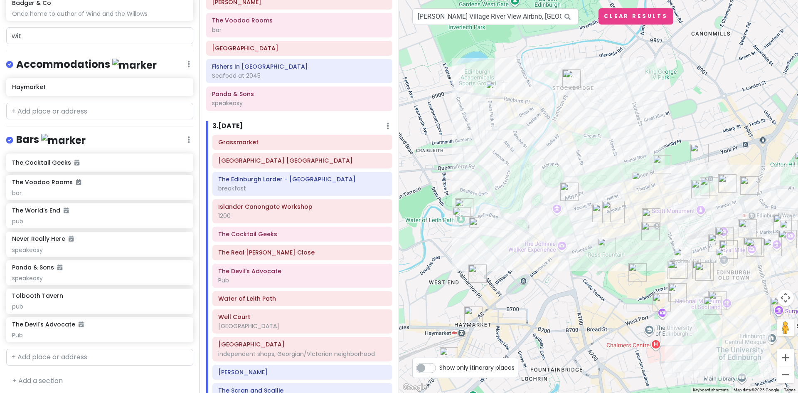
scroll to position [287, 0]
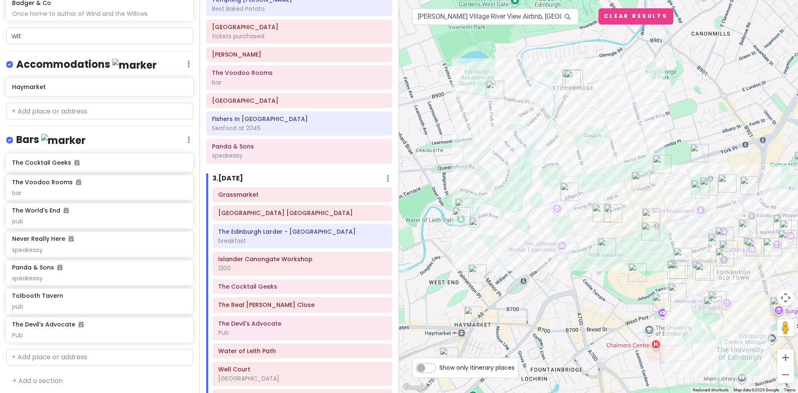
click at [567, 18] on icon at bounding box center [567, 16] width 19 height 17
click at [566, 15] on icon at bounding box center [567, 16] width 19 height 17
click at [534, 15] on input "[PERSON_NAME] Village River View Airbnb, [GEOGRAPHIC_DATA], [GEOGRAPHIC_DATA], …" at bounding box center [495, 16] width 166 height 17
drag, startPoint x: 429, startPoint y: 14, endPoint x: 618, endPoint y: 14, distance: 189.0
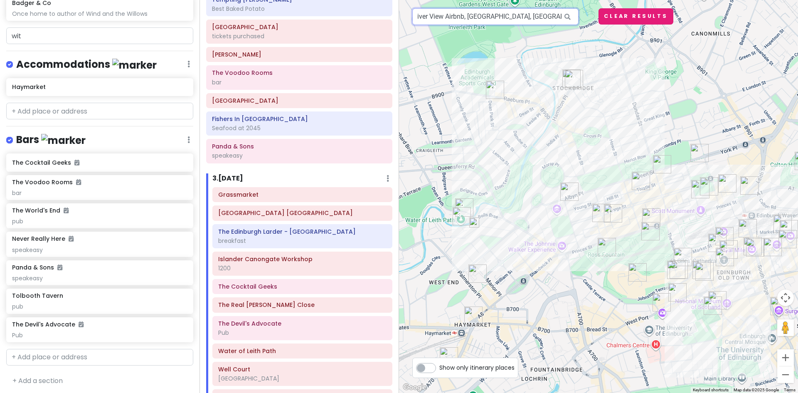
click at [618, 14] on div "To navigate the map with touch gestures double-tap and hold your finger on the …" at bounding box center [598, 196] width 399 height 393
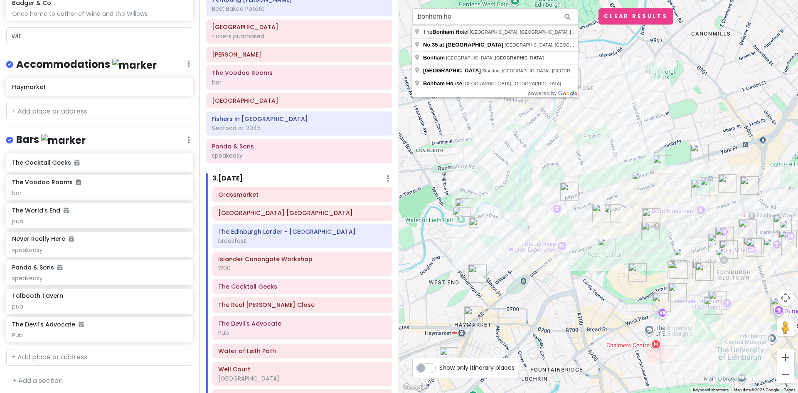
type input "[GEOGRAPHIC_DATA], [GEOGRAPHIC_DATA], [GEOGRAPHIC_DATA], [GEOGRAPHIC_DATA]"
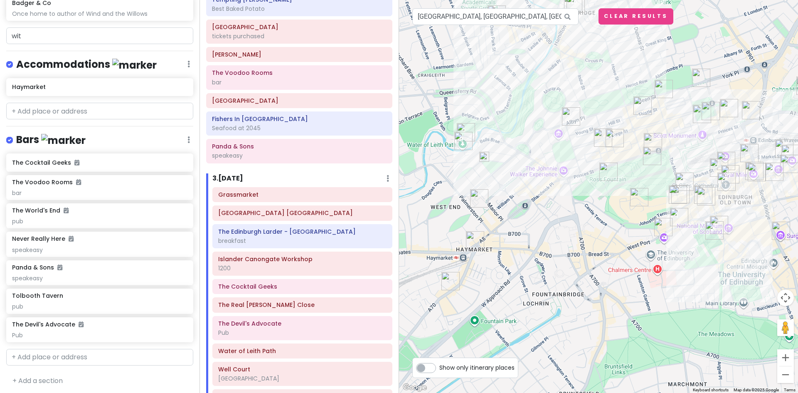
drag, startPoint x: 662, startPoint y: 256, endPoint x: 547, endPoint y: 216, distance: 121.9
click at [547, 216] on div at bounding box center [598, 196] width 399 height 393
click at [484, 157] on img at bounding box center [484, 156] width 17 height 17
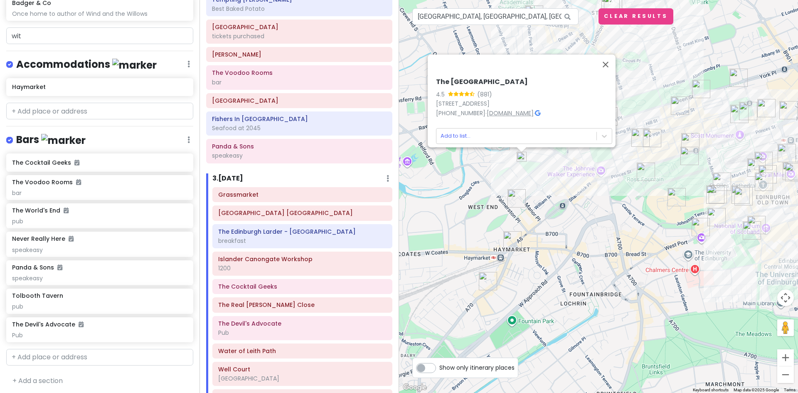
click at [523, 109] on link "[DOMAIN_NAME]" at bounding box center [509, 113] width 47 height 8
click at [540, 110] on icon at bounding box center [537, 113] width 5 height 6
click at [600, 130] on body "Edinburgh Trip Private Change Dates Make a Copy Delete Trip Give Feedback 💡 Sup…" at bounding box center [399, 196] width 798 height 393
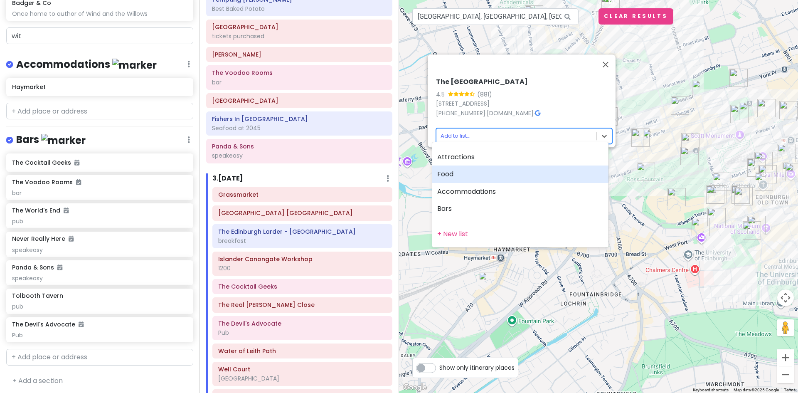
click at [449, 173] on div "Food" at bounding box center [520, 173] width 176 height 17
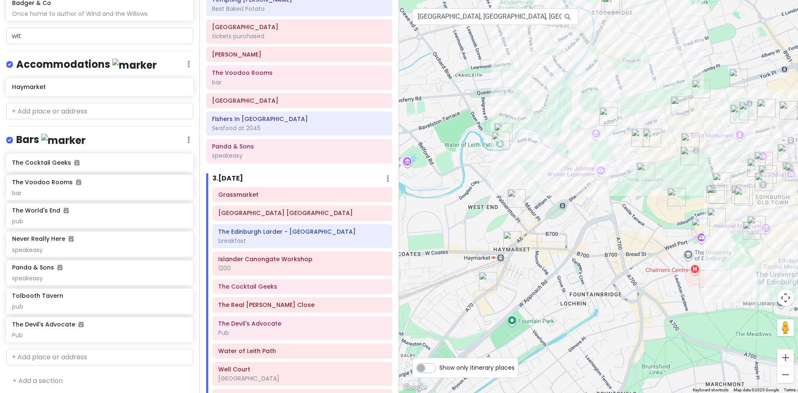
scroll to position [1259, 0]
